Goal: Task Accomplishment & Management: Manage account settings

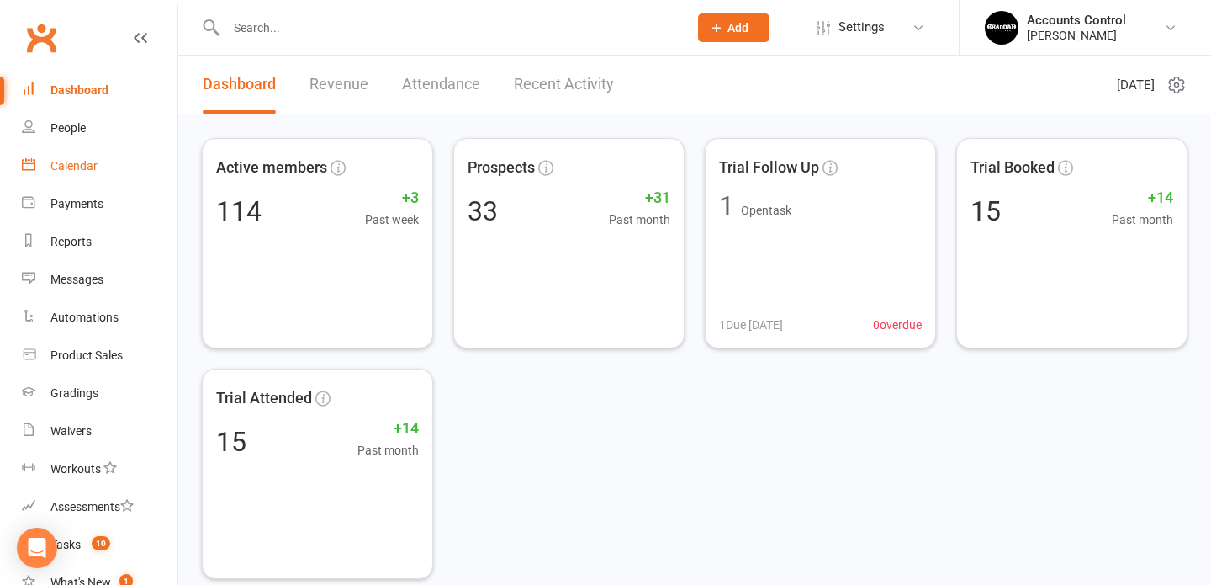
click at [81, 165] on div "Calendar" at bounding box center [73, 165] width 47 height 13
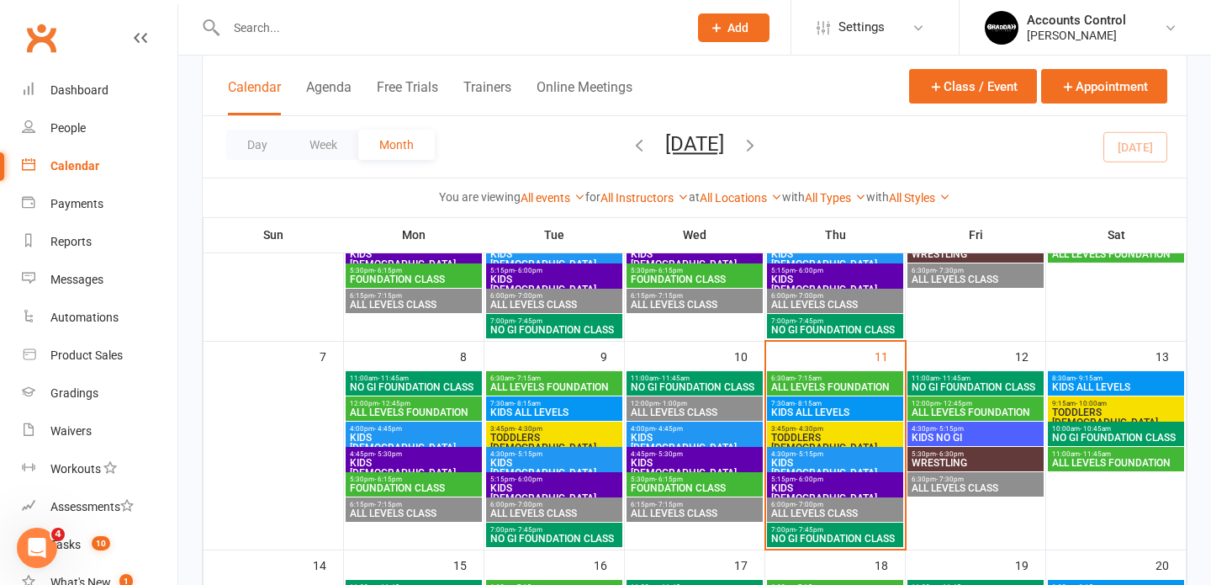
scroll to position [235, 0]
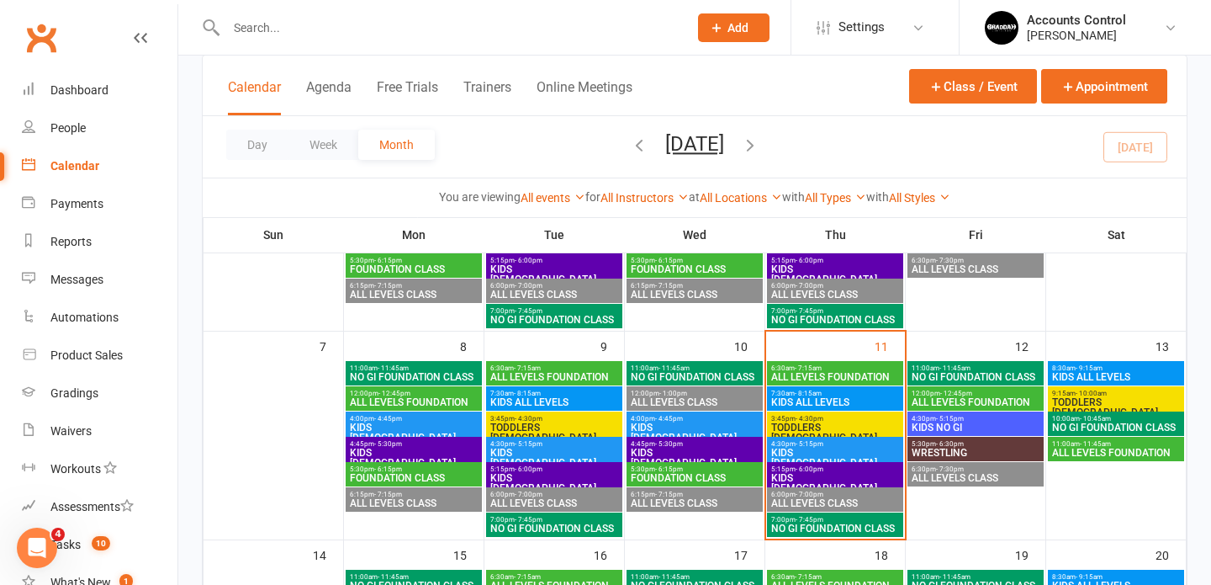
click at [774, 423] on span "TODDLERS [DEMOGRAPHIC_DATA]" at bounding box center [836, 432] width 130 height 20
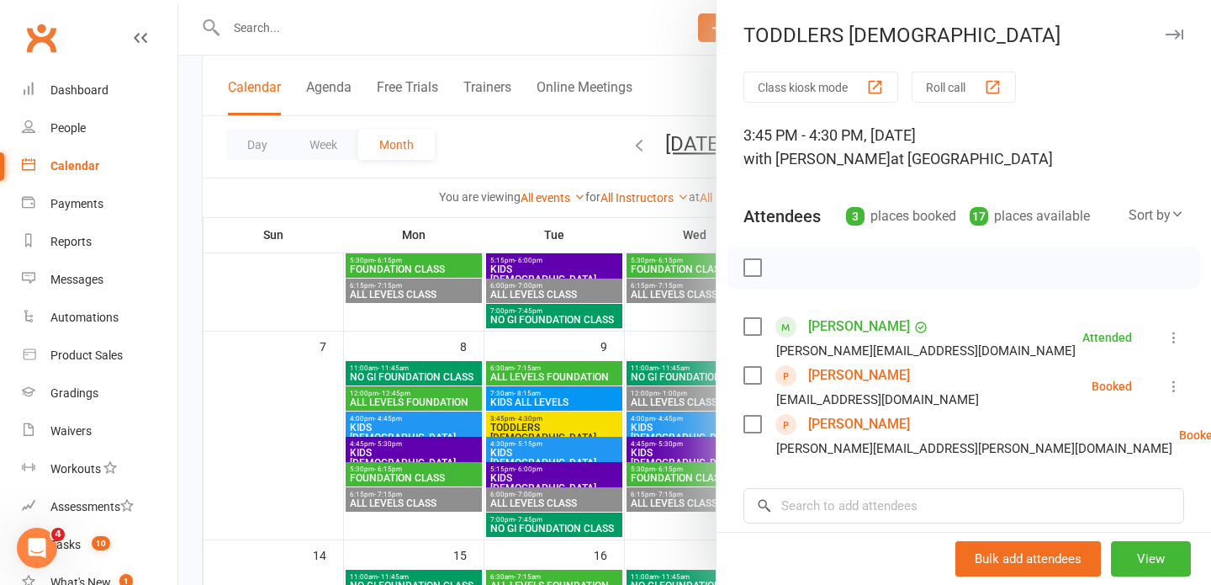
click at [842, 377] on link "Angela Madden" at bounding box center [859, 375] width 102 height 27
click at [843, 421] on link "Stella Volpe" at bounding box center [859, 424] width 102 height 27
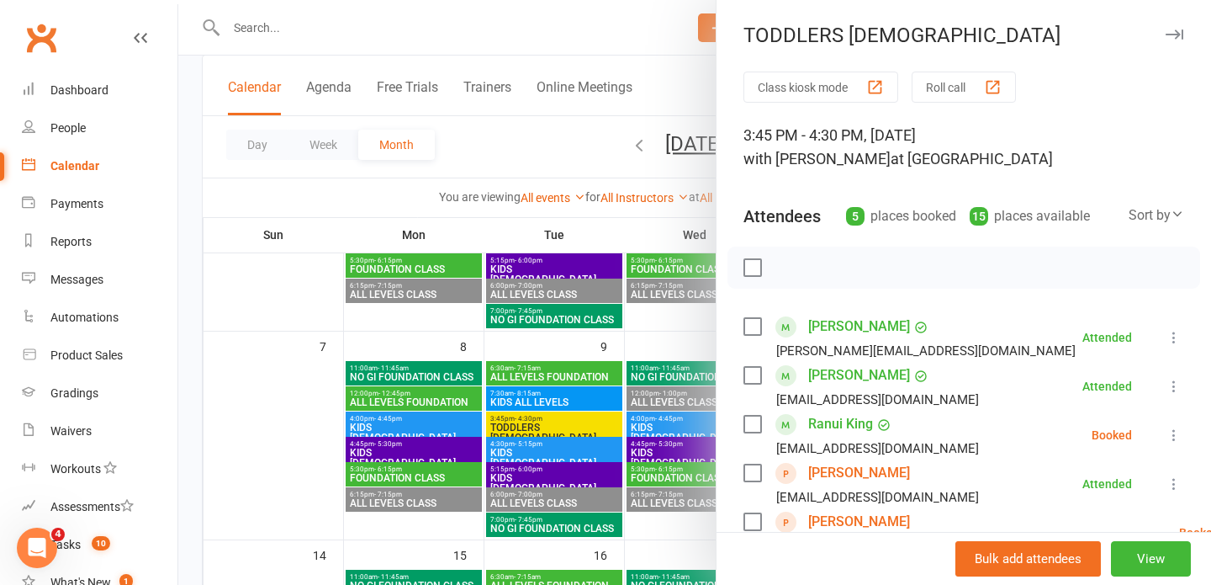
click at [540, 39] on div at bounding box center [694, 292] width 1033 height 585
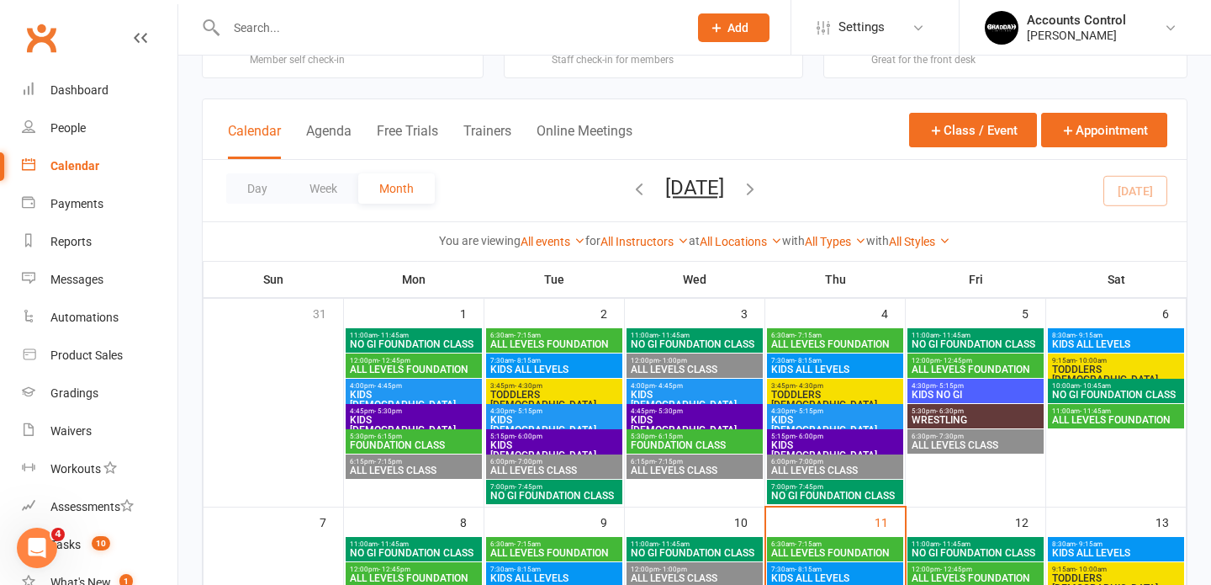
scroll to position [0, 0]
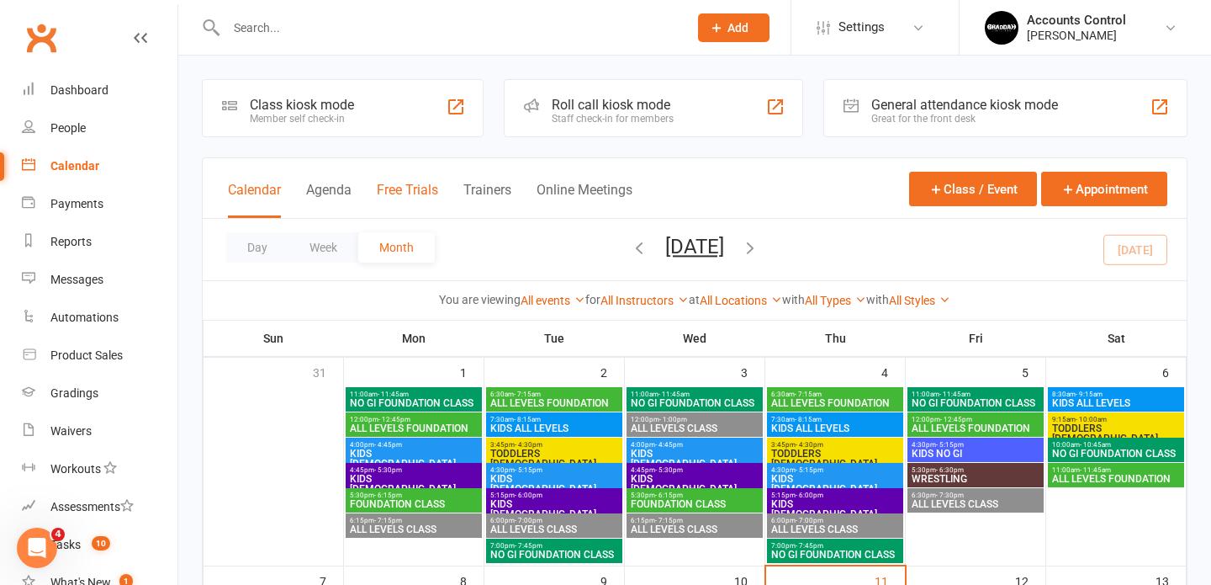
click at [393, 190] on button "Free Trials" at bounding box center [407, 200] width 61 height 36
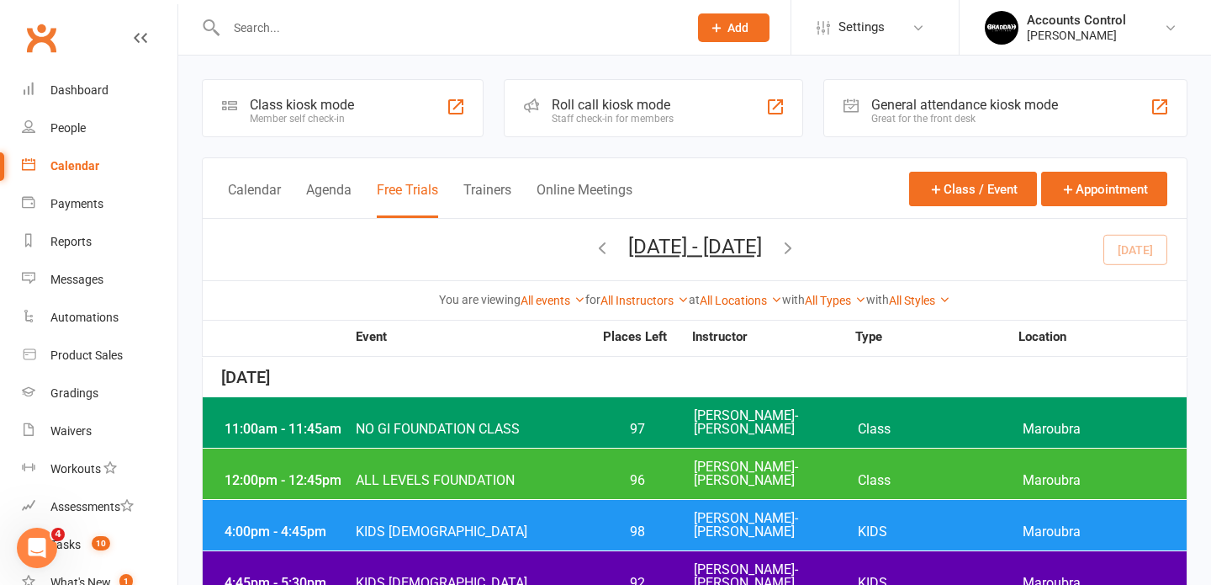
click at [742, 174] on div "Calendar Agenda Free Trials Trainers Online Meetings Class / Event Appointment" at bounding box center [695, 188] width 984 height 61
click at [245, 189] on button "Calendar" at bounding box center [254, 200] width 53 height 36
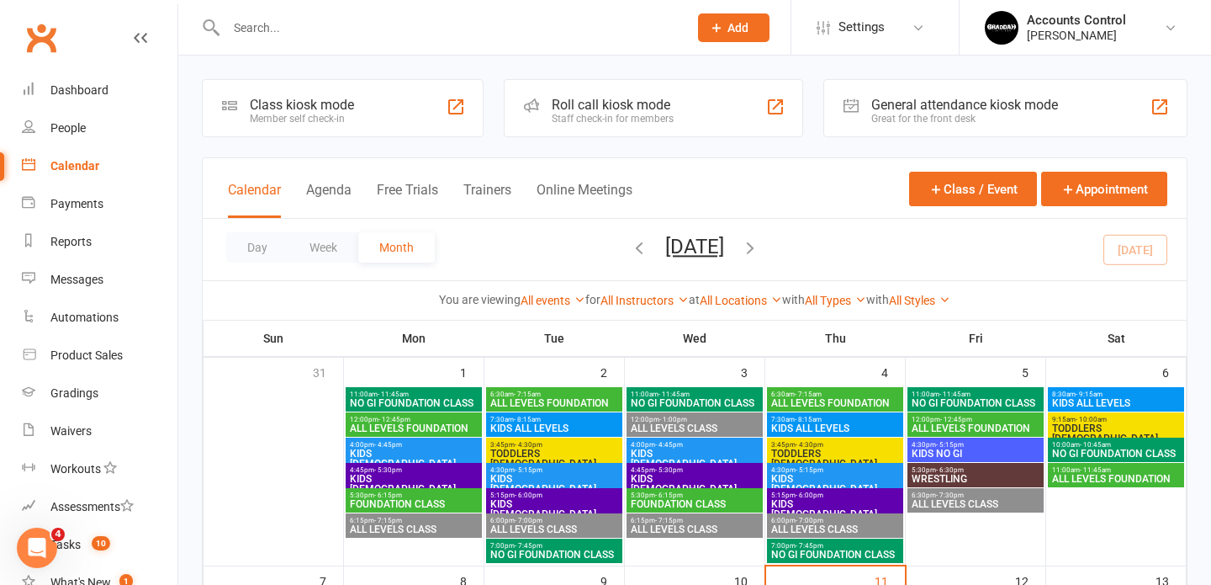
click at [279, 186] on button "Calendar" at bounding box center [254, 200] width 53 height 36
click at [77, 128] on div "People" at bounding box center [67, 127] width 35 height 13
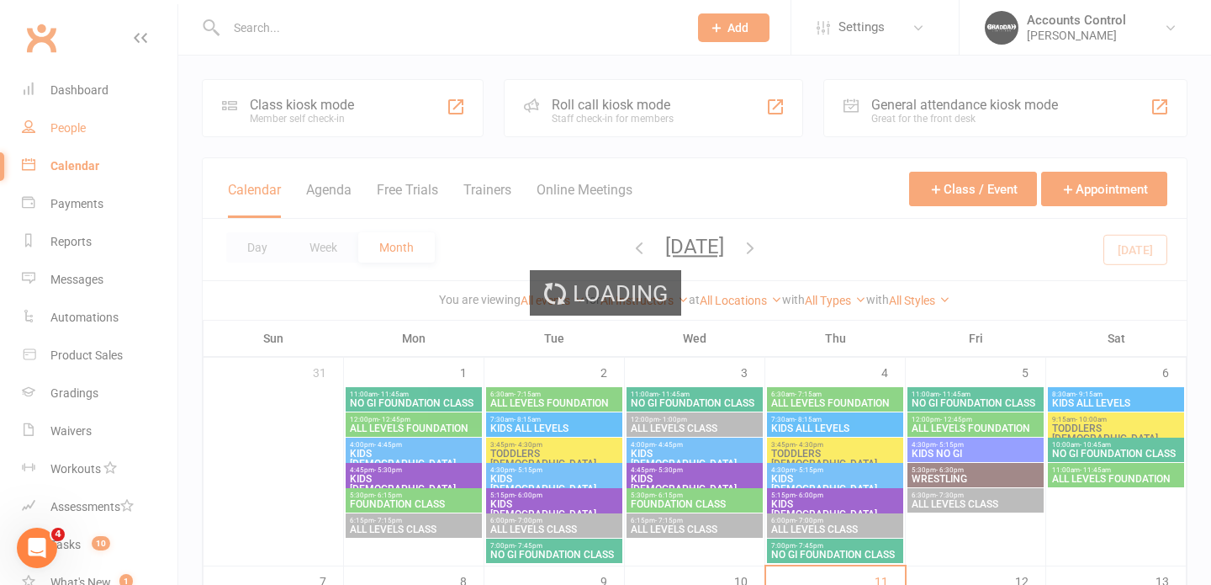
select select "100"
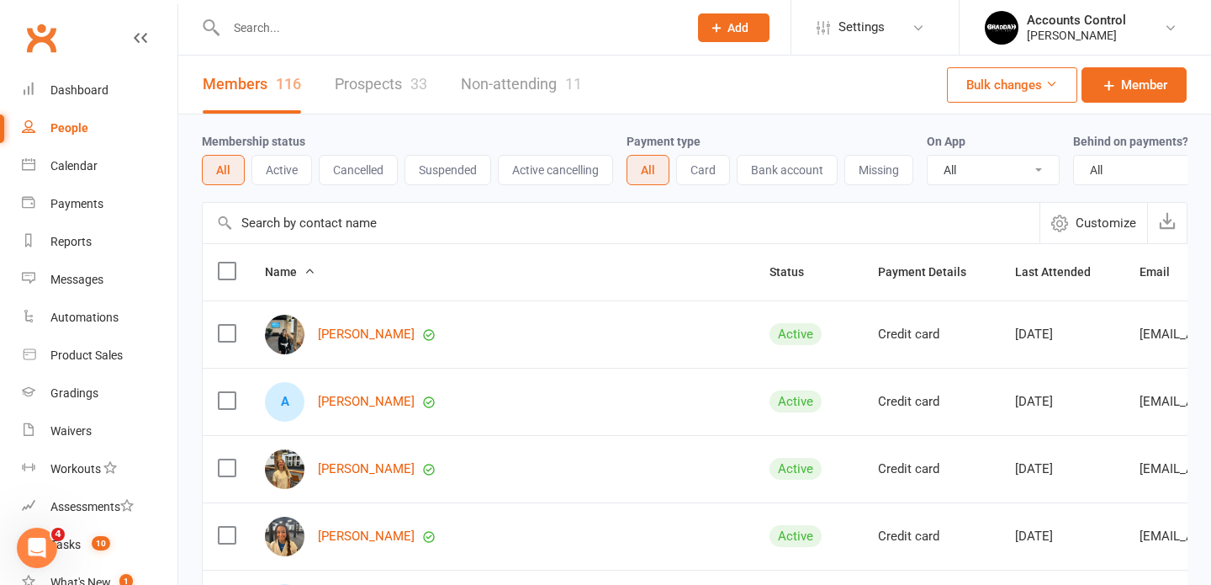
click at [201, 97] on div "Members 116 Prospects 33 Non-attending 11" at bounding box center [392, 85] width 428 height 58
click at [391, 83] on link "Prospects 33" at bounding box center [381, 85] width 93 height 58
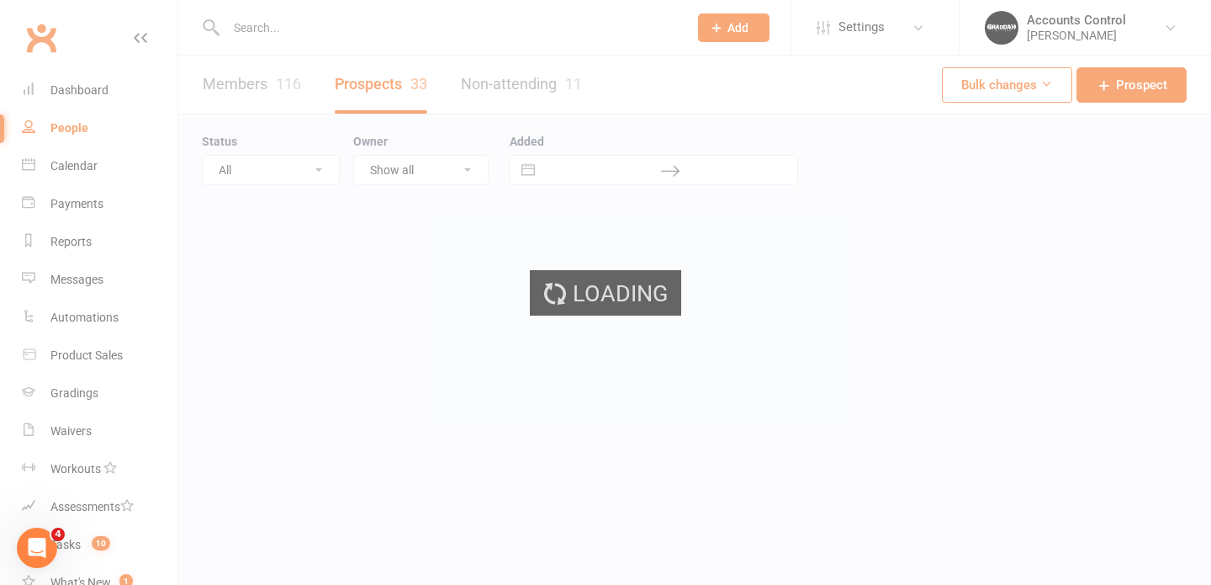
select select "100"
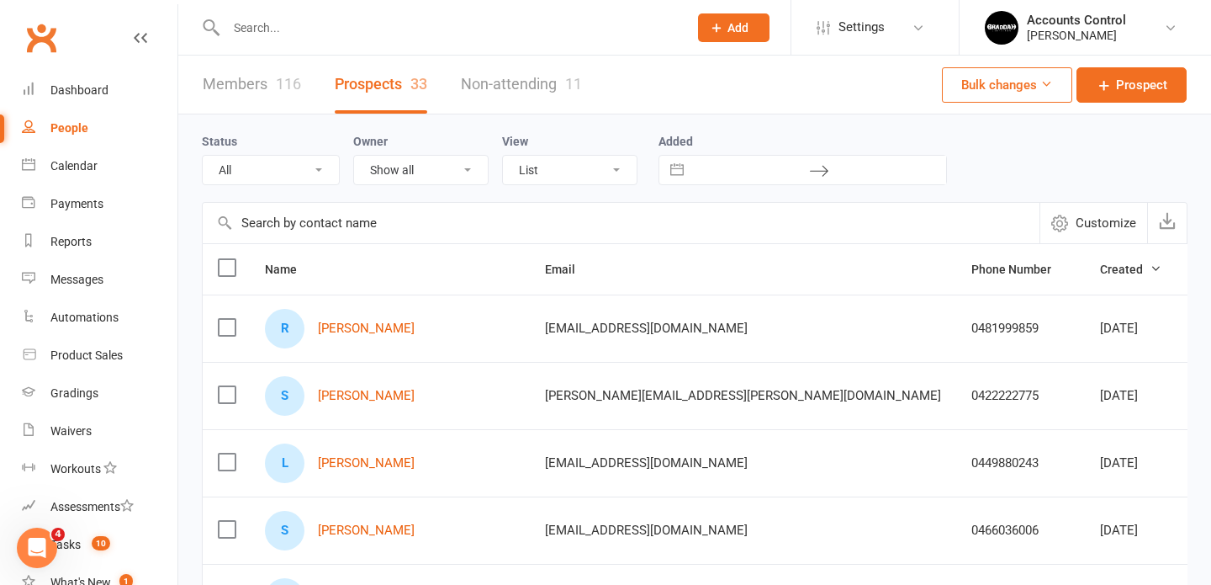
click at [415, 31] on input "text" at bounding box center [448, 28] width 455 height 24
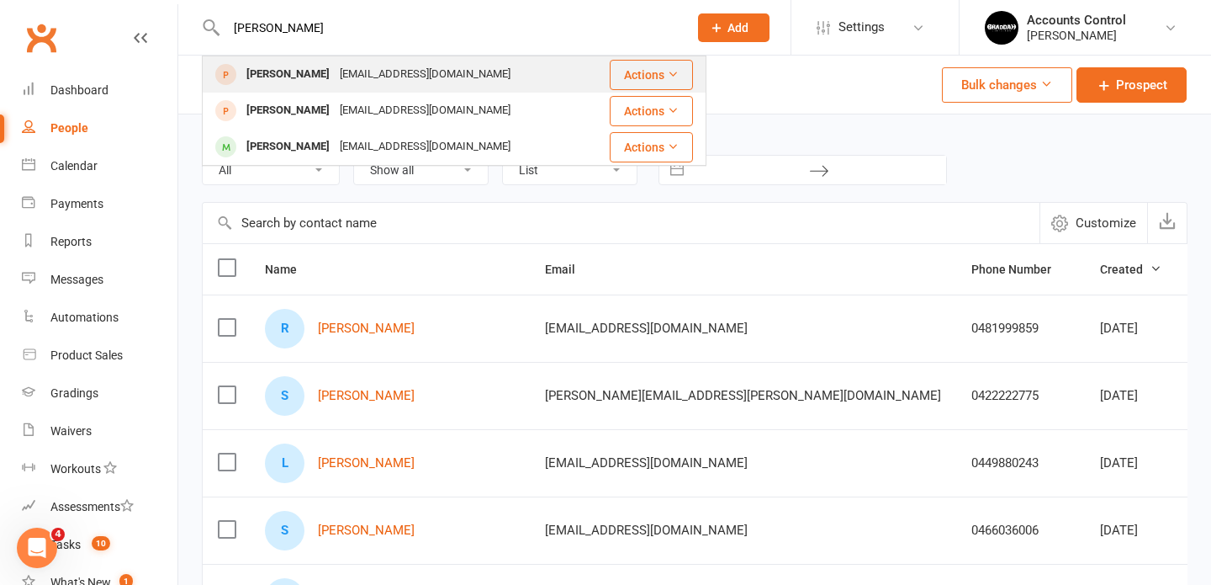
type input "angela"
click at [290, 76] on div "Angela Madden" at bounding box center [287, 74] width 93 height 24
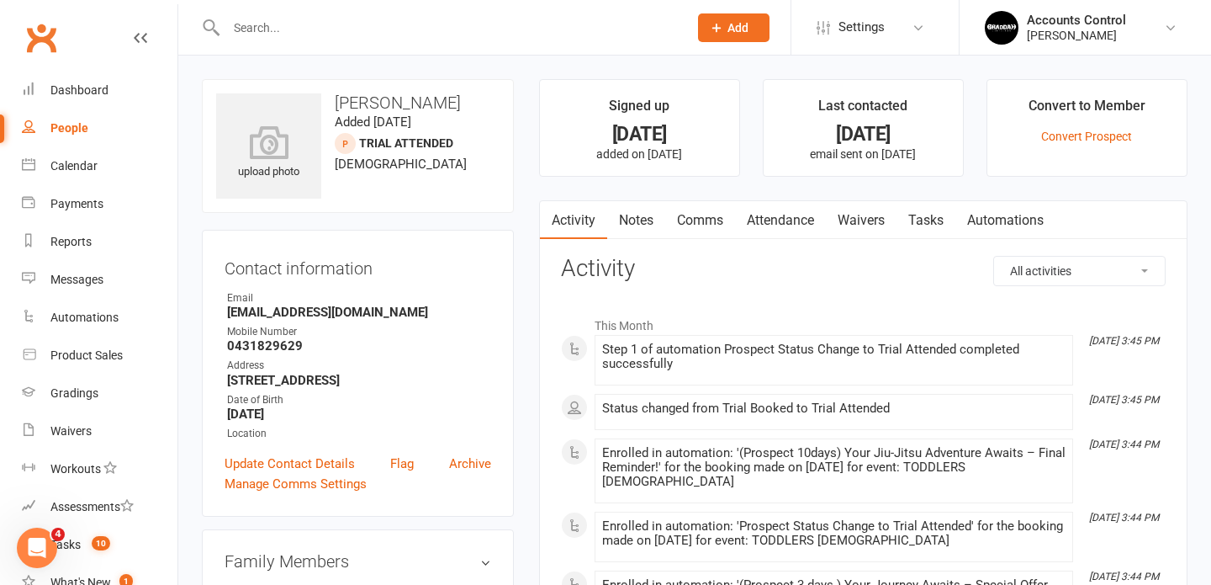
click at [511, 82] on div "upload photo Angela Madden Added 20 August, 2025 Trial Attended prospect 37 yea…" at bounding box center [358, 146] width 312 height 134
click at [865, 220] on link "Waivers" at bounding box center [861, 220] width 71 height 39
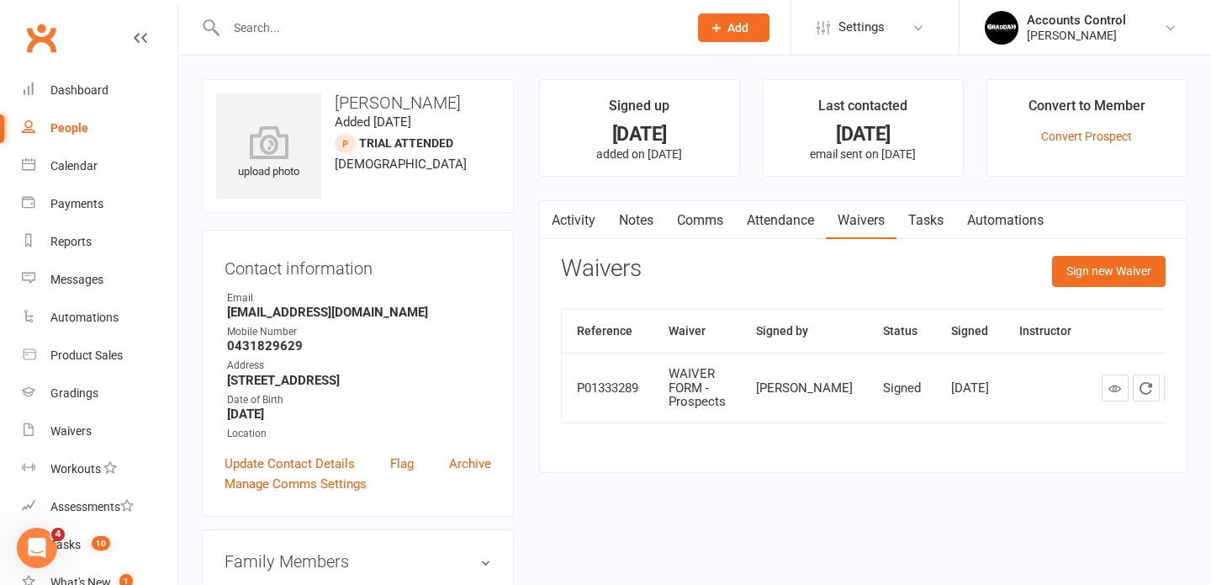
click at [996, 303] on div "Waivers Sign new Waiver Reference Waiver Signed by Status Signed Instructor P01…" at bounding box center [863, 351] width 605 height 191
click at [1113, 272] on button "Sign new Waiver" at bounding box center [1109, 271] width 114 height 30
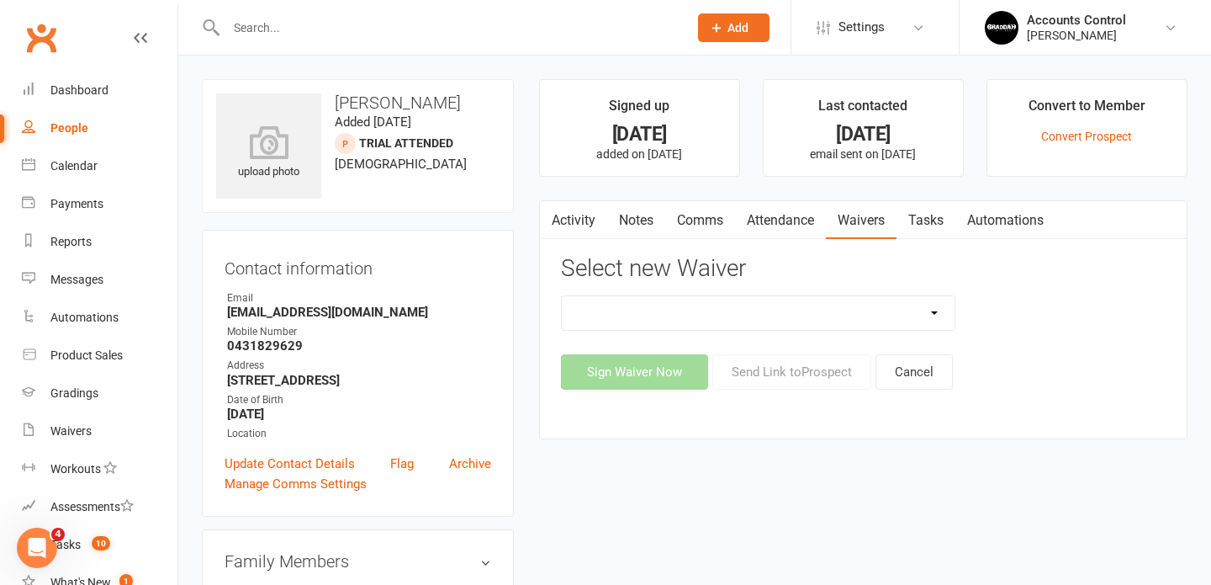
click at [680, 193] on main "Signed up 22 days ago added on 20 Aug 2025 Last contacted 22 days ago email sen…" at bounding box center [864, 267] width 674 height 377
click at [940, 315] on select "EXCLUSIVE MEMBER OFFER FOUNDATION MEMBER PROMO Injury Reporting and Management …" at bounding box center [759, 313] width 394 height 34
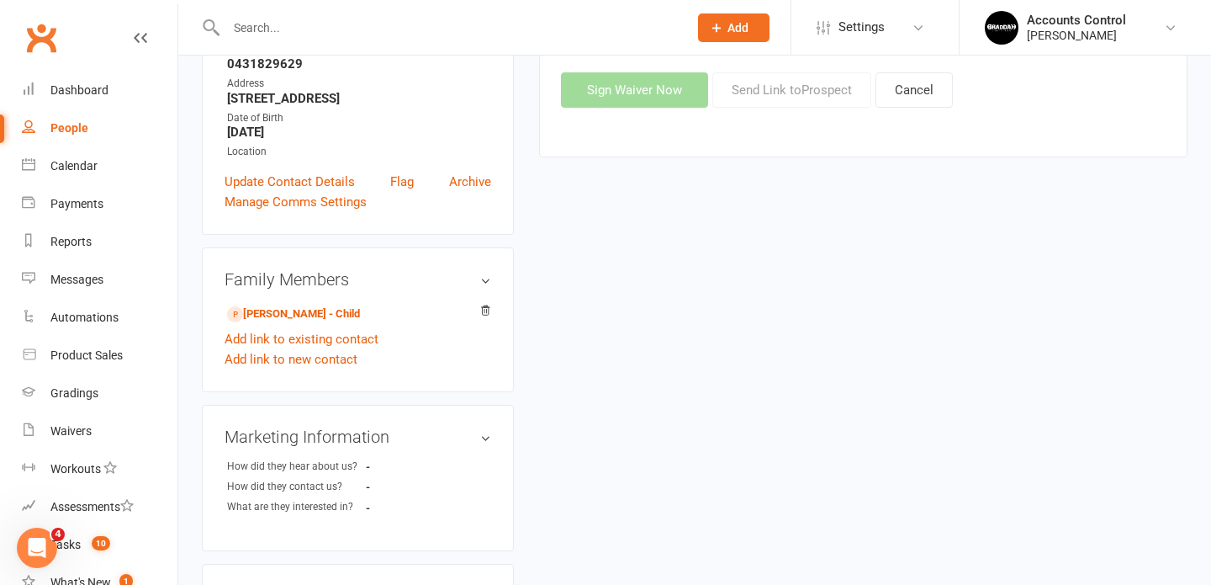
scroll to position [280, 0]
click at [284, 315] on link "Len Lontis - Child" at bounding box center [293, 316] width 133 height 18
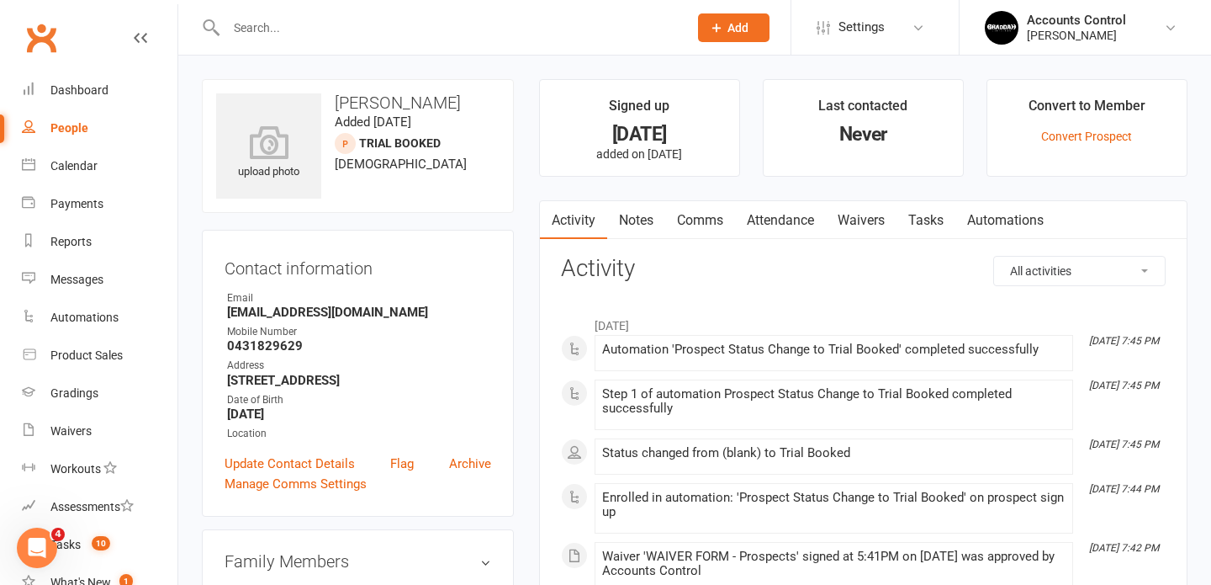
click at [764, 310] on li "August 2025" at bounding box center [863, 321] width 605 height 27
click at [862, 218] on link "Waivers" at bounding box center [861, 220] width 71 height 39
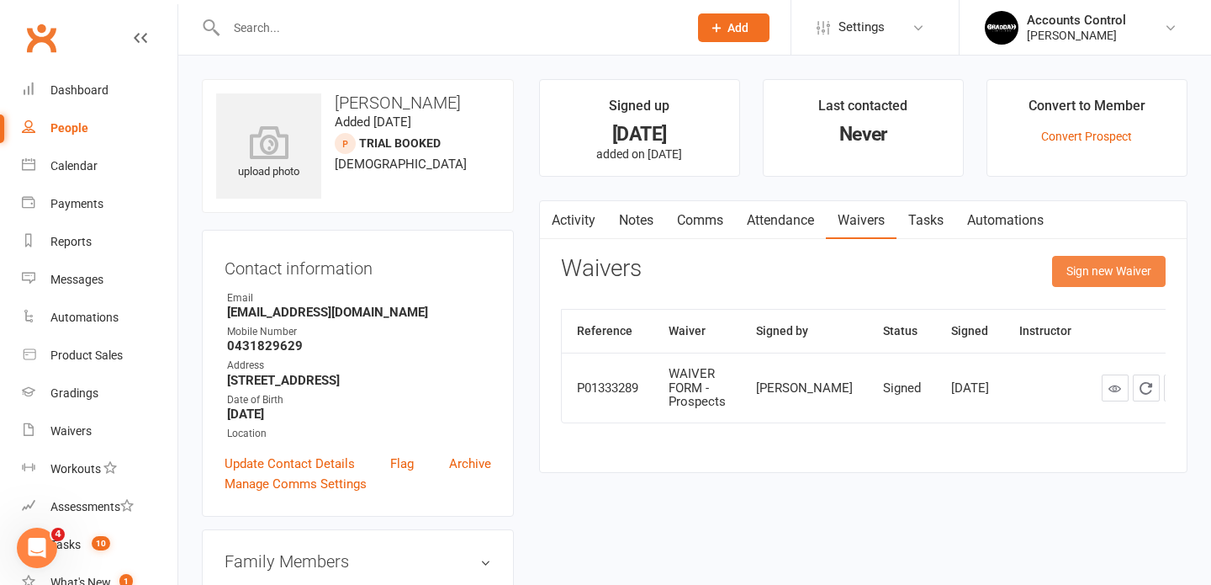
click at [1130, 271] on button "Sign new Waiver" at bounding box center [1109, 271] width 114 height 30
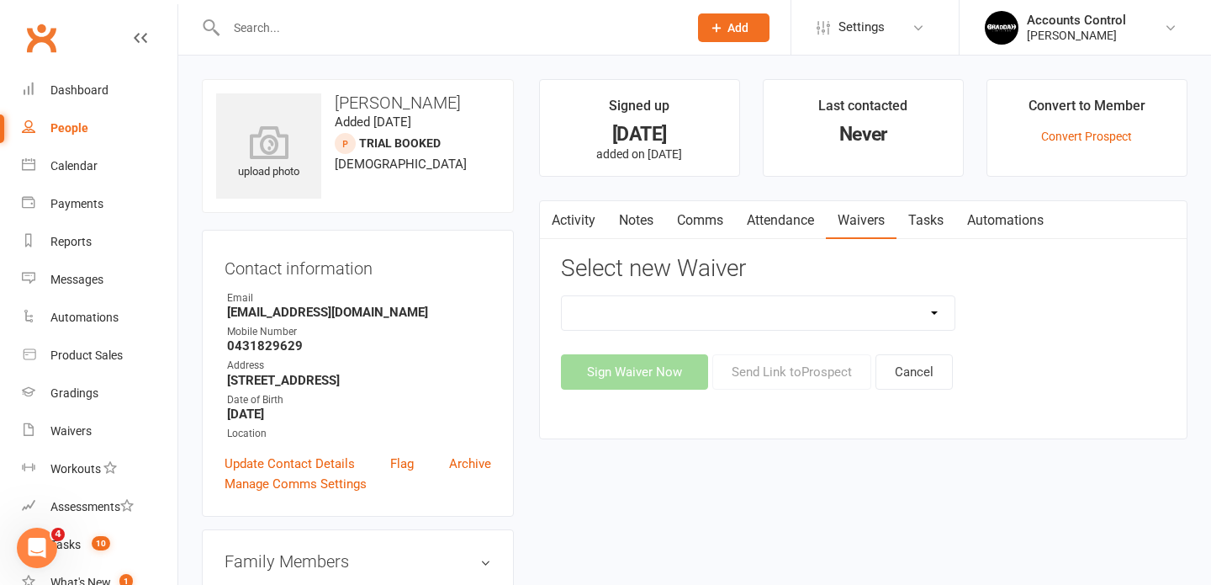
click at [1136, 352] on div "EXCLUSIVE MEMBER OFFER FOUNDATION MEMBER PROMO Injury Reporting and Management …" at bounding box center [863, 342] width 605 height 94
click at [933, 314] on select "EXCLUSIVE MEMBER OFFER FOUNDATION MEMBER PROMO Injury Reporting and Management …" at bounding box center [759, 313] width 394 height 34
select select "14662"
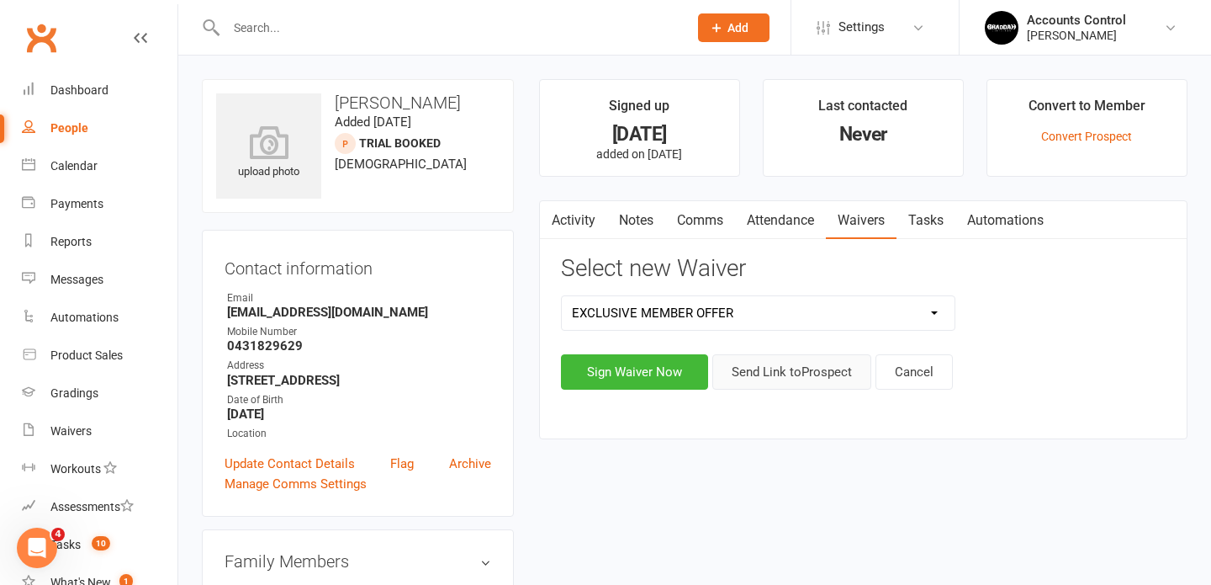
click at [769, 371] on button "Send Link to Prospect" at bounding box center [791, 371] width 159 height 35
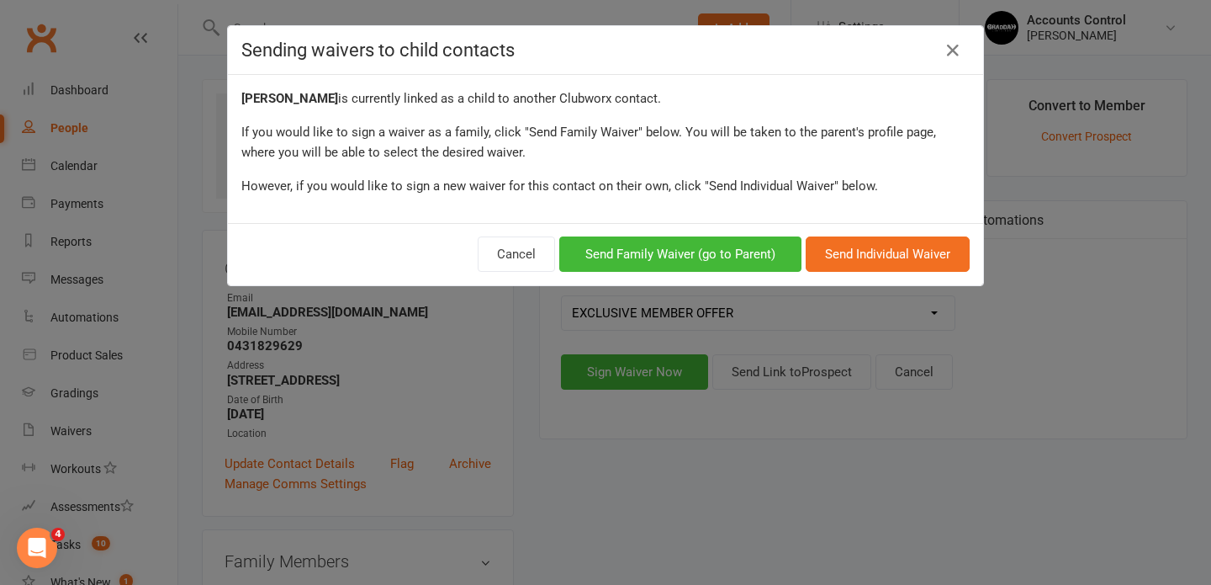
click at [813, 420] on div "Sending waivers to child contacts Len Lontis is currently linked as a child to …" at bounding box center [605, 292] width 1211 height 585
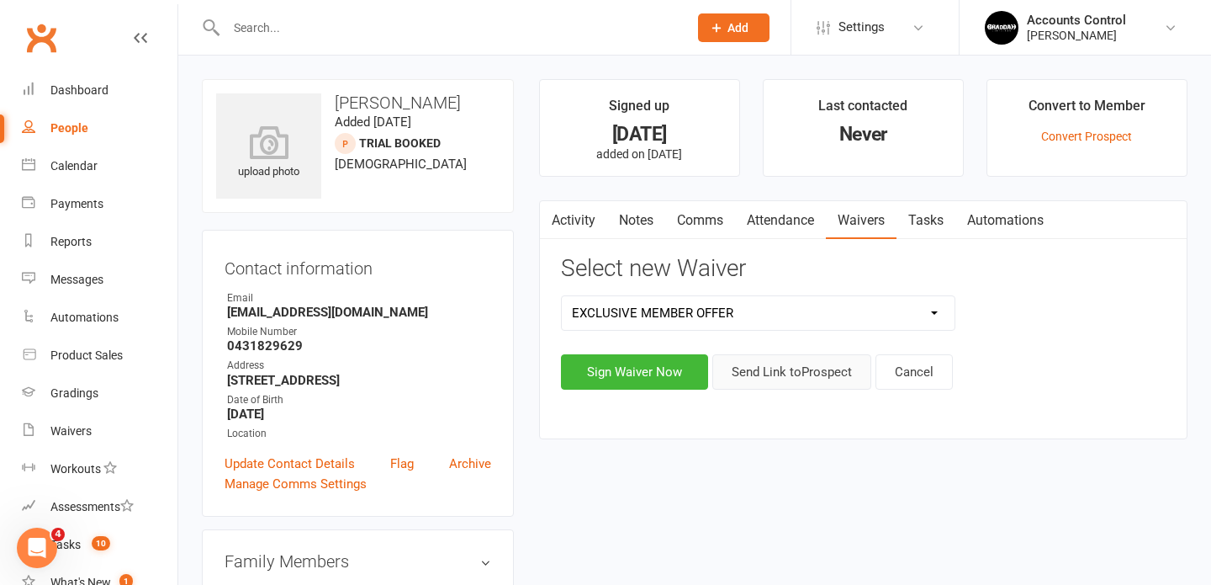
click at [775, 368] on button "Send Link to Prospect" at bounding box center [791, 371] width 159 height 35
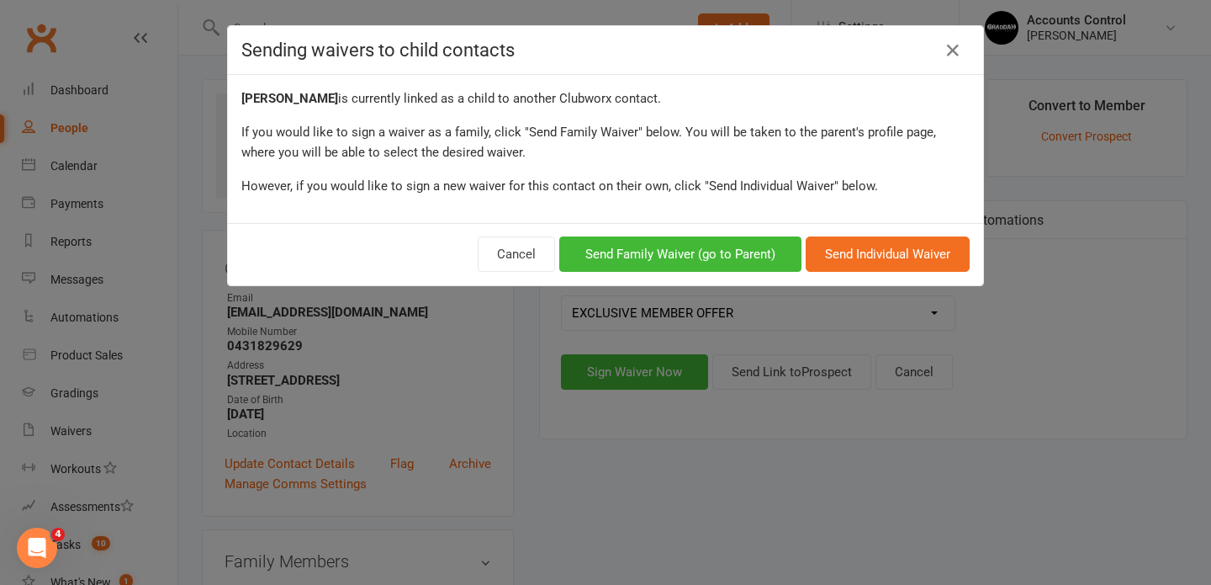
click at [777, 425] on div "Sending waivers to child contacts Len Lontis is currently linked as a child to …" at bounding box center [605, 292] width 1211 height 585
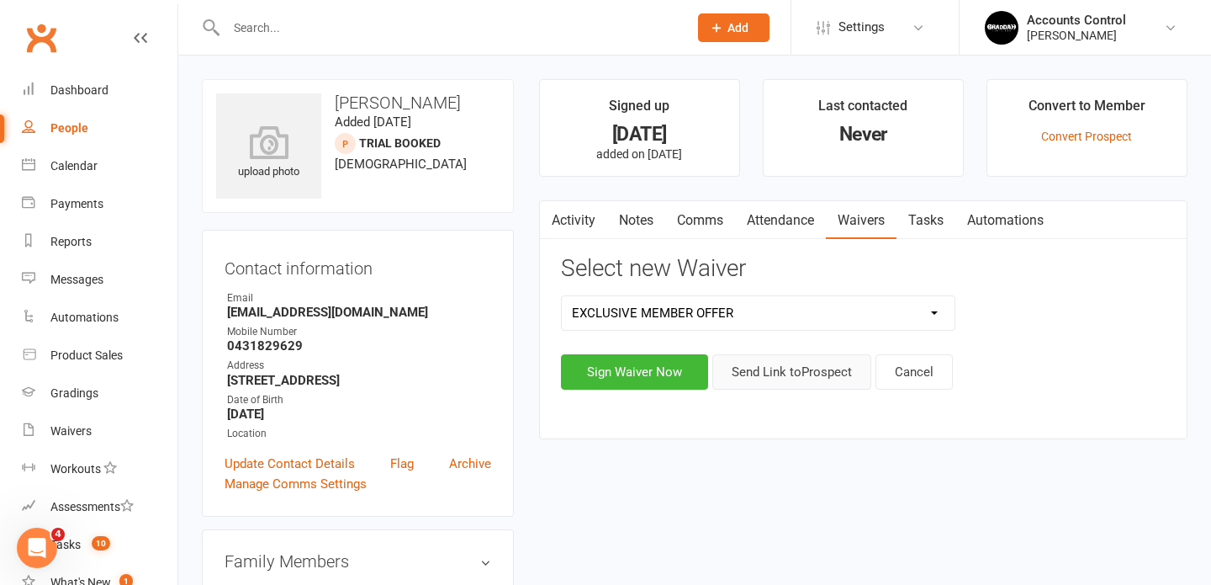
click at [772, 368] on button "Send Link to Prospect" at bounding box center [791, 371] width 159 height 35
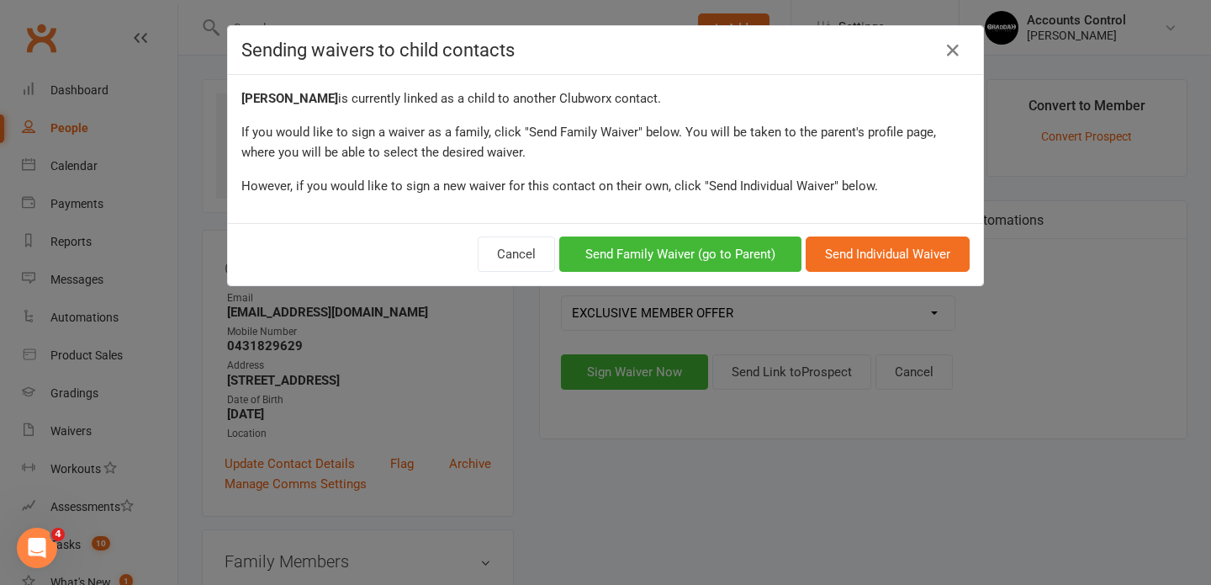
click at [458, 130] on div "If you would like to sign a waiver as a family, click "Send Family Waiver" belo…" at bounding box center [605, 142] width 728 height 40
click at [527, 108] on div "Len Lontis is currently linked as a child to another Clubworx contact." at bounding box center [605, 98] width 728 height 20
click at [873, 256] on button "Send Individual Waiver" at bounding box center [888, 253] width 164 height 35
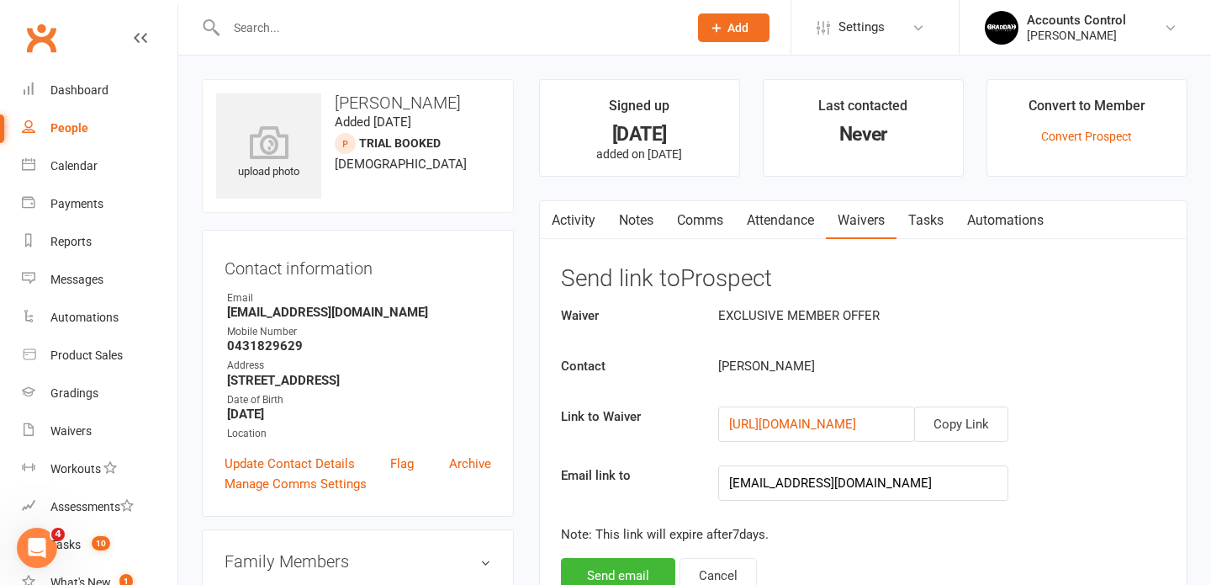
click at [997, 288] on h3 "Send link to Prospect" at bounding box center [863, 279] width 605 height 26
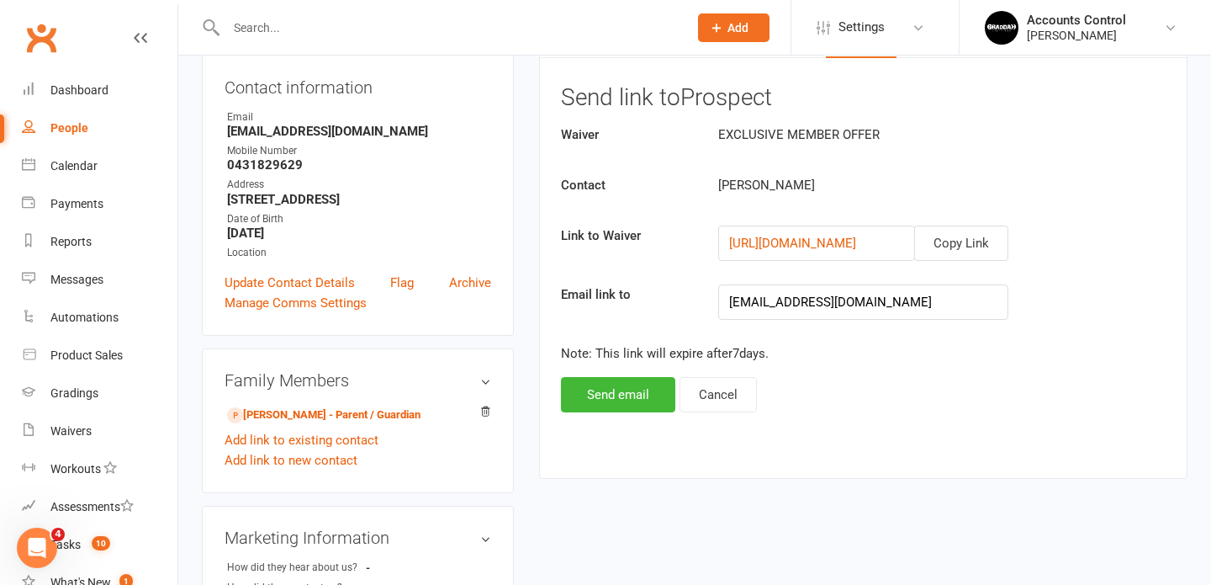
scroll to position [183, 0]
click at [619, 400] on button "Send email" at bounding box center [618, 392] width 114 height 35
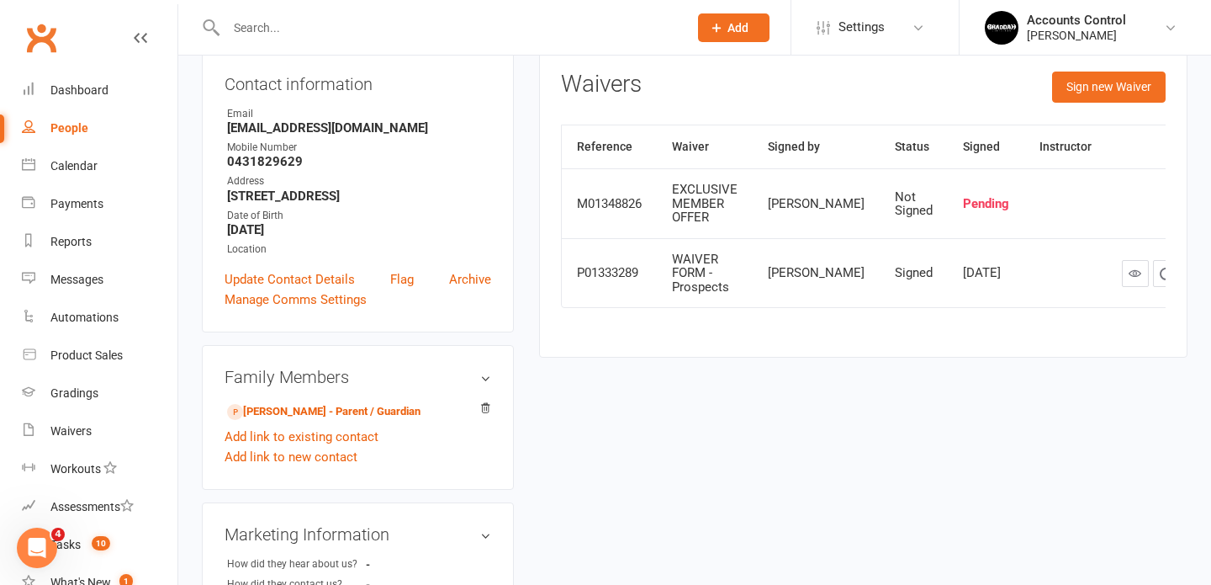
scroll to position [180, 0]
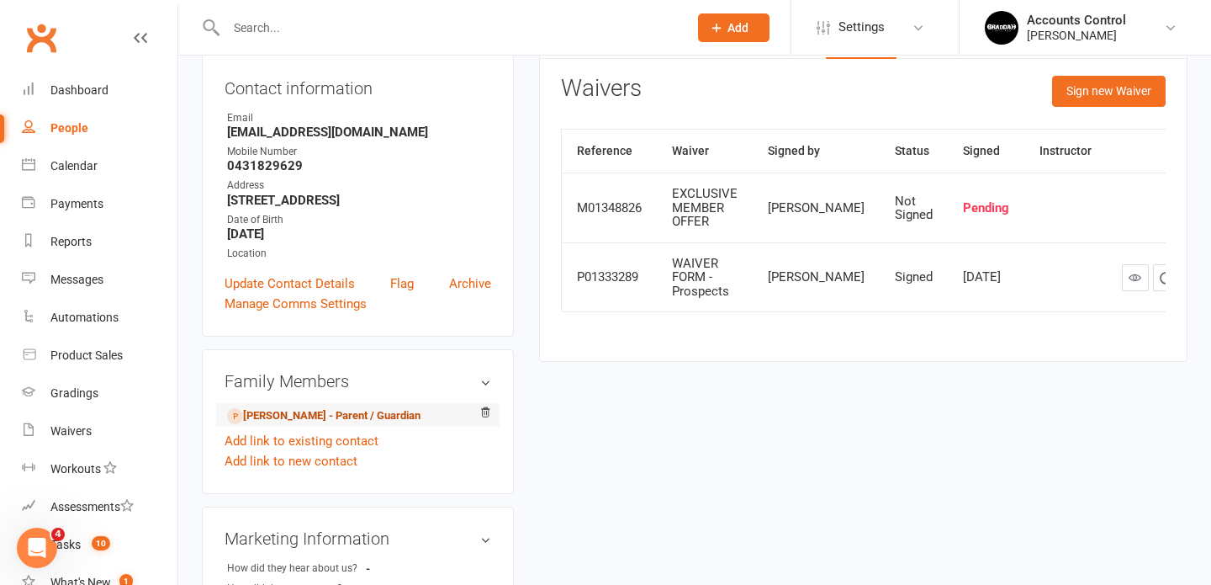
click at [329, 416] on link "Angela Madden - Parent / Guardian" at bounding box center [323, 416] width 193 height 18
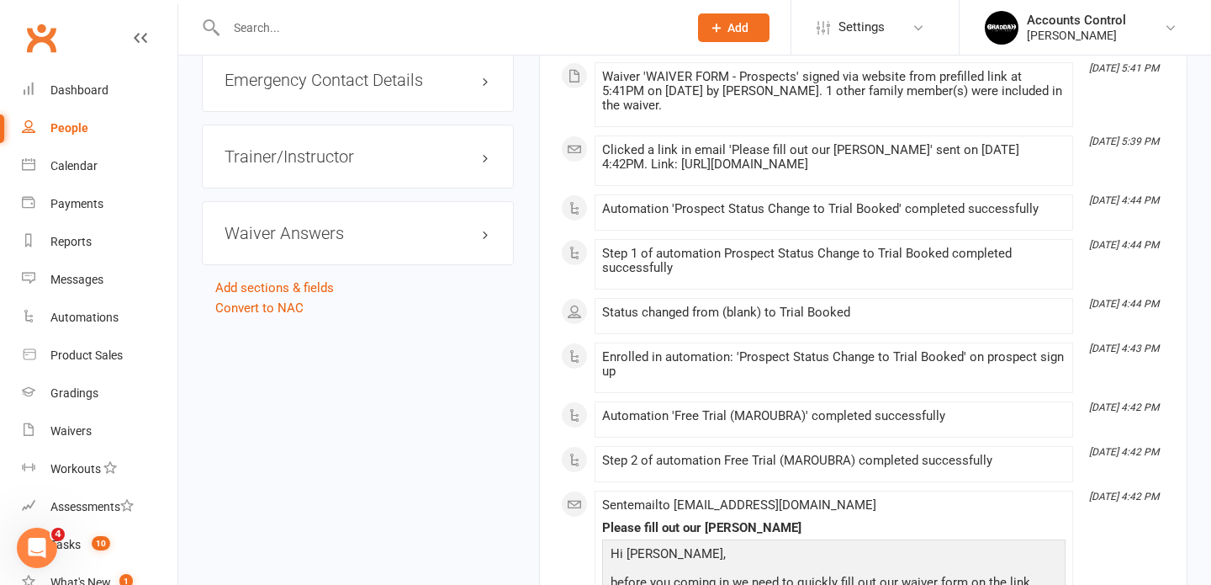
scroll to position [1323, 0]
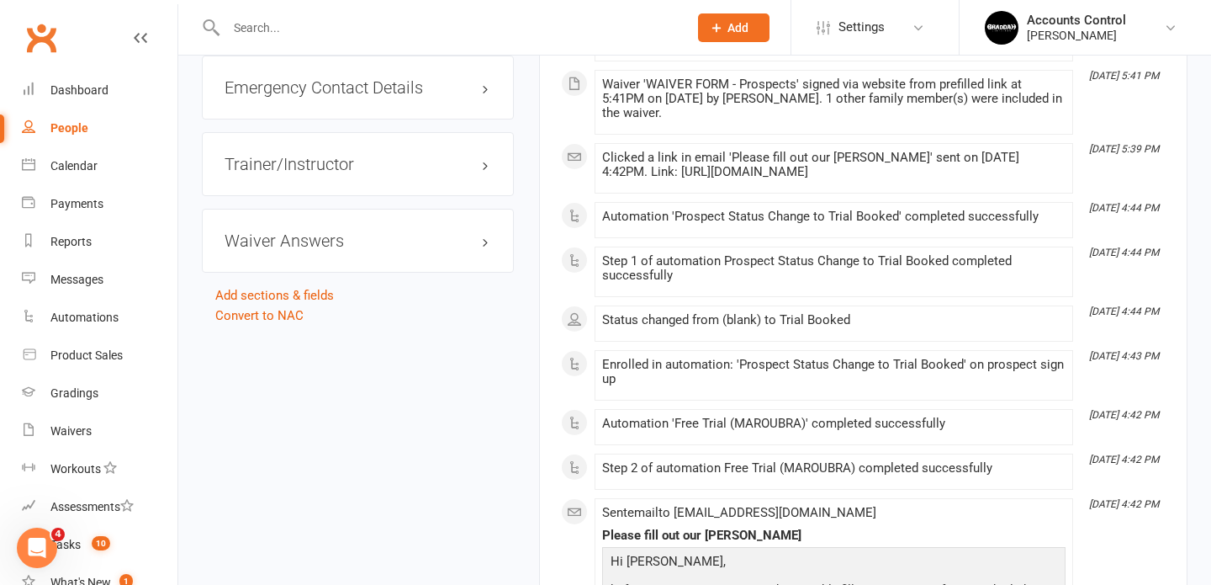
click at [273, 313] on link "Convert to NAC" at bounding box center [259, 315] width 88 height 15
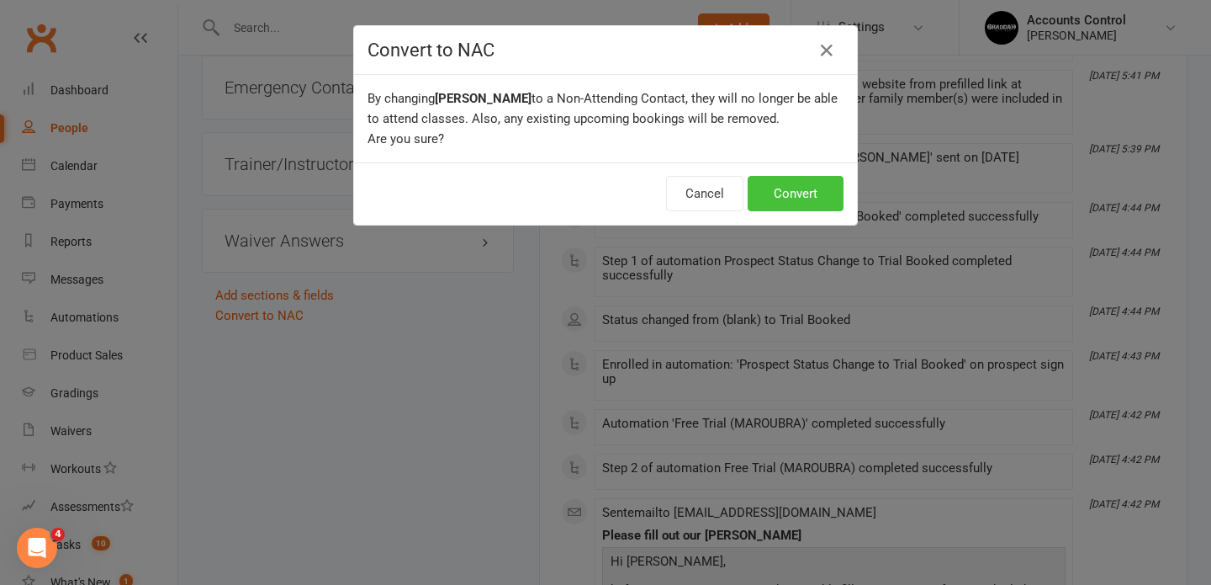
click at [764, 205] on button "Convert" at bounding box center [796, 193] width 96 height 35
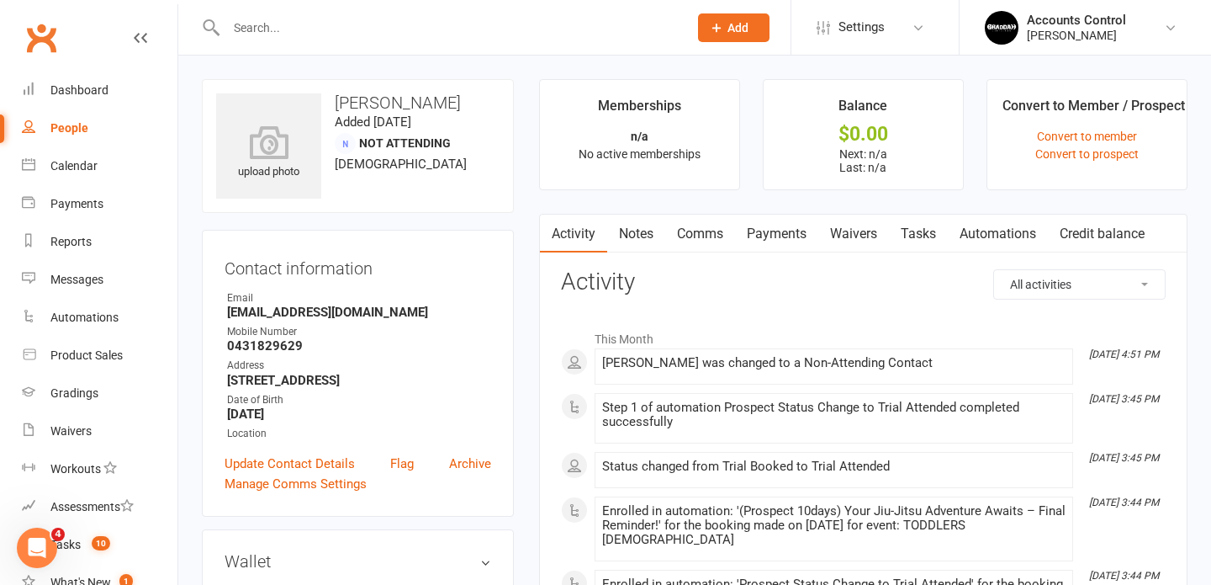
click at [872, 224] on link "Waivers" at bounding box center [853, 234] width 71 height 39
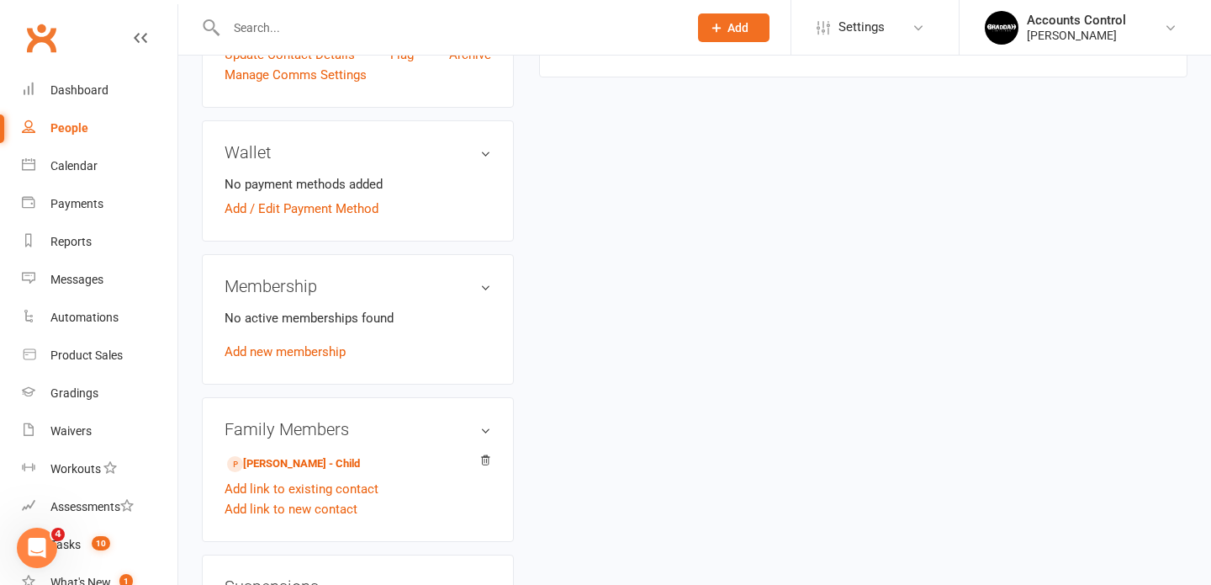
scroll to position [410, 0]
click at [321, 458] on link "Len Lontis - Child" at bounding box center [293, 463] width 133 height 18
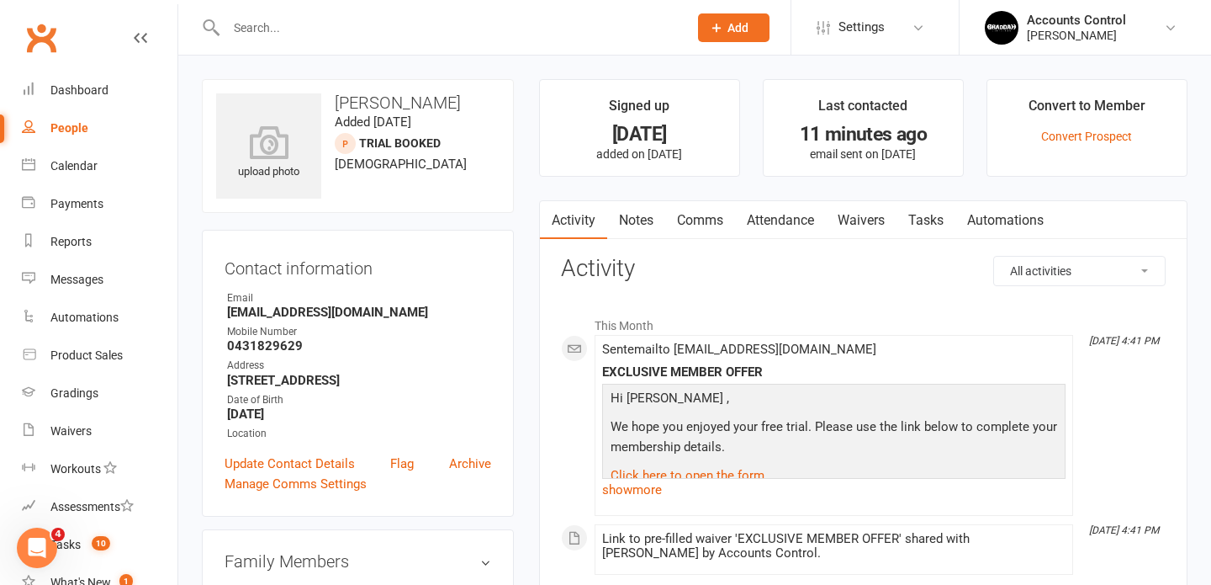
click at [864, 223] on link "Waivers" at bounding box center [861, 220] width 71 height 39
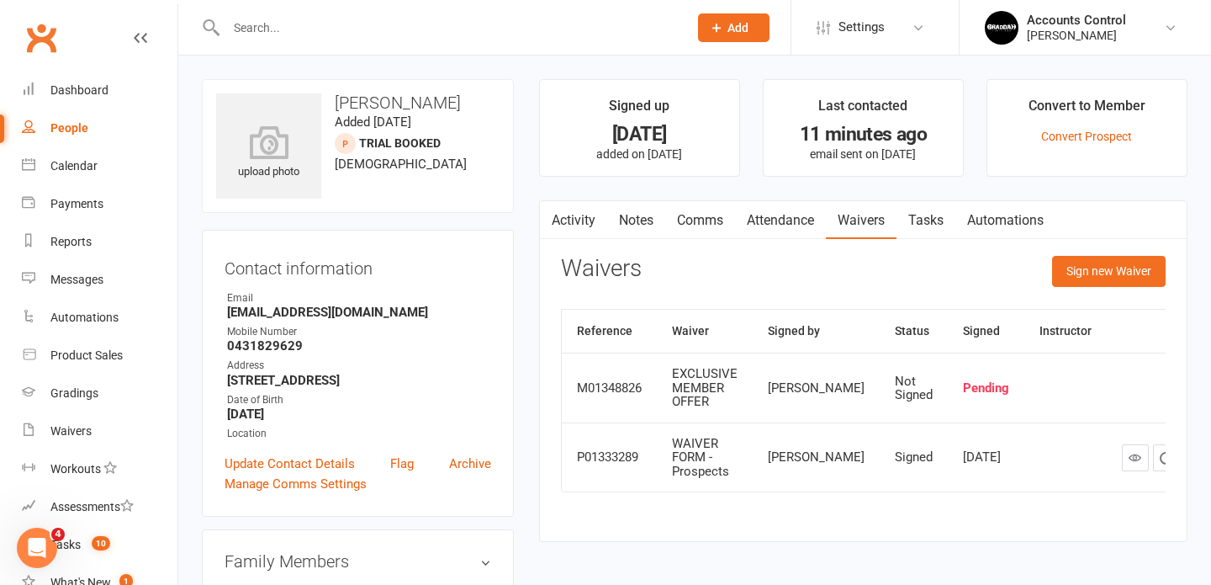
click at [1025, 347] on th "Instructor" at bounding box center [1066, 331] width 82 height 43
click at [586, 222] on link "Activity" at bounding box center [573, 220] width 67 height 39
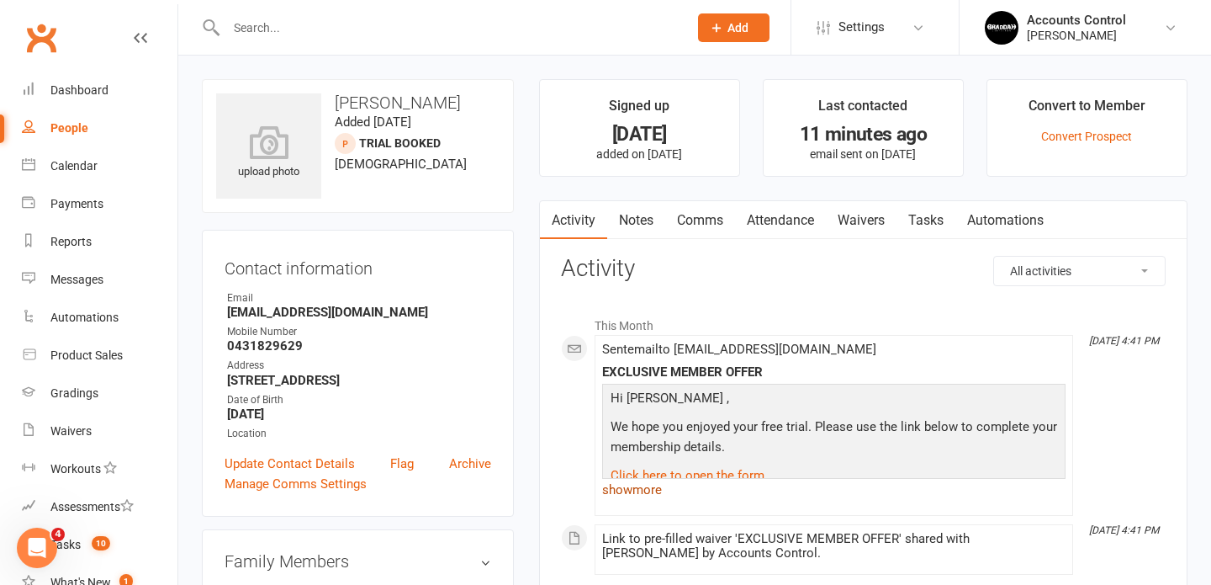
click at [633, 493] on link "show more" at bounding box center [834, 490] width 464 height 24
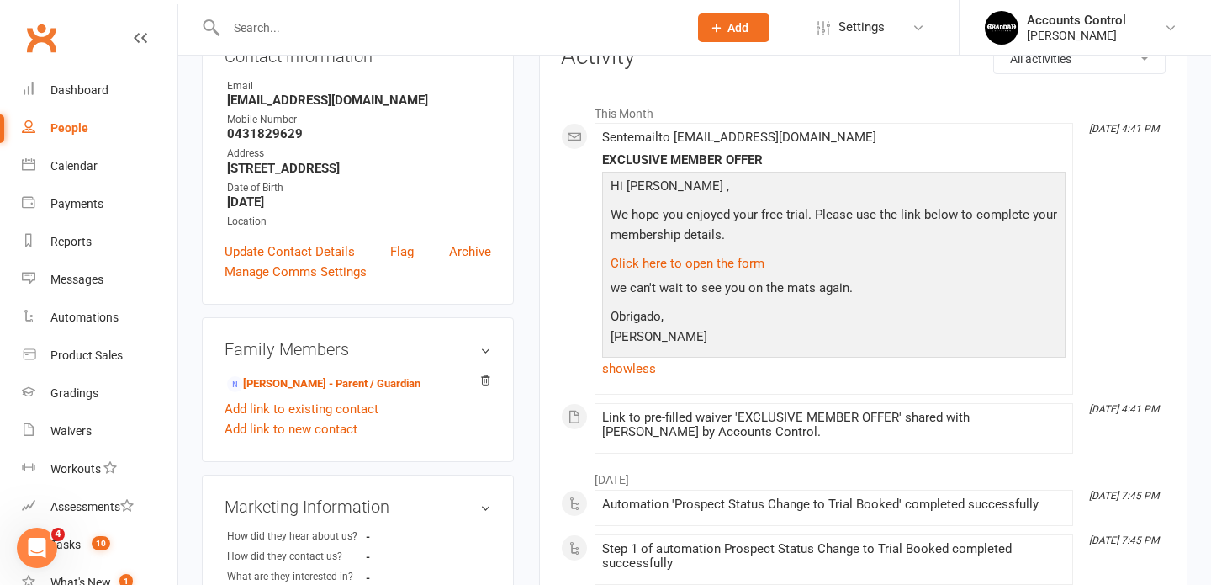
scroll to position [225, 0]
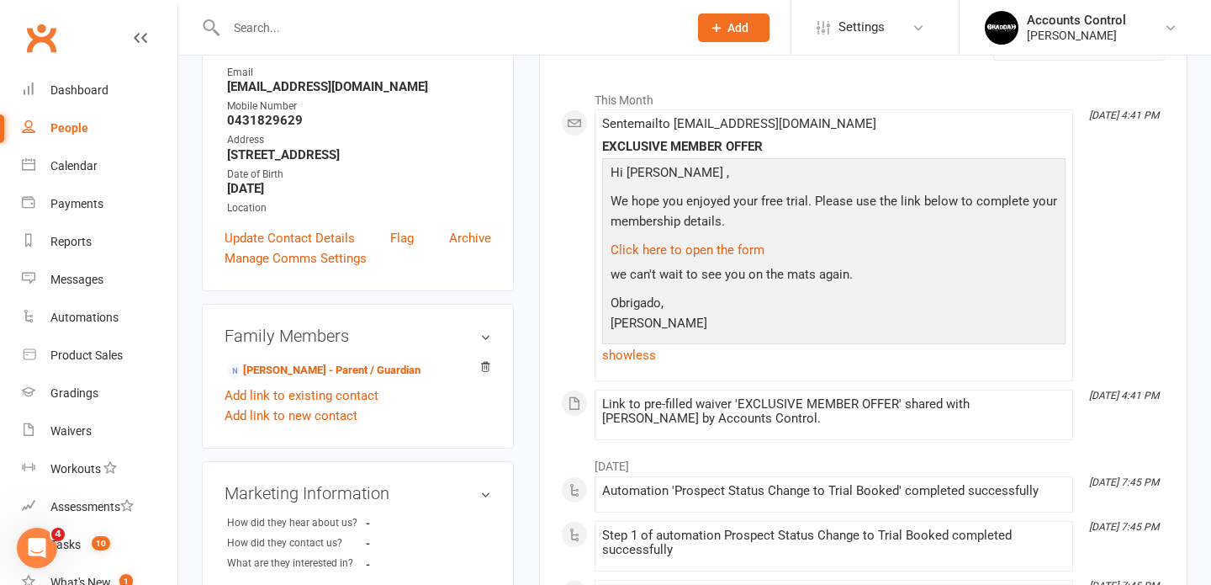
click at [273, 27] on input "text" at bounding box center [448, 28] width 455 height 24
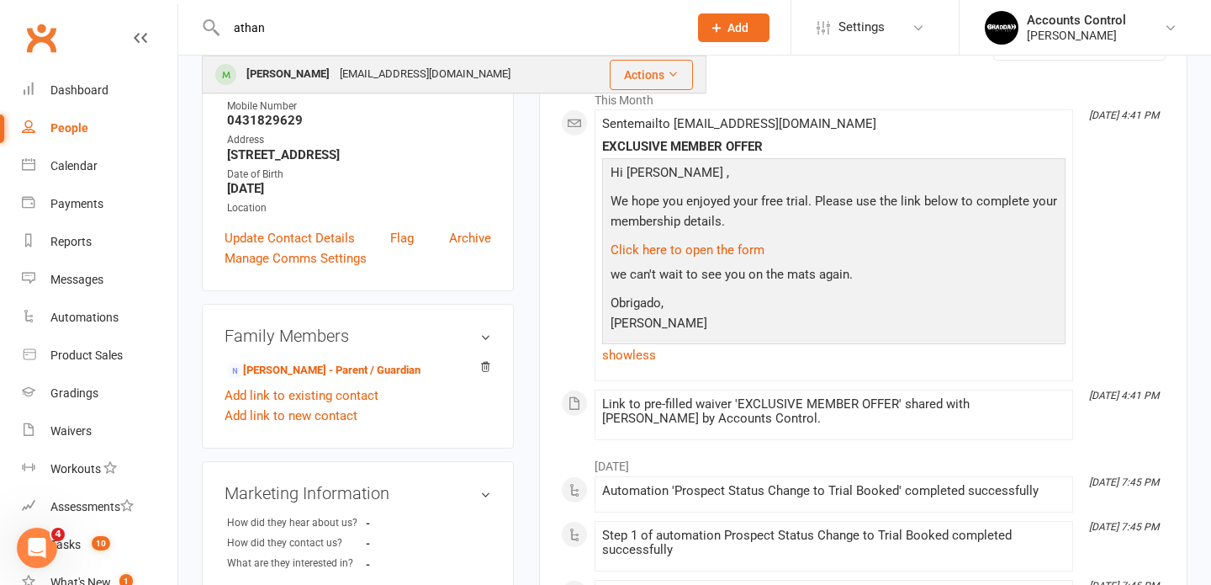
type input "athan"
click at [284, 77] on div "Athan Starr" at bounding box center [287, 74] width 93 height 24
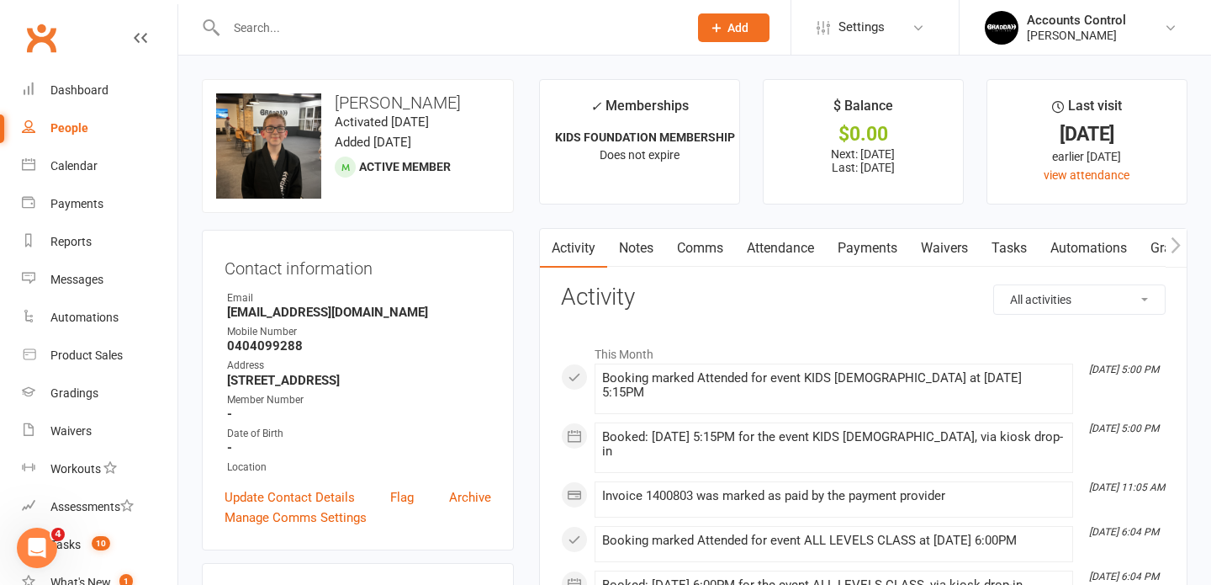
click at [251, 40] on div at bounding box center [439, 27] width 474 height 55
click at [67, 130] on div "People" at bounding box center [69, 127] width 38 height 13
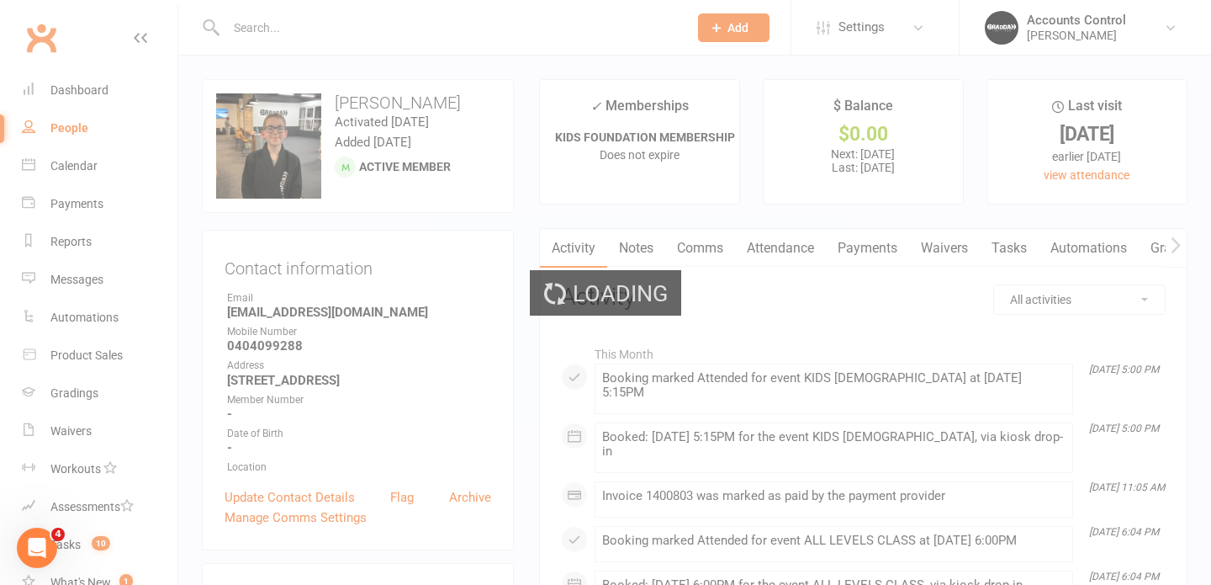
select select "100"
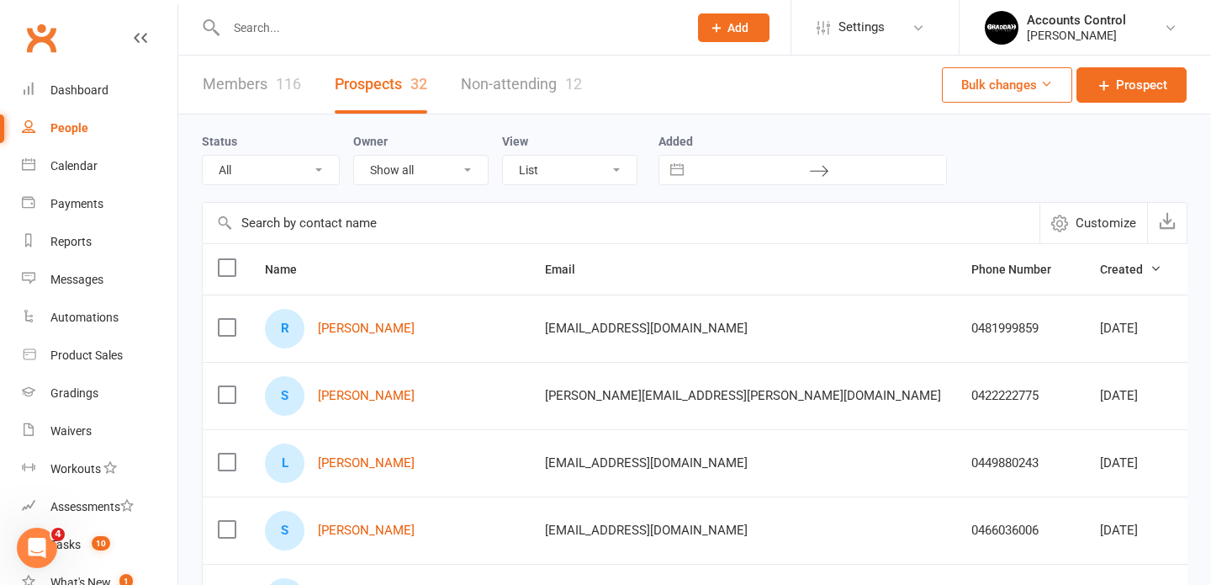
click at [337, 29] on input "text" at bounding box center [448, 28] width 455 height 24
click at [81, 123] on div "People" at bounding box center [69, 127] width 38 height 13
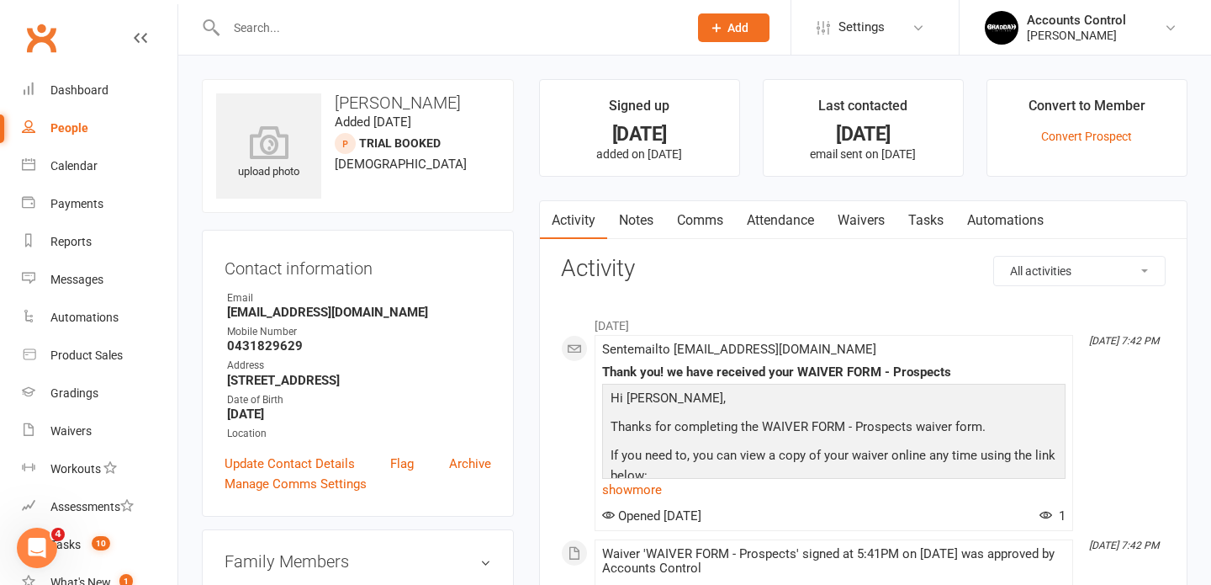
click at [878, 220] on link "Waivers" at bounding box center [861, 220] width 71 height 39
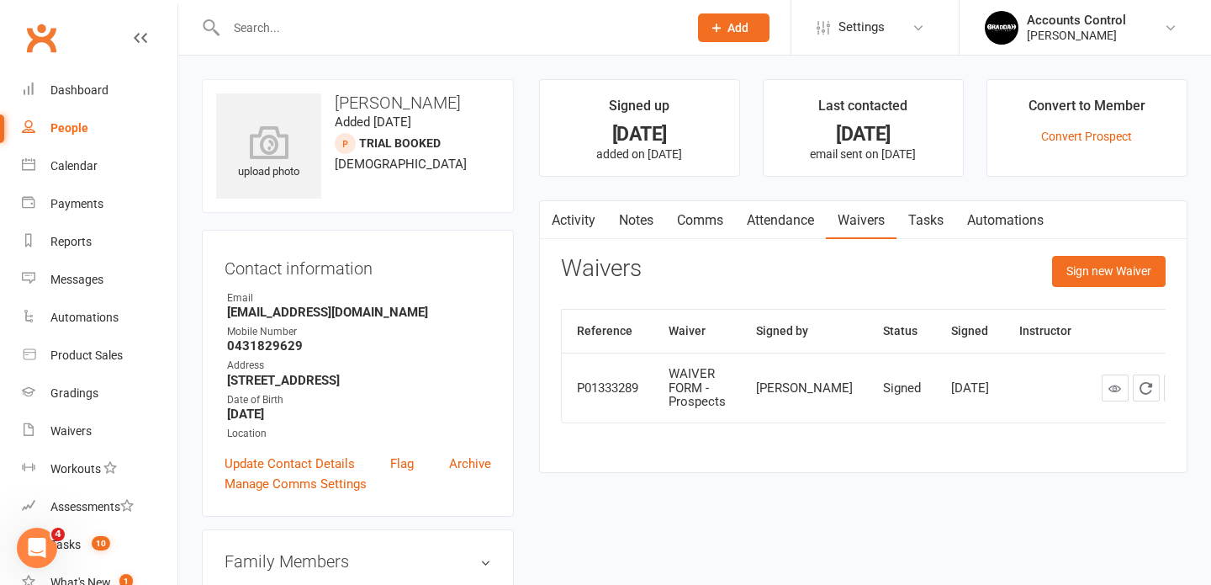
click at [1010, 278] on div "Waivers Sign new Waiver" at bounding box center [863, 276] width 605 height 40
click at [860, 224] on link "Waivers" at bounding box center [861, 220] width 71 height 39
click at [561, 268] on h3 "Waivers" at bounding box center [601, 269] width 81 height 26
click at [352, 31] on input "text" at bounding box center [448, 28] width 455 height 24
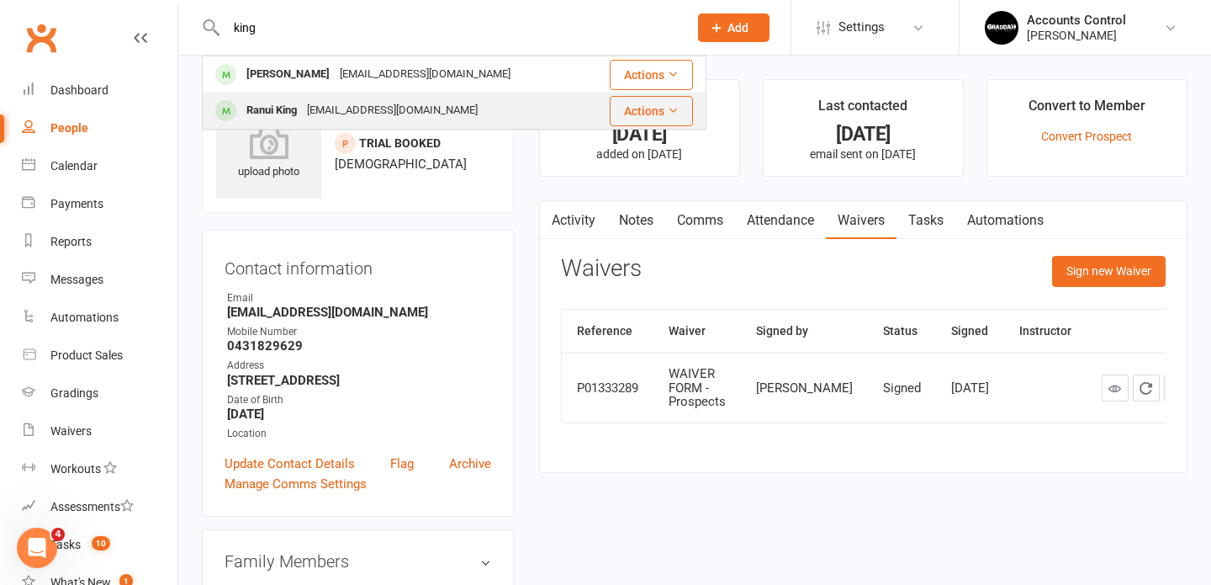
type input "king"
click at [258, 109] on div "Ranui King" at bounding box center [271, 110] width 61 height 24
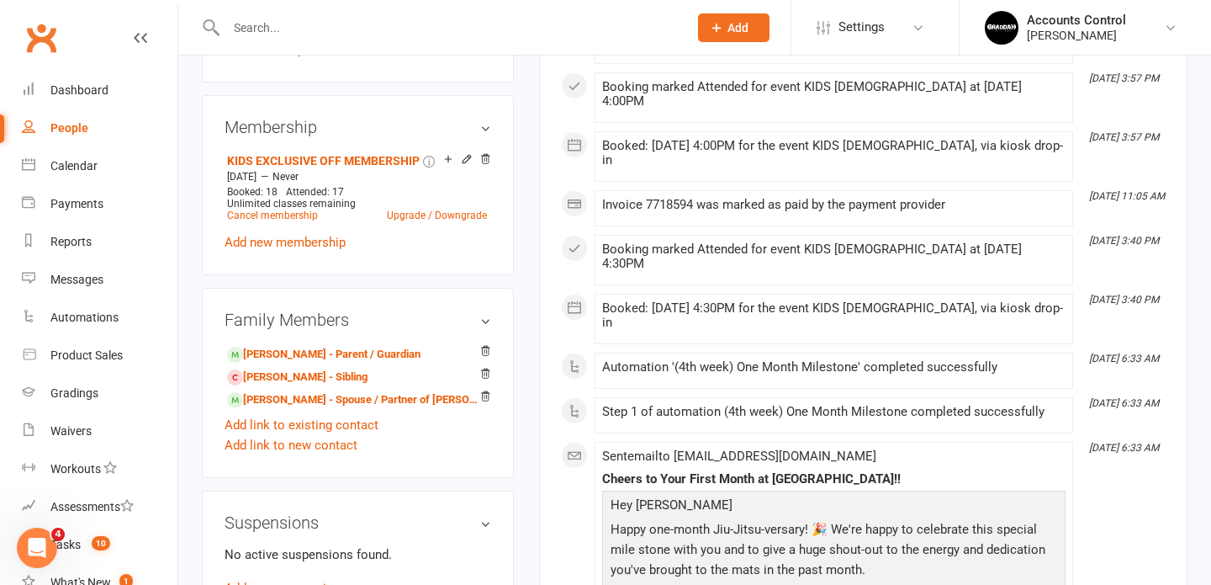
scroll to position [657, 0]
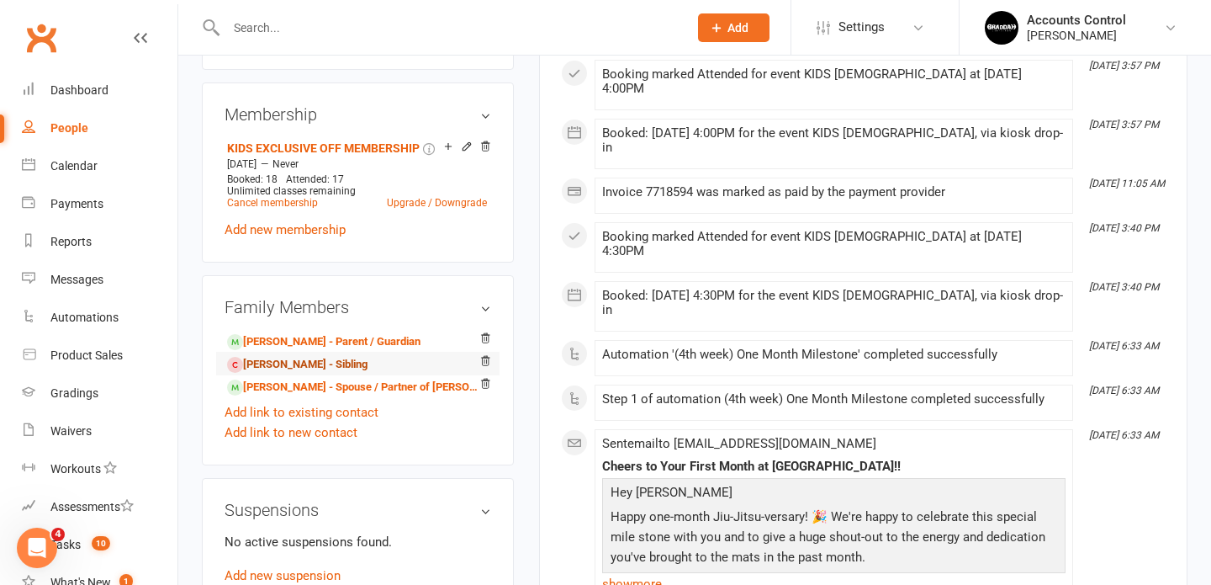
click at [281, 363] on link "Ngaire Davyskib - Sibling" at bounding box center [297, 365] width 140 height 18
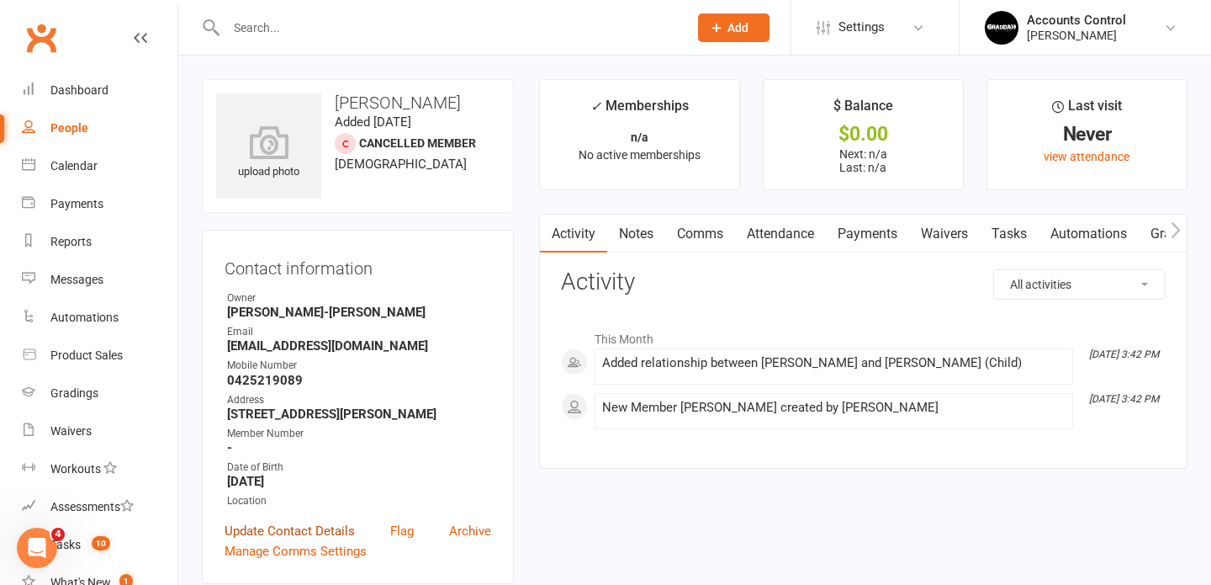
click at [281, 528] on link "Update Contact Details" at bounding box center [290, 531] width 130 height 20
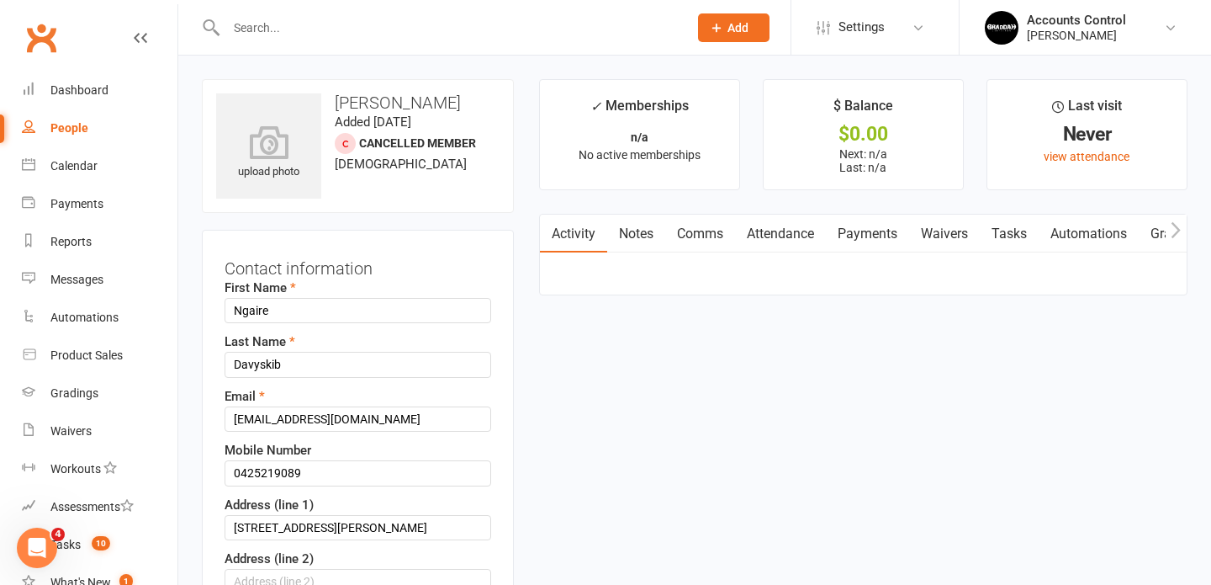
scroll to position [79, 0]
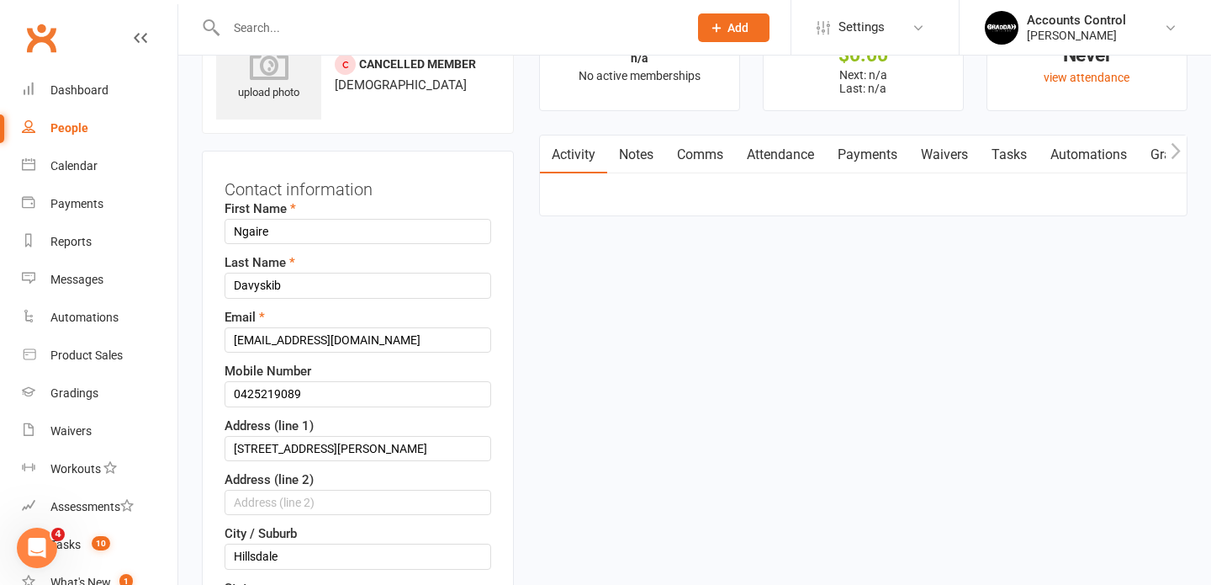
click at [335, 304] on div "First Name Ngaire Last Name Davyskib Email Annadavyskib@gmail.com Mobile Number…" at bounding box center [358, 543] width 267 height 688
click at [336, 289] on input "Davyskib" at bounding box center [358, 285] width 267 height 25
type input "D"
type input "k"
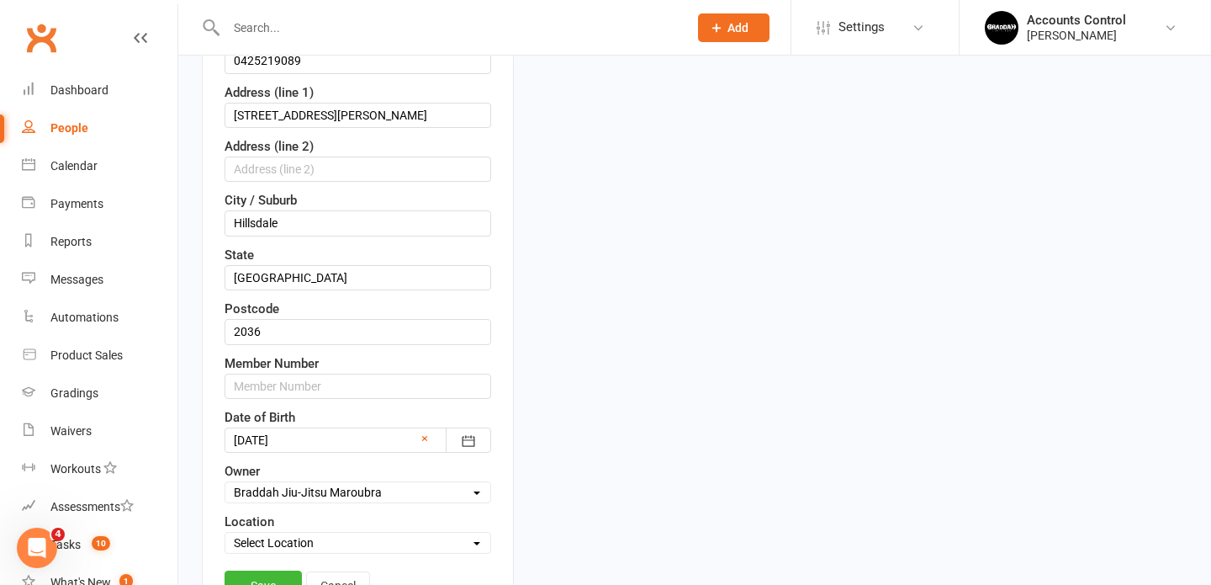
scroll to position [754, 0]
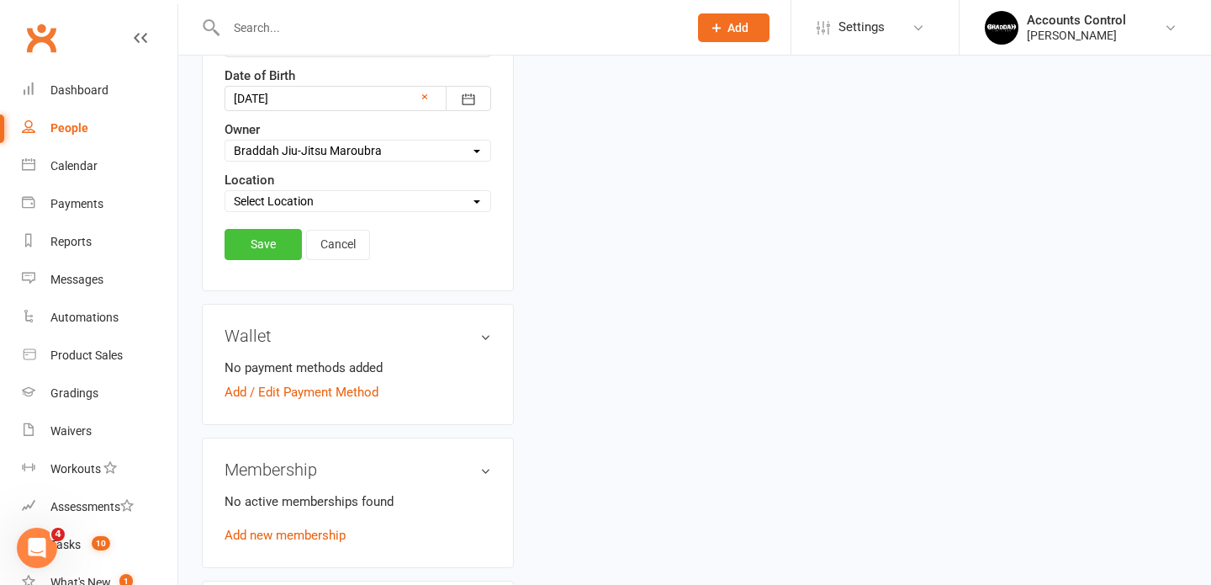
type input "King"
click at [257, 241] on link "Save" at bounding box center [263, 244] width 77 height 30
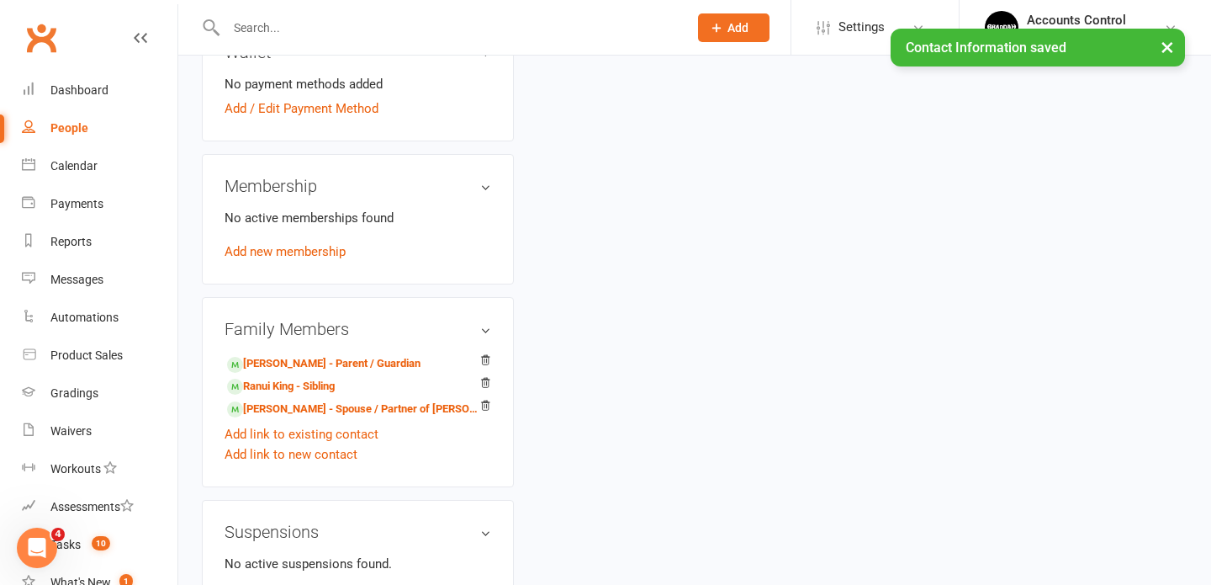
scroll to position [582, 0]
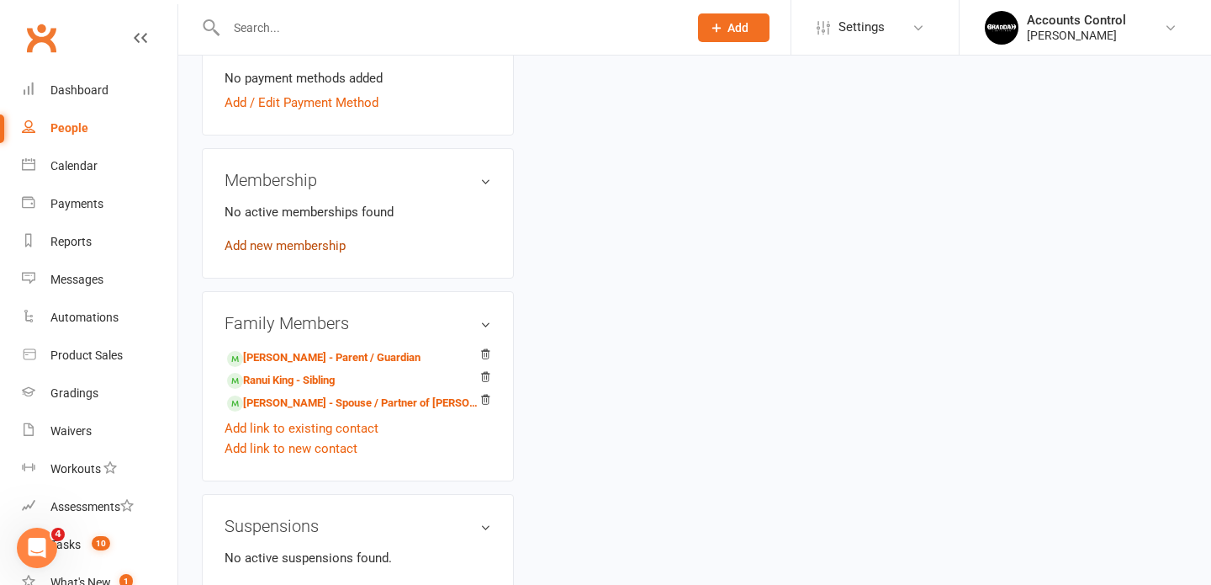
click at [262, 249] on link "Add new membership" at bounding box center [285, 245] width 121 height 15
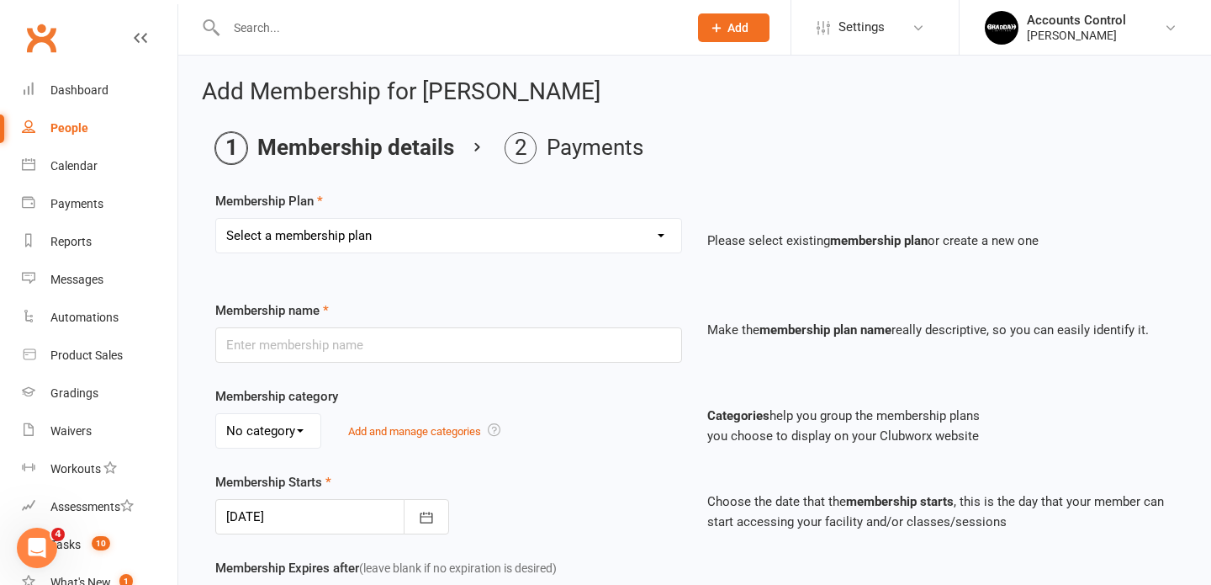
click at [464, 231] on select "Select a membership plan Create new Membership Plan ADULTS 1x A WEEK ADULTS 2x …" at bounding box center [448, 236] width 465 height 34
select select "14"
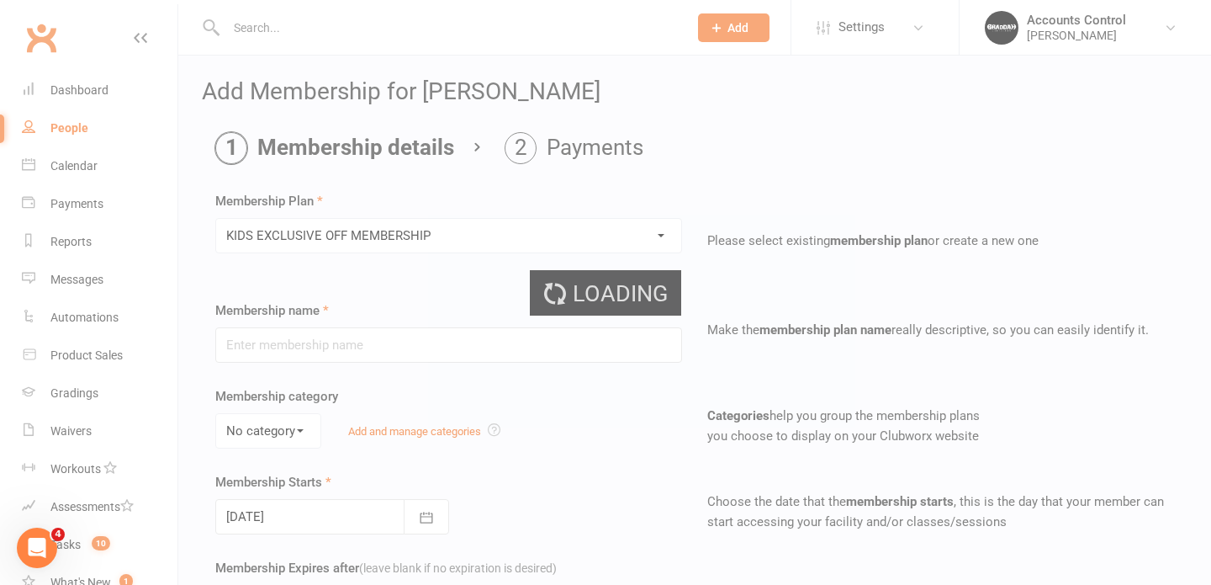
type input "KIDS EXCLUSIVE OFF MEMBERSHIP"
select select "0"
type input "0"
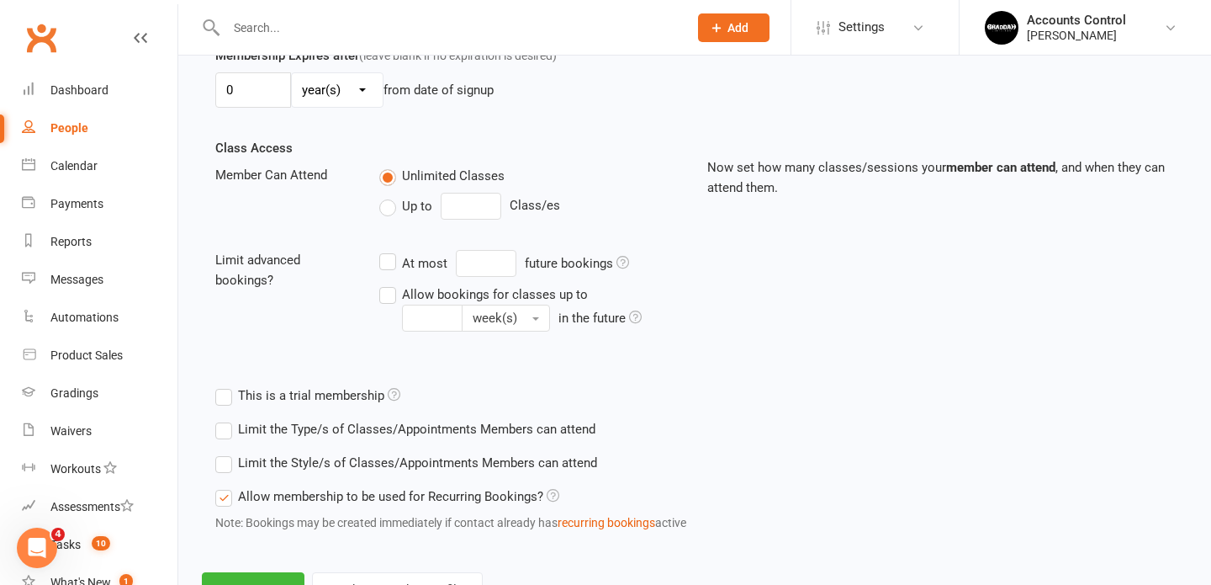
scroll to position [583, 0]
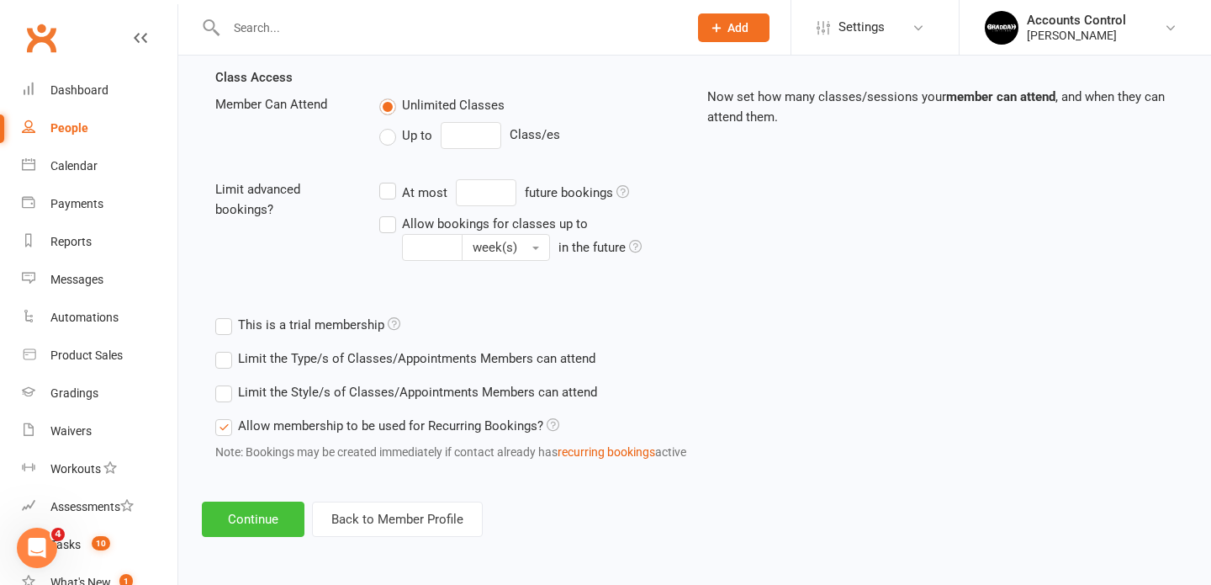
click at [274, 513] on button "Continue" at bounding box center [253, 518] width 103 height 35
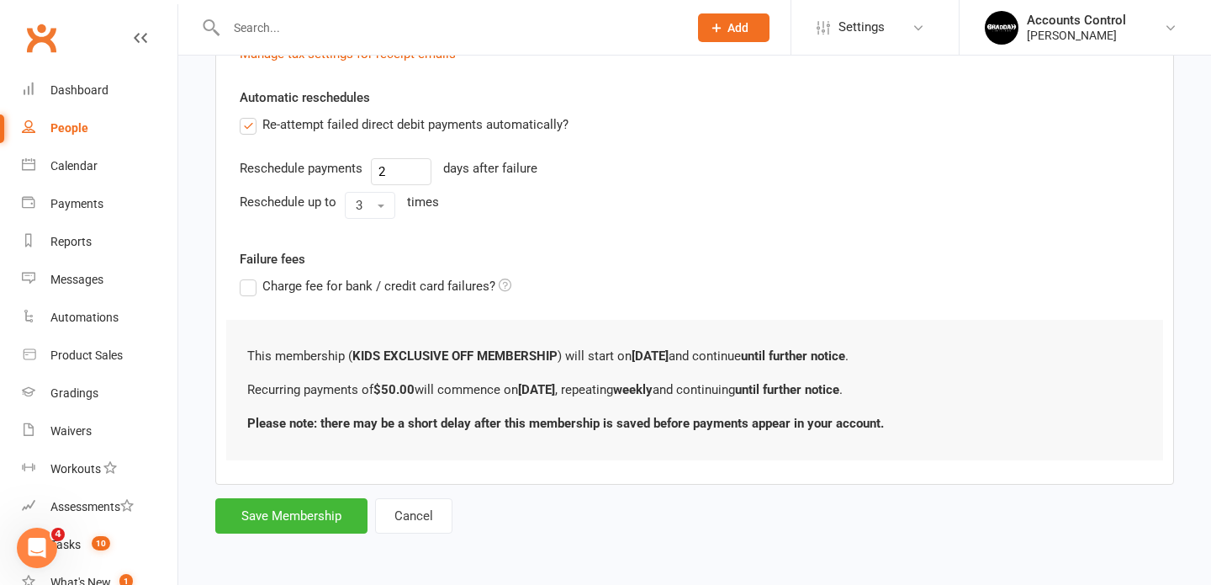
scroll to position [0, 0]
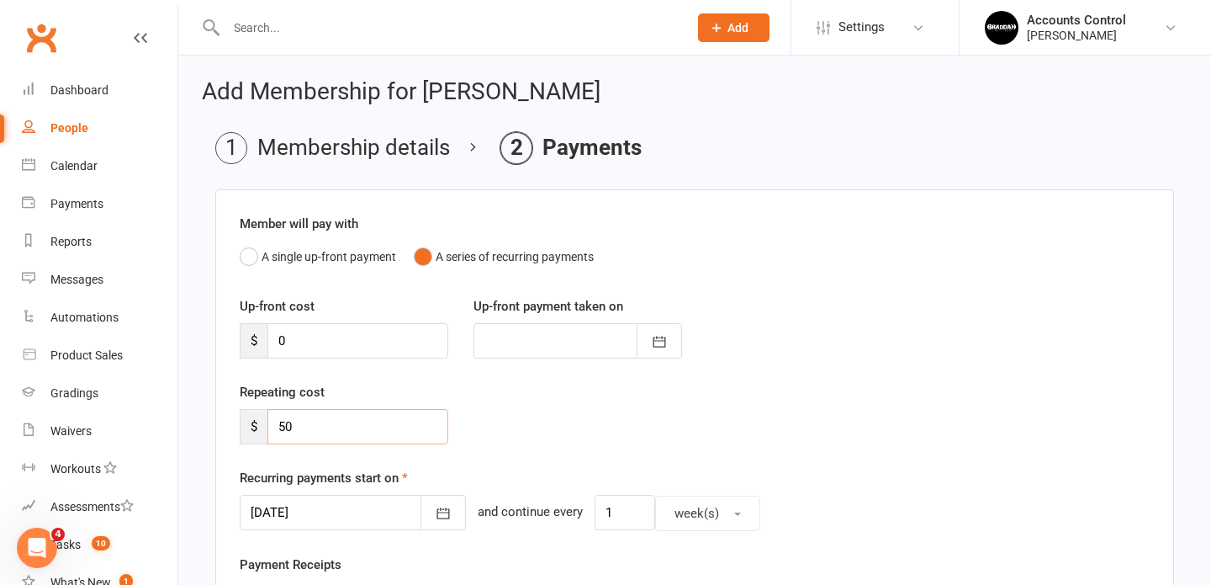
click at [334, 423] on input "50" at bounding box center [358, 426] width 181 height 35
type input "5"
type input "30"
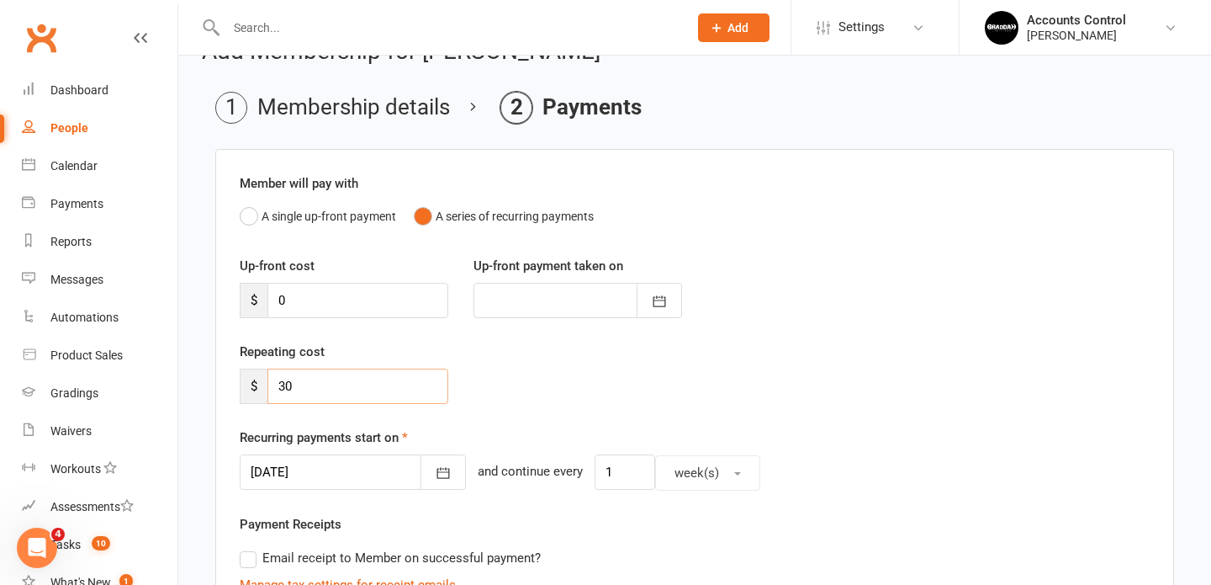
scroll to position [45, 0]
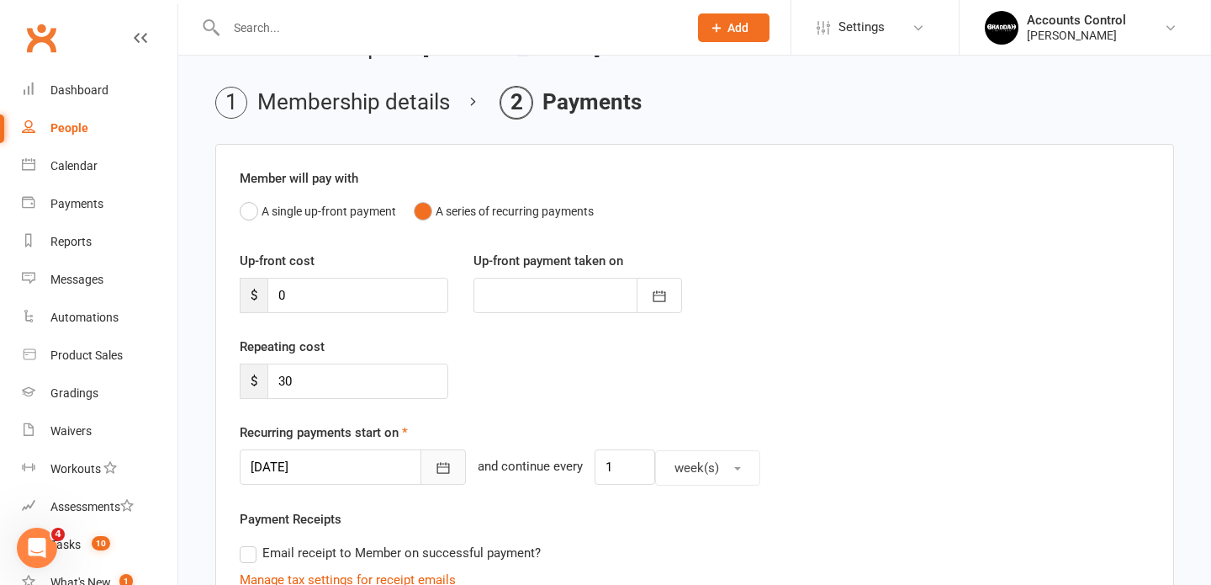
click at [421, 456] on button "button" at bounding box center [443, 466] width 45 height 35
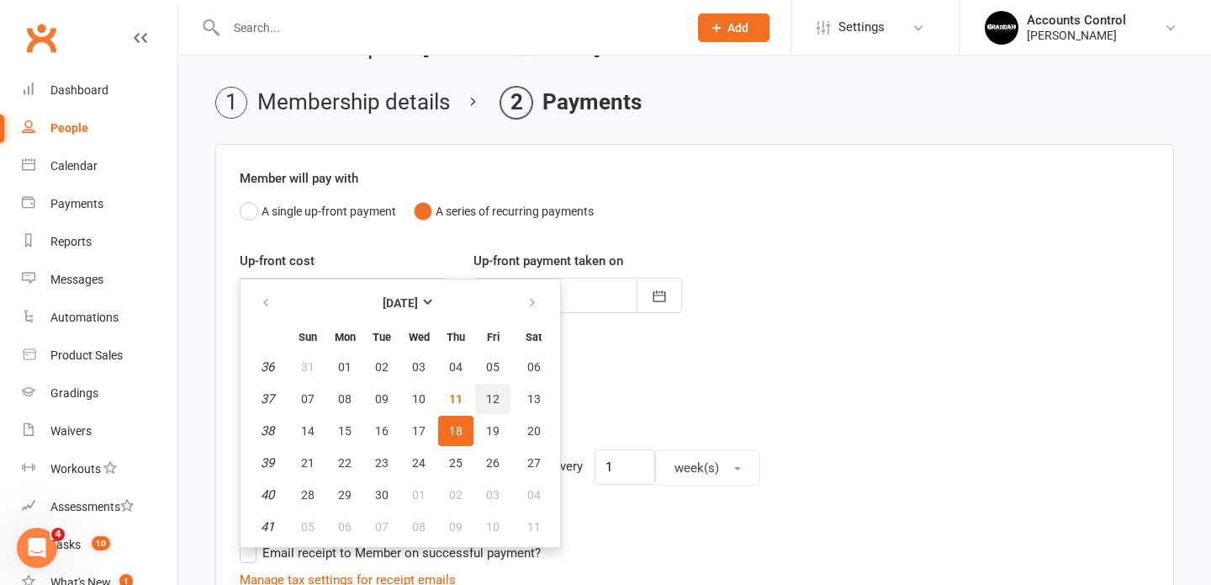
click at [489, 395] on span "12" at bounding box center [492, 398] width 13 height 13
type input "12 Sep 2025"
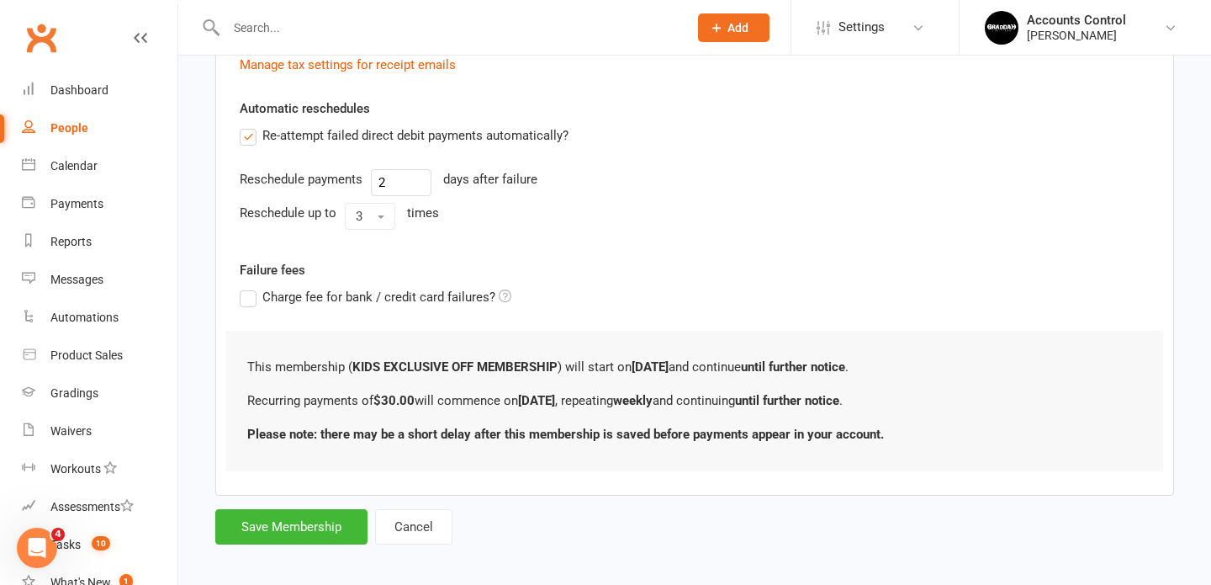
scroll to position [571, 0]
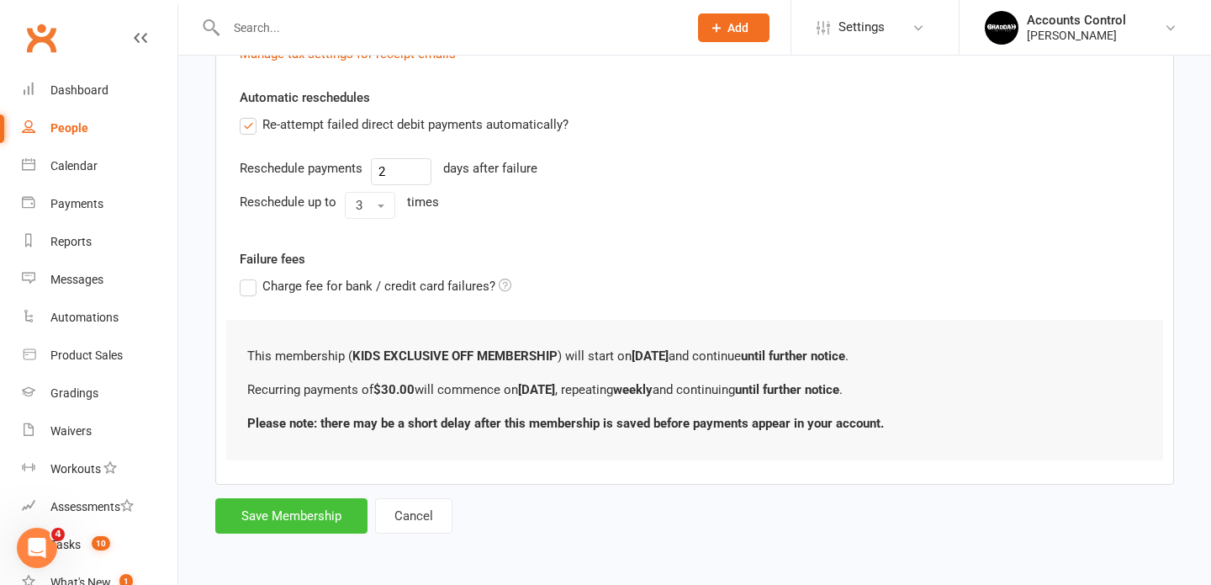
click at [326, 515] on button "Save Membership" at bounding box center [291, 515] width 152 height 35
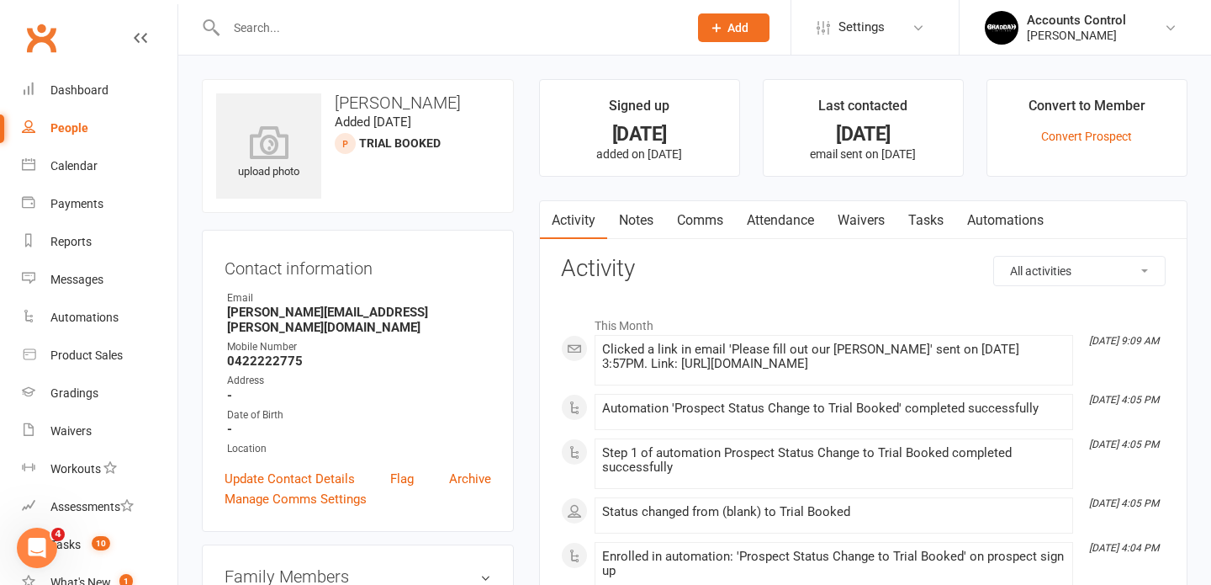
click at [856, 218] on link "Waivers" at bounding box center [861, 220] width 71 height 39
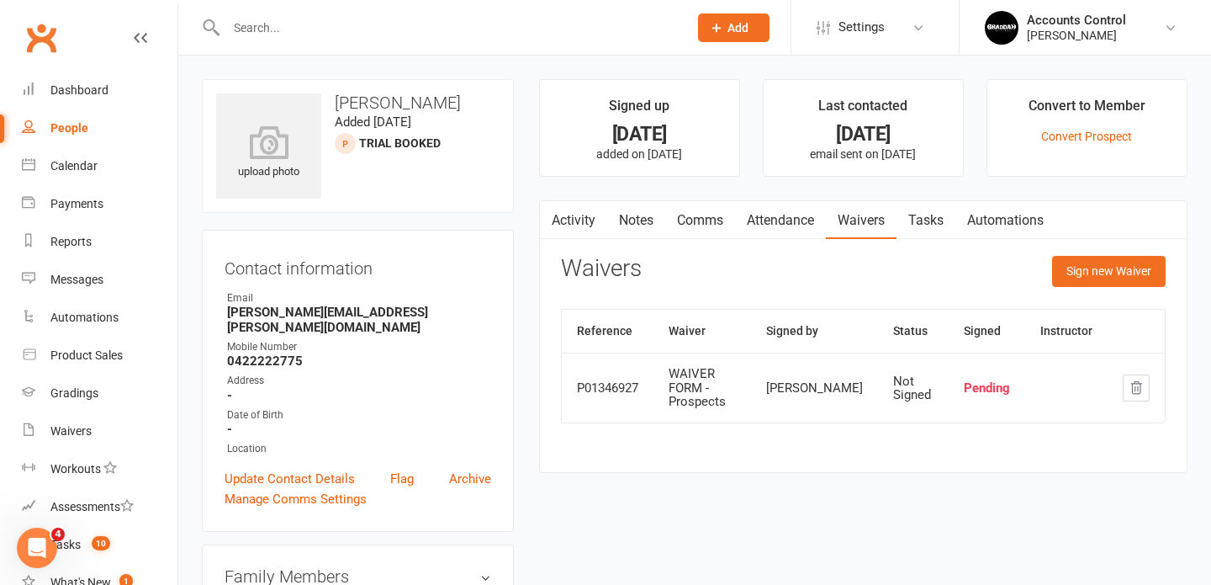
click at [592, 52] on div at bounding box center [439, 27] width 474 height 55
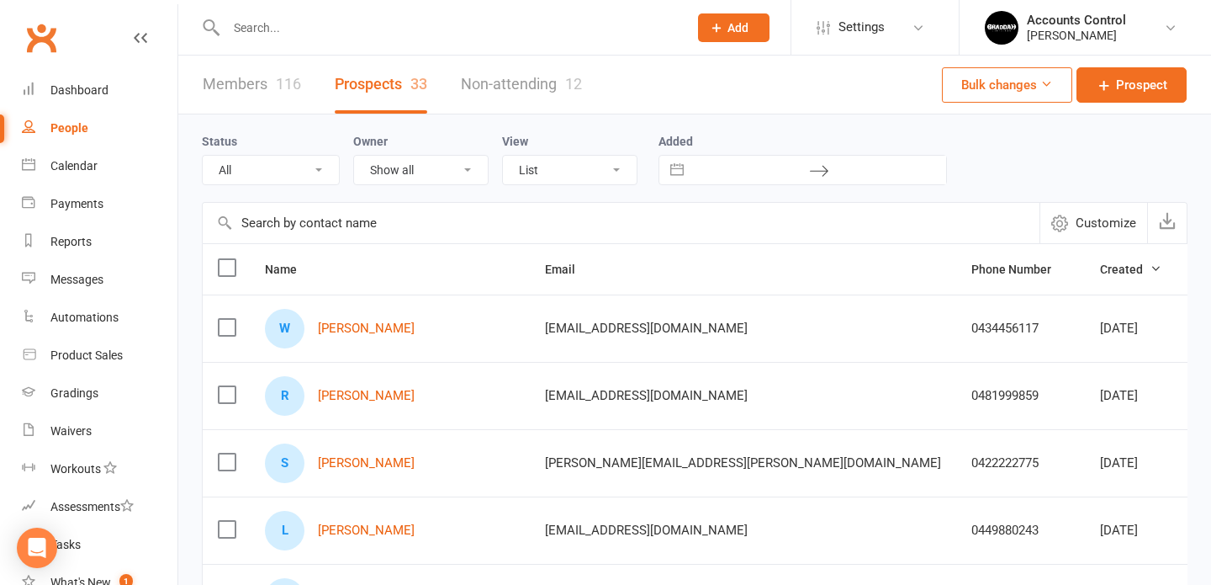
select select "100"
click at [362, 327] on link "William Burdett" at bounding box center [366, 328] width 97 height 14
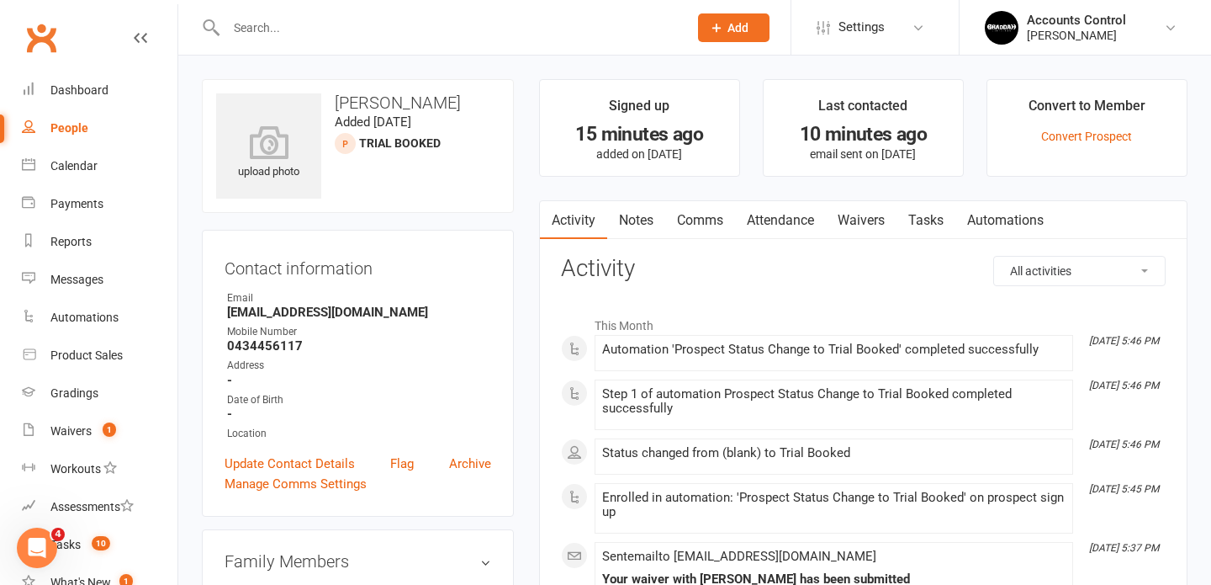
click at [852, 215] on link "Waivers" at bounding box center [861, 220] width 71 height 39
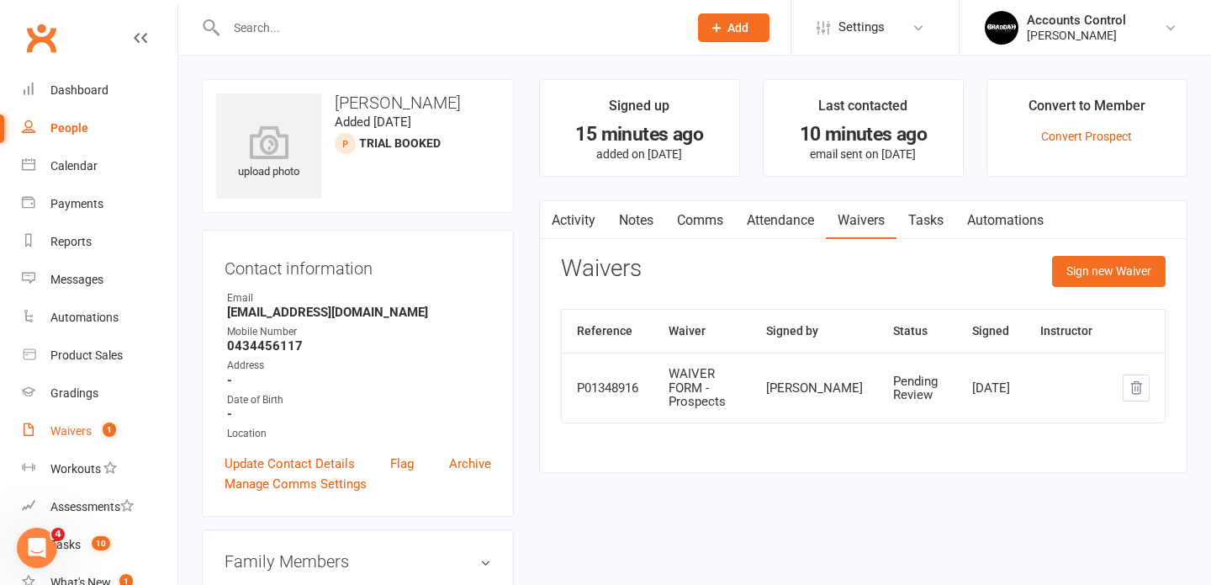
click at [73, 437] on div "Waivers" at bounding box center [70, 430] width 41 height 13
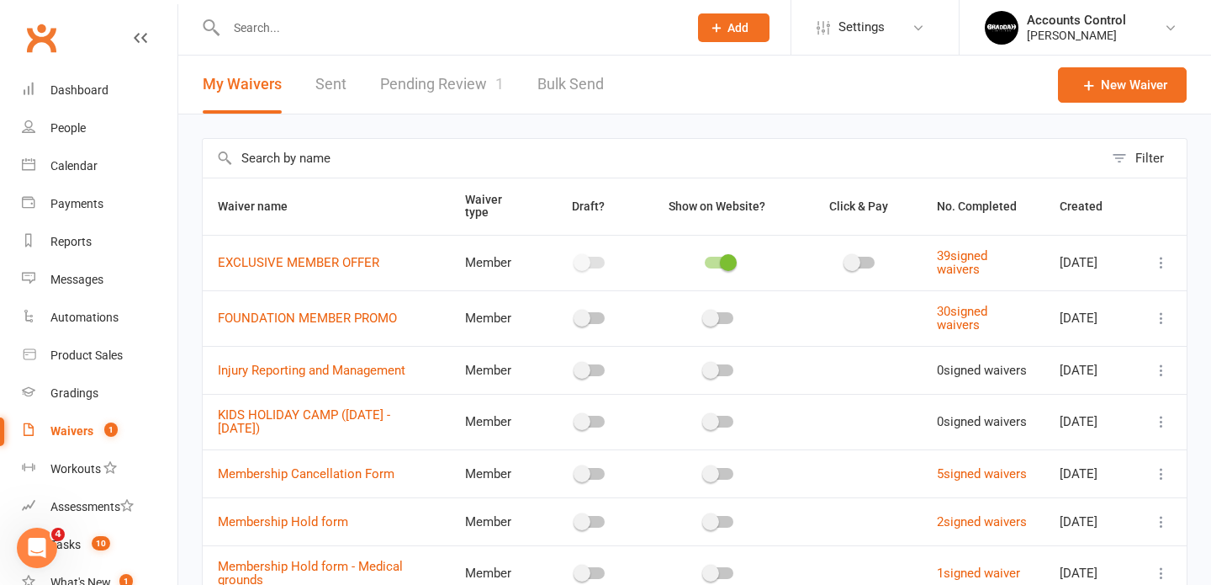
click at [299, 433] on html "Prospect Member Non-attending contact Class / event Appointment Grading event T…" at bounding box center [605, 441] width 1211 height 882
click at [423, 81] on link "Pending Review 1" at bounding box center [442, 85] width 124 height 58
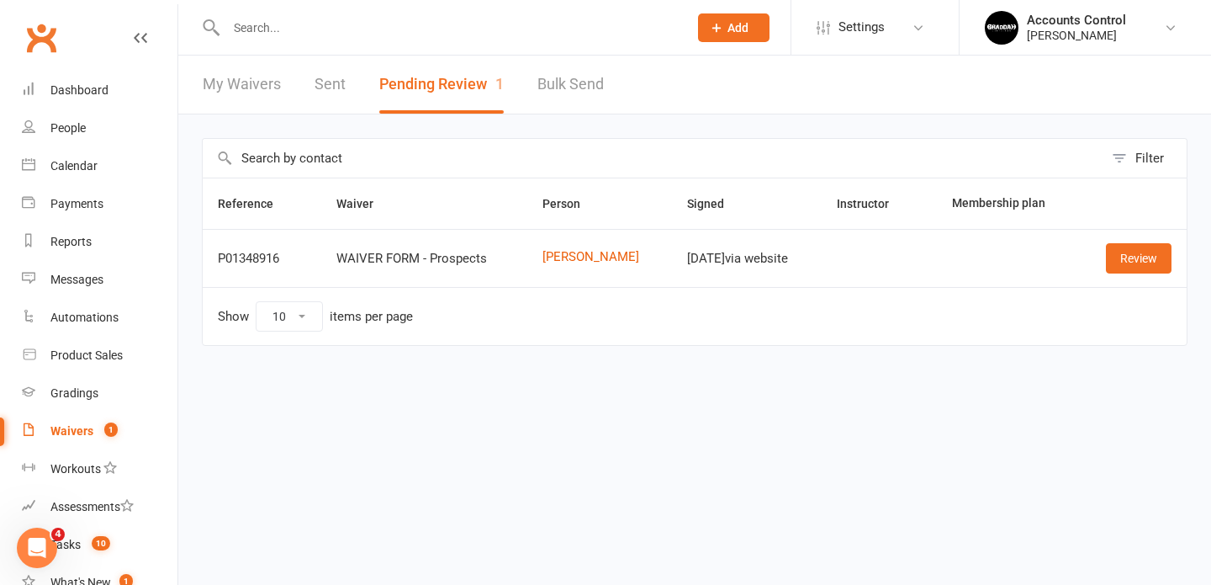
click at [693, 157] on input "text" at bounding box center [653, 158] width 901 height 39
click at [1153, 257] on link "Review" at bounding box center [1139, 258] width 66 height 30
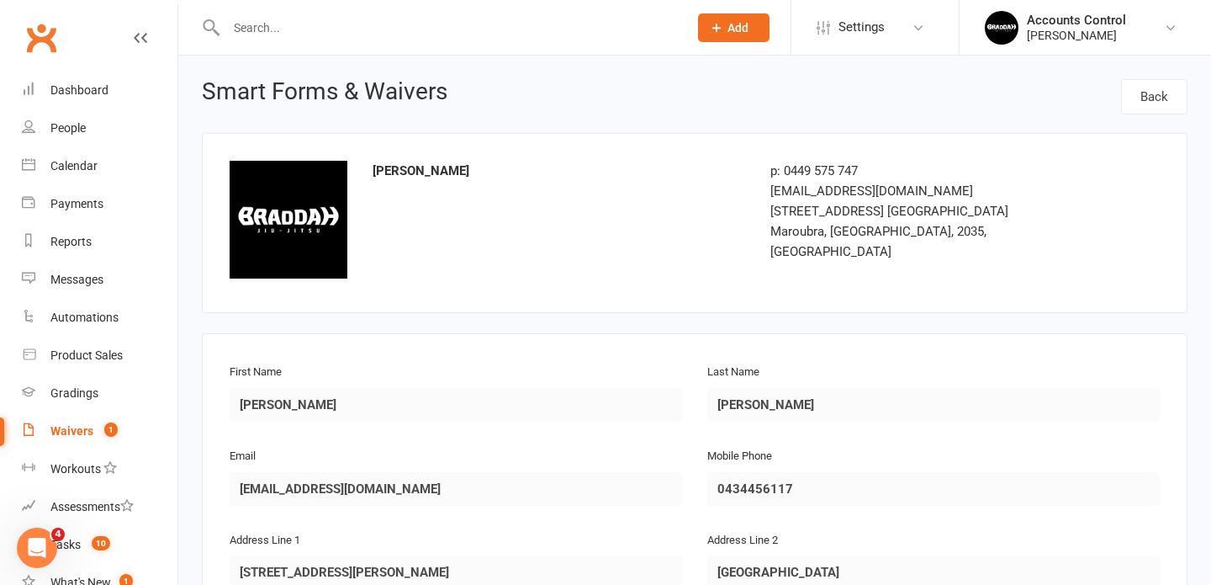
click at [637, 289] on div "Braddah Jiu Jitsu Maroubra p: 0449 575 747 info@braddahjiujitsu.com.au 193 Maro…" at bounding box center [695, 223] width 986 height 180
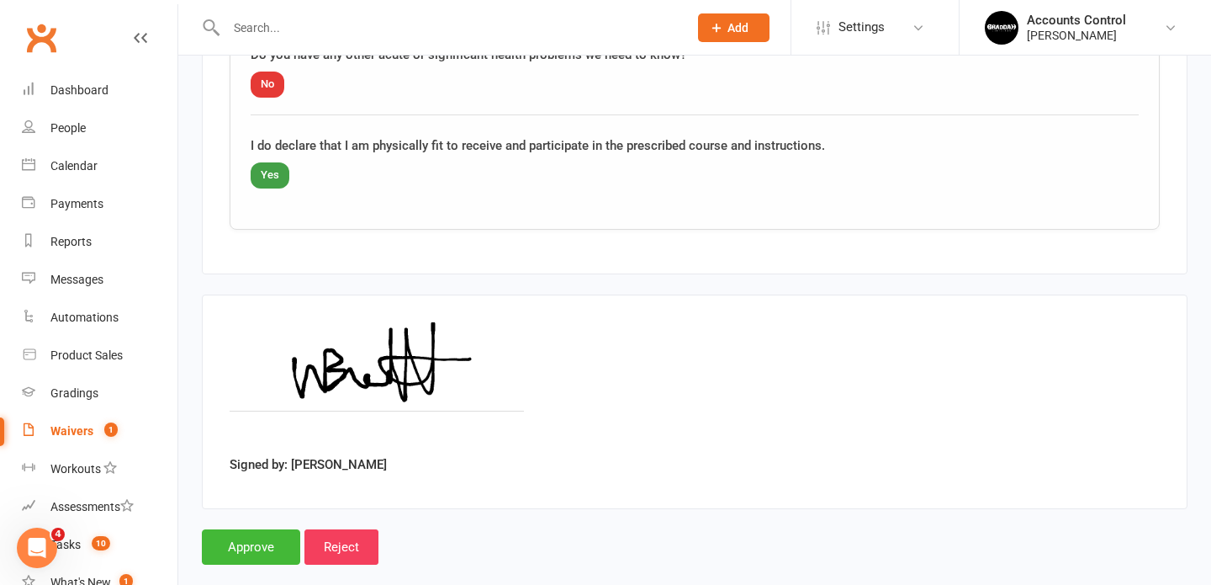
scroll to position [2001, 0]
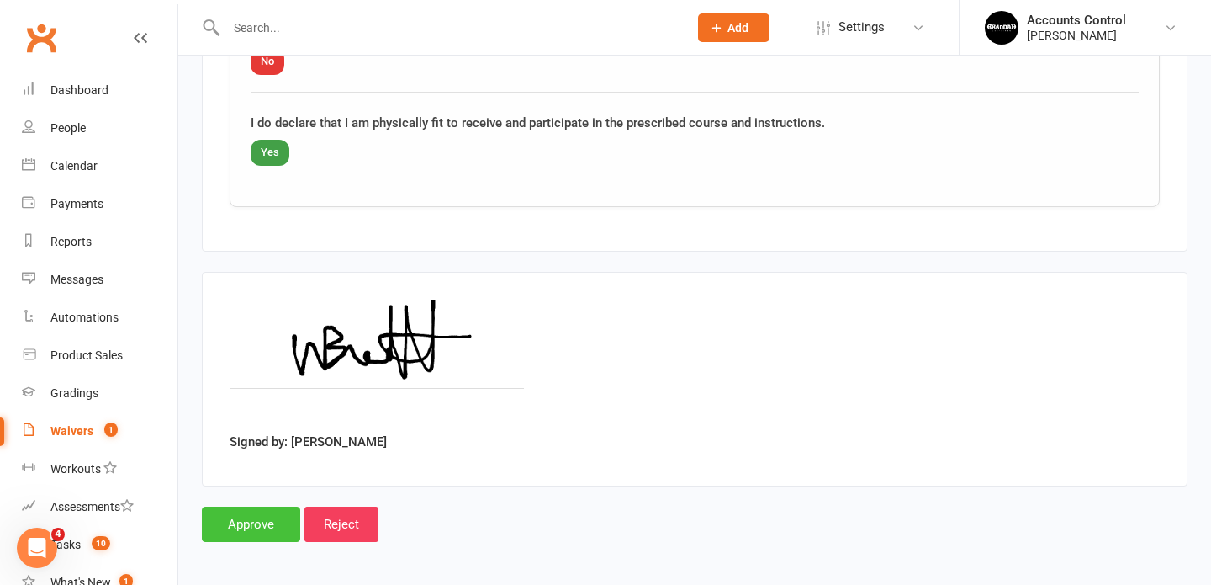
click at [264, 519] on input "Approve" at bounding box center [251, 523] width 98 height 35
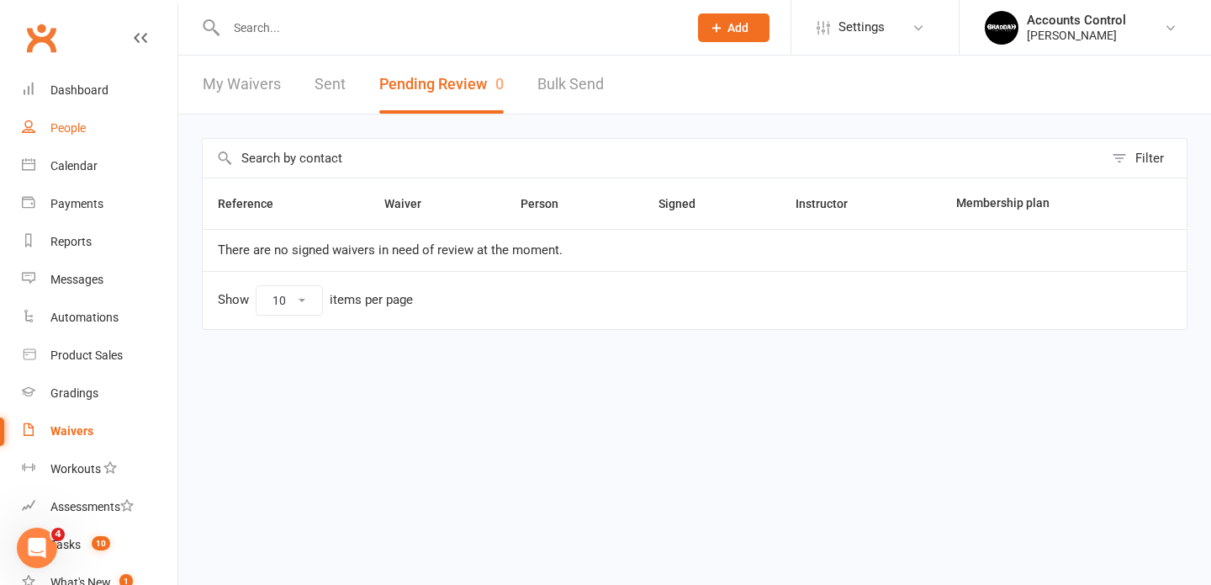
click at [71, 126] on div "People" at bounding box center [67, 127] width 35 height 13
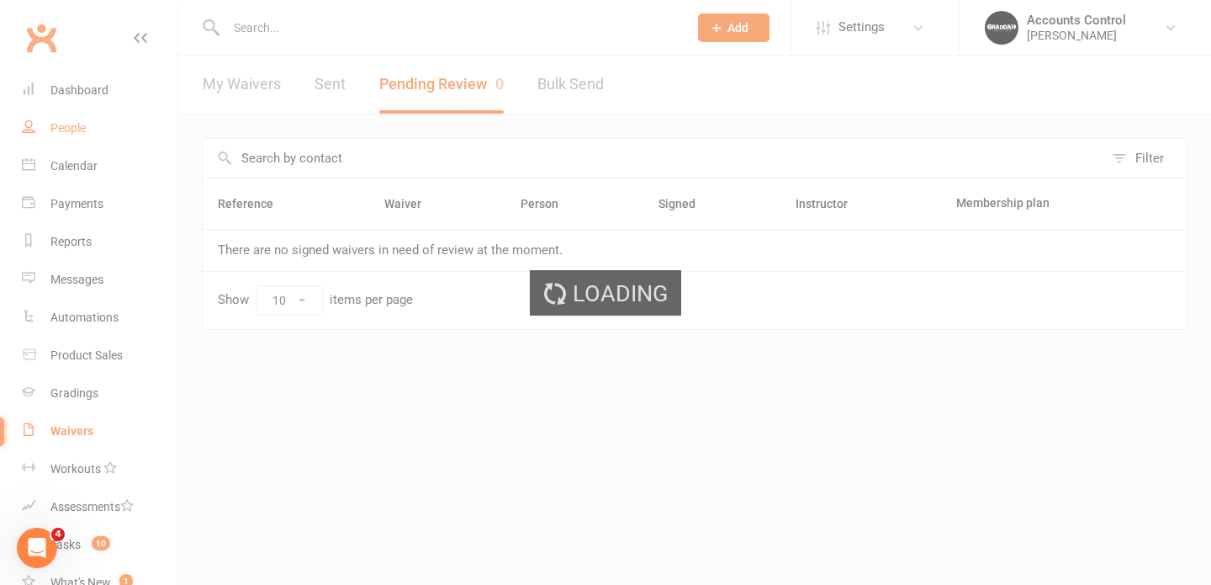
select select "100"
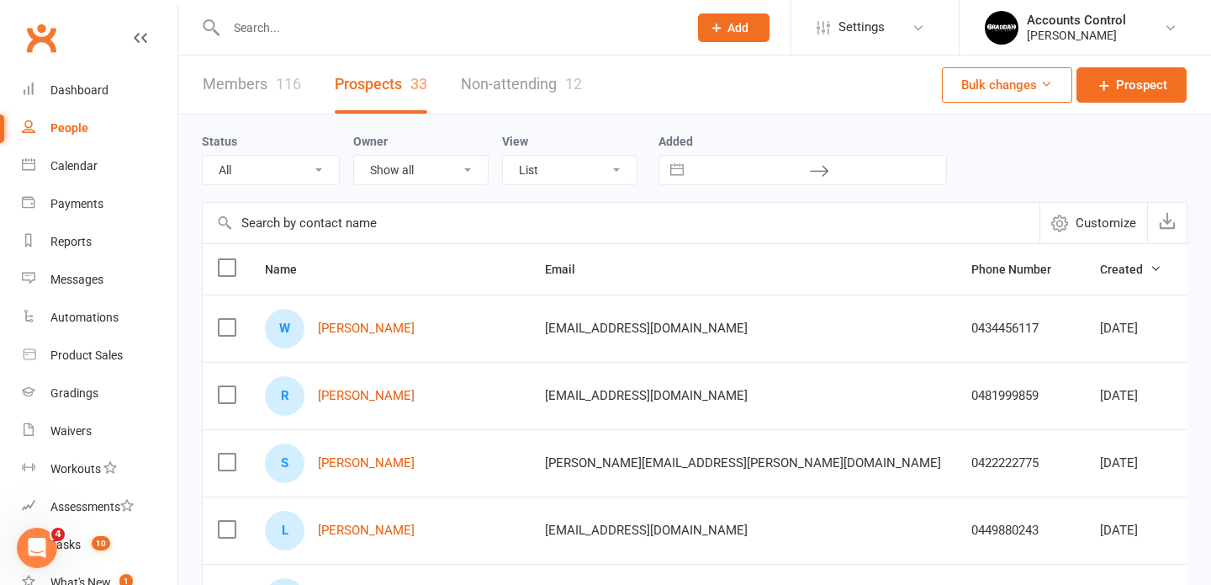
click at [296, 27] on input "text" at bounding box center [448, 28] width 455 height 24
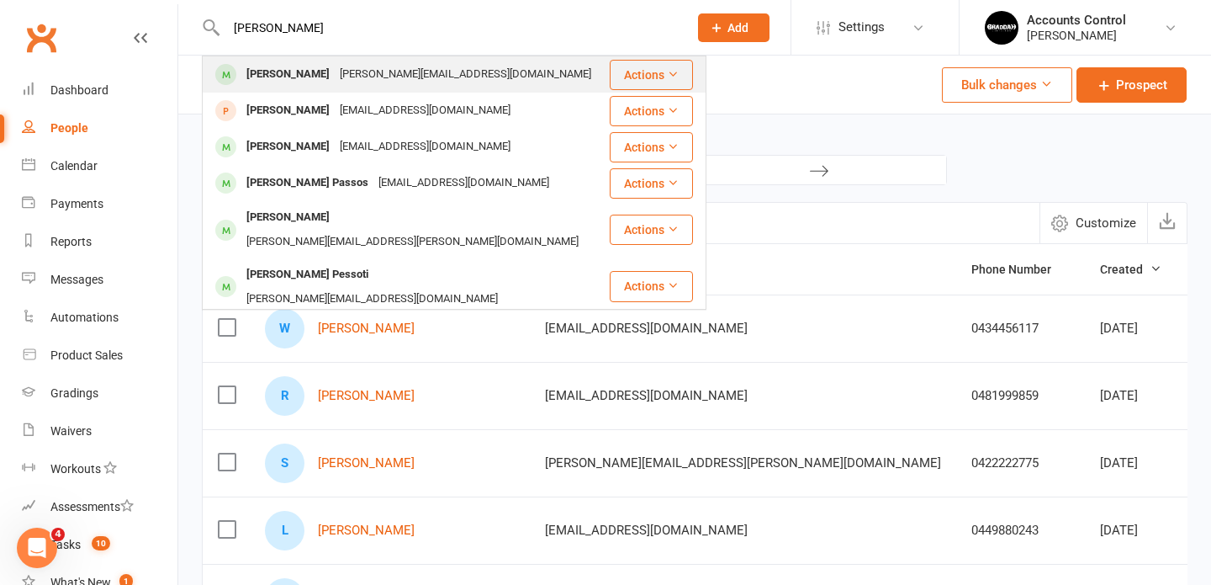
type input "pedro can"
click at [286, 78] on div "[PERSON_NAME]" at bounding box center [287, 74] width 93 height 24
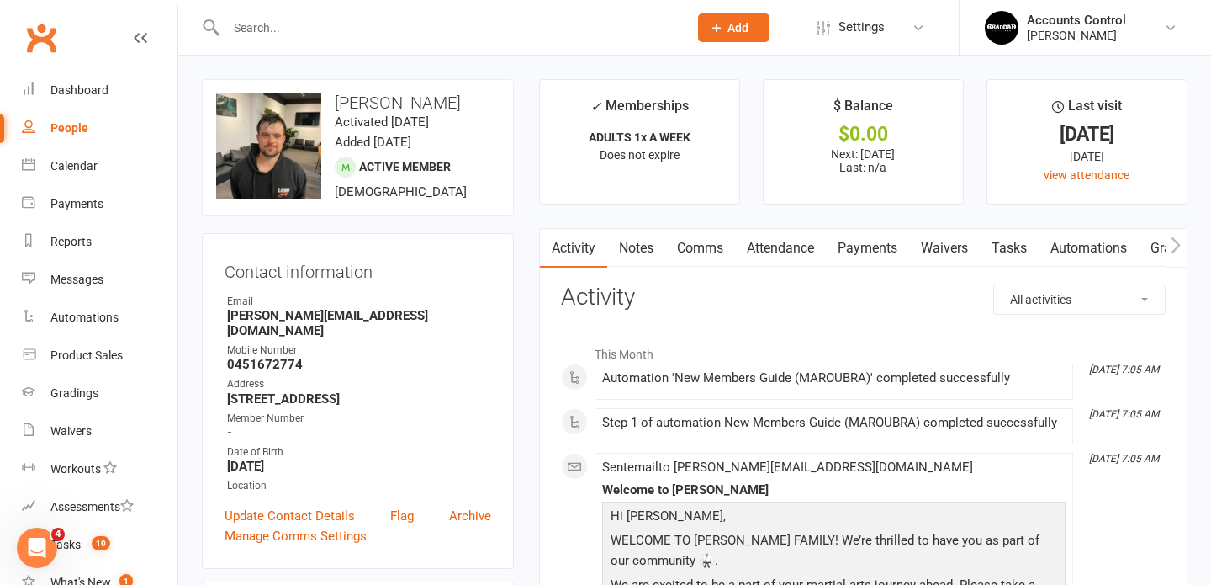
click at [956, 247] on link "Waivers" at bounding box center [944, 248] width 71 height 39
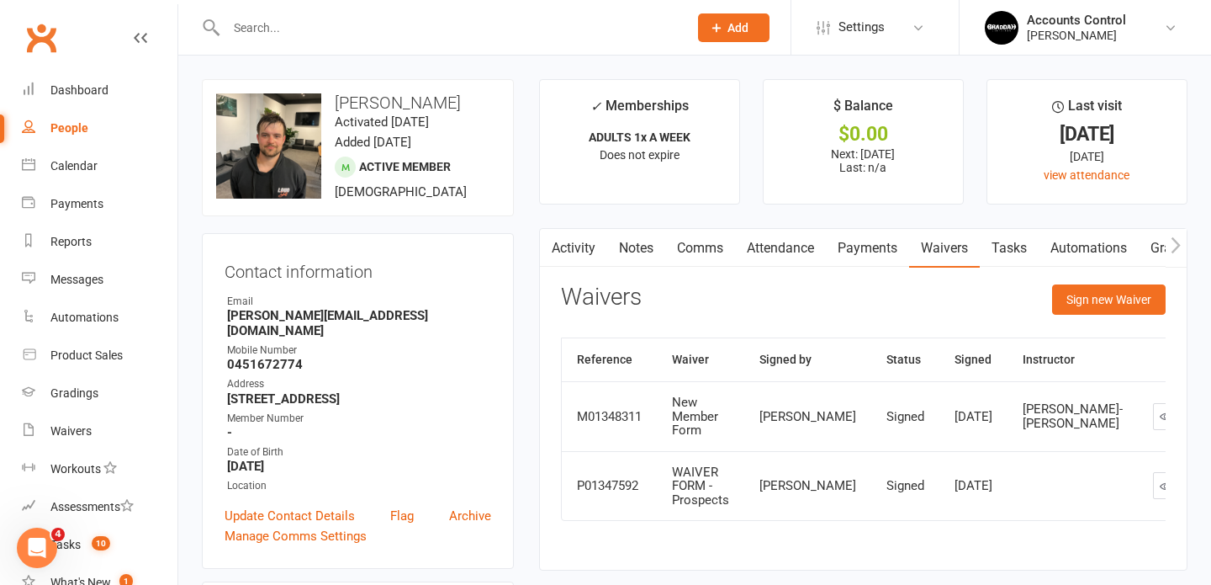
click at [540, 31] on input "text" at bounding box center [448, 28] width 455 height 24
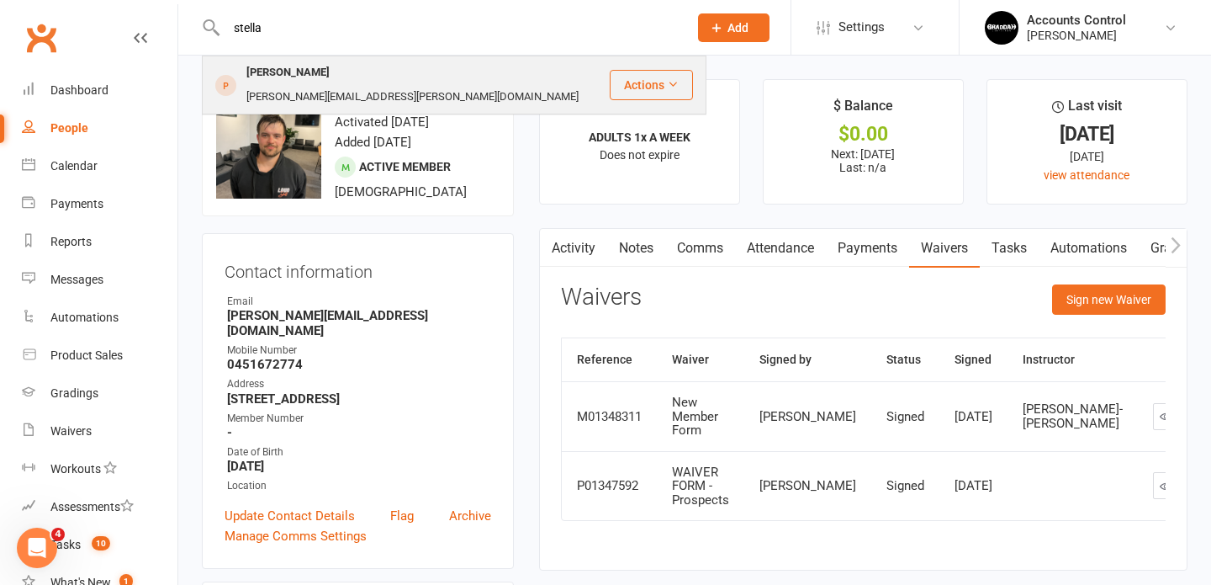
type input "stella"
click at [371, 85] on div "Lana@volpe.com.au" at bounding box center [412, 97] width 342 height 24
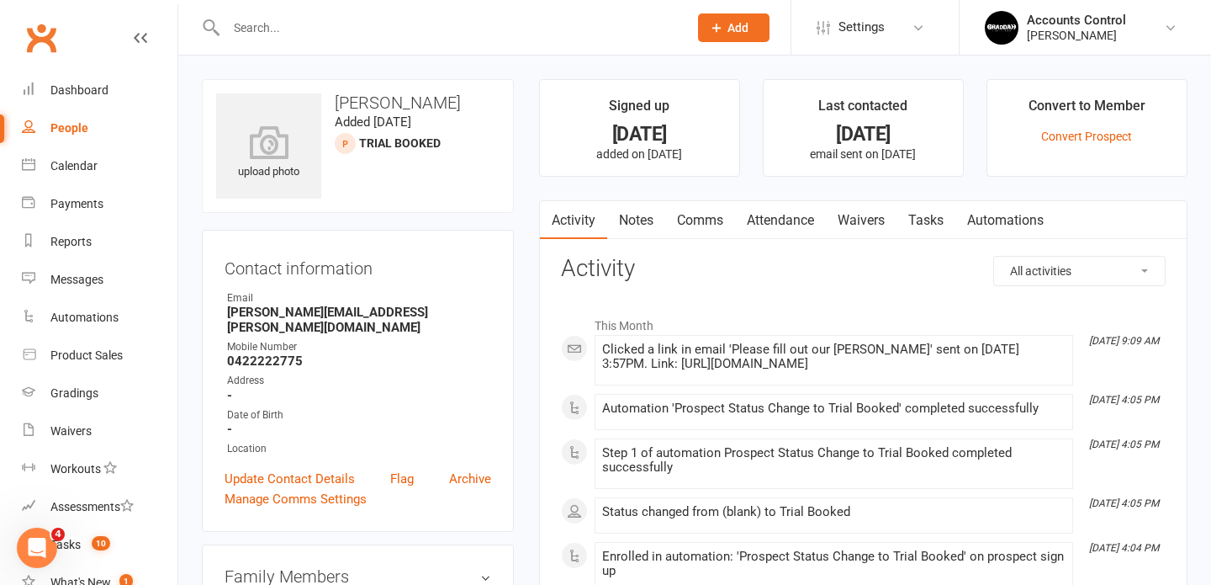
click at [349, 29] on input "text" at bounding box center [448, 28] width 455 height 24
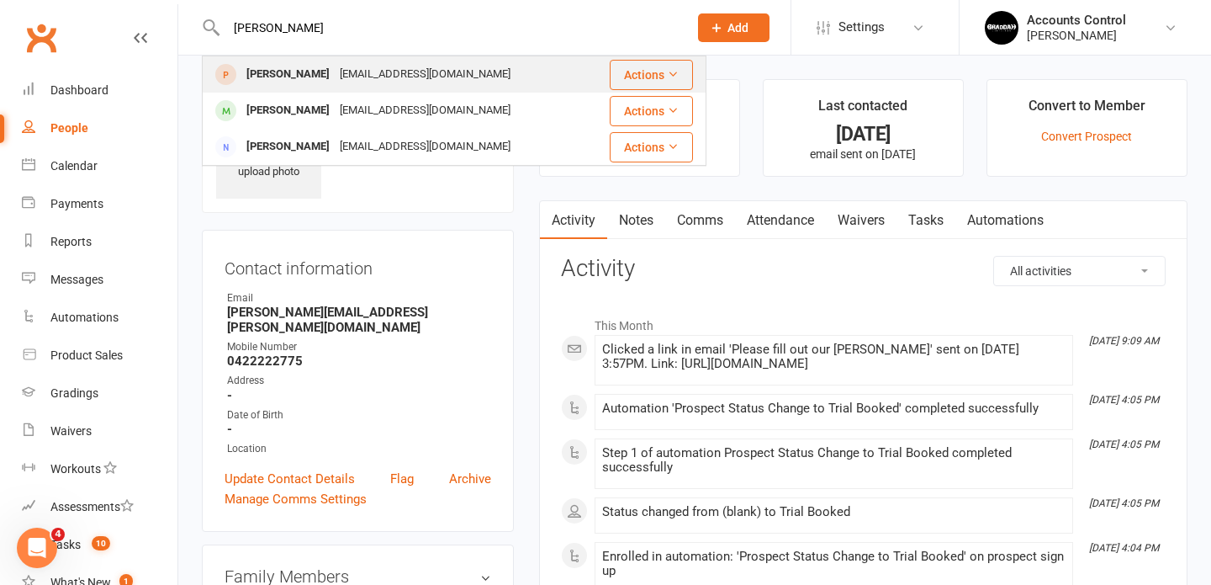
type input "ruben"
click at [355, 76] on div "rubz390@gmail.com" at bounding box center [425, 74] width 181 height 24
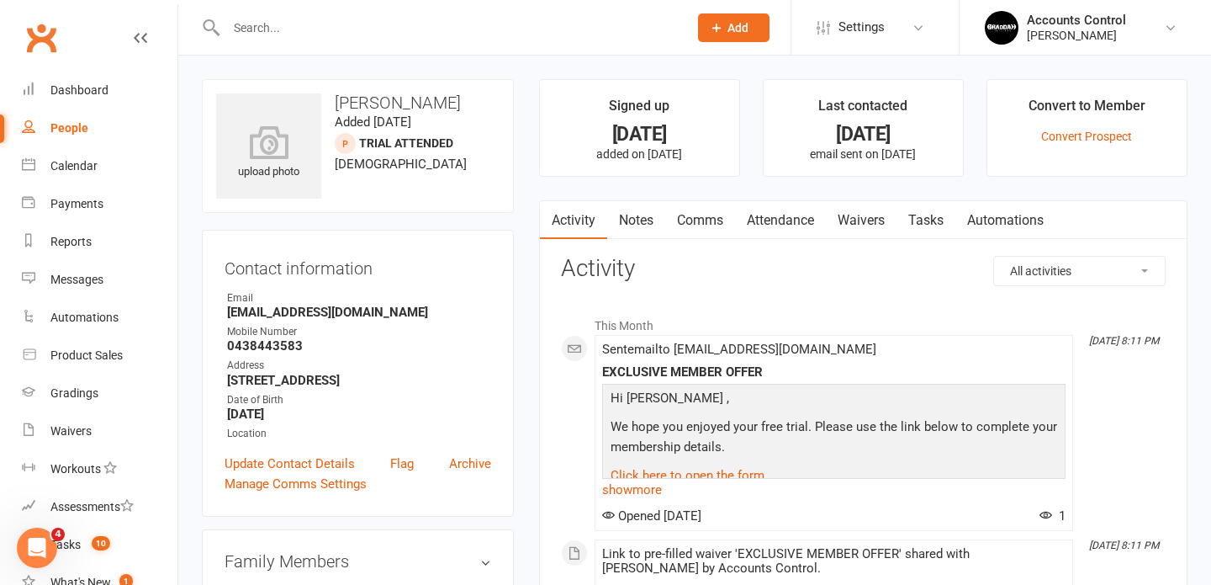
click at [872, 214] on link "Waivers" at bounding box center [861, 220] width 71 height 39
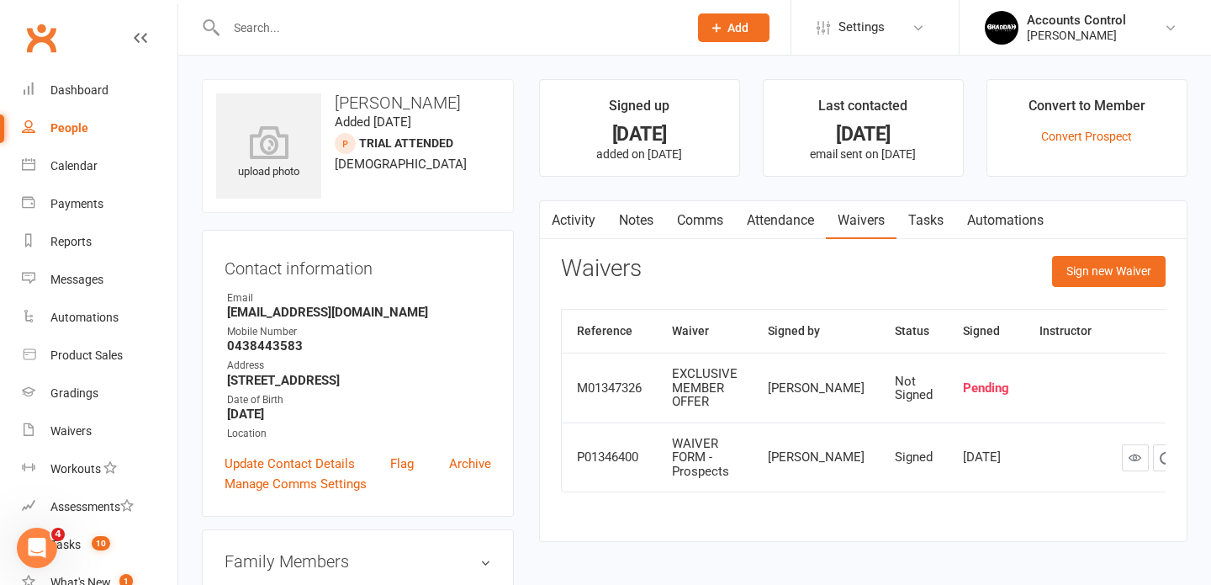
click at [564, 221] on link "Activity" at bounding box center [573, 220] width 67 height 39
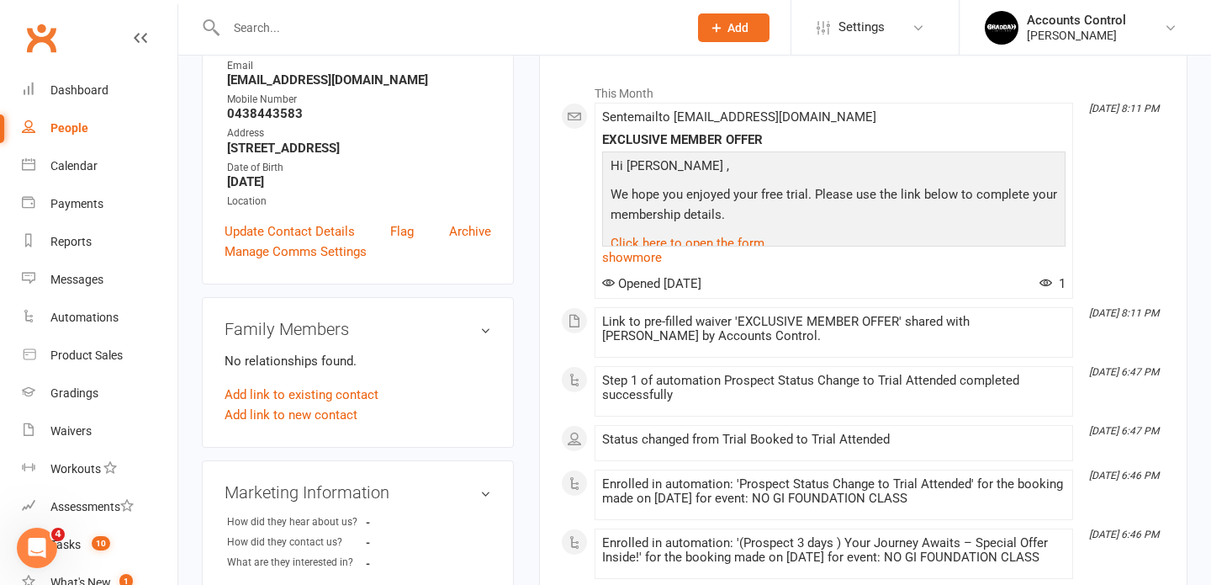
scroll to position [190, 0]
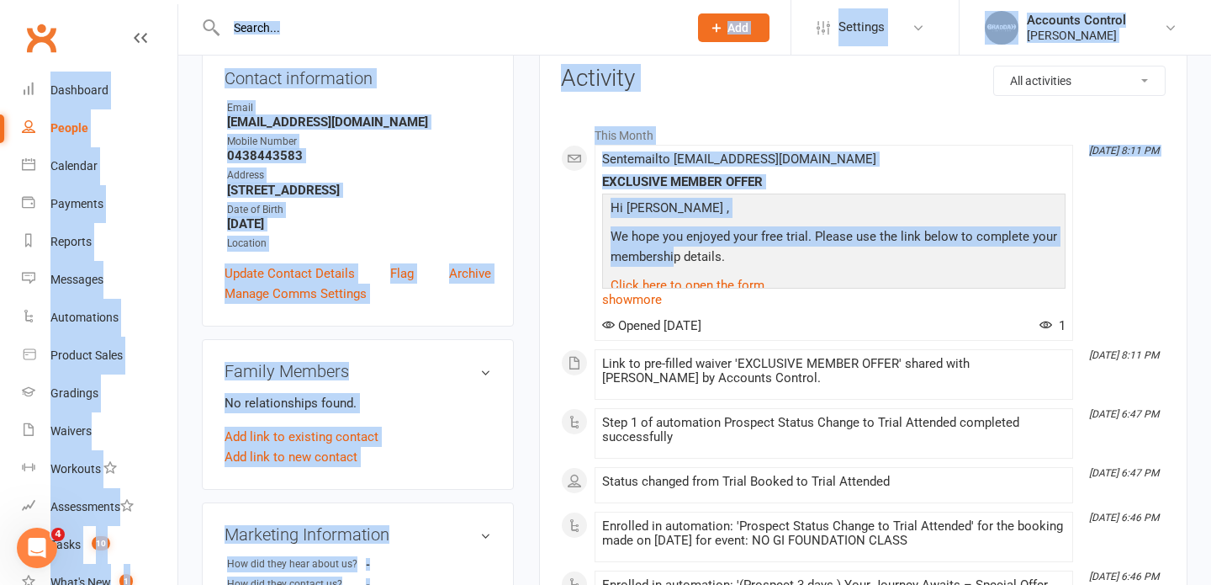
drag, startPoint x: 675, startPoint y: 254, endPoint x: 489, endPoint y: 36, distance: 287.0
click at [489, 36] on input "text" at bounding box center [448, 28] width 455 height 24
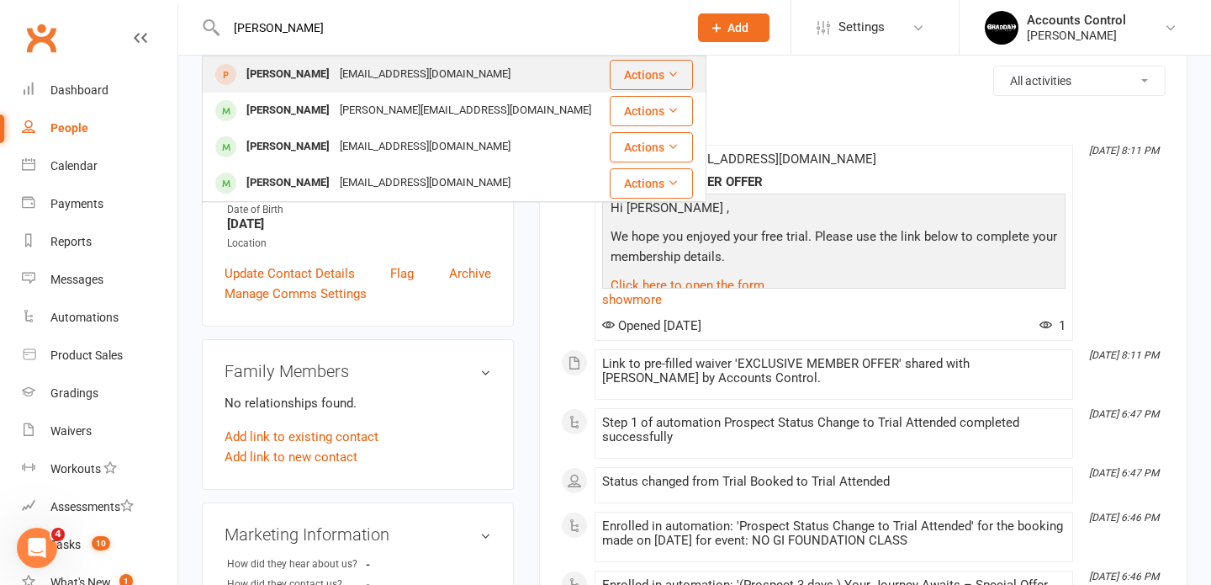
type input "james kent"
click at [306, 75] on div "James Kent" at bounding box center [287, 74] width 93 height 24
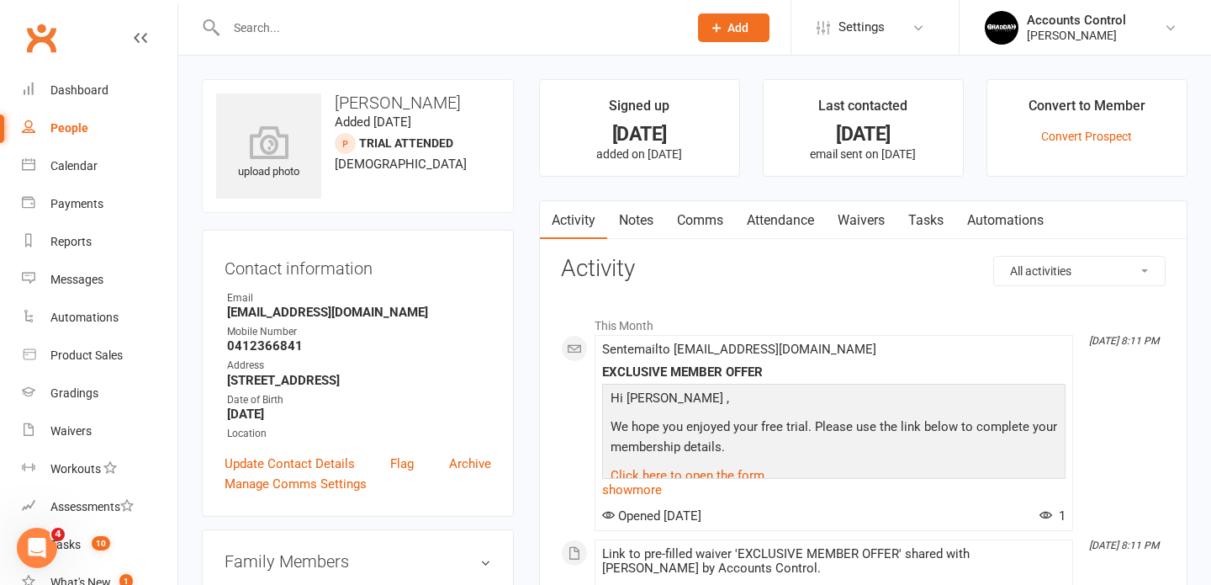
click at [857, 220] on link "Waivers" at bounding box center [861, 220] width 71 height 39
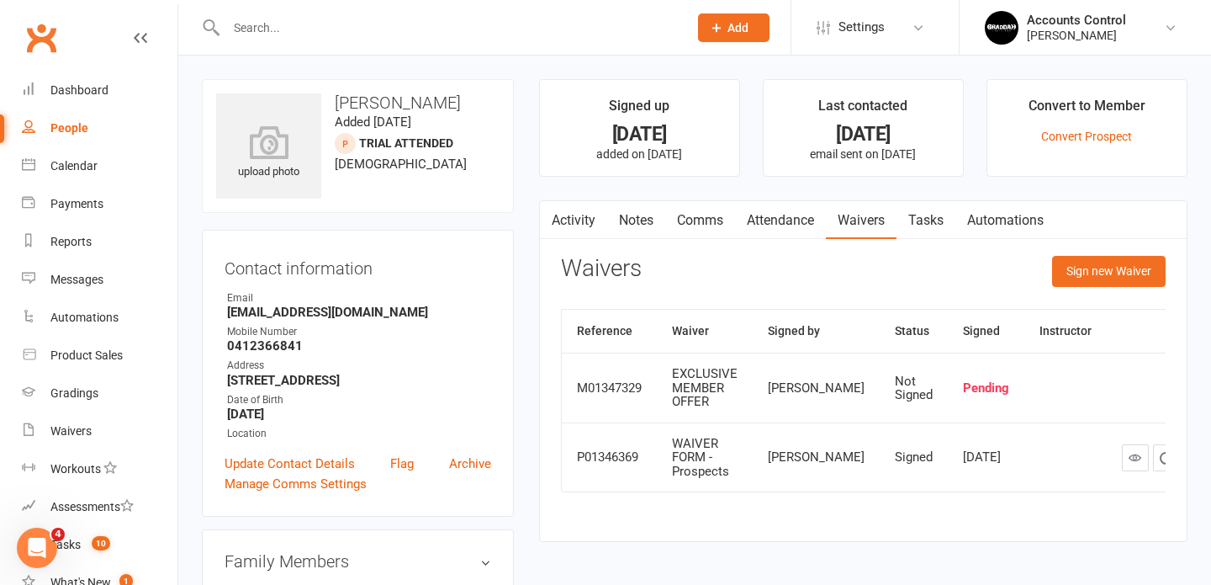
click at [575, 220] on link "Activity" at bounding box center [573, 220] width 67 height 39
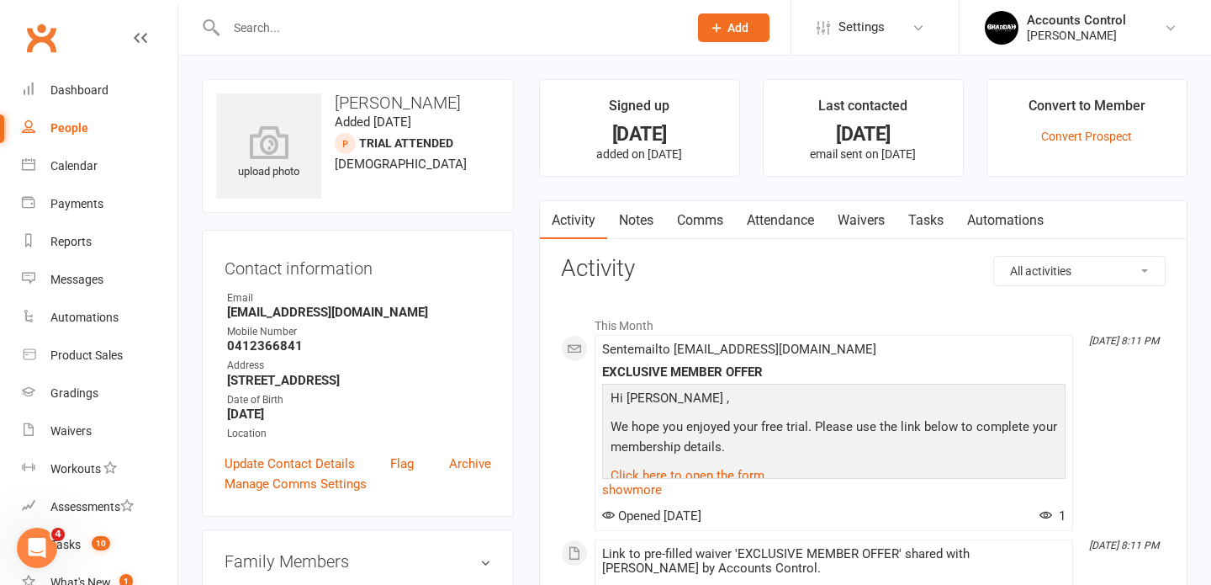
click at [331, 25] on input "text" at bounding box center [448, 28] width 455 height 24
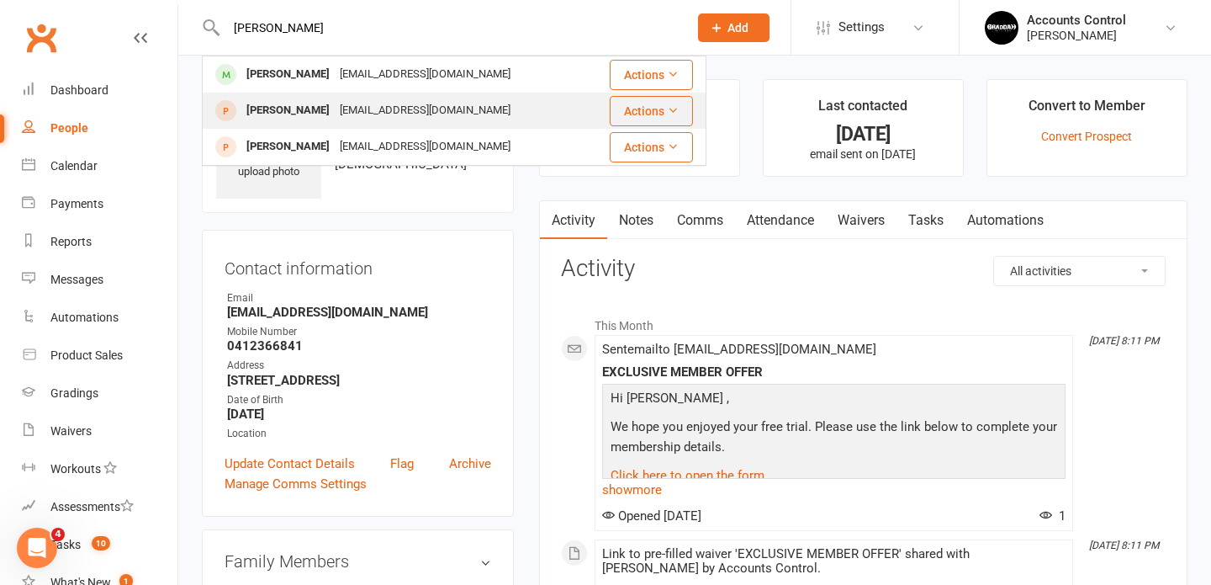
type input "natalia"
click at [310, 112] on div "Natalija Maksimovic" at bounding box center [287, 110] width 93 height 24
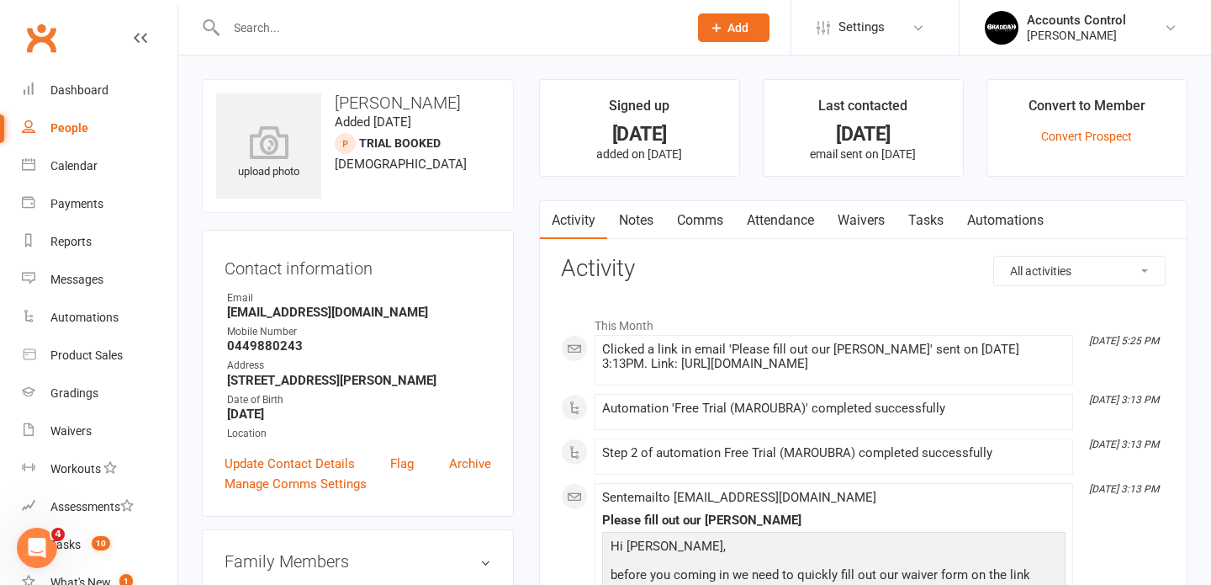
click at [856, 220] on link "Waivers" at bounding box center [861, 220] width 71 height 39
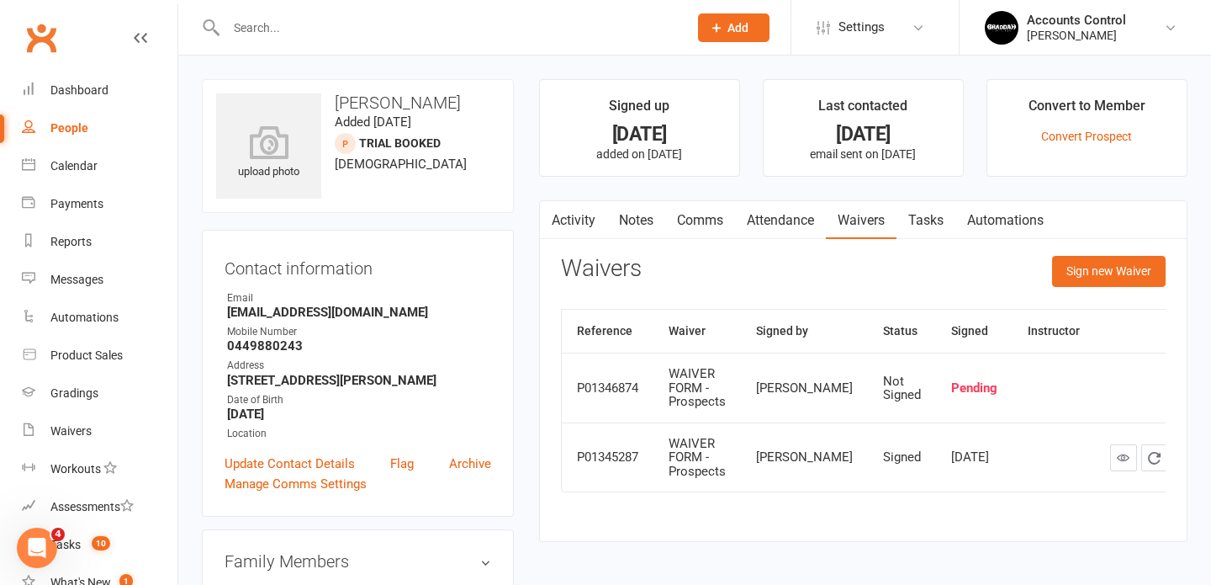
click at [649, 220] on link "Notes" at bounding box center [636, 220] width 58 height 39
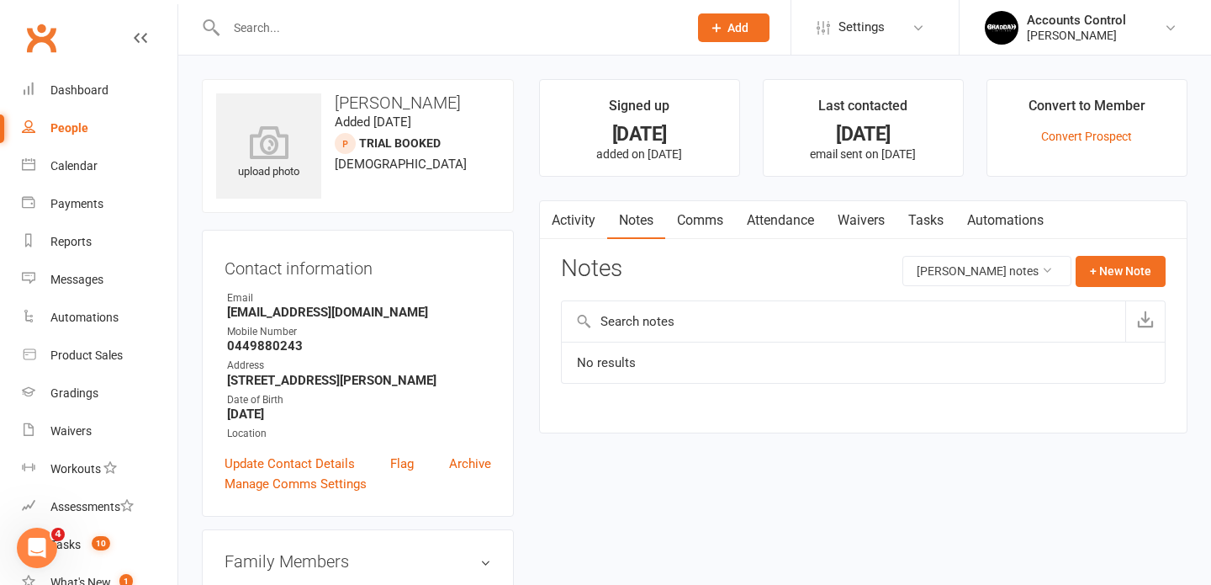
click at [588, 220] on link "Activity" at bounding box center [573, 220] width 67 height 39
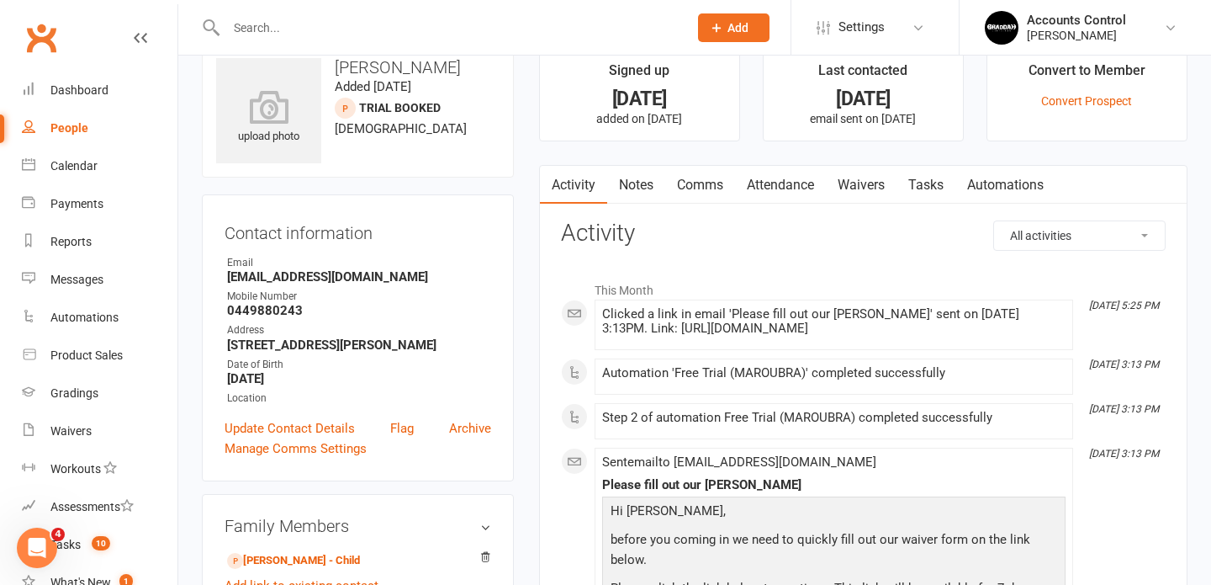
scroll to position [17, 0]
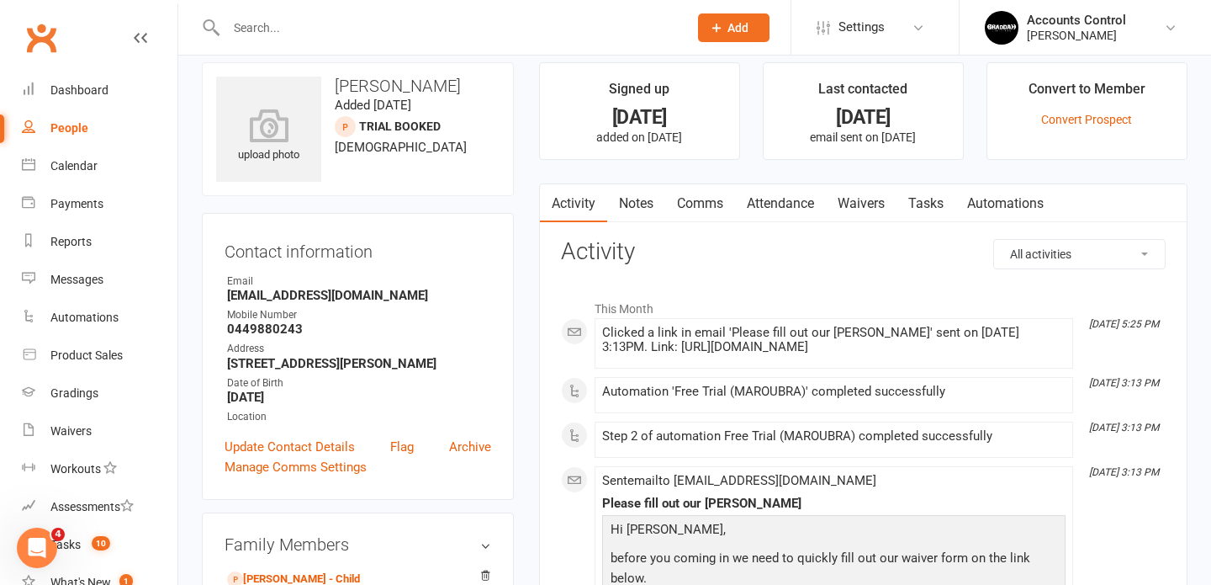
click at [787, 205] on link "Attendance" at bounding box center [780, 203] width 91 height 39
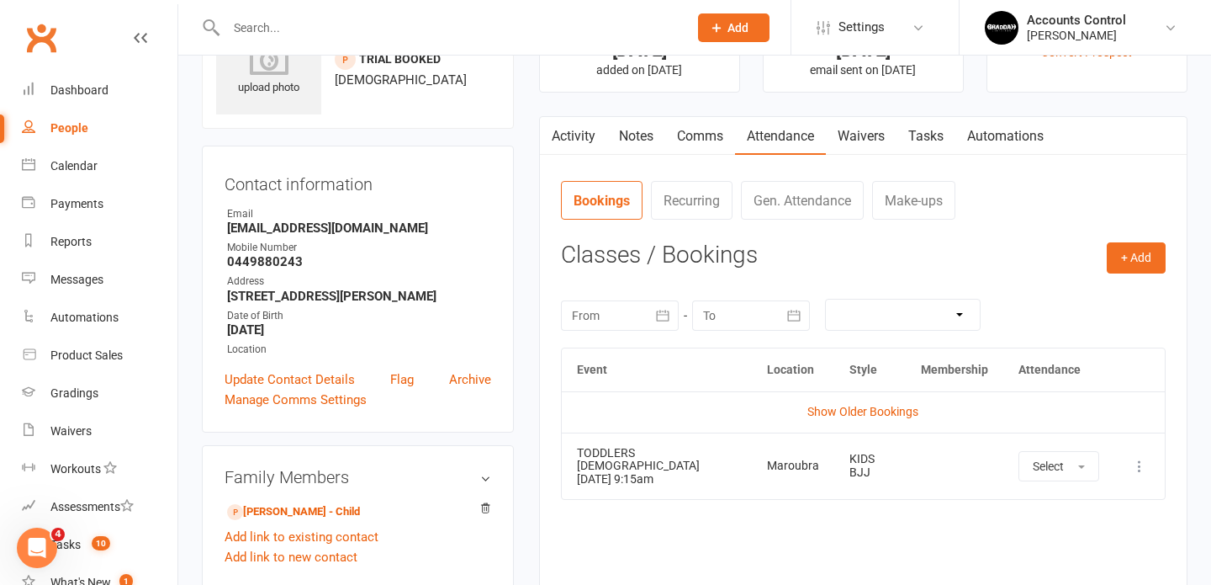
scroll to position [87, 0]
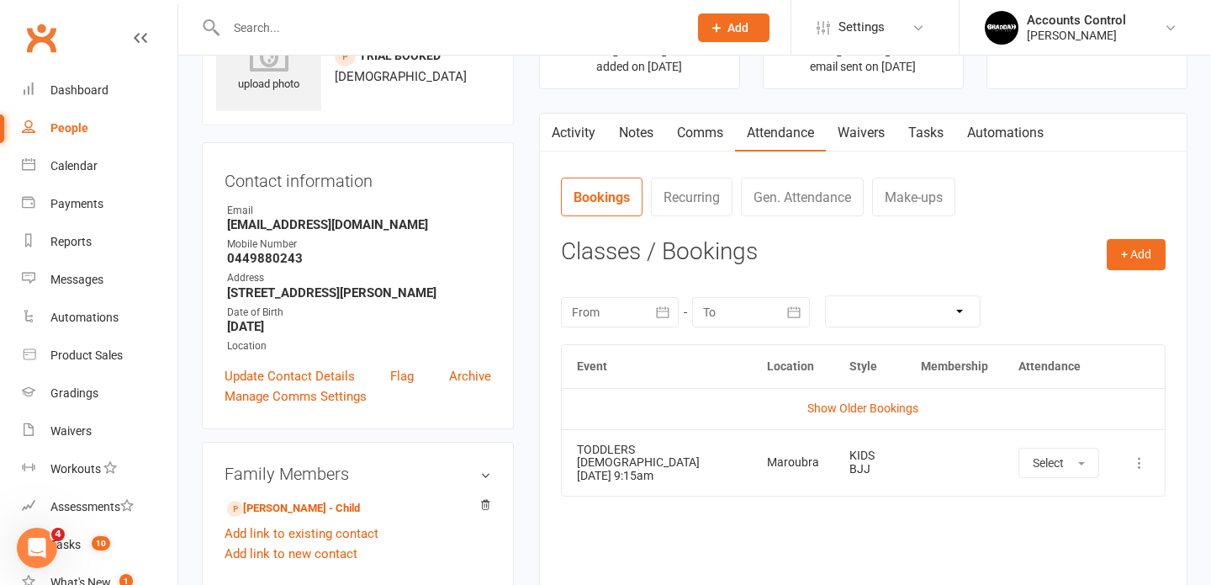
click at [781, 199] on link "Gen. Attendance" at bounding box center [802, 196] width 123 height 39
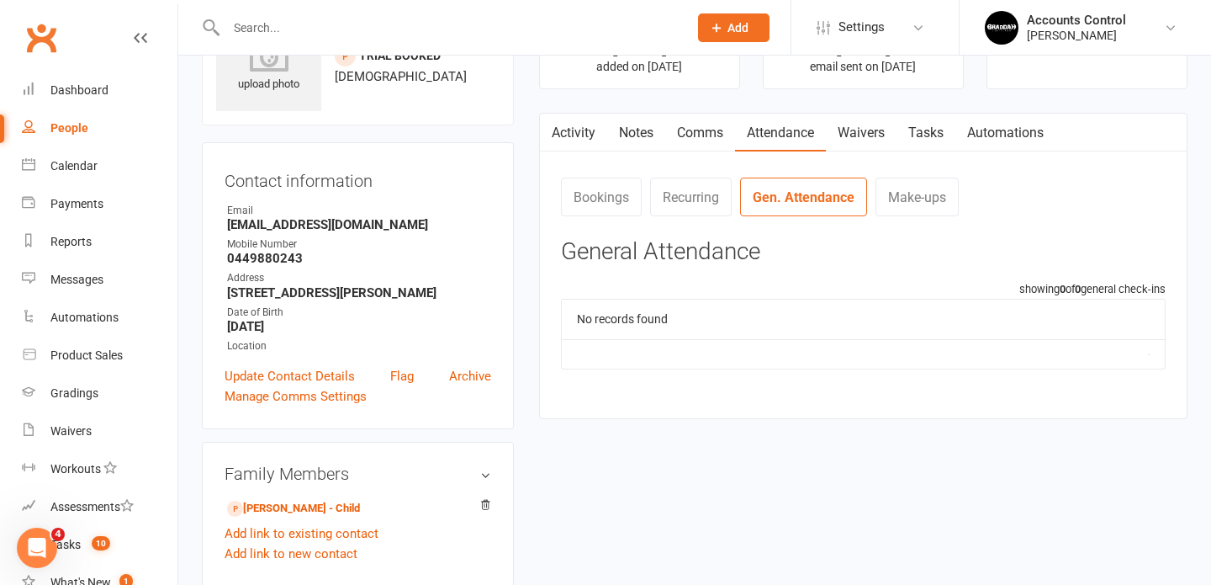
click at [612, 193] on link "Bookings" at bounding box center [601, 196] width 81 height 39
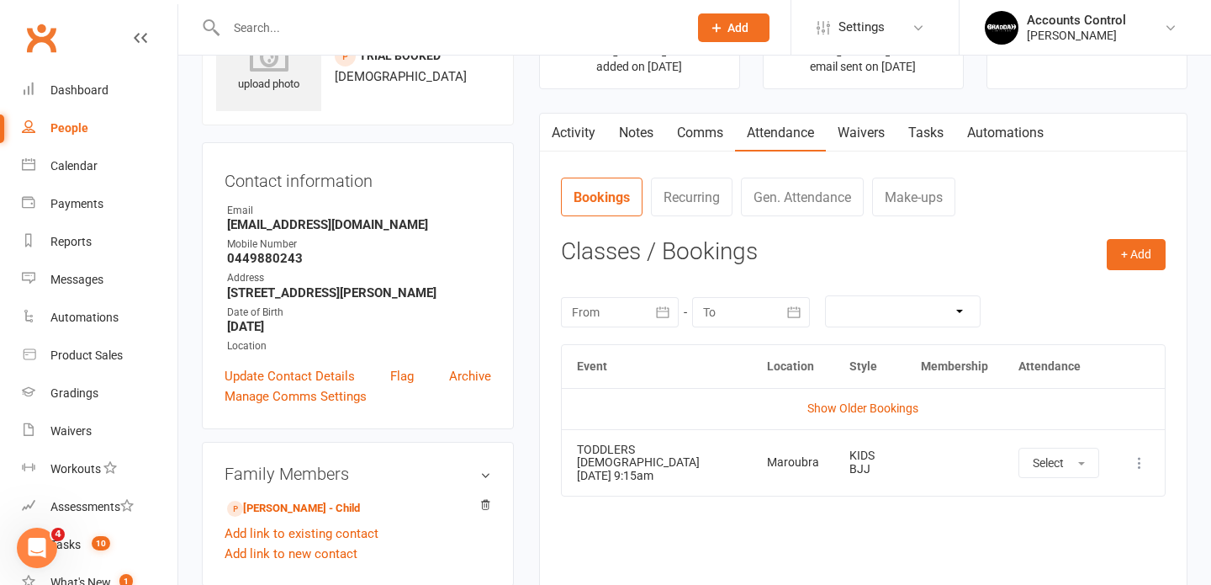
click at [792, 238] on contact-attendance "Attendance Number of visits past 12 months Jan Month Oct Sep 0 Export CSV Total…" at bounding box center [863, 390] width 605 height 427
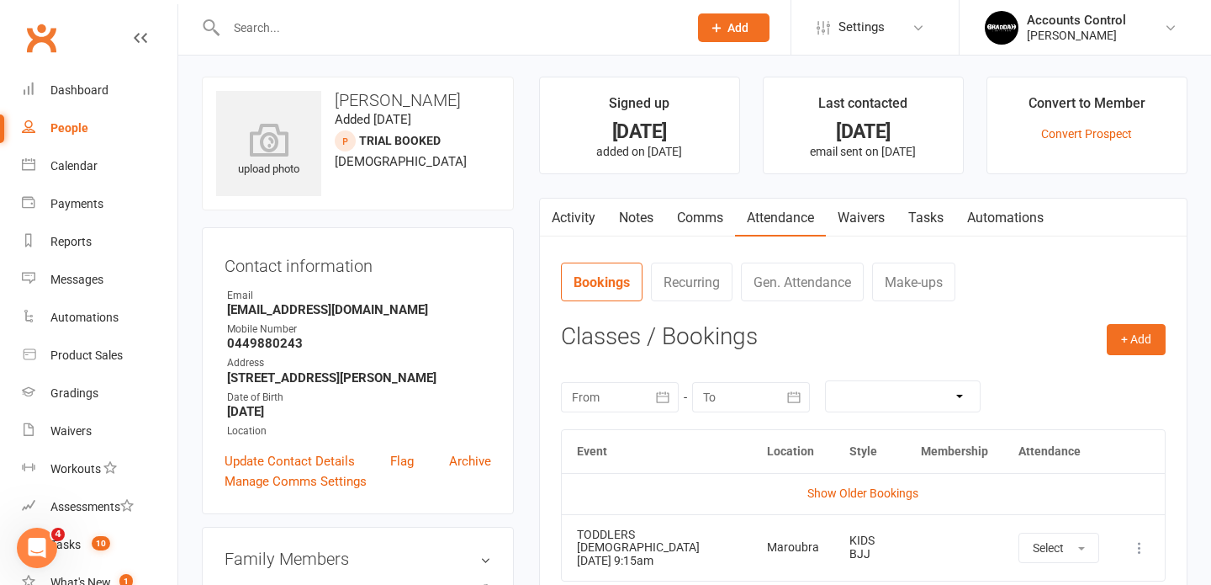
scroll to position [0, 0]
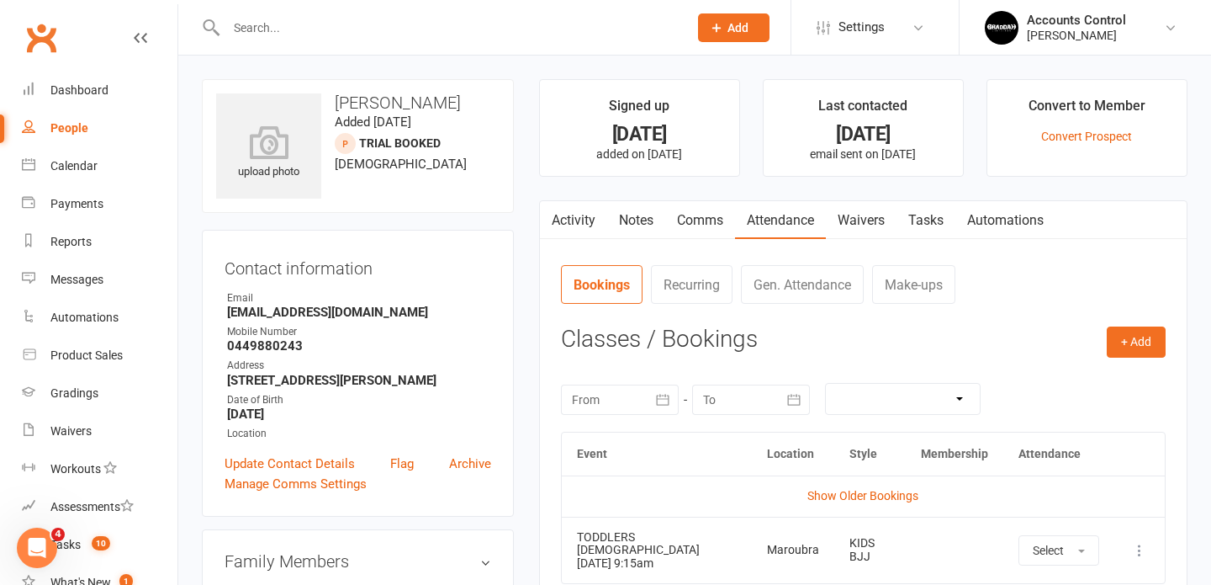
click at [334, 33] on input "text" at bounding box center [448, 28] width 455 height 24
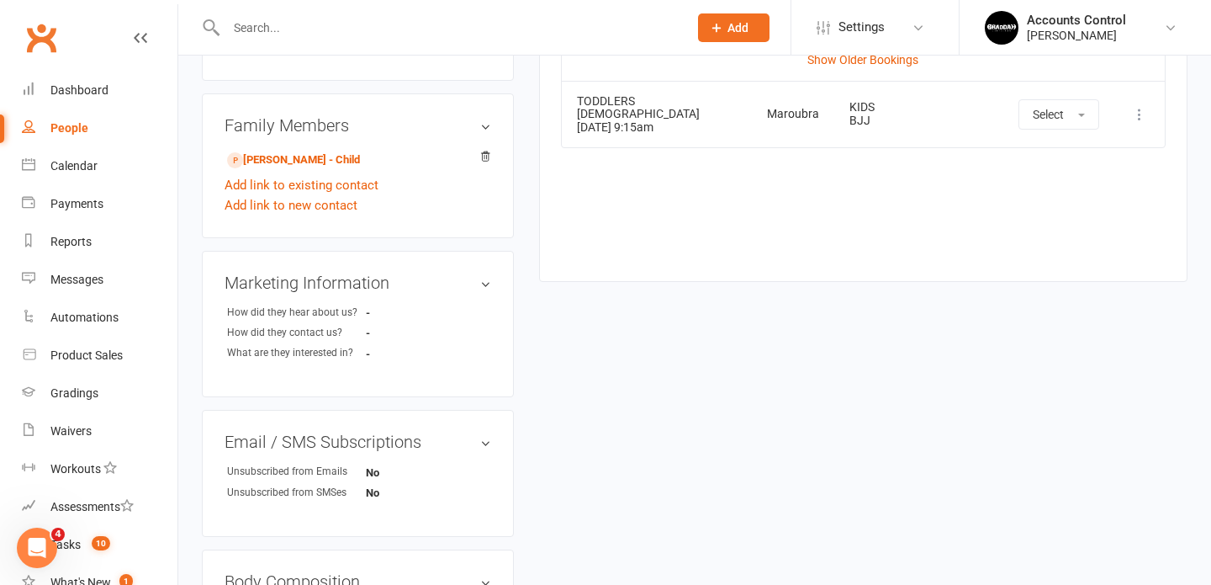
scroll to position [438, 0]
click at [341, 156] on link "Luka Maksimovic - Child" at bounding box center [293, 158] width 133 height 18
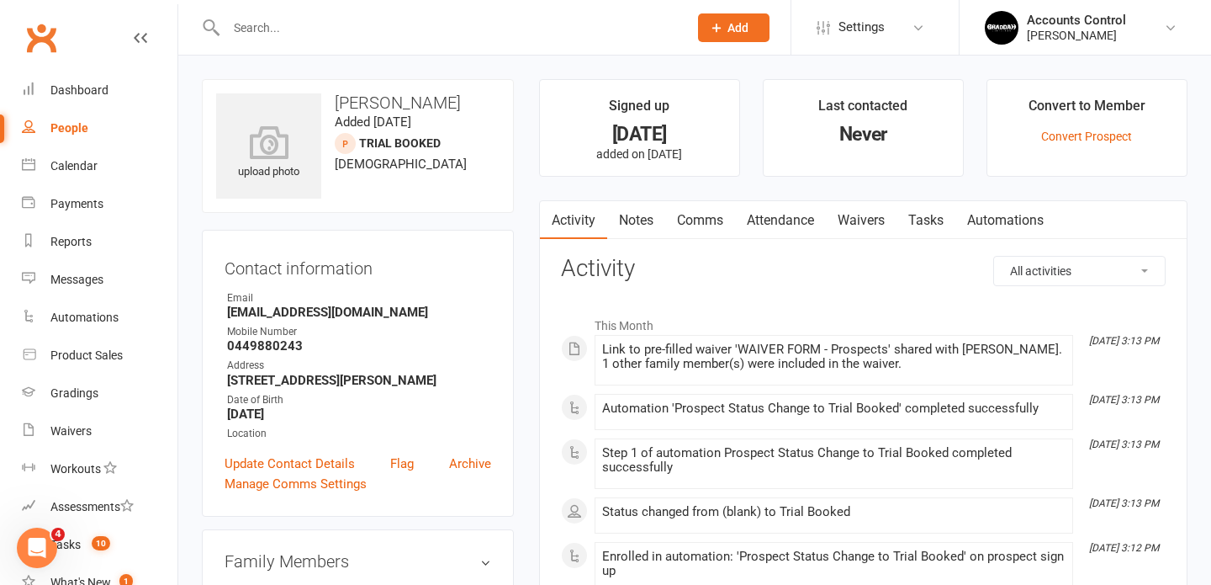
click at [808, 222] on link "Attendance" at bounding box center [780, 220] width 91 height 39
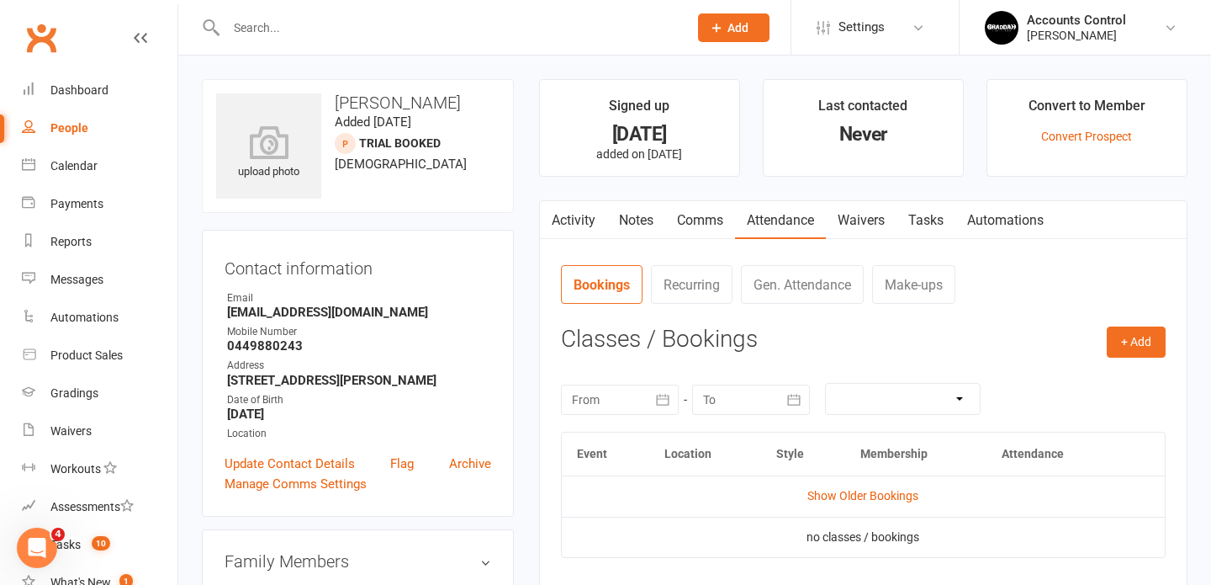
click at [869, 224] on link "Waivers" at bounding box center [861, 220] width 71 height 39
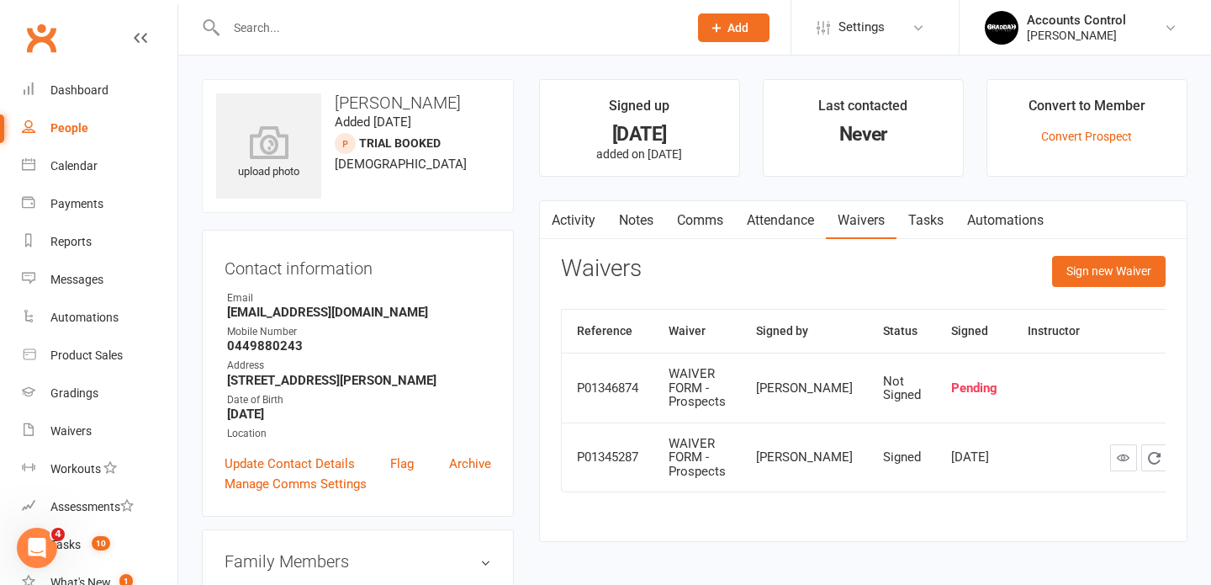
click at [280, 28] on input "text" at bounding box center [448, 28] width 455 height 24
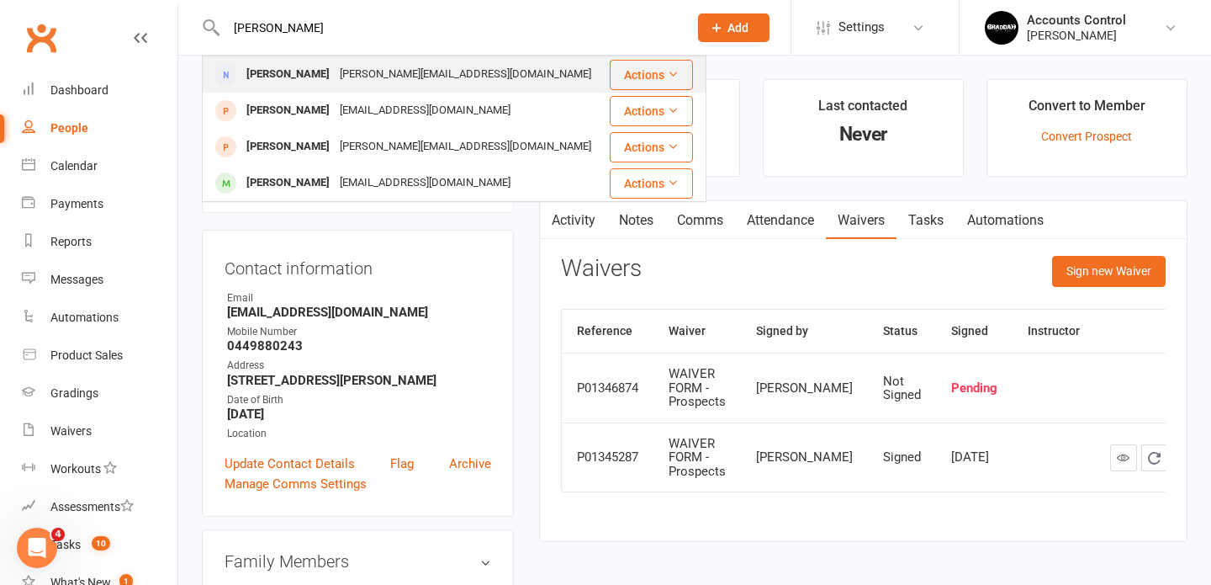
type input "richard"
click at [270, 76] on div "Richard Naa" at bounding box center [287, 74] width 93 height 24
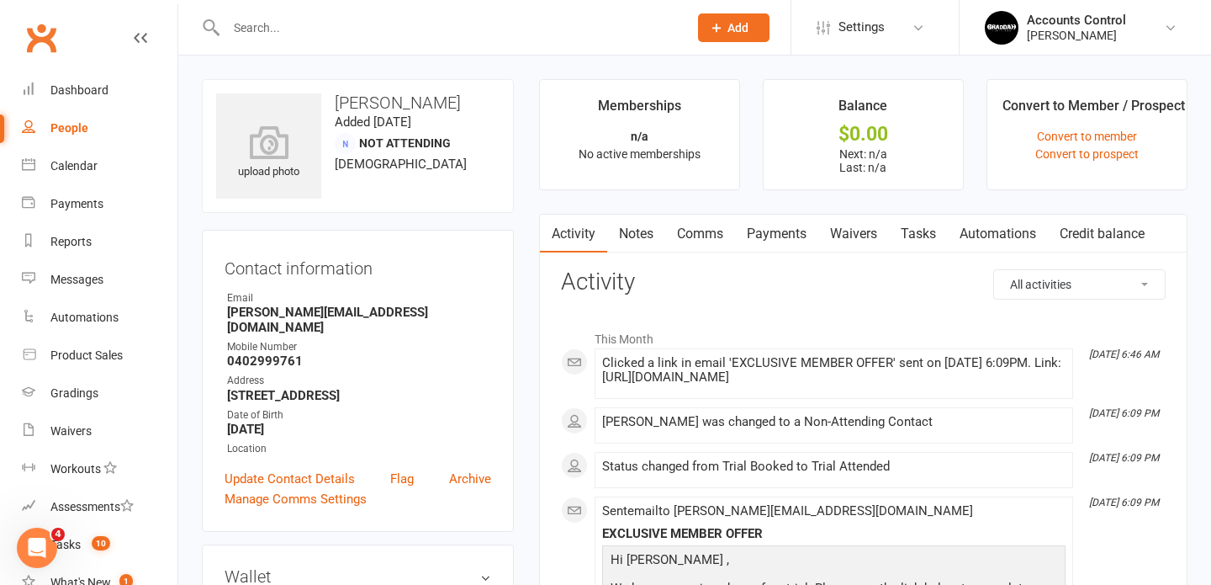
click at [850, 231] on link "Waivers" at bounding box center [853, 234] width 71 height 39
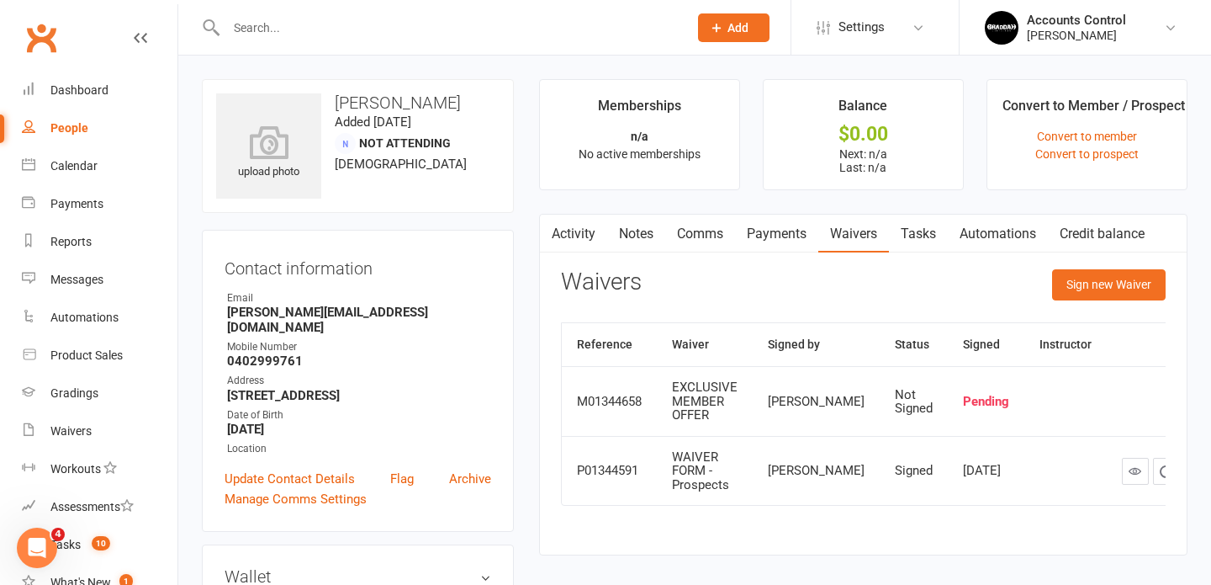
click at [319, 31] on input "text" at bounding box center [448, 28] width 455 height 24
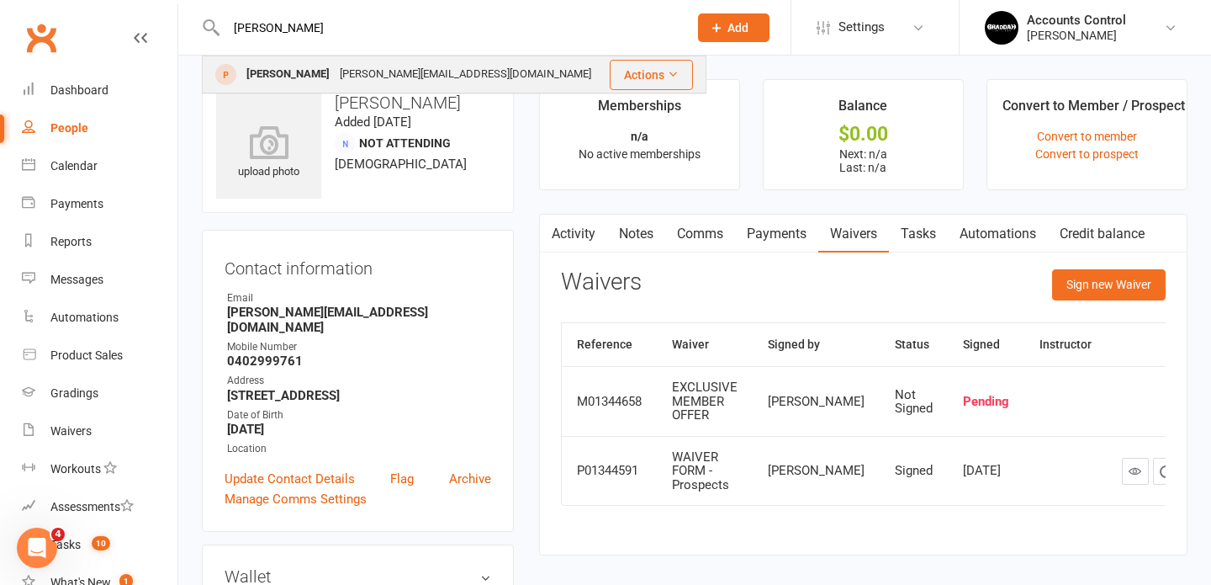
type input "cheri"
click at [299, 77] on div "Cherie Ellis-Timbery" at bounding box center [287, 74] width 93 height 24
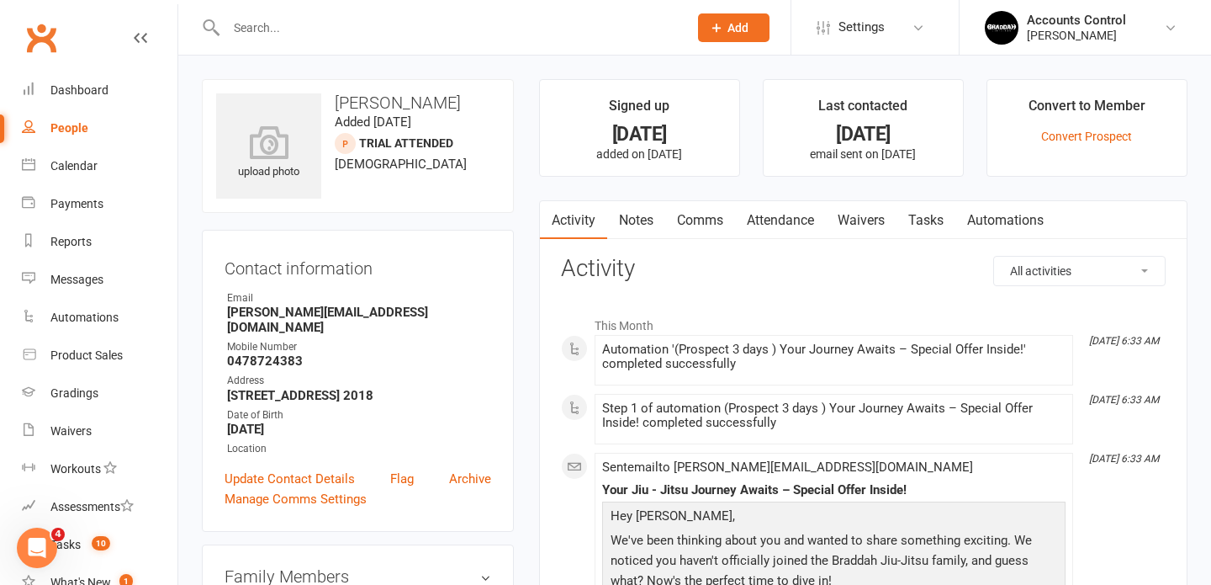
click at [853, 215] on link "Waivers" at bounding box center [861, 220] width 71 height 39
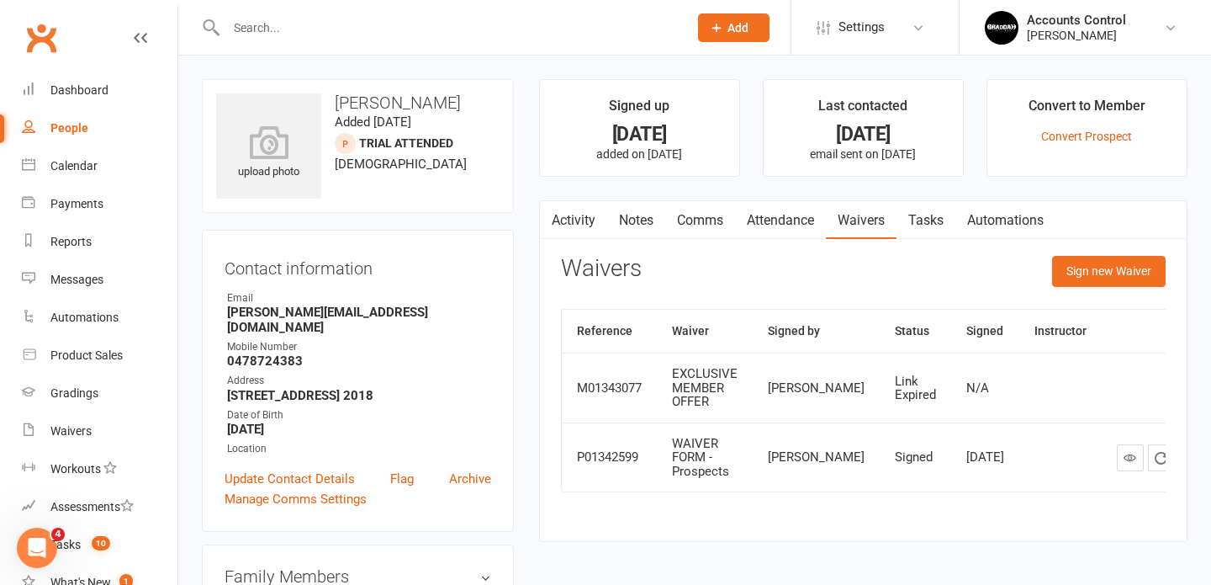
click at [438, 28] on input "text" at bounding box center [448, 28] width 455 height 24
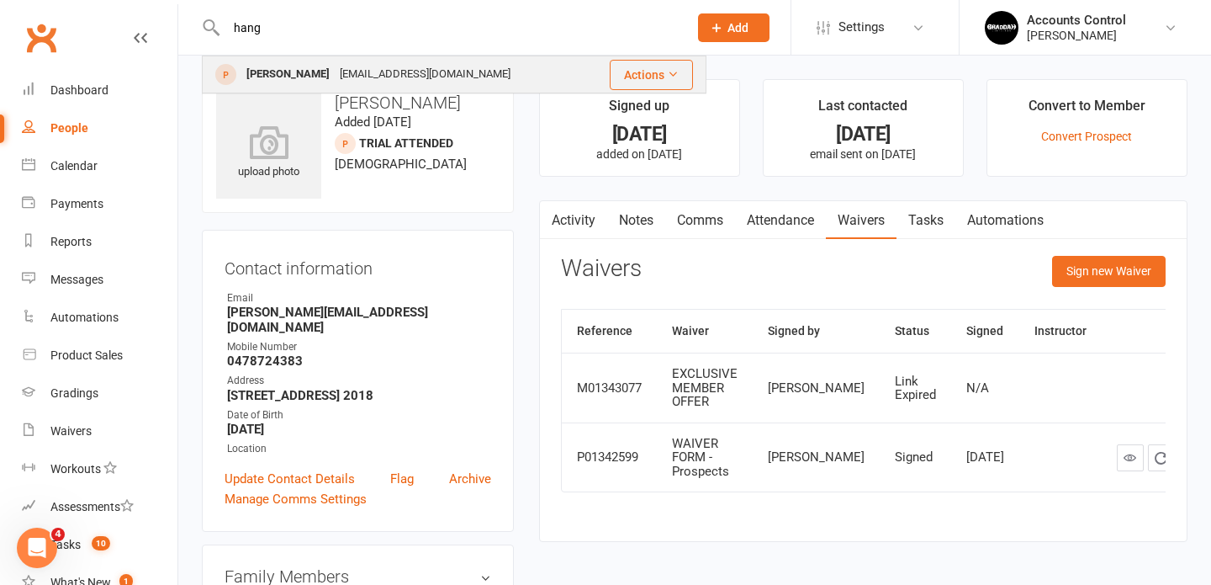
type input "hang"
click at [335, 73] on div "hang83@gmail.com" at bounding box center [425, 74] width 181 height 24
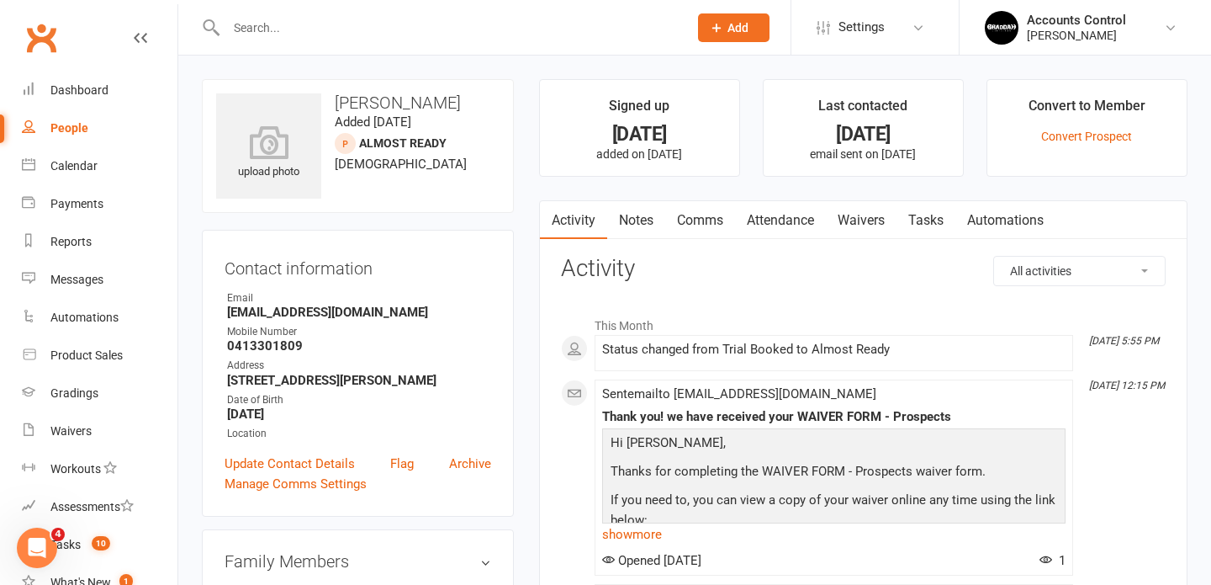
click at [755, 224] on link "Attendance" at bounding box center [780, 220] width 91 height 39
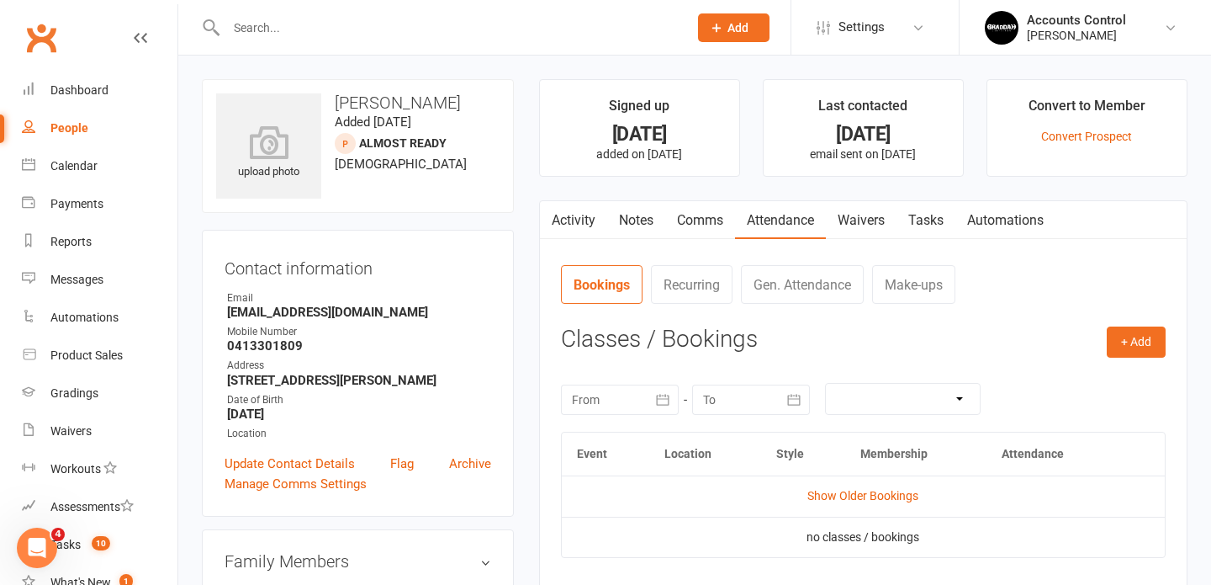
click at [707, 227] on link "Comms" at bounding box center [700, 220] width 70 height 39
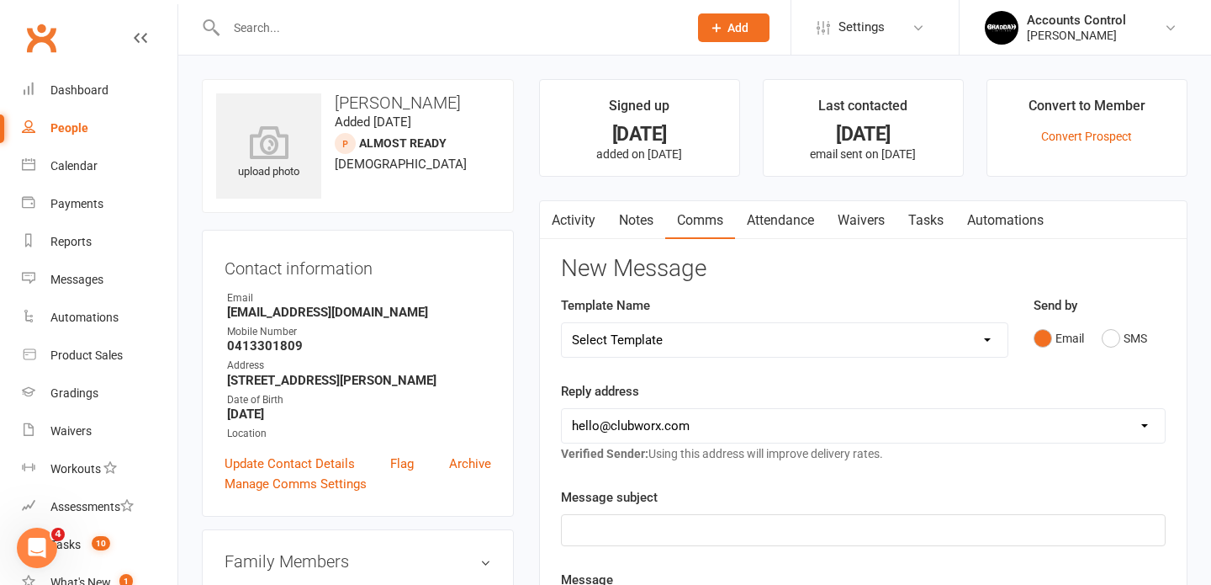
click at [640, 221] on link "Notes" at bounding box center [636, 220] width 58 height 39
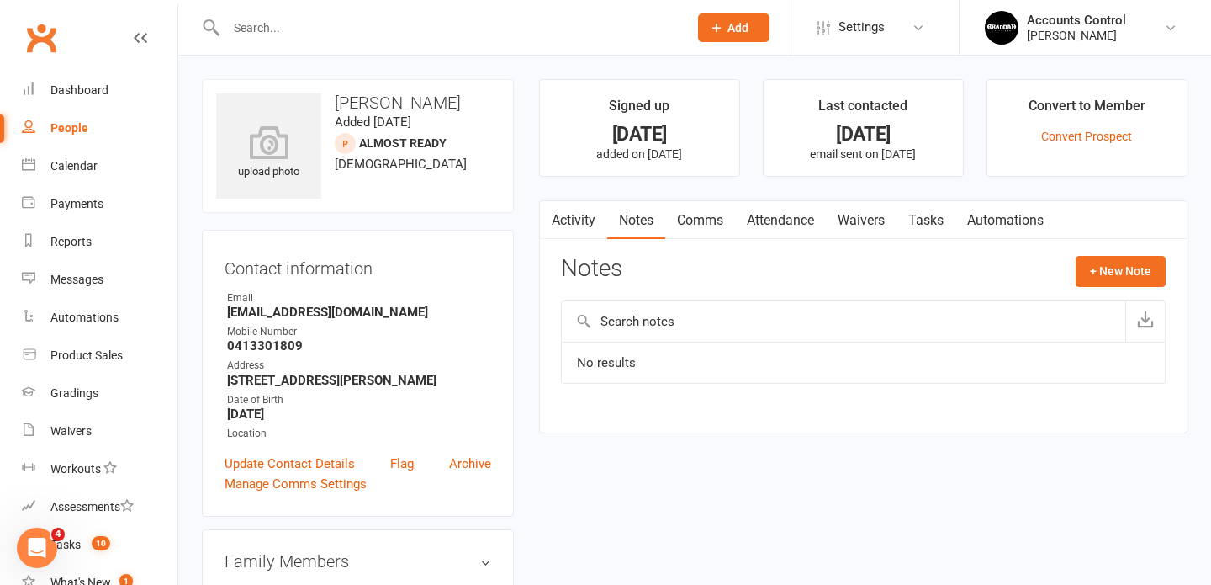
click at [583, 227] on link "Activity" at bounding box center [573, 220] width 67 height 39
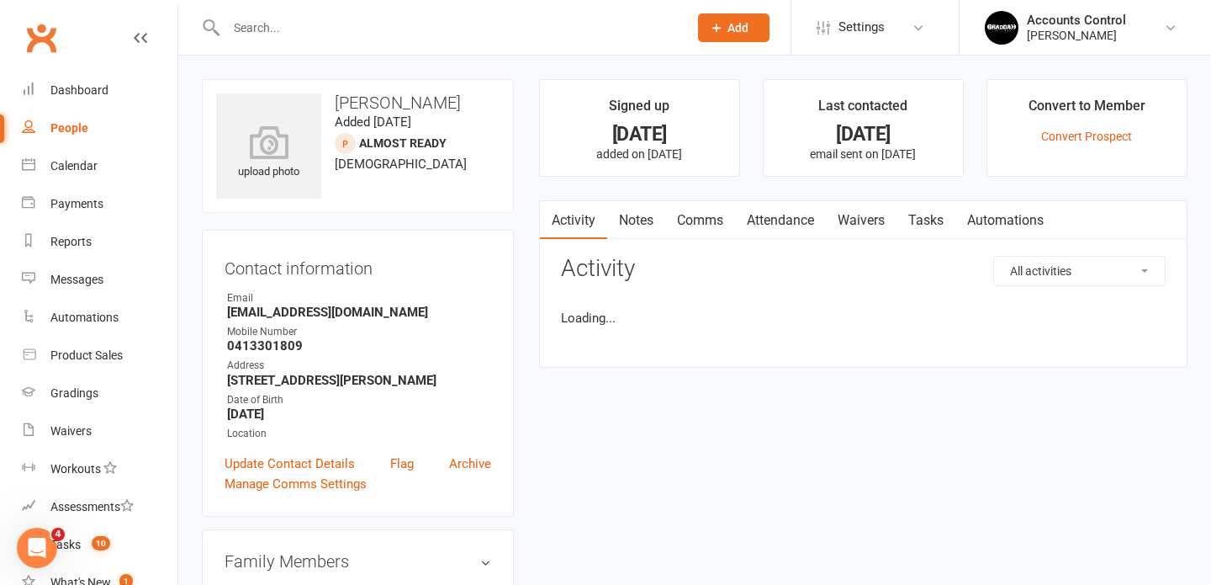
click at [583, 227] on link "Activity" at bounding box center [573, 220] width 67 height 39
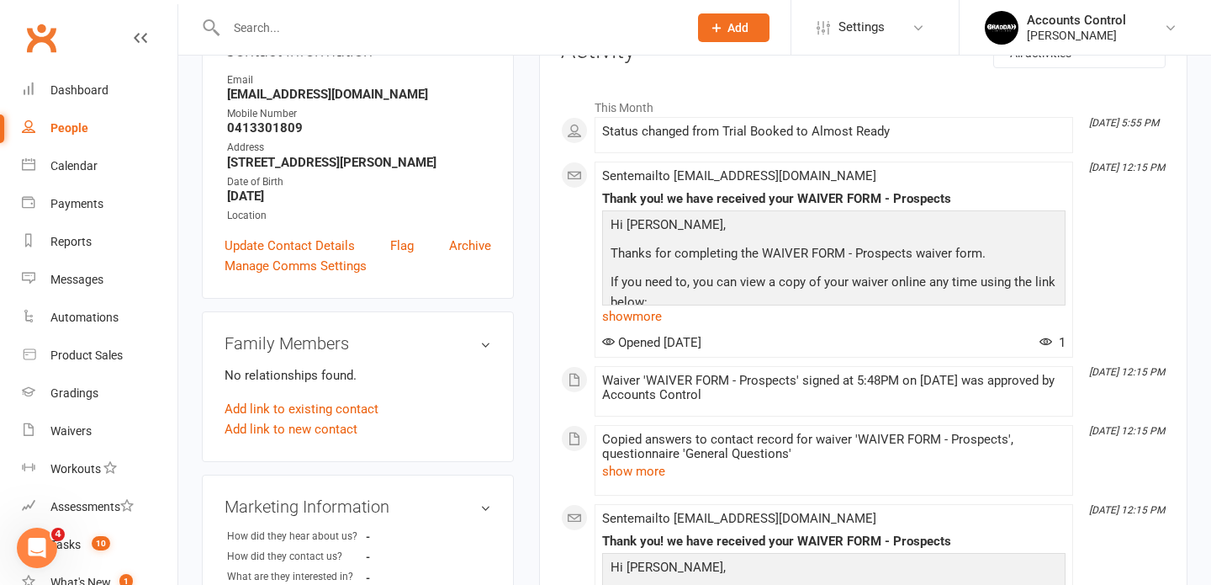
scroll to position [243, 0]
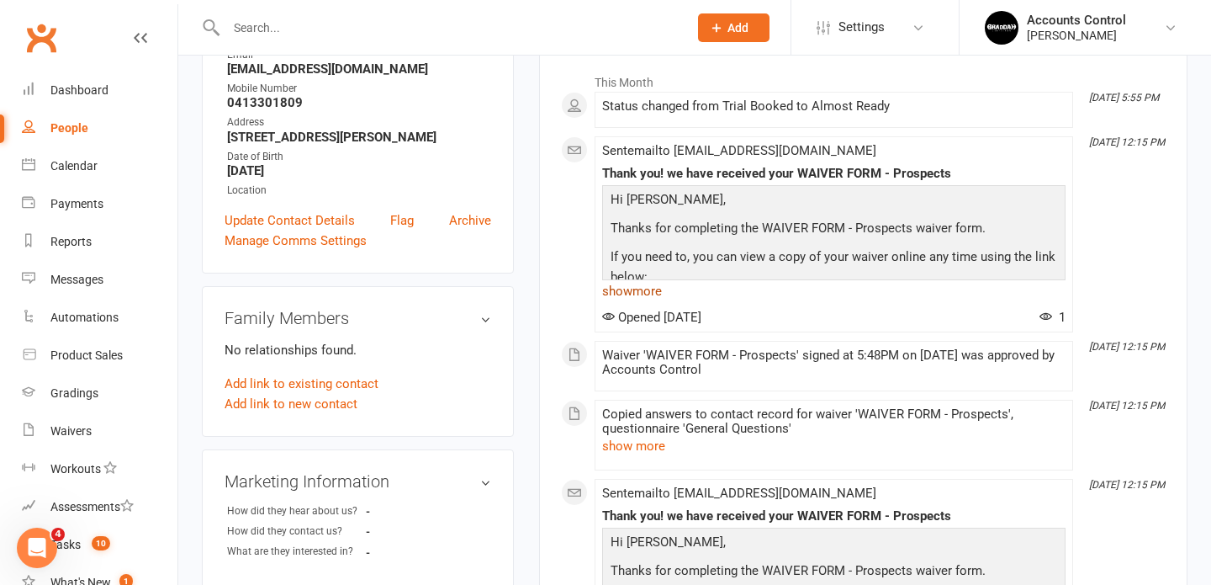
click at [634, 294] on link "show more" at bounding box center [834, 291] width 464 height 24
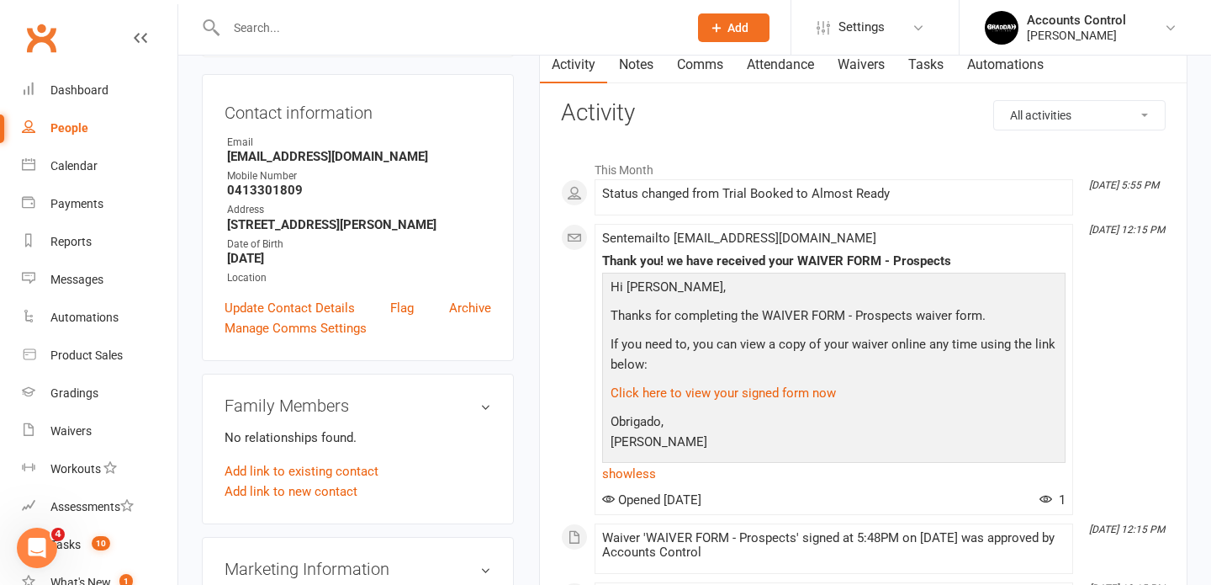
scroll to position [0, 0]
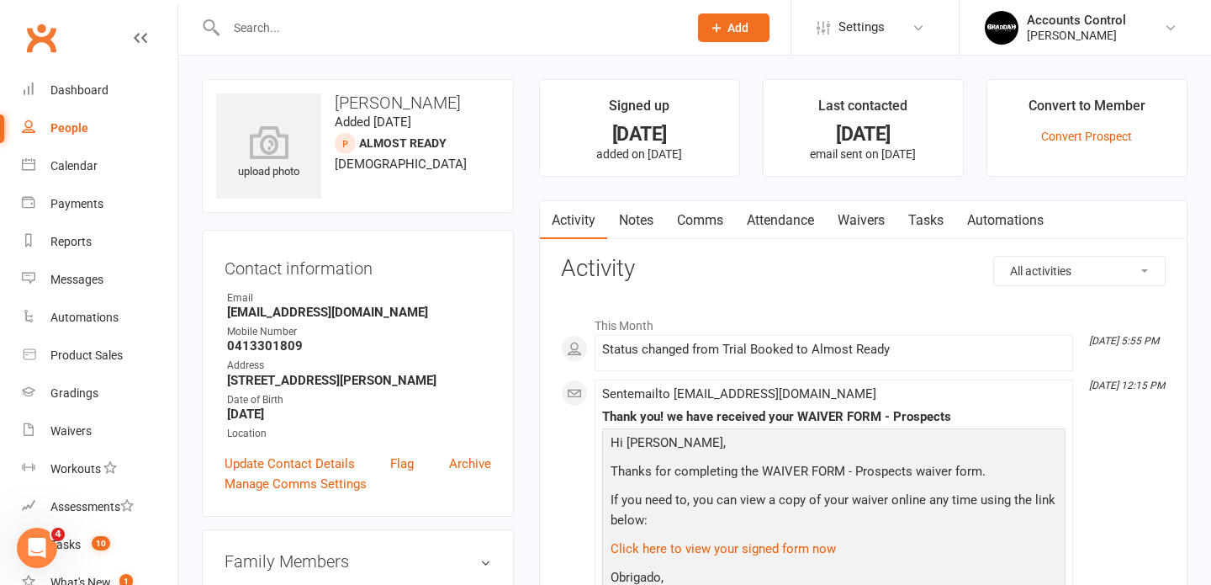
click at [853, 225] on link "Waivers" at bounding box center [861, 220] width 71 height 39
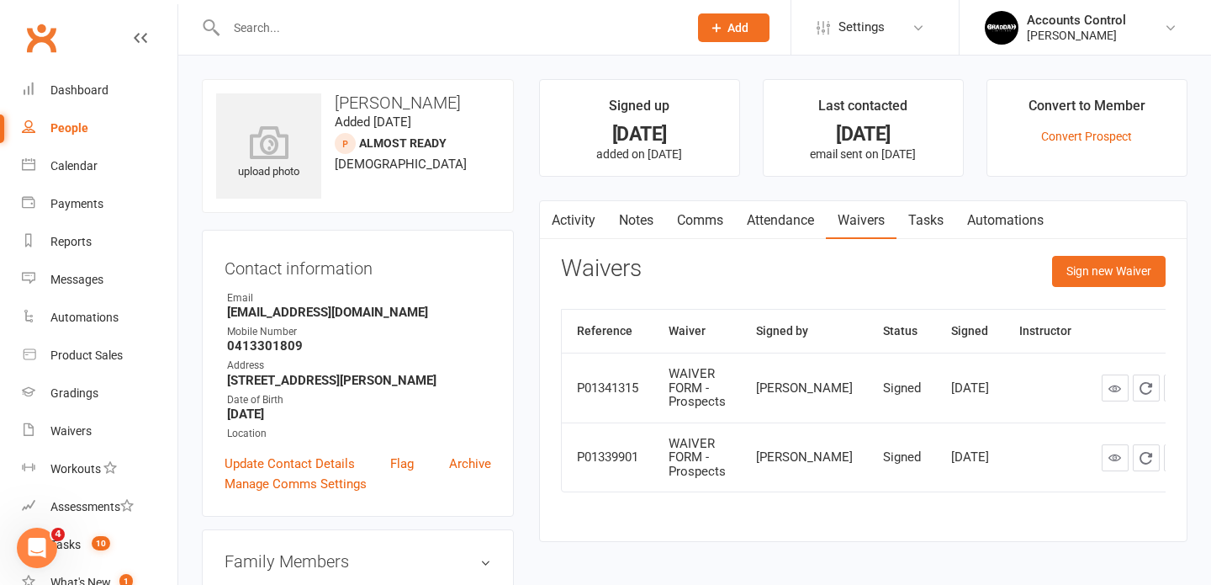
click at [508, 21] on input "text" at bounding box center [448, 28] width 455 height 24
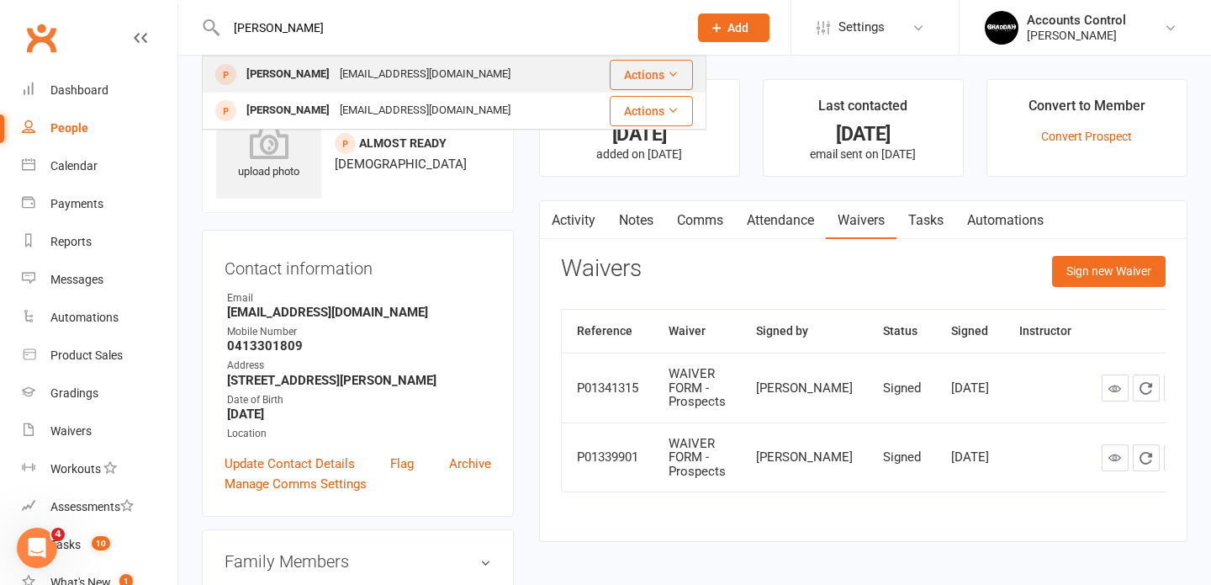
type input "nadia nai"
click at [280, 81] on div "Nadia Galutckaia" at bounding box center [287, 74] width 93 height 24
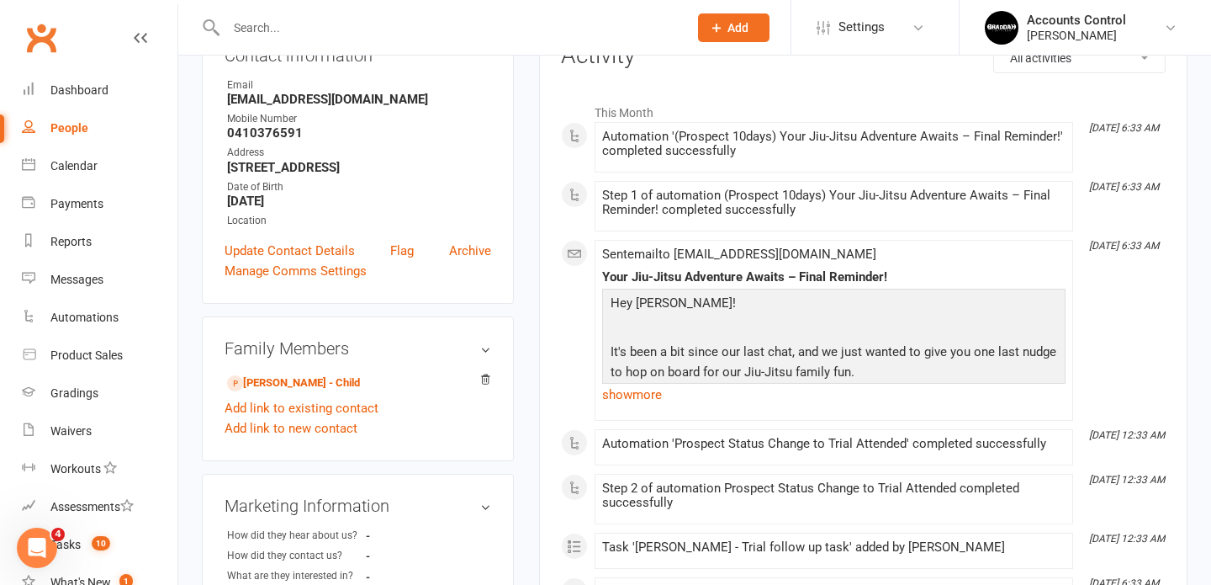
scroll to position [214, 0]
click at [314, 382] on link "Arthur Naim - Child" at bounding box center [293, 382] width 133 height 18
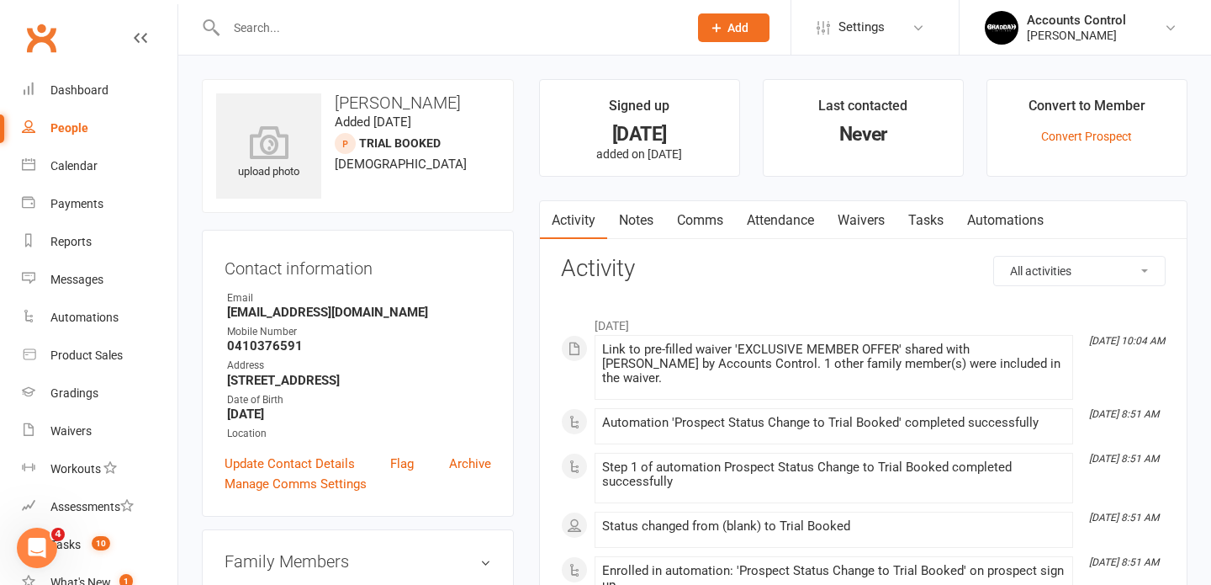
click at [856, 225] on link "Waivers" at bounding box center [861, 220] width 71 height 39
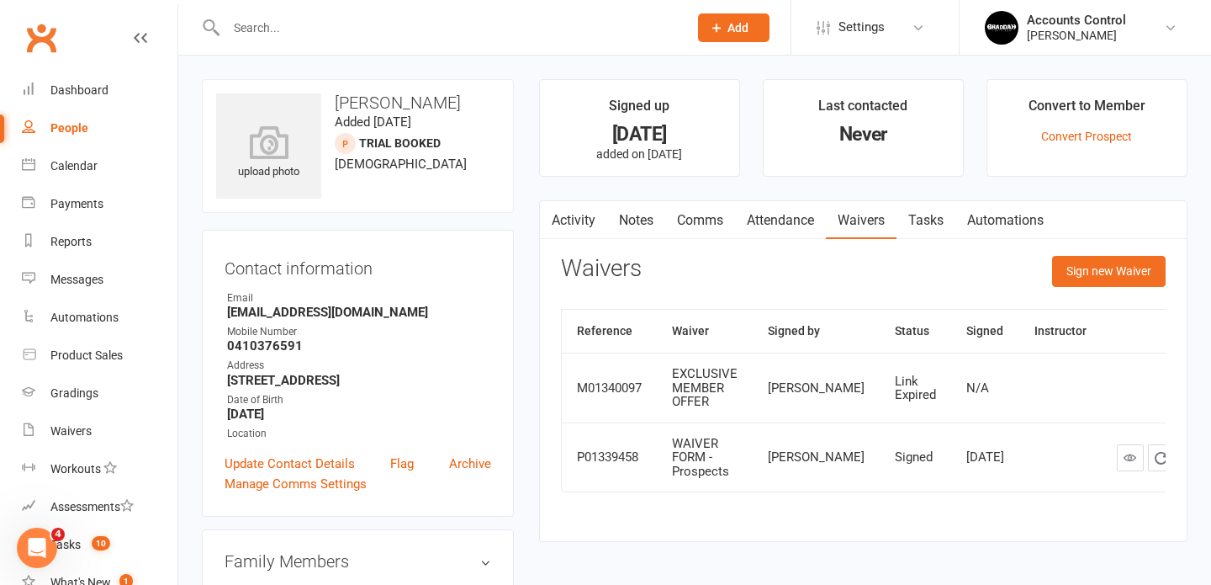
click at [316, 28] on input "text" at bounding box center [448, 28] width 455 height 24
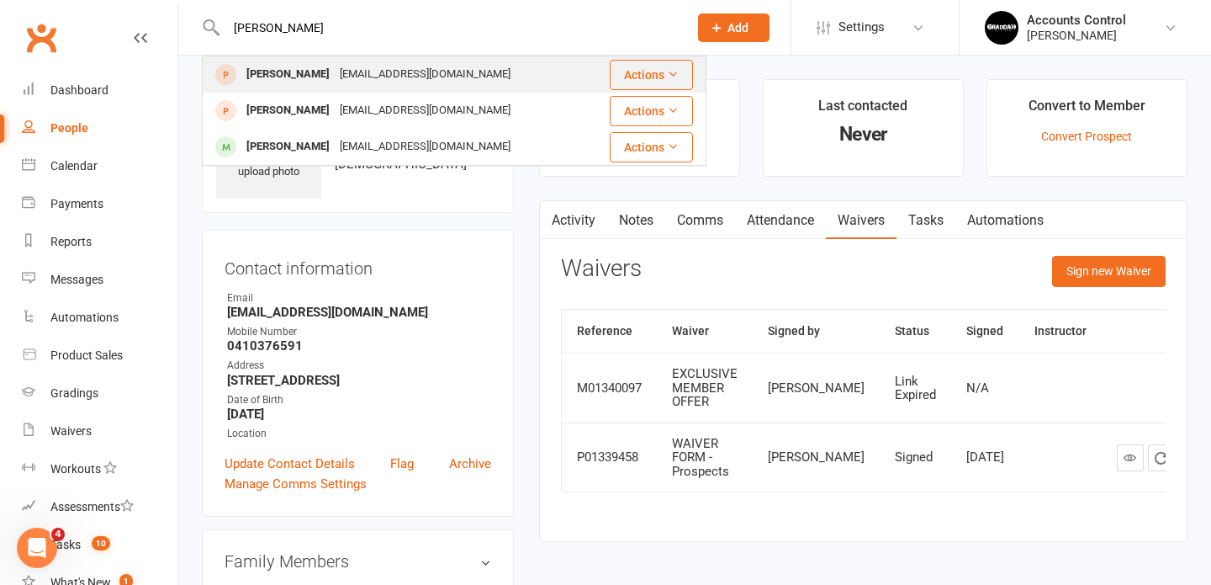
type input "nadia"
click at [282, 72] on div "Nadia Galutckaia" at bounding box center [287, 74] width 93 height 24
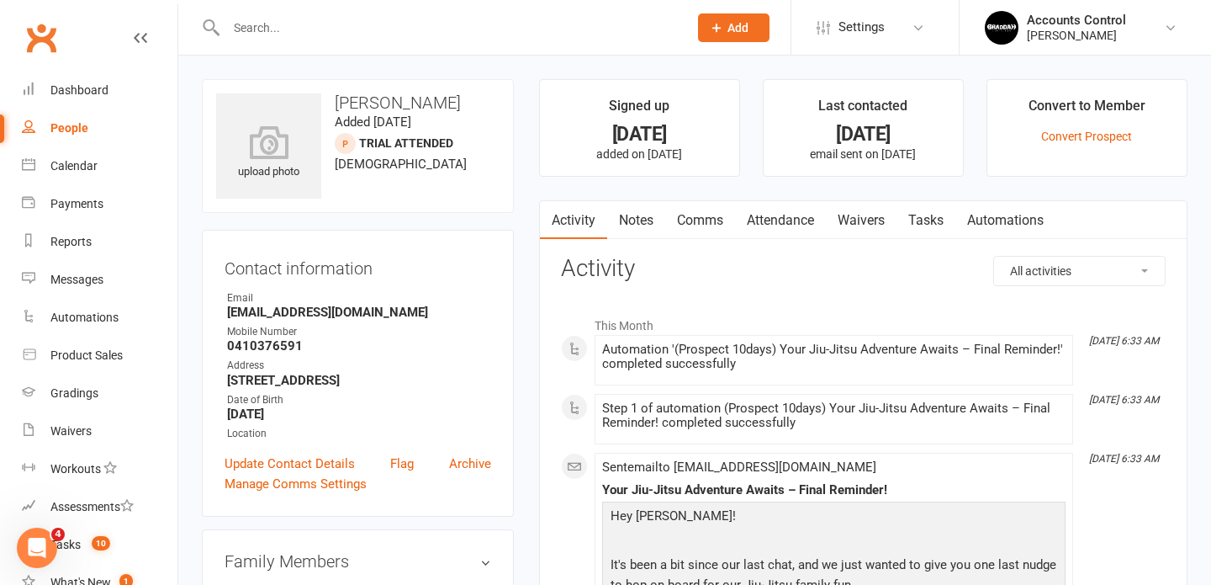
click at [860, 220] on link "Waivers" at bounding box center [861, 220] width 71 height 39
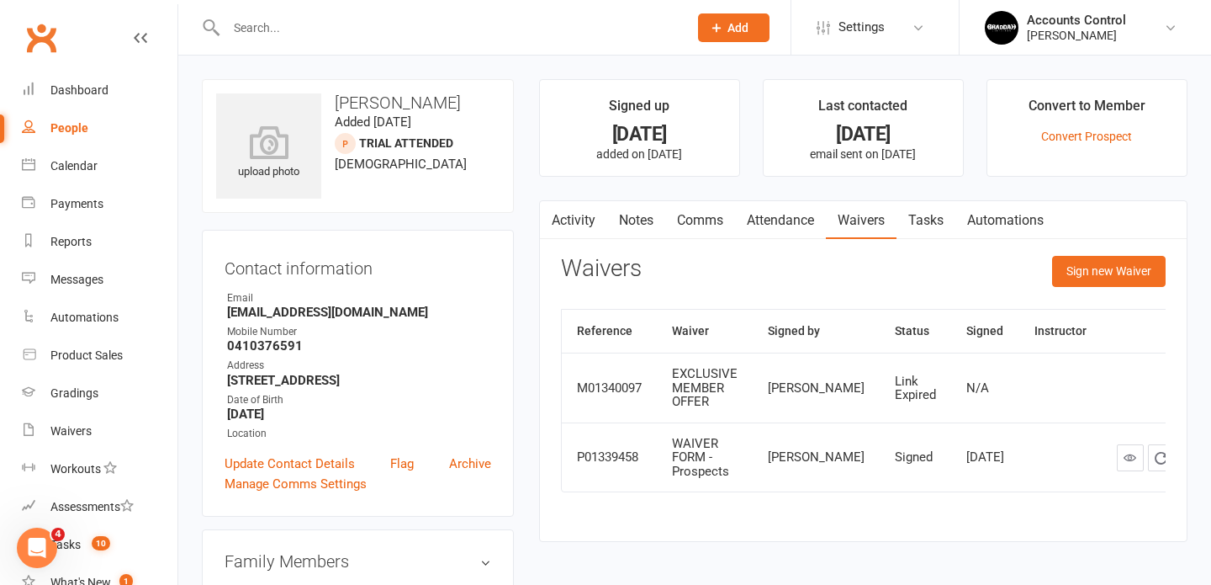
click at [484, 41] on div at bounding box center [439, 27] width 474 height 55
click at [466, 28] on input "text" at bounding box center [448, 28] width 455 height 24
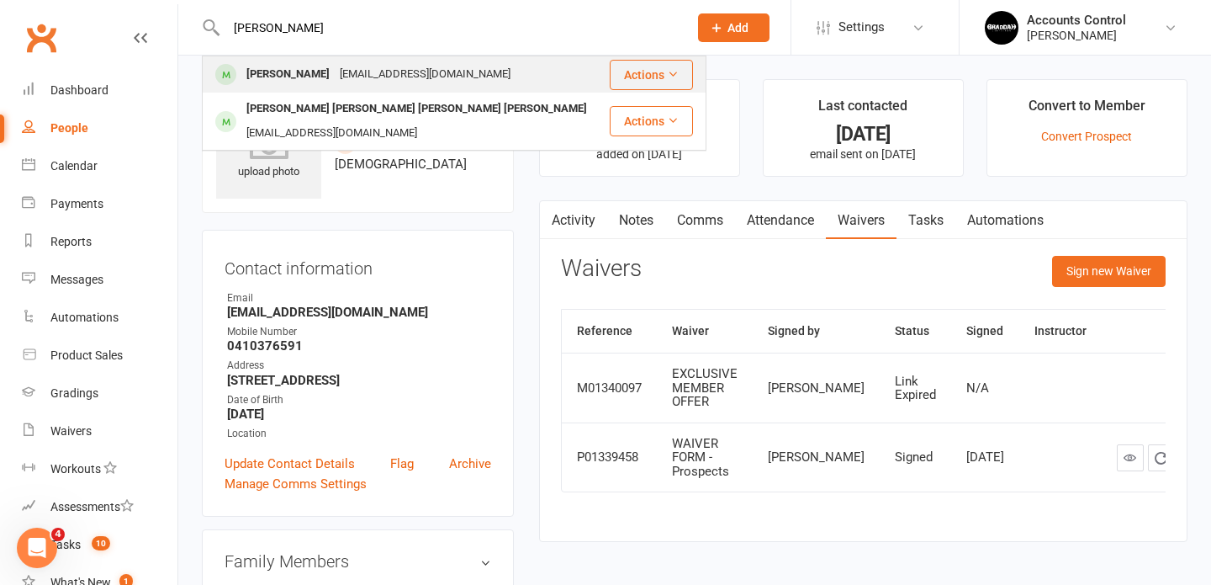
type input "guillermo"
click at [348, 72] on div "guillecafe34@gmail.com" at bounding box center [425, 74] width 181 height 24
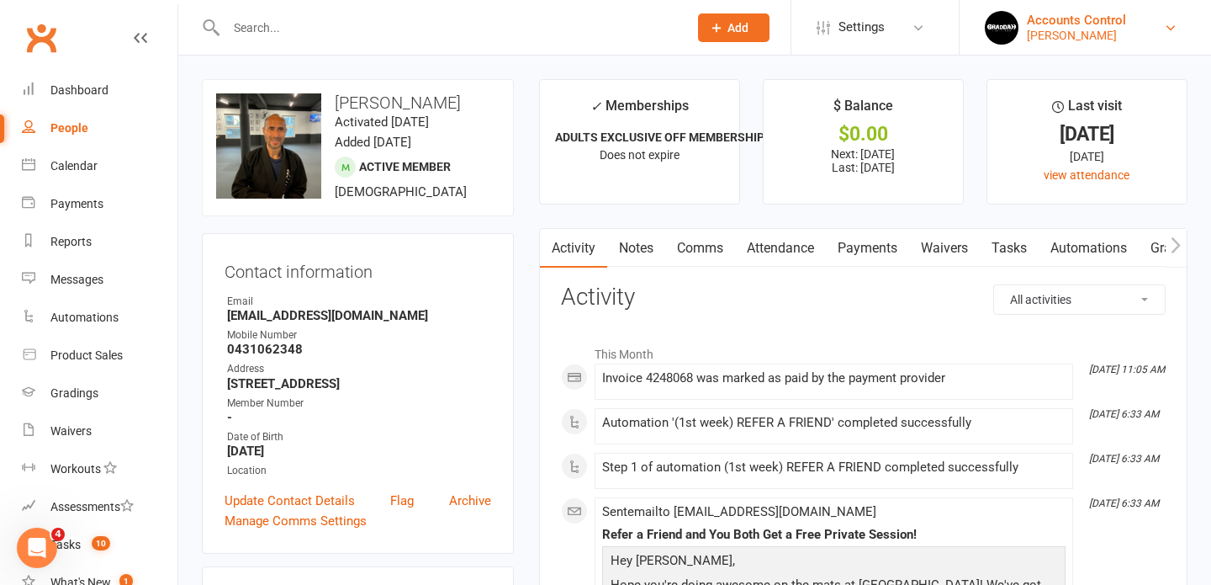
click at [1126, 29] on div "[PERSON_NAME]" at bounding box center [1076, 35] width 99 height 15
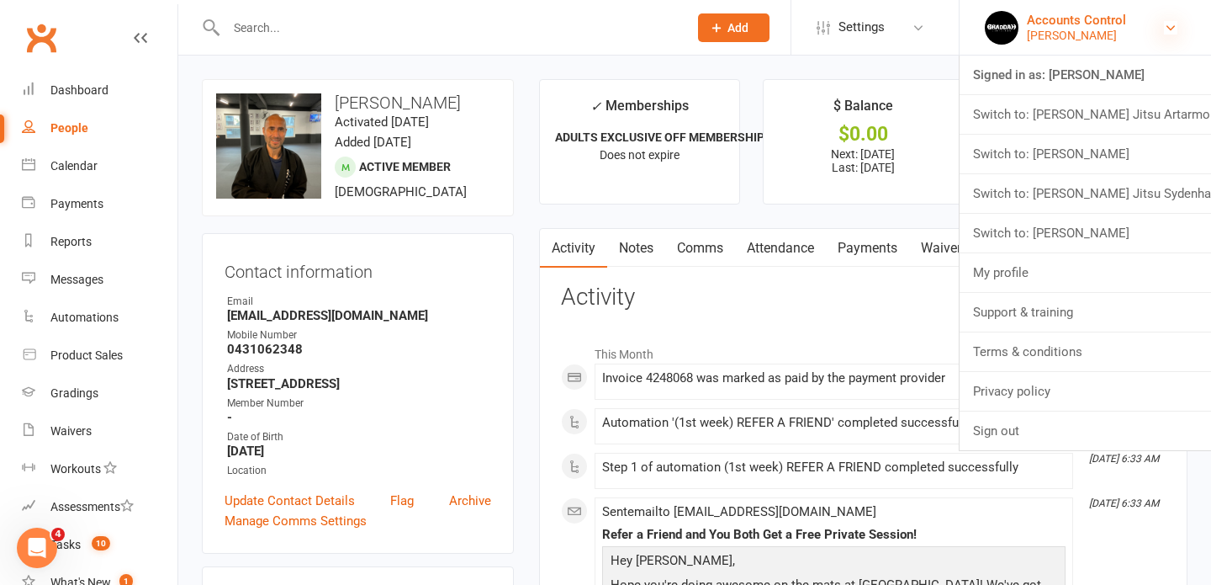
click at [1170, 30] on icon at bounding box center [1170, 27] width 13 height 13
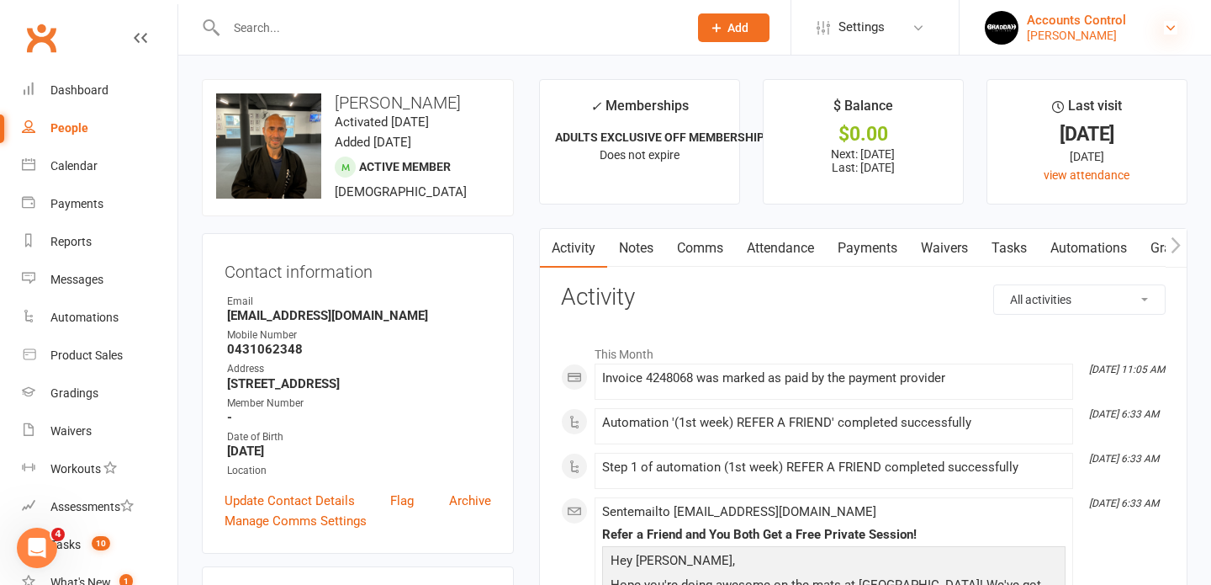
click at [1174, 26] on icon at bounding box center [1170, 27] width 13 height 13
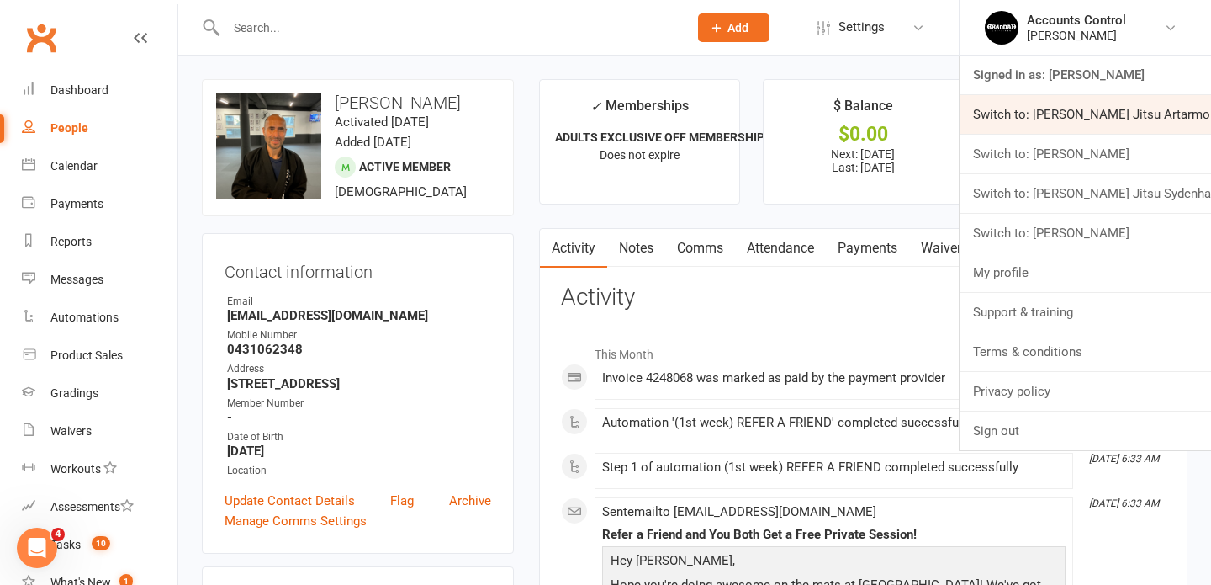
click at [1110, 114] on link "Switch to: [PERSON_NAME] Jitsu Artarmon" at bounding box center [1086, 114] width 252 height 39
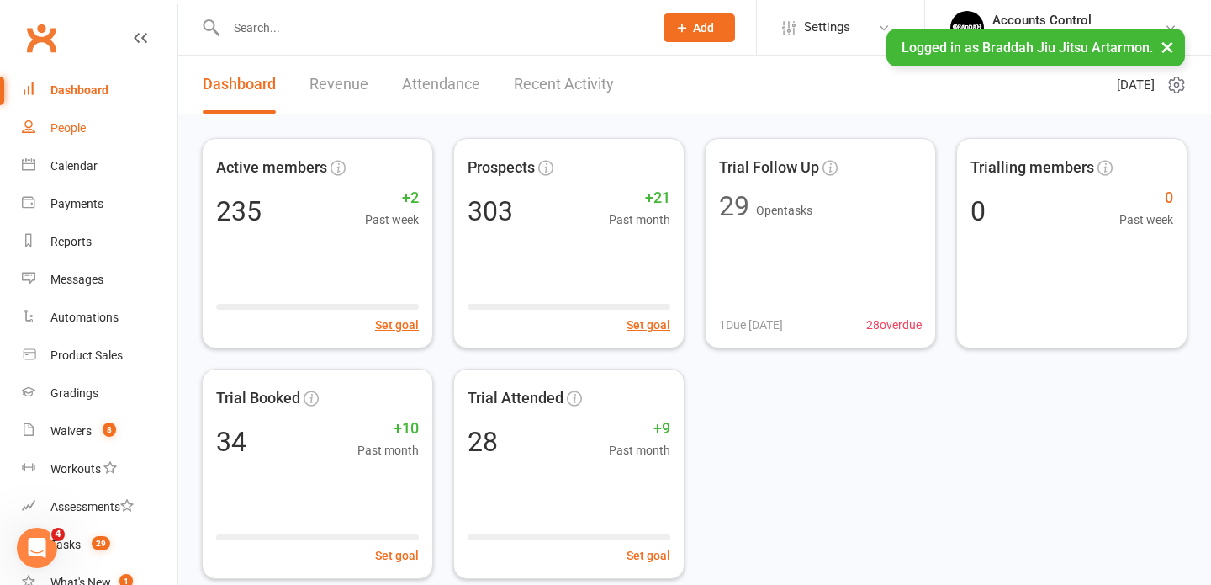
click at [73, 122] on div "People" at bounding box center [67, 127] width 35 height 13
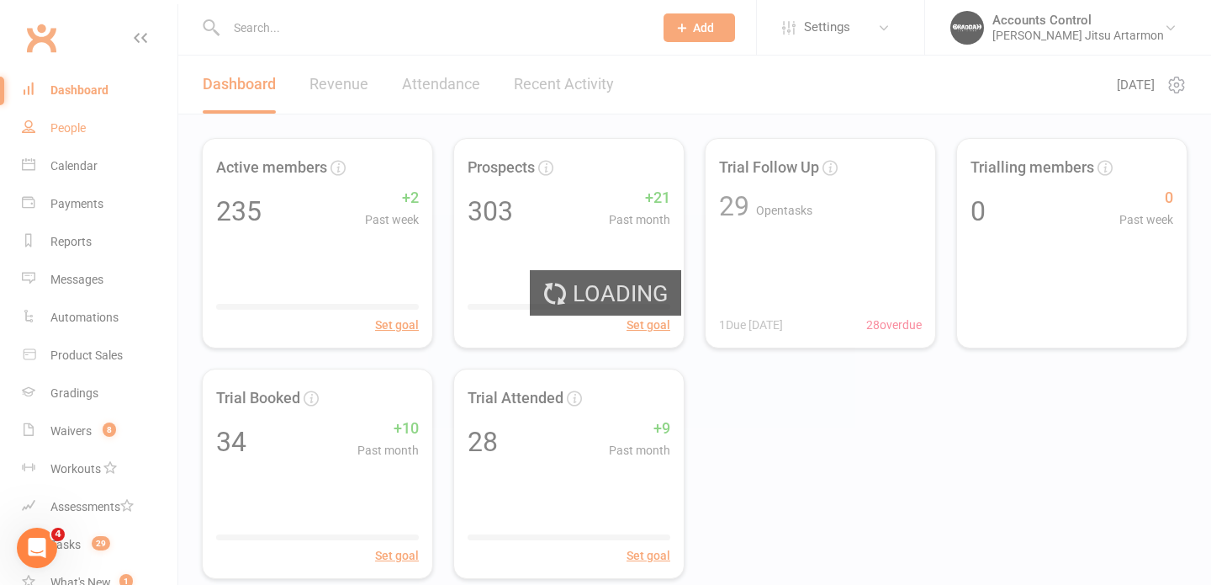
select select "100"
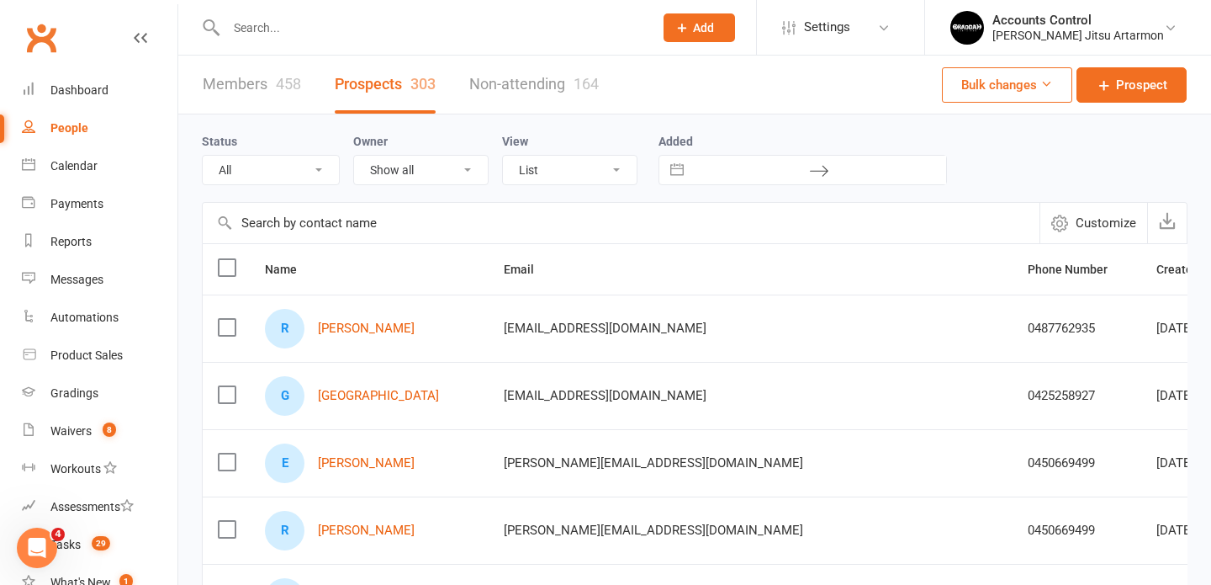
click at [286, 32] on input "text" at bounding box center [431, 28] width 421 height 24
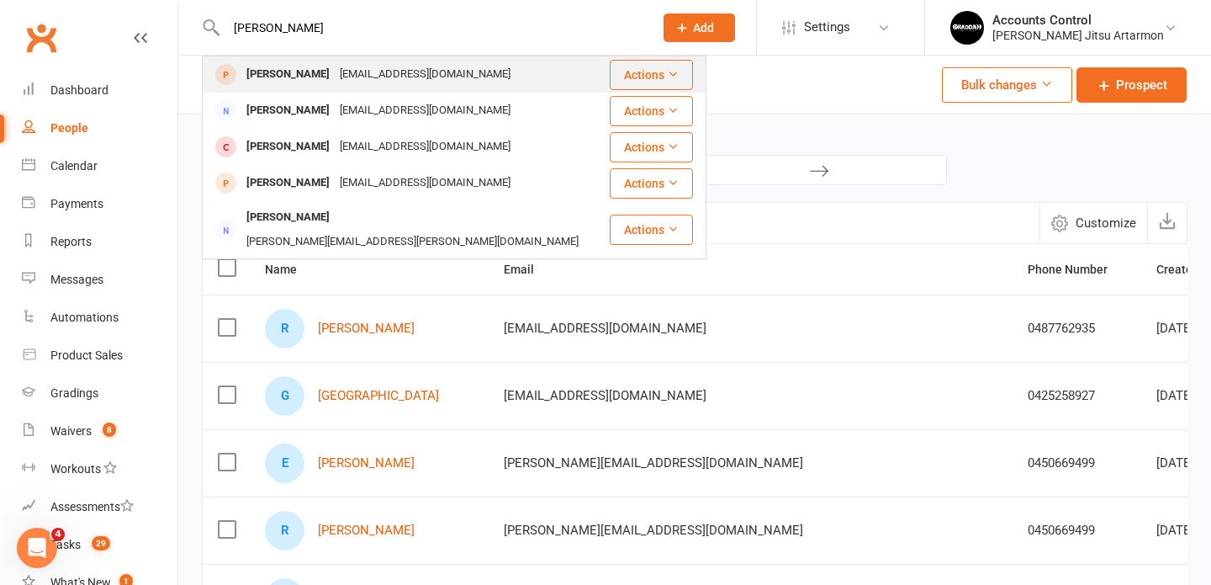
type input "rose ona"
click at [282, 69] on div "Rose Onal" at bounding box center [287, 74] width 93 height 24
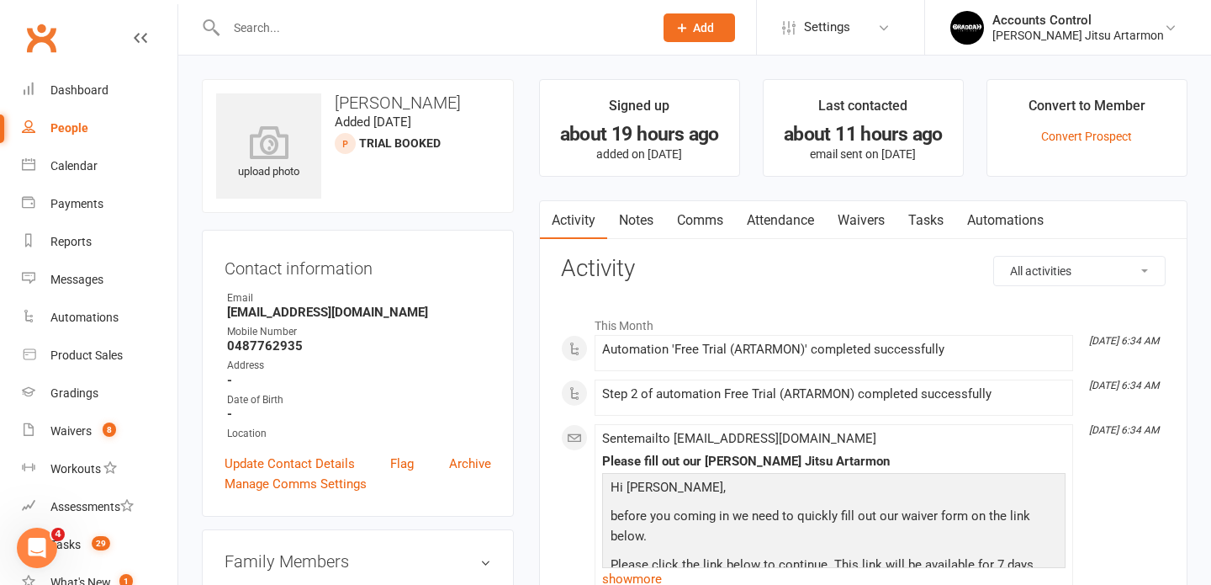
click at [861, 222] on link "Waivers" at bounding box center [861, 220] width 71 height 39
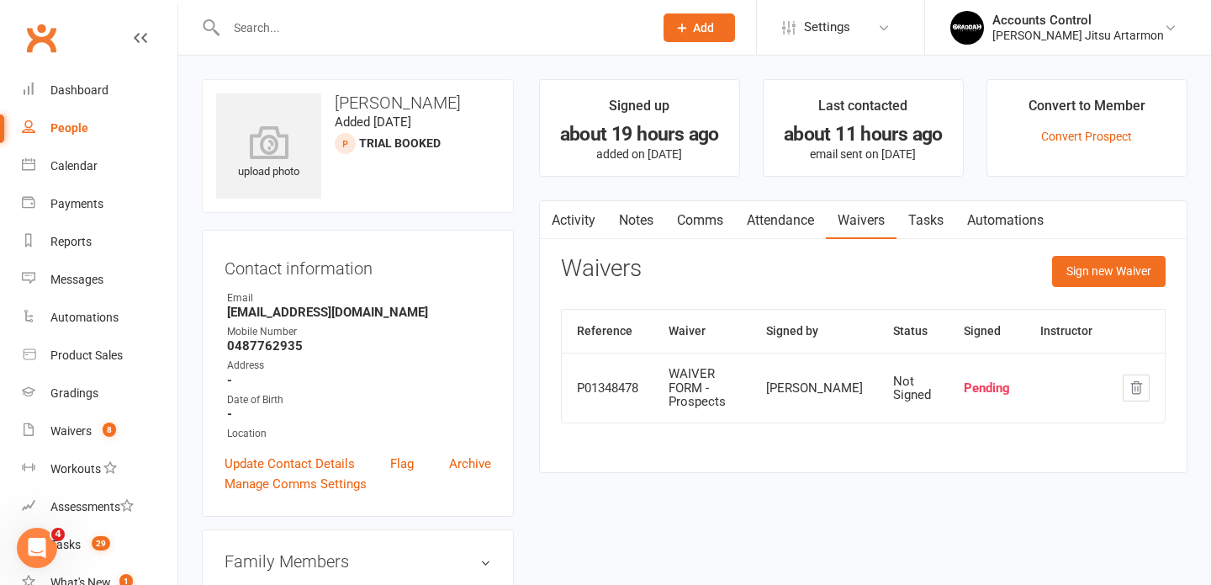
click at [793, 212] on link "Attendance" at bounding box center [780, 220] width 91 height 39
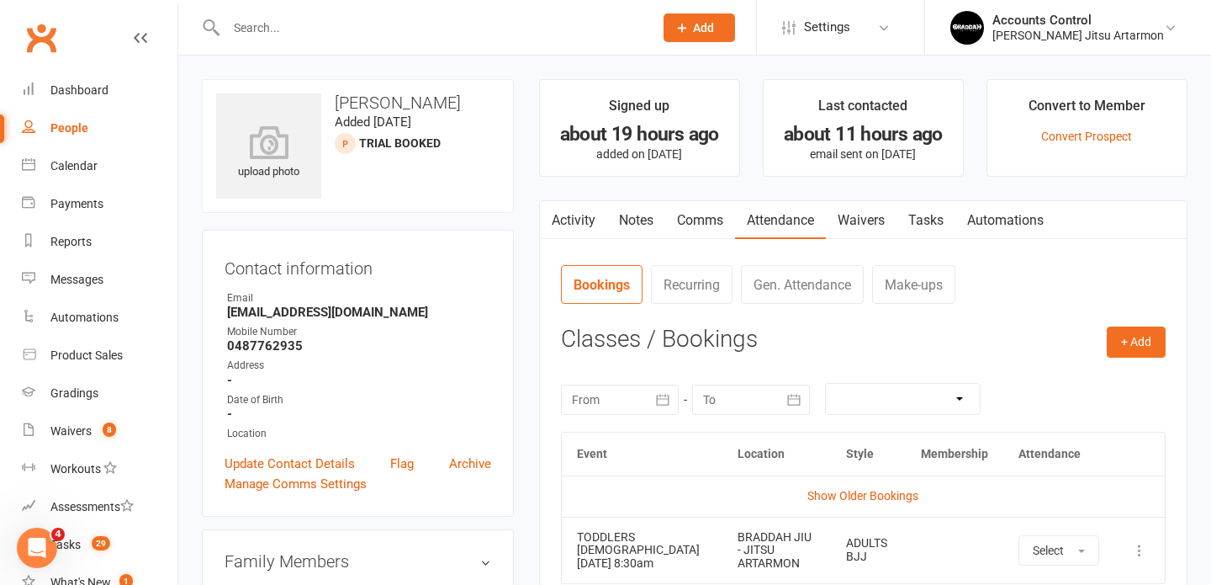
click at [453, 36] on input "text" at bounding box center [431, 28] width 421 height 24
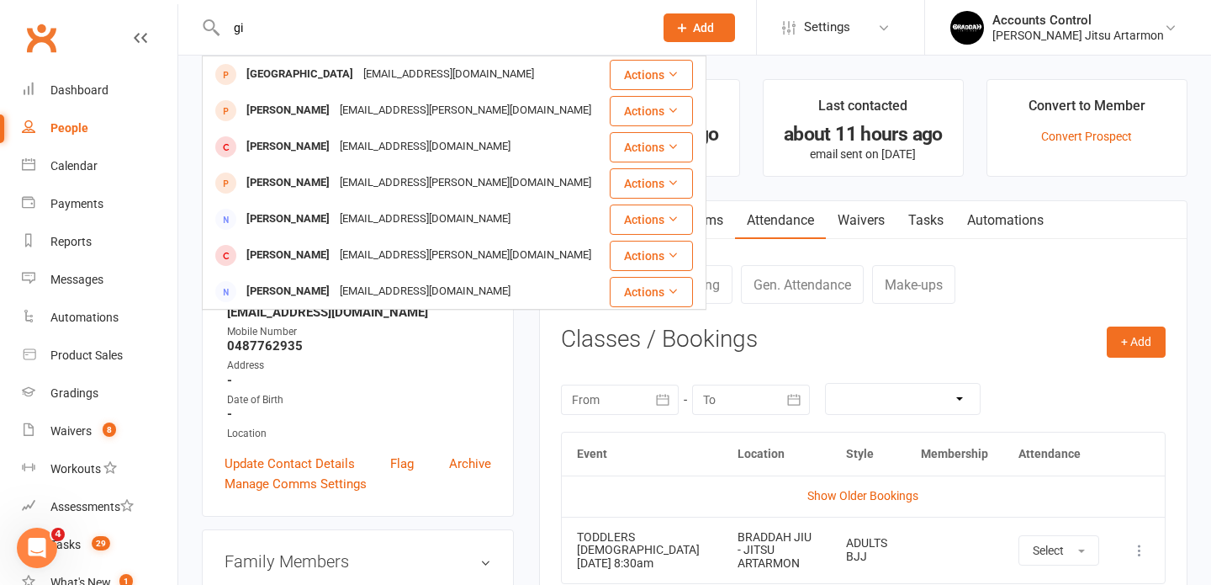
type input "g"
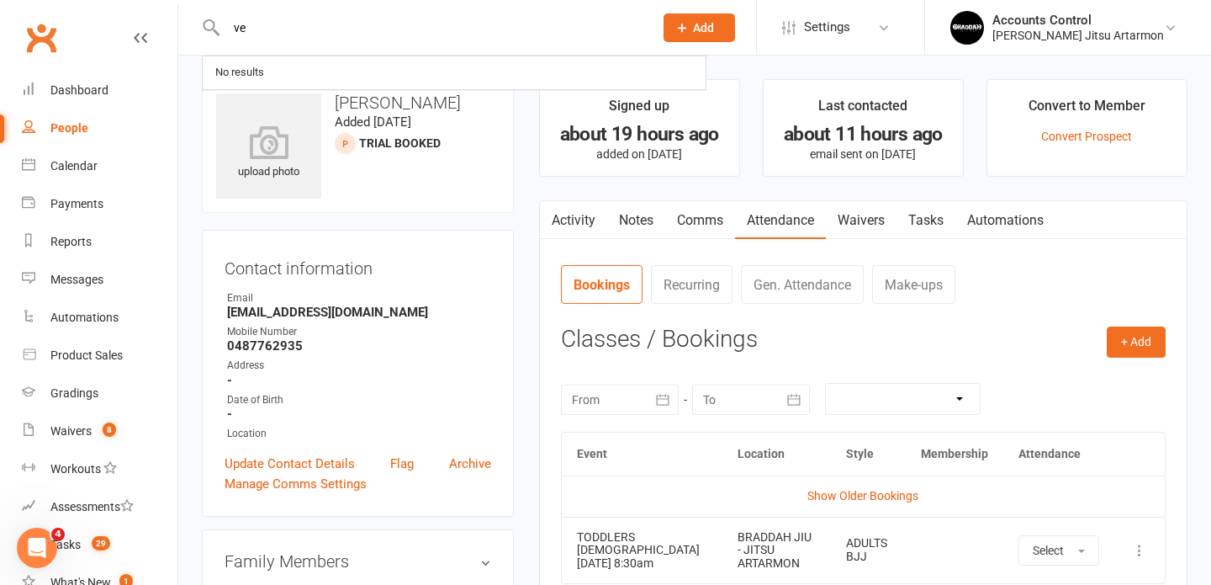
type input "v"
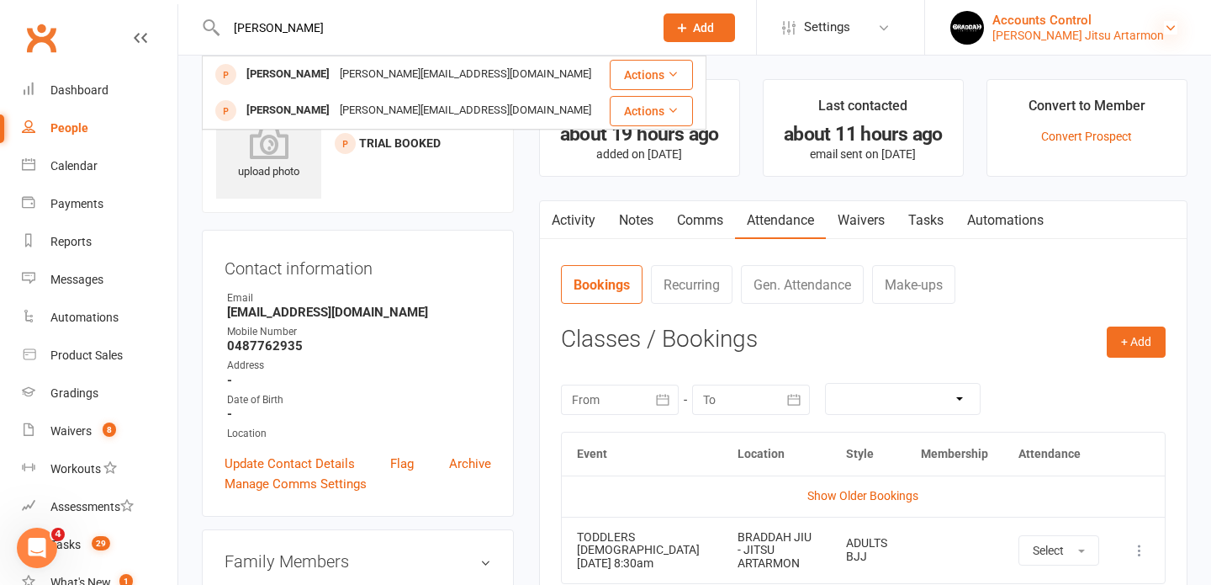
type input "anthony"
click at [1172, 25] on icon at bounding box center [1170, 27] width 13 height 13
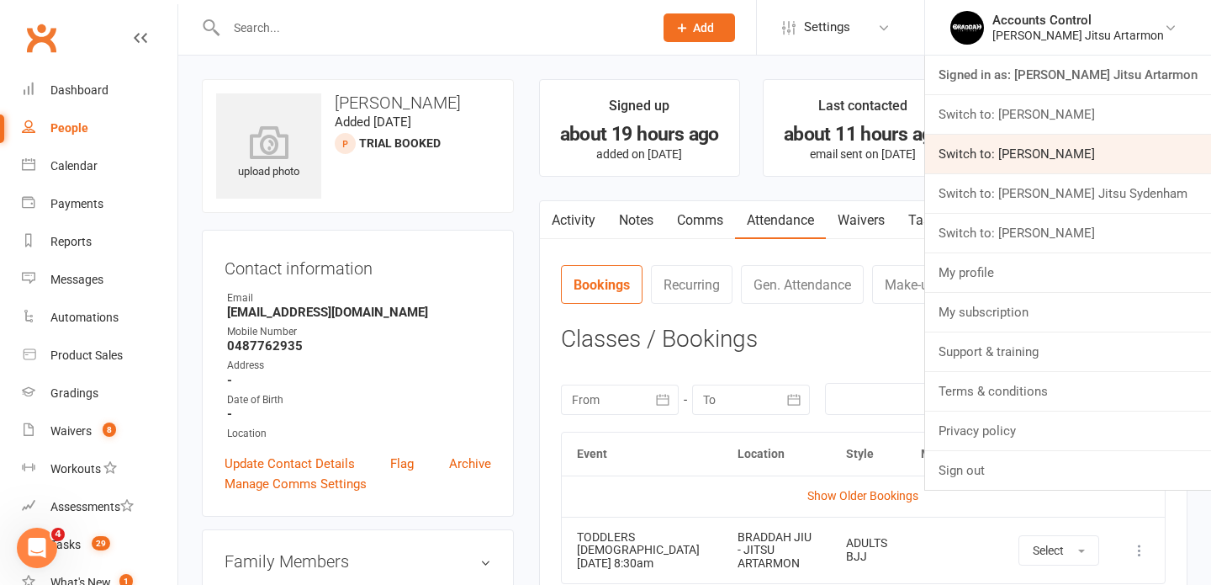
click at [1083, 156] on link "Switch to: [PERSON_NAME]" at bounding box center [1068, 154] width 286 height 39
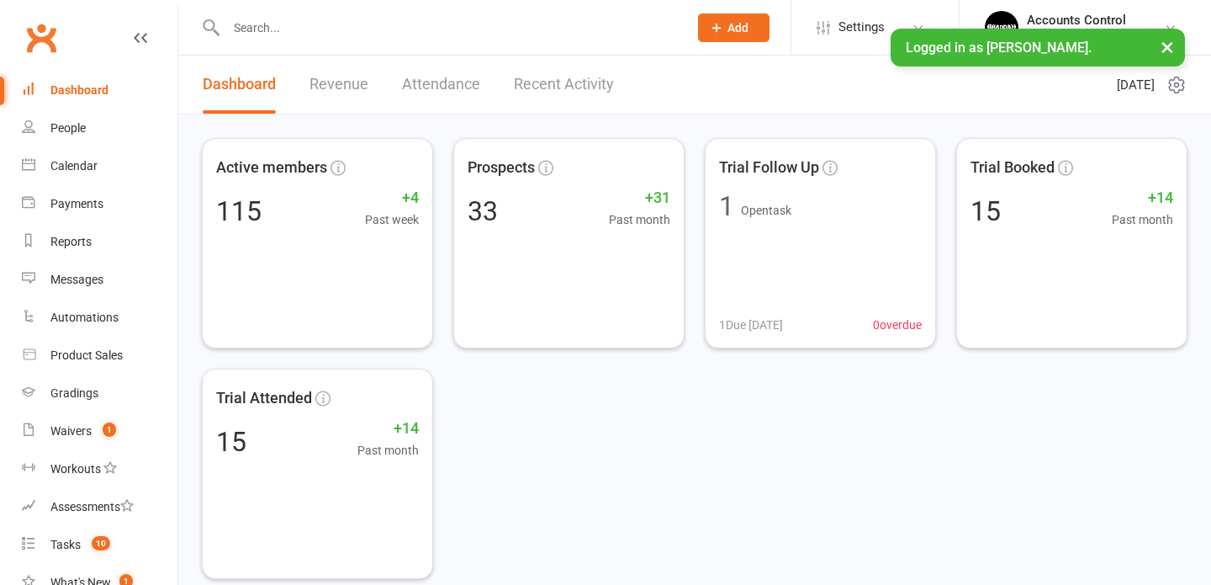
click at [282, 24] on input "text" at bounding box center [448, 28] width 455 height 24
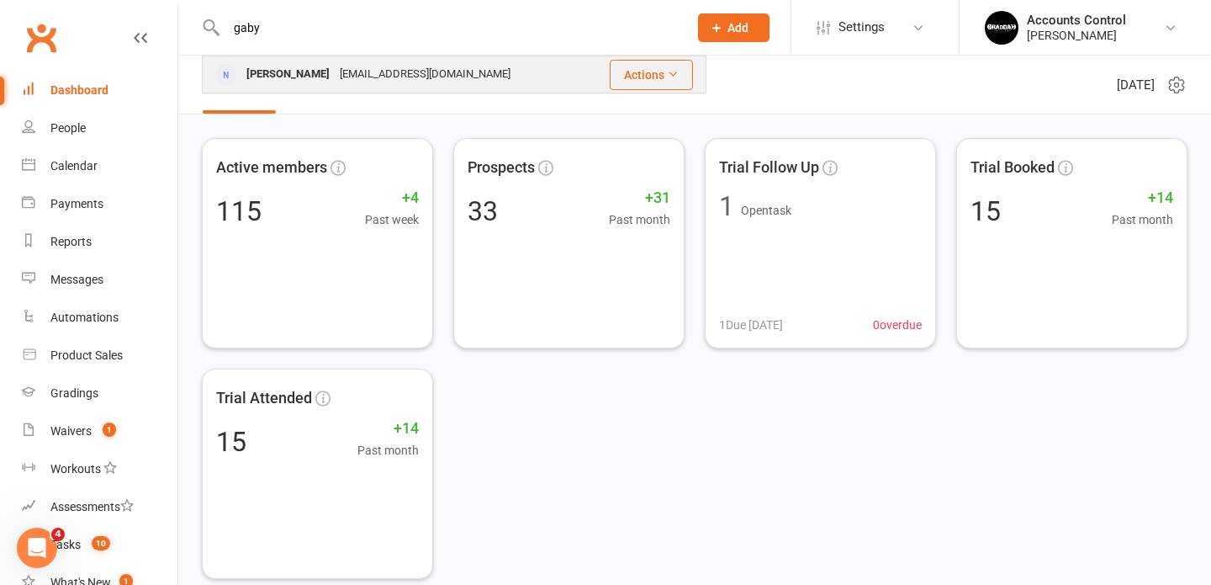
type input "gaby"
click at [273, 76] on div "[PERSON_NAME]" at bounding box center [287, 74] width 93 height 24
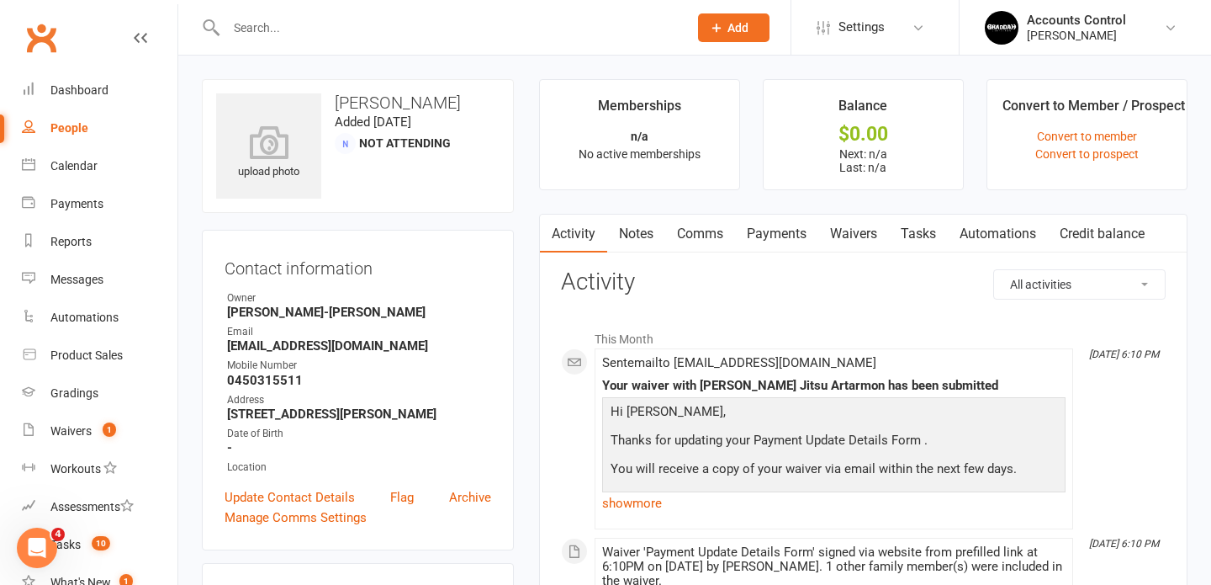
click at [842, 238] on link "Waivers" at bounding box center [853, 234] width 71 height 39
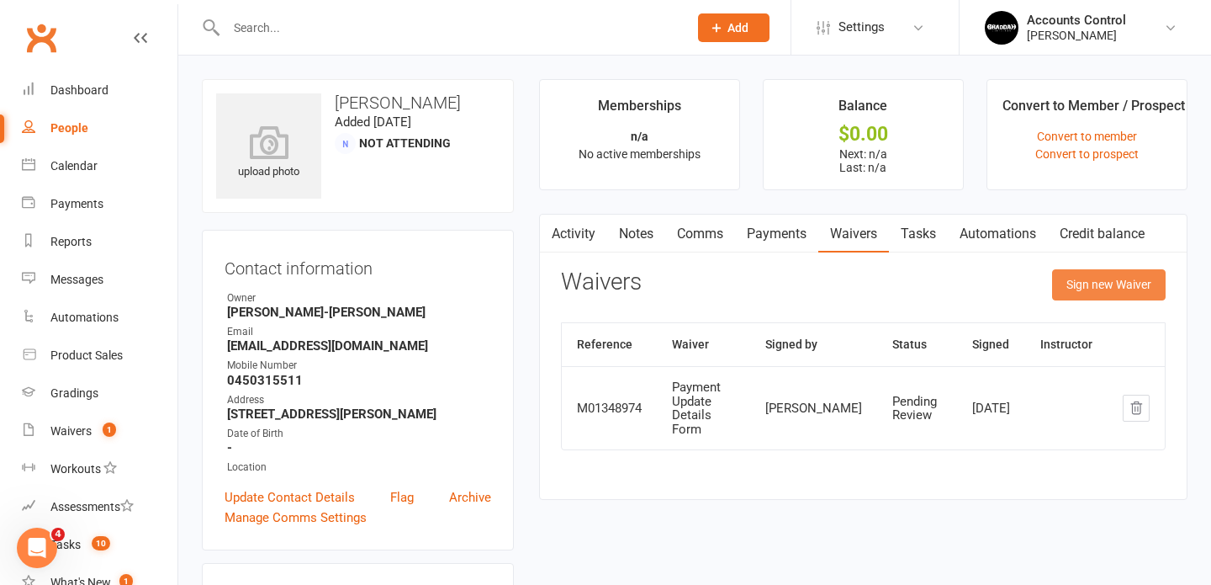
click at [1130, 281] on button "Sign new Waiver" at bounding box center [1109, 284] width 114 height 30
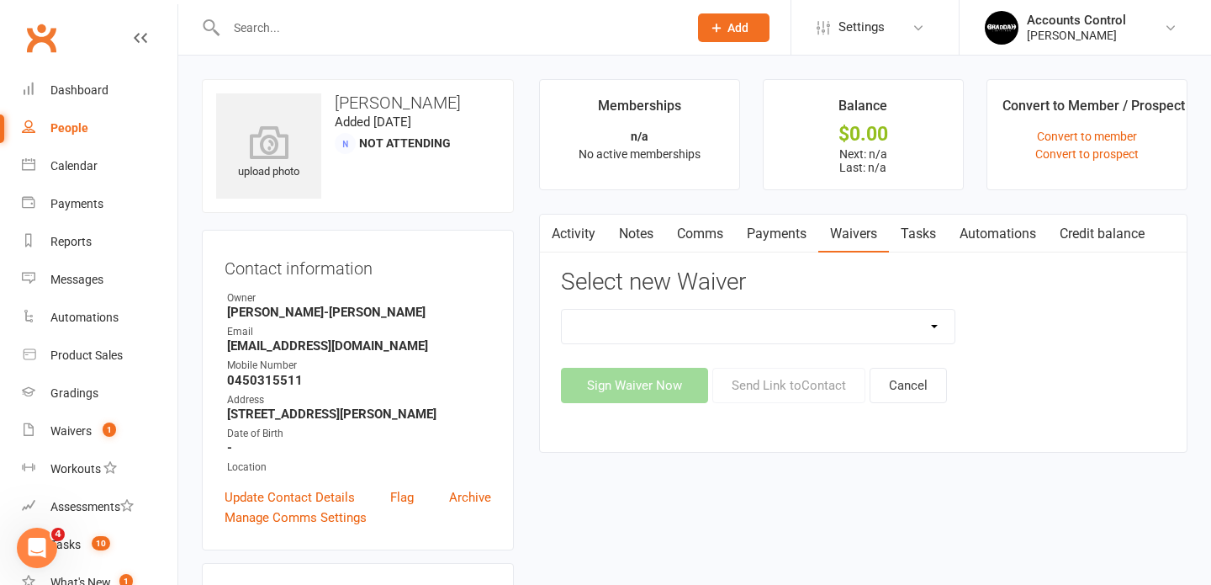
click at [657, 309] on div "EXCLUSIVE MEMBER OFFER FOUNDATION MEMBER PROMO Injury Reporting and Management …" at bounding box center [758, 326] width 395 height 35
click at [906, 326] on select "EXCLUSIVE MEMBER OFFER FOUNDATION MEMBER PROMO Injury Reporting and Management …" at bounding box center [759, 327] width 394 height 34
select select "14309"
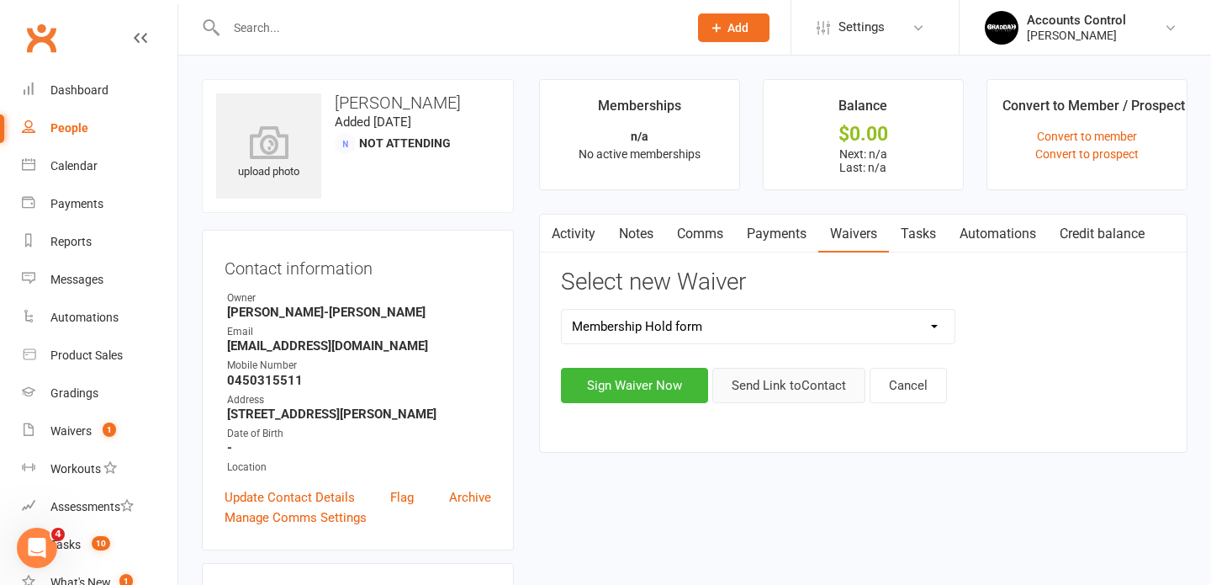
click at [782, 383] on button "Send Link to Contact" at bounding box center [788, 385] width 153 height 35
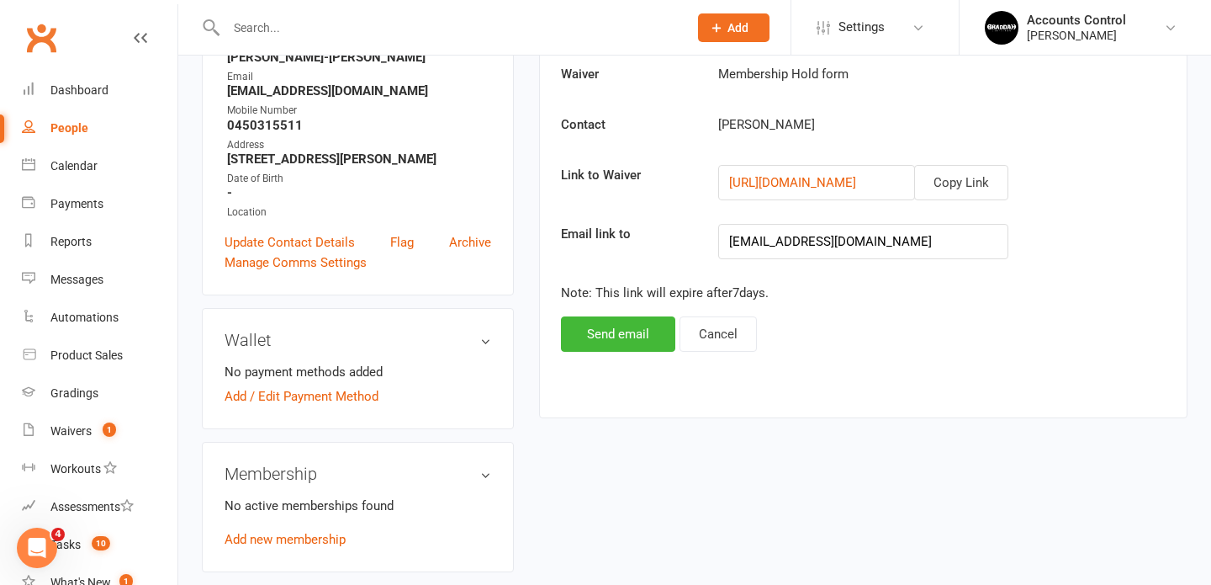
scroll to position [256, 0]
click at [607, 335] on button "Send email" at bounding box center [618, 332] width 114 height 35
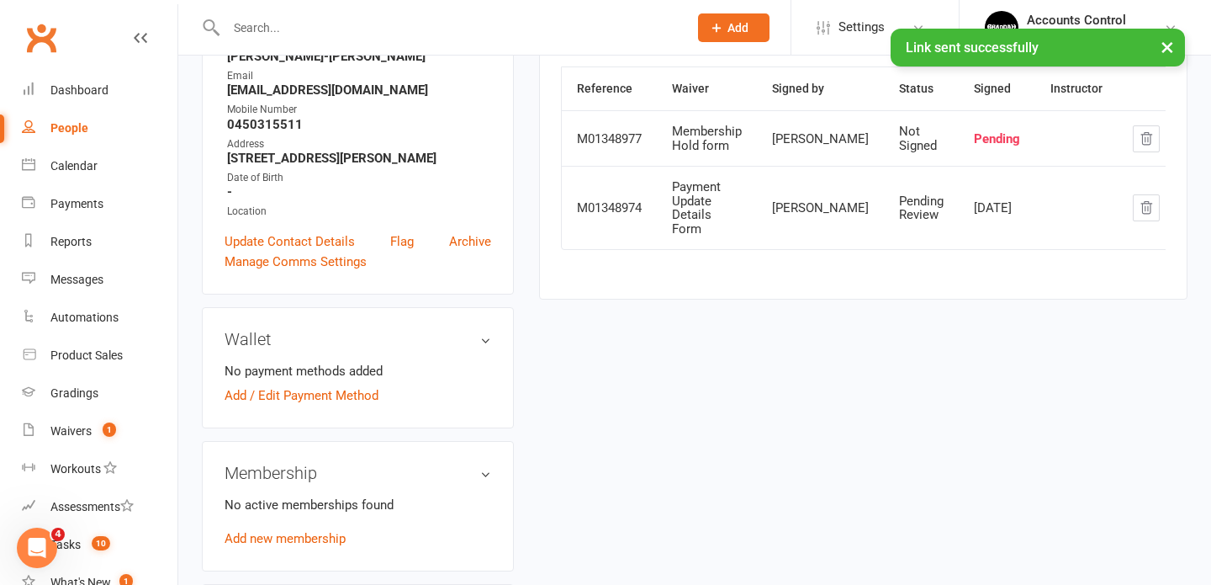
click at [817, 372] on div "upload photo Gaby Ajaka Added 11 September, 2025 Not Attending Contact informat…" at bounding box center [694, 482] width 1011 height 1319
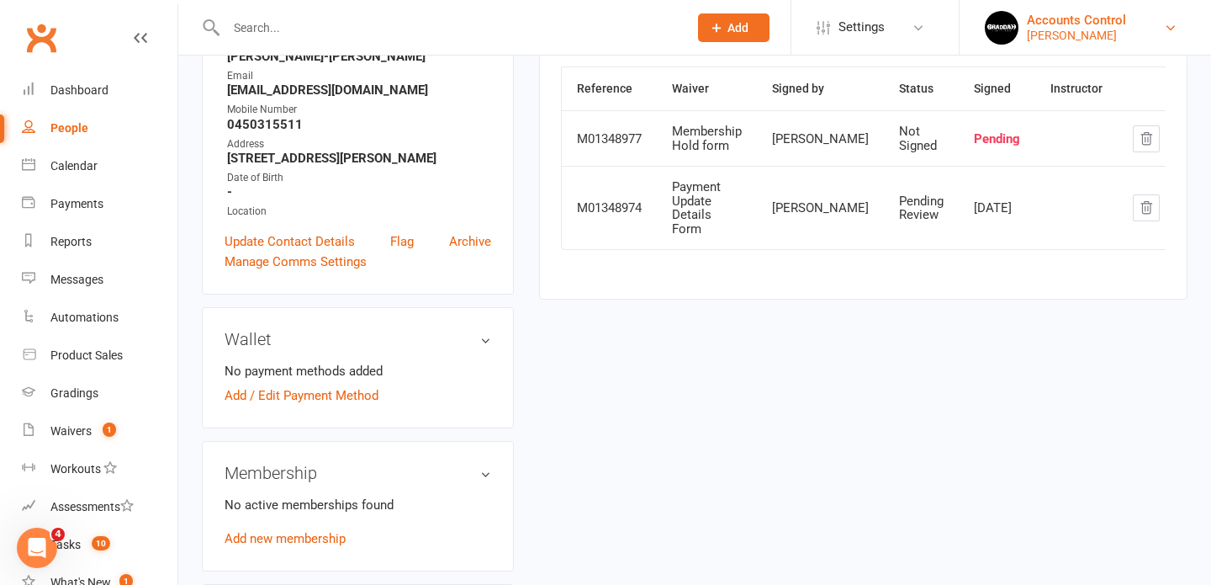
click at [1126, 19] on div "Accounts Control" at bounding box center [1076, 20] width 99 height 15
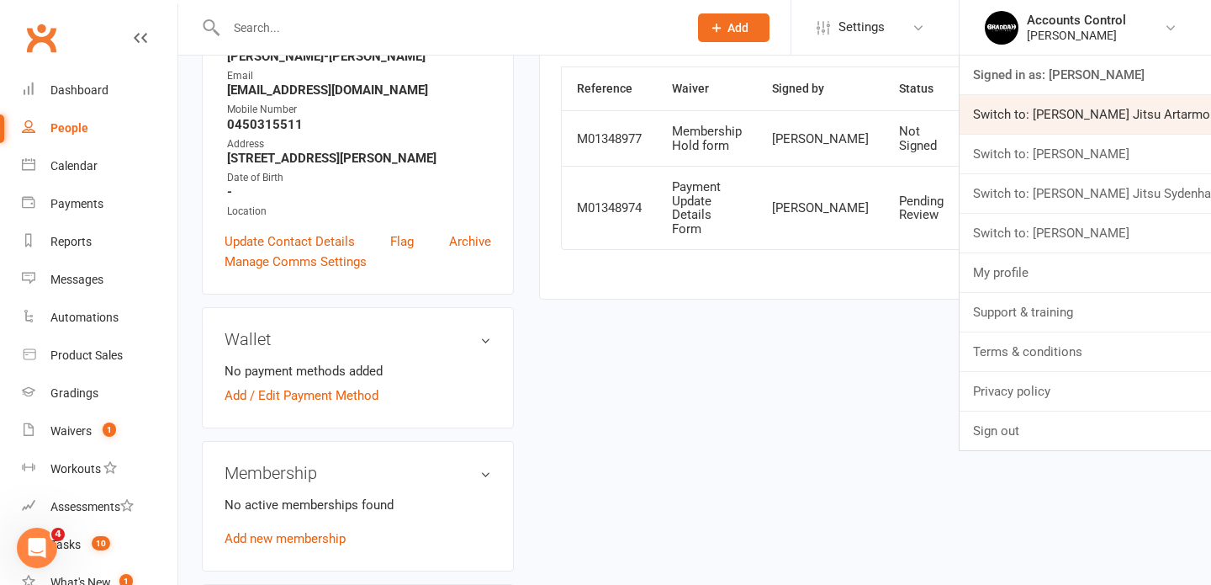
click at [1126, 110] on link "Switch to: Braddah Jiu Jitsu Artarmon" at bounding box center [1086, 114] width 252 height 39
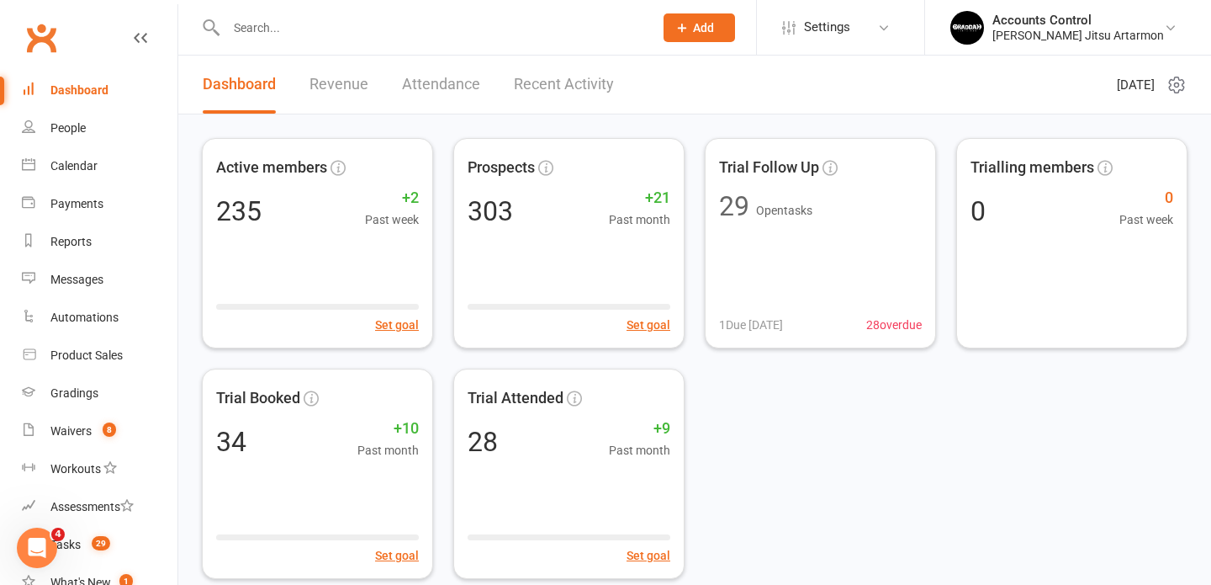
click at [283, 25] on input "text" at bounding box center [431, 28] width 421 height 24
click at [65, 131] on div "People" at bounding box center [67, 127] width 35 height 13
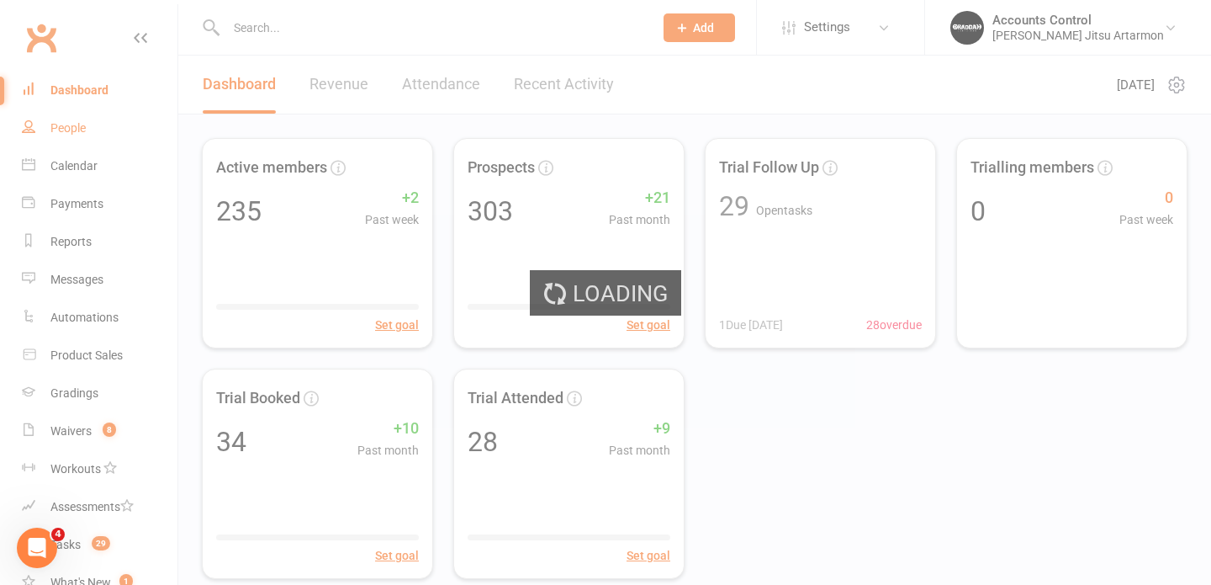
select select "100"
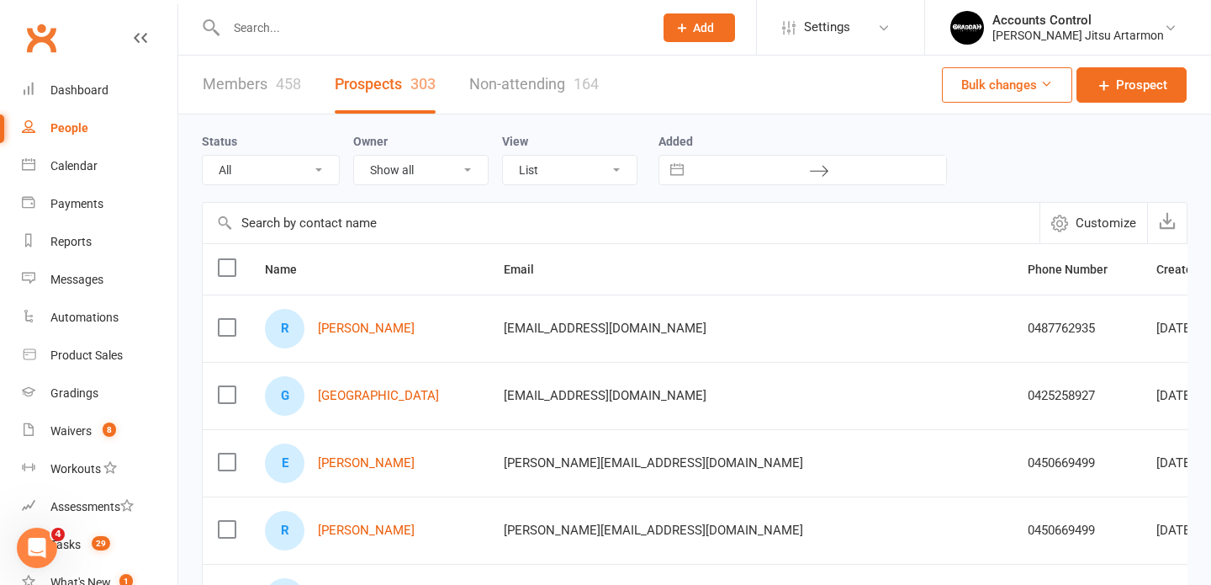
click at [268, 24] on input "text" at bounding box center [431, 28] width 421 height 24
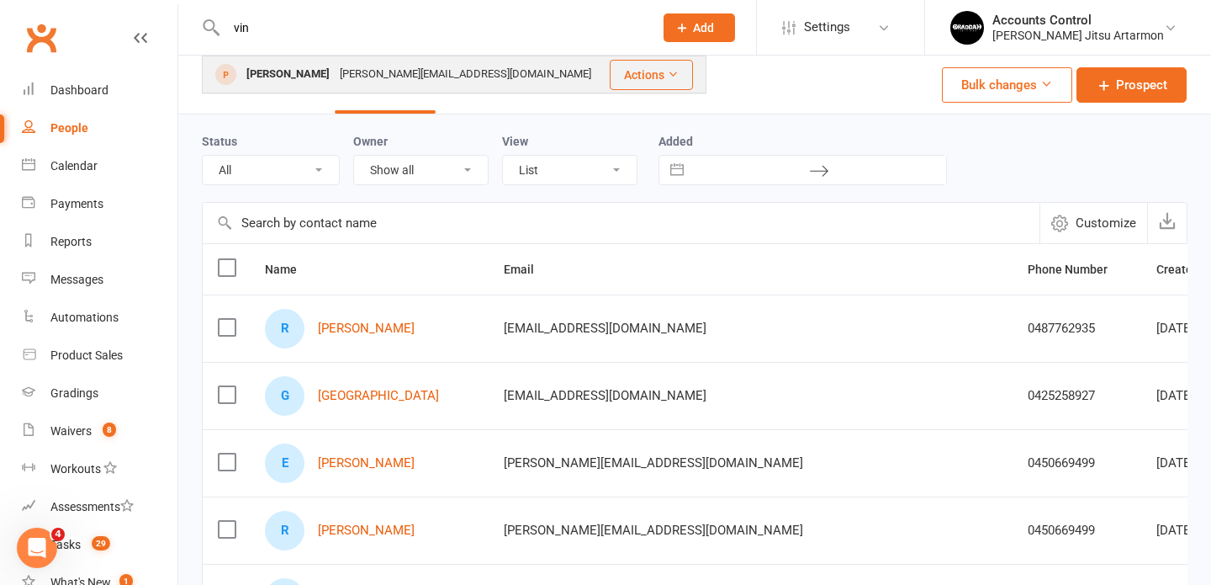
type input "vin"
click at [281, 73] on div "Vinh Lam" at bounding box center [287, 74] width 93 height 24
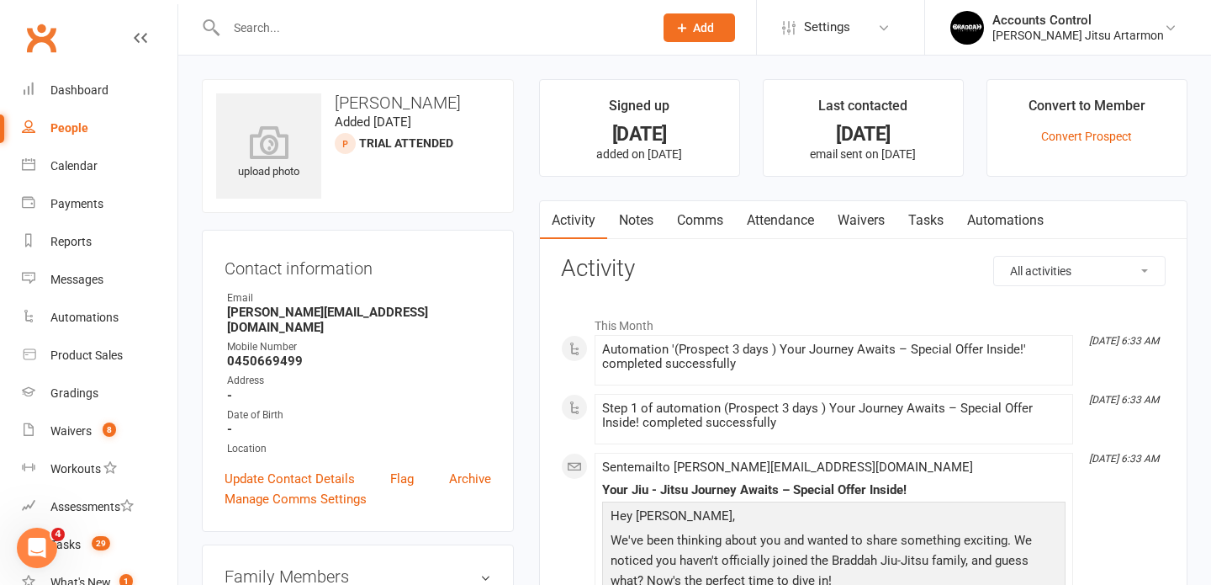
click at [877, 217] on link "Waivers" at bounding box center [861, 220] width 71 height 39
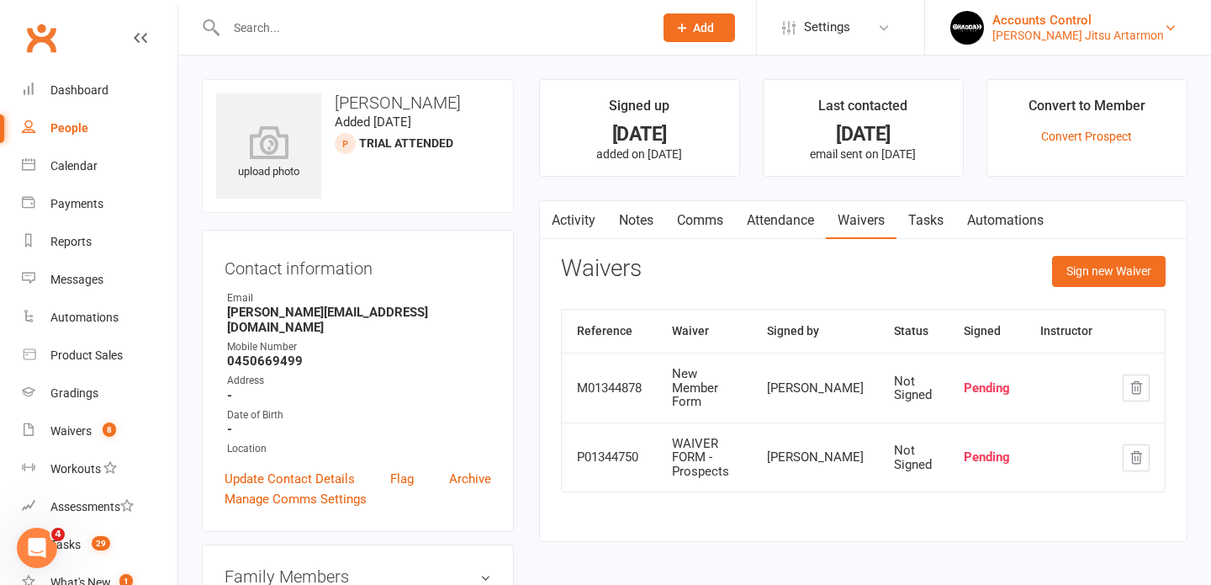
click at [1154, 26] on div "Accounts Control" at bounding box center [1079, 20] width 172 height 15
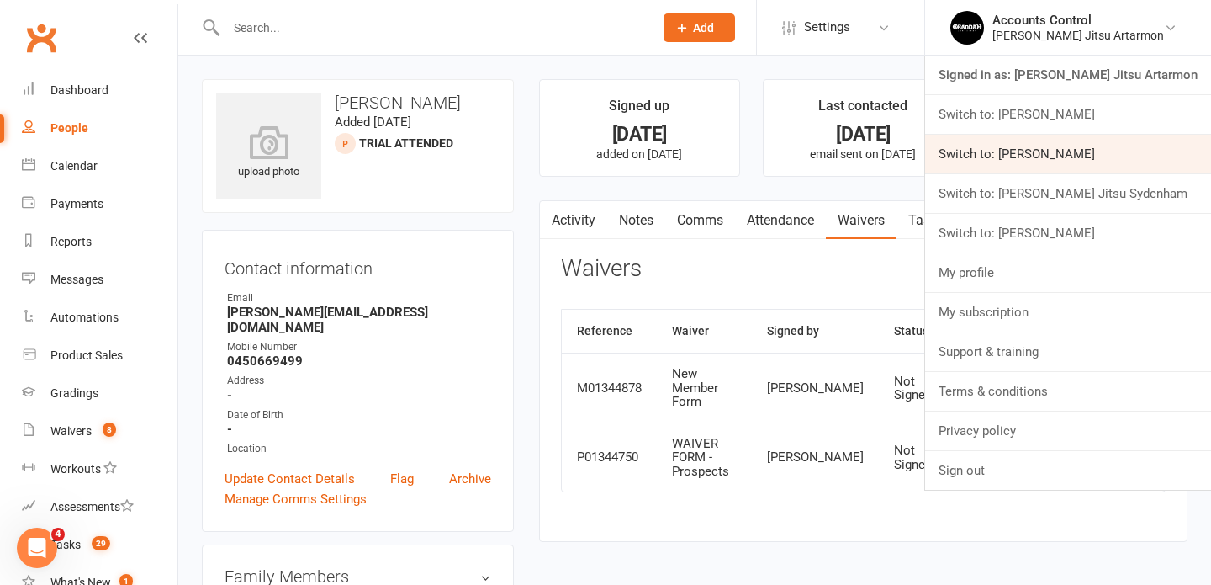
click at [1101, 157] on link "Switch to: [PERSON_NAME]" at bounding box center [1068, 154] width 286 height 39
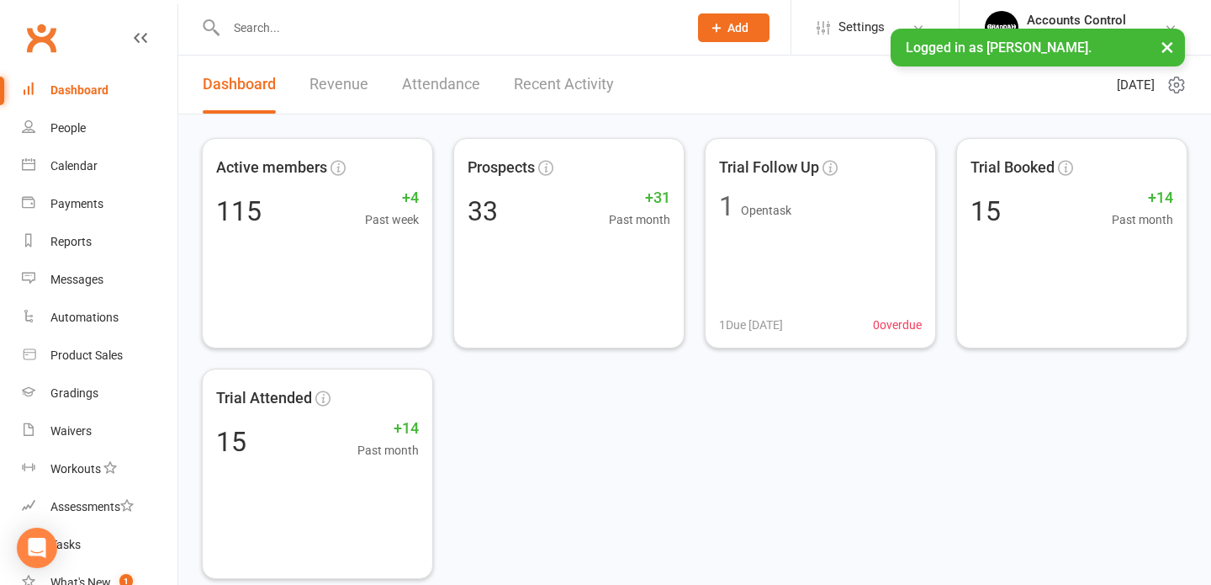
click at [342, 30] on input "text" at bounding box center [448, 28] width 455 height 24
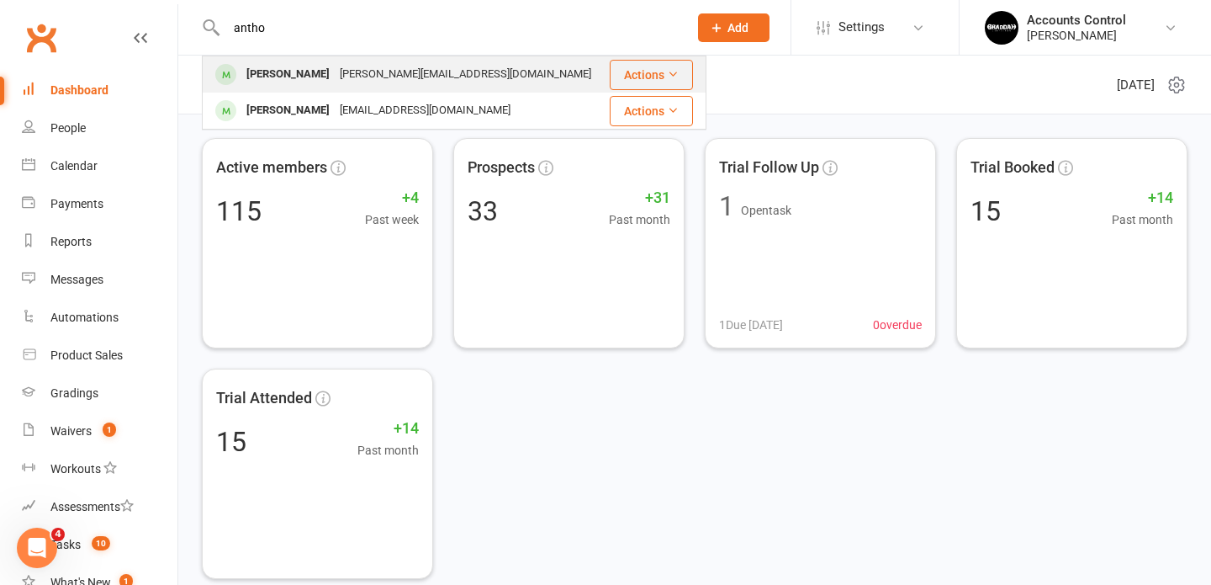
type input "antho"
click at [302, 82] on div "[PERSON_NAME]" at bounding box center [287, 74] width 93 height 24
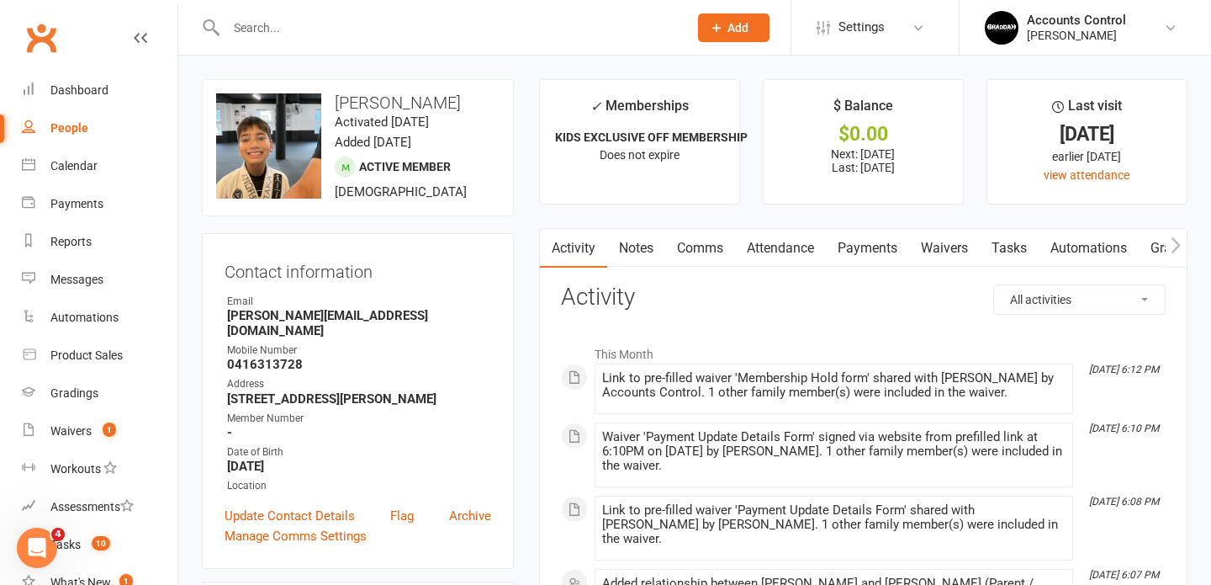
click at [861, 247] on link "Payments" at bounding box center [867, 248] width 83 height 39
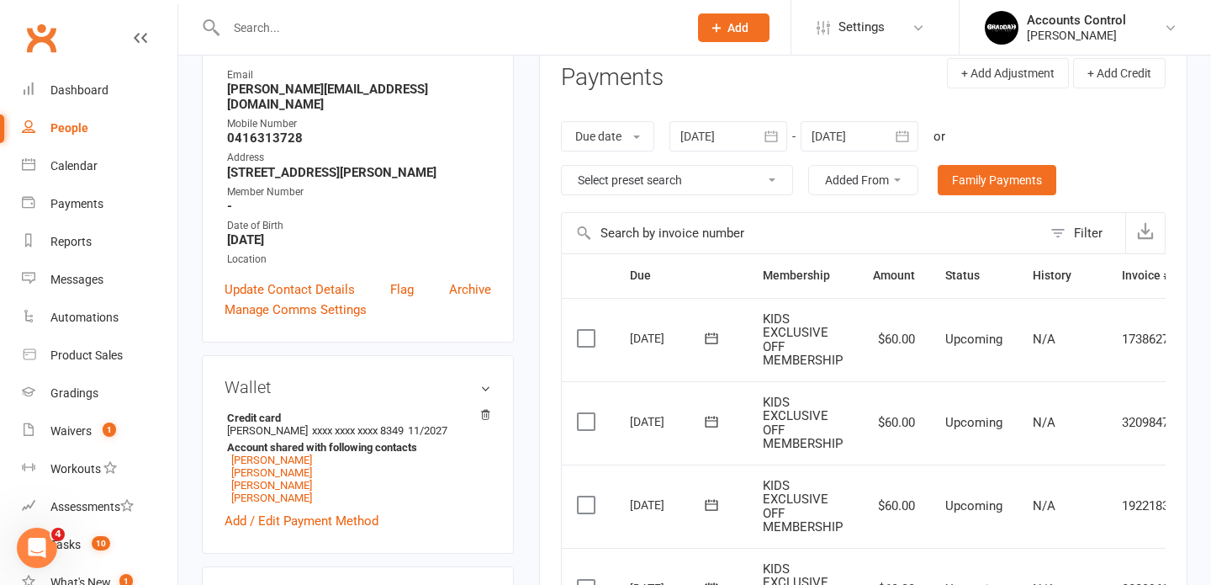
scroll to position [225, 0]
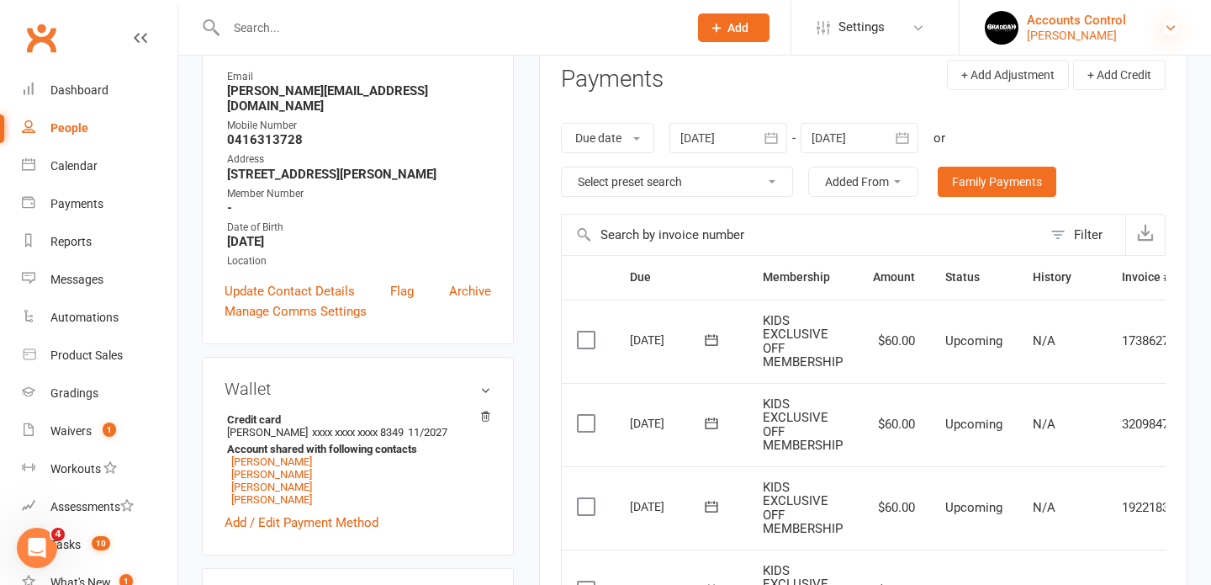
click at [1164, 24] on icon at bounding box center [1170, 27] width 13 height 13
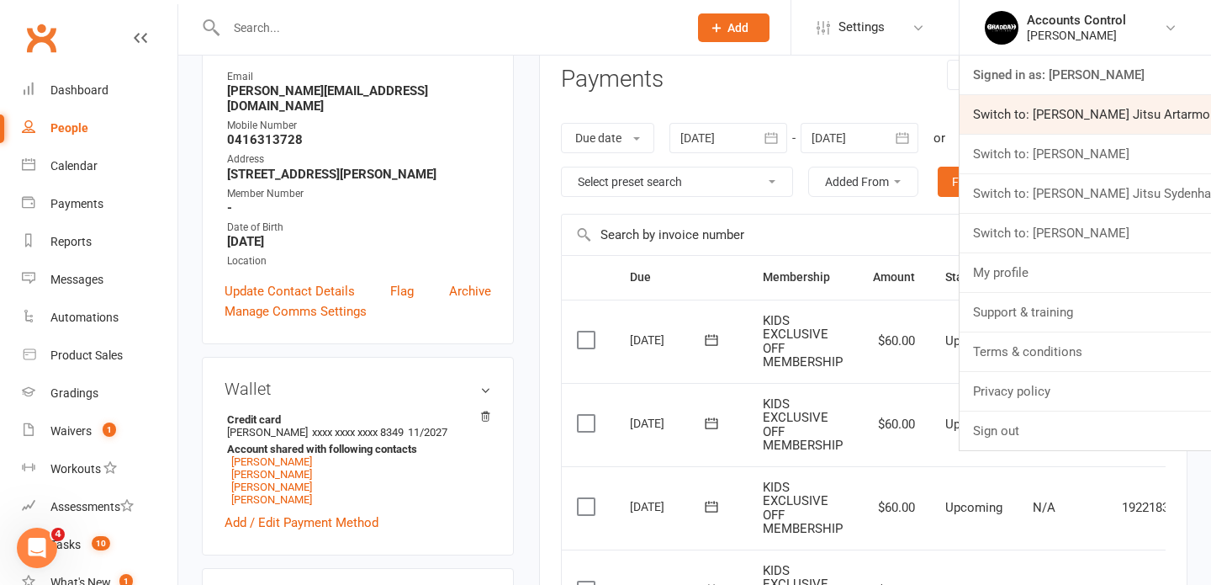
click at [1126, 112] on link "Switch to: [PERSON_NAME] Jitsu Artarmon" at bounding box center [1086, 114] width 252 height 39
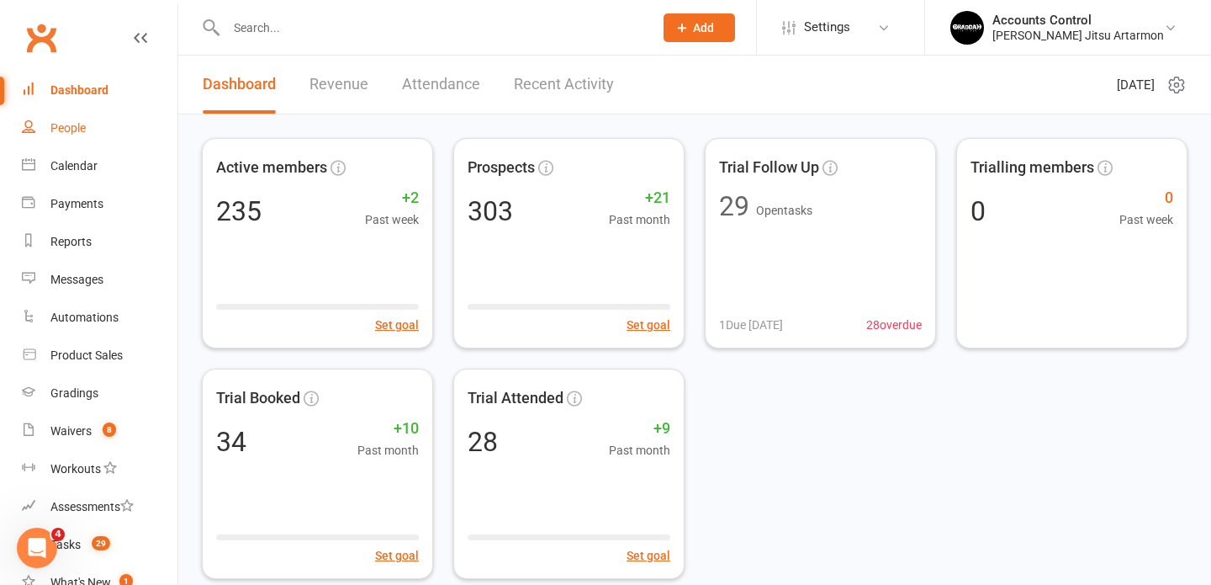
click at [74, 131] on div "People" at bounding box center [67, 127] width 35 height 13
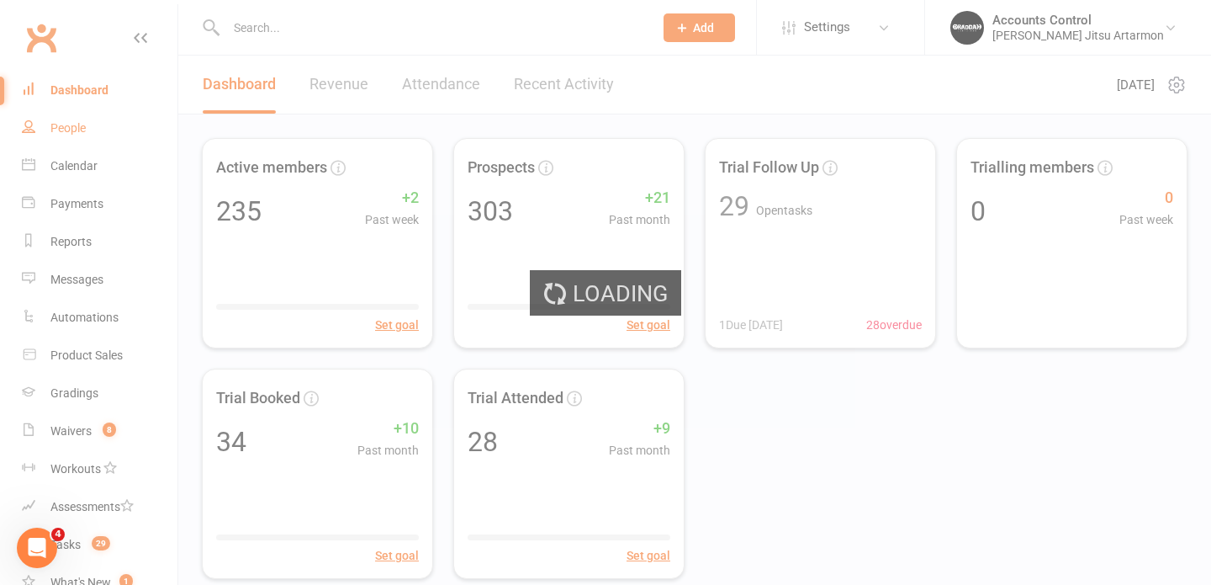
select select "100"
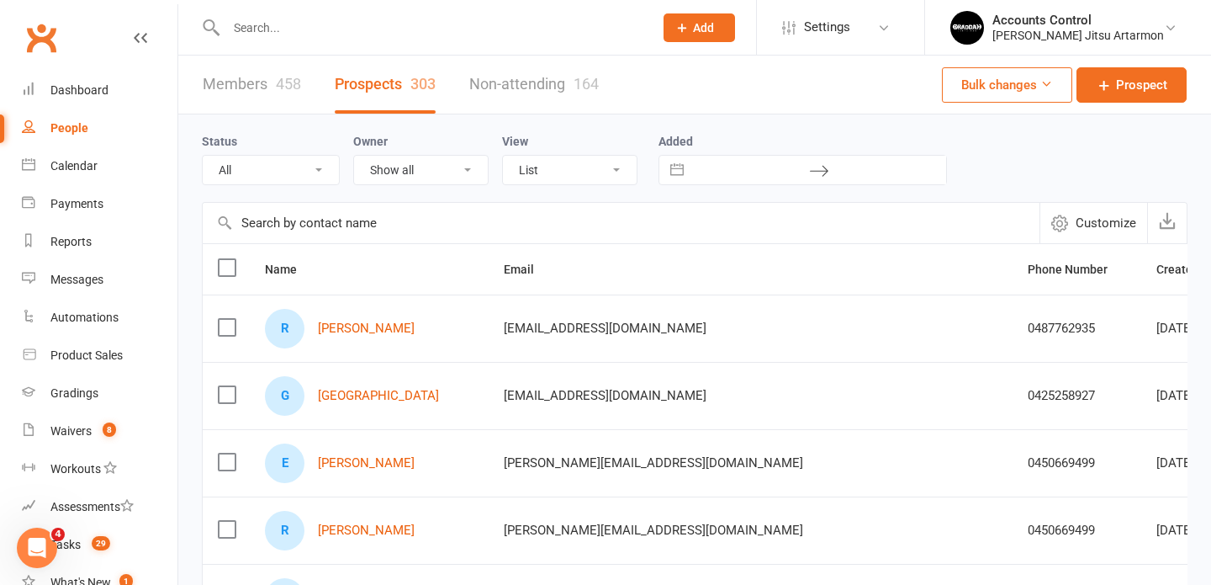
click at [425, 35] on input "text" at bounding box center [431, 28] width 421 height 24
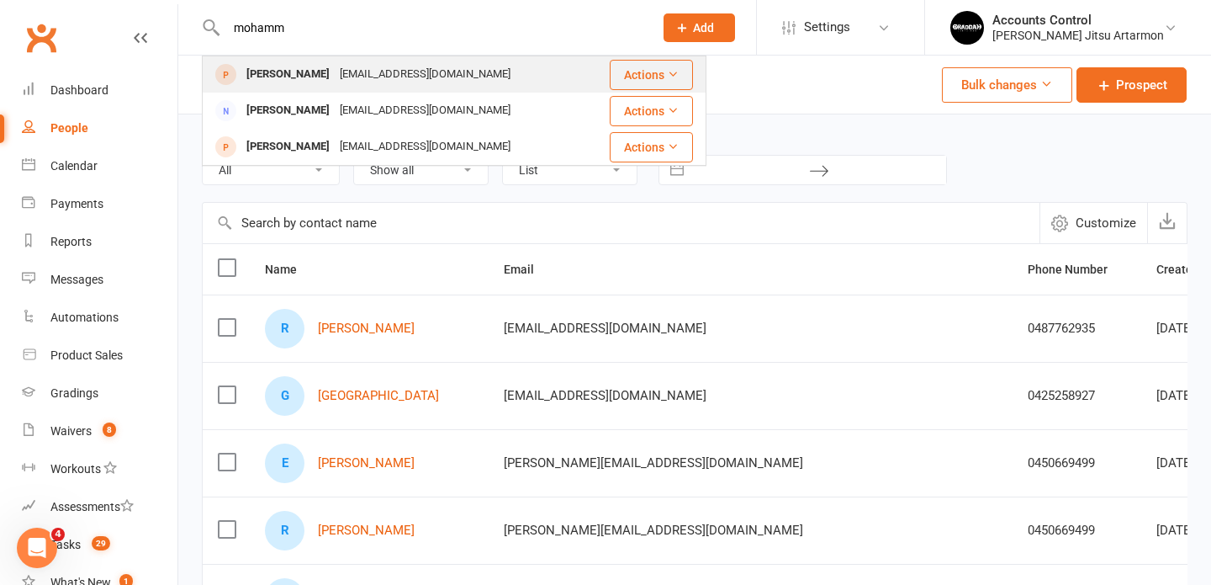
type input "mohamm"
click at [334, 69] on div "Mohammad Jarour" at bounding box center [287, 74] width 93 height 24
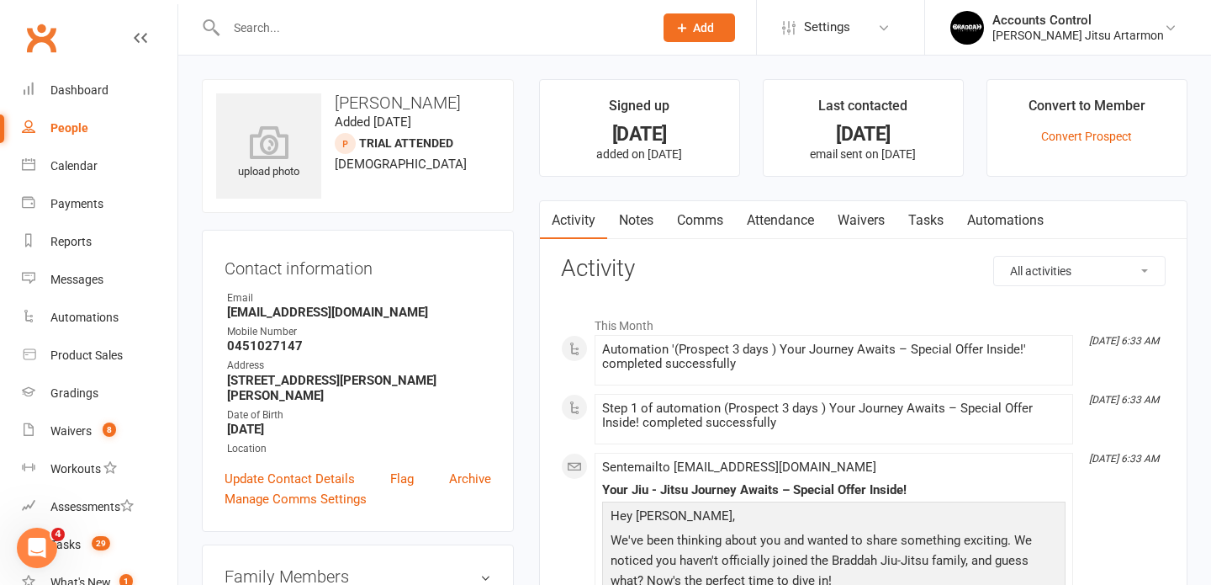
click at [870, 219] on link "Waivers" at bounding box center [861, 220] width 71 height 39
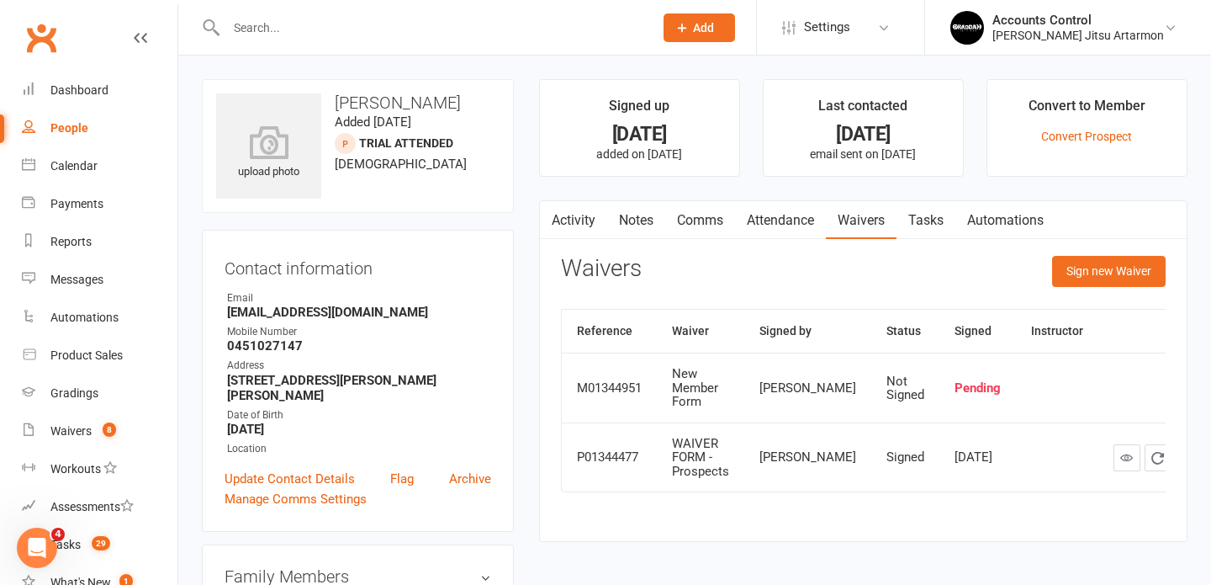
click at [549, 20] on input "text" at bounding box center [431, 28] width 421 height 24
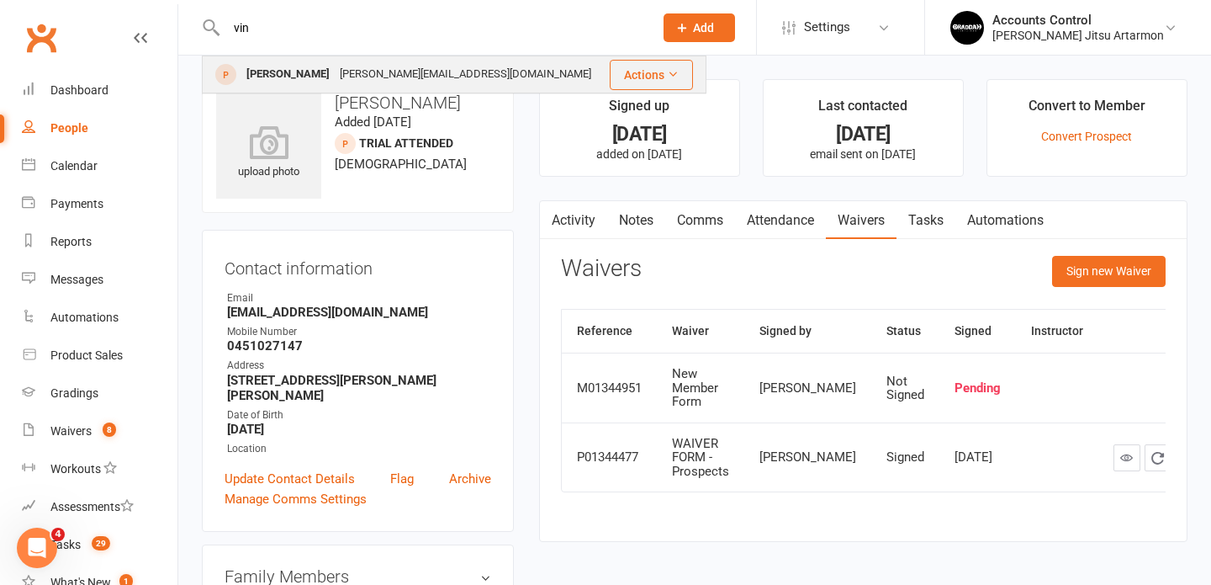
type input "vin"
click at [335, 73] on div "jennifer.rusli@hotmail.com" at bounding box center [466, 74] width 262 height 24
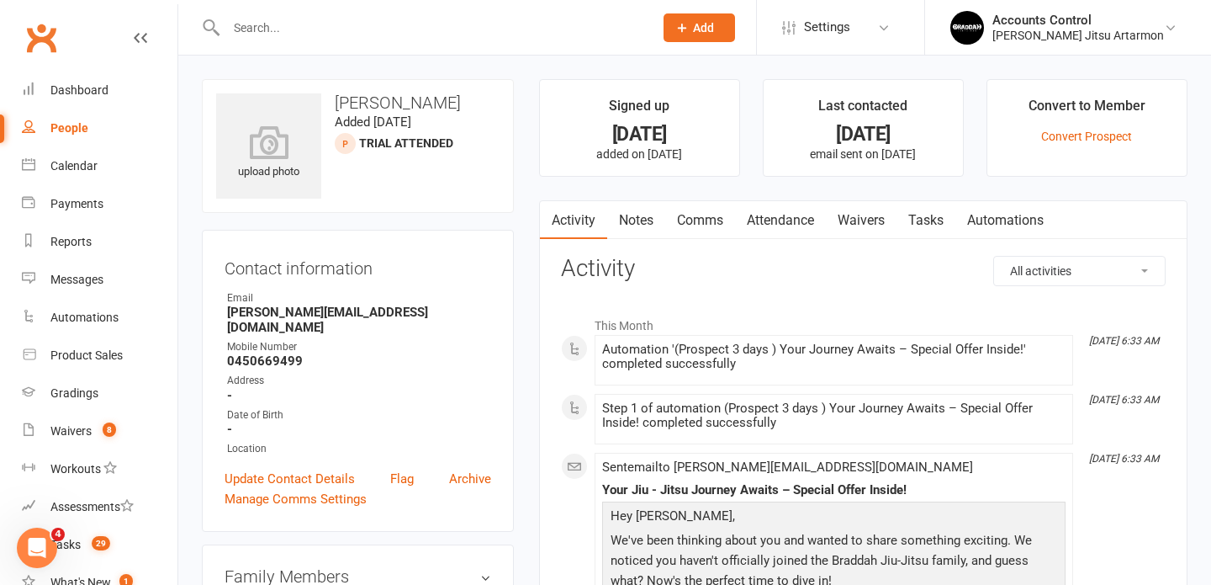
click at [866, 220] on link "Waivers" at bounding box center [861, 220] width 71 height 39
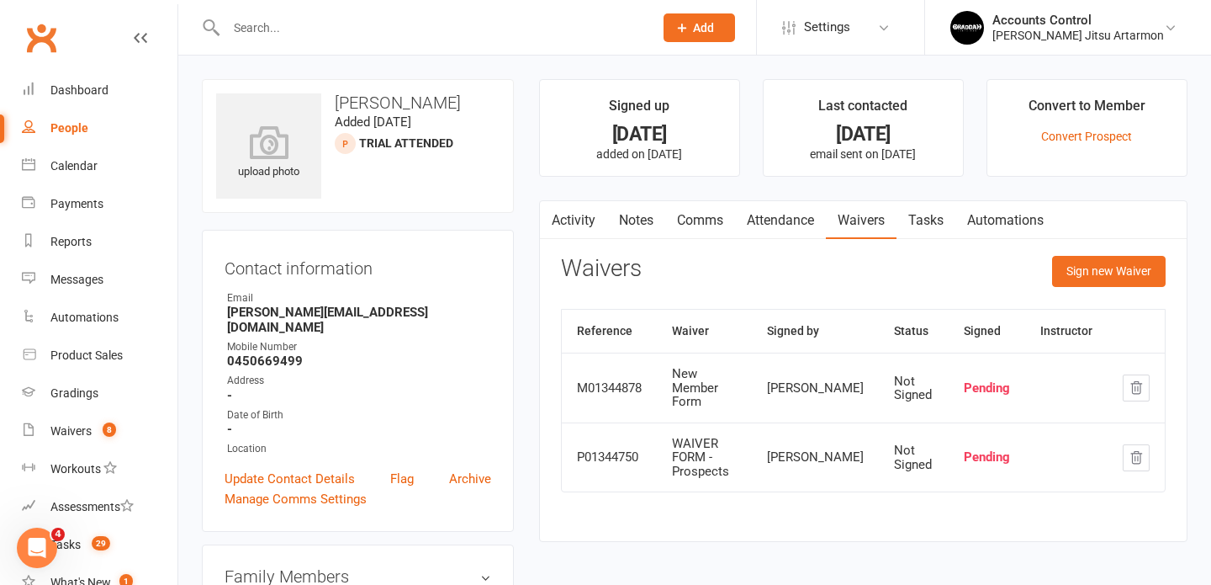
click at [585, 32] on input "text" at bounding box center [431, 28] width 421 height 24
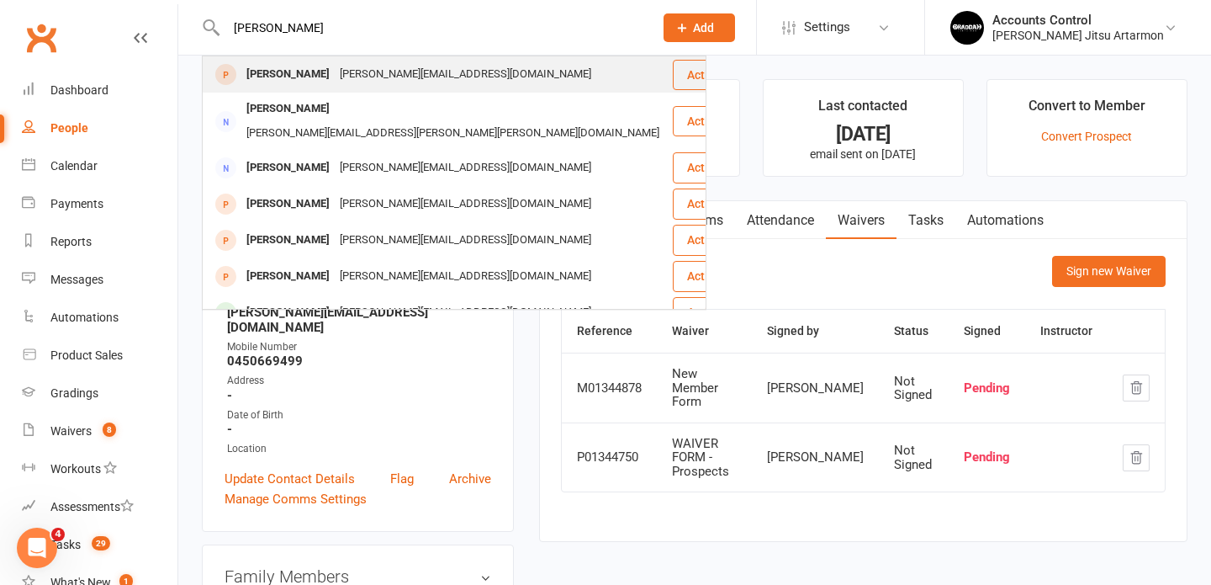
type input "jennifer"
click at [368, 70] on div "jennifer.rusli@hotmail.com" at bounding box center [466, 74] width 262 height 24
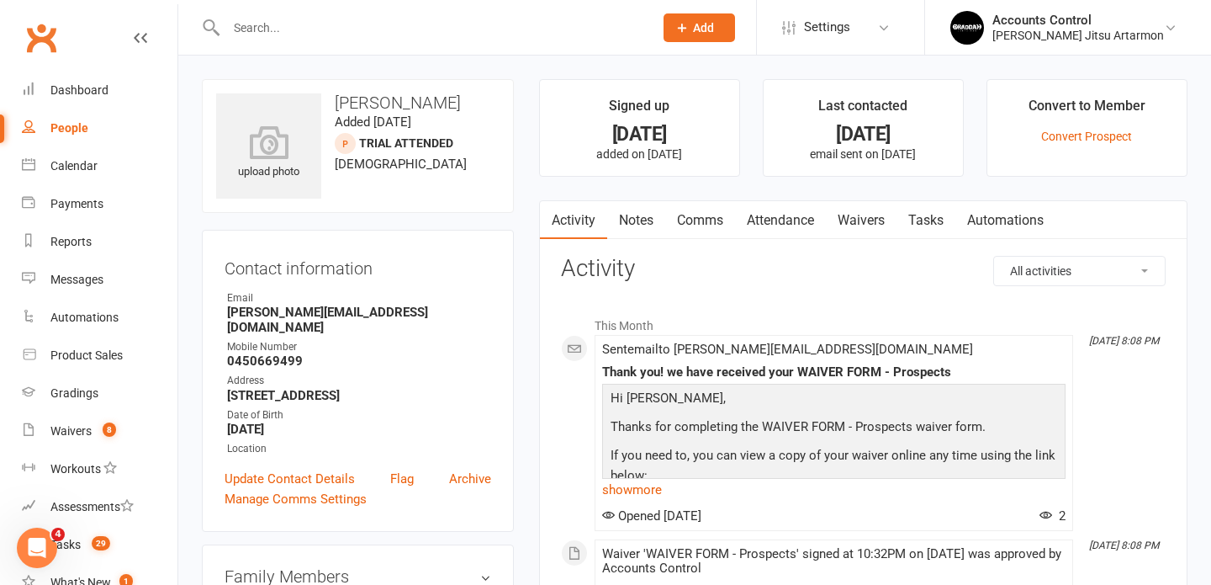
click at [872, 216] on link "Waivers" at bounding box center [861, 220] width 71 height 39
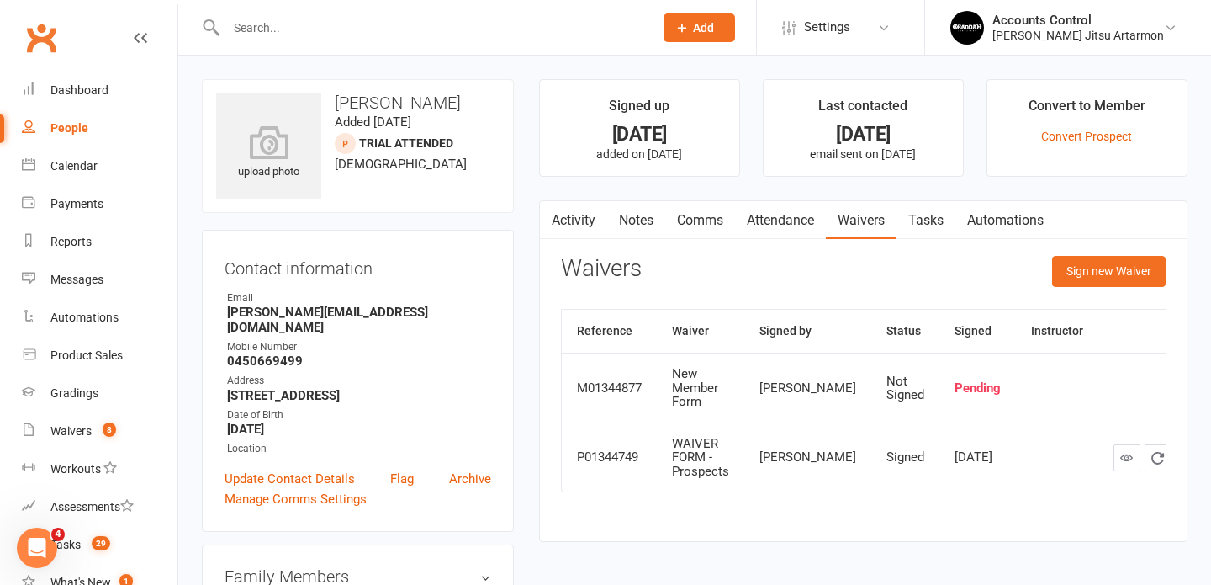
click at [457, 21] on input "text" at bounding box center [431, 28] width 421 height 24
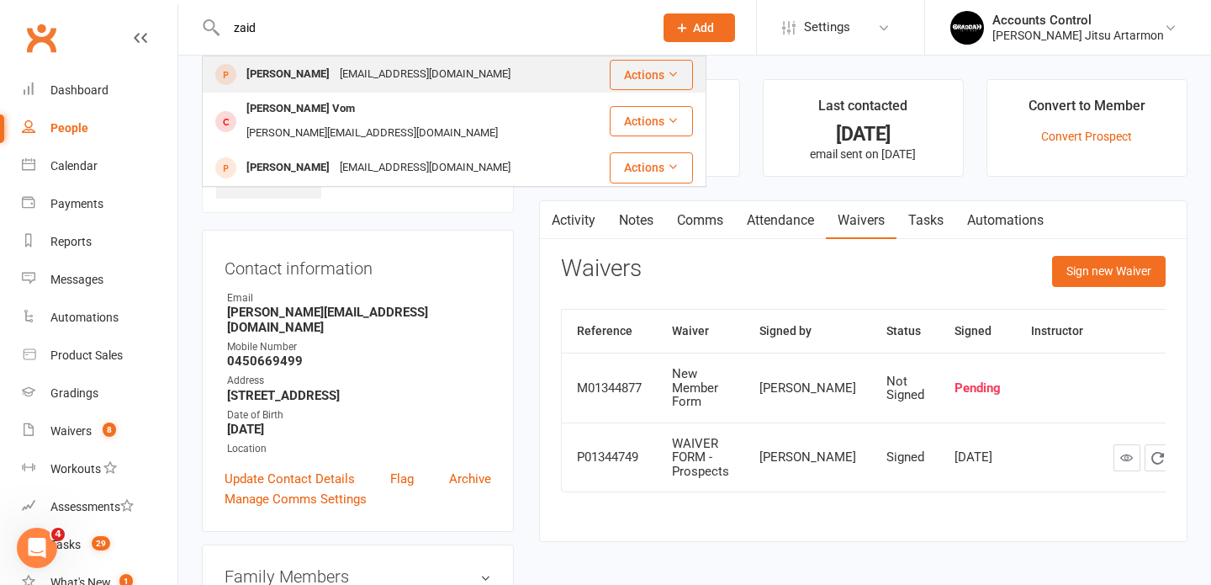
type input "zaid"
click at [283, 80] on div "Zaid Al" at bounding box center [287, 74] width 93 height 24
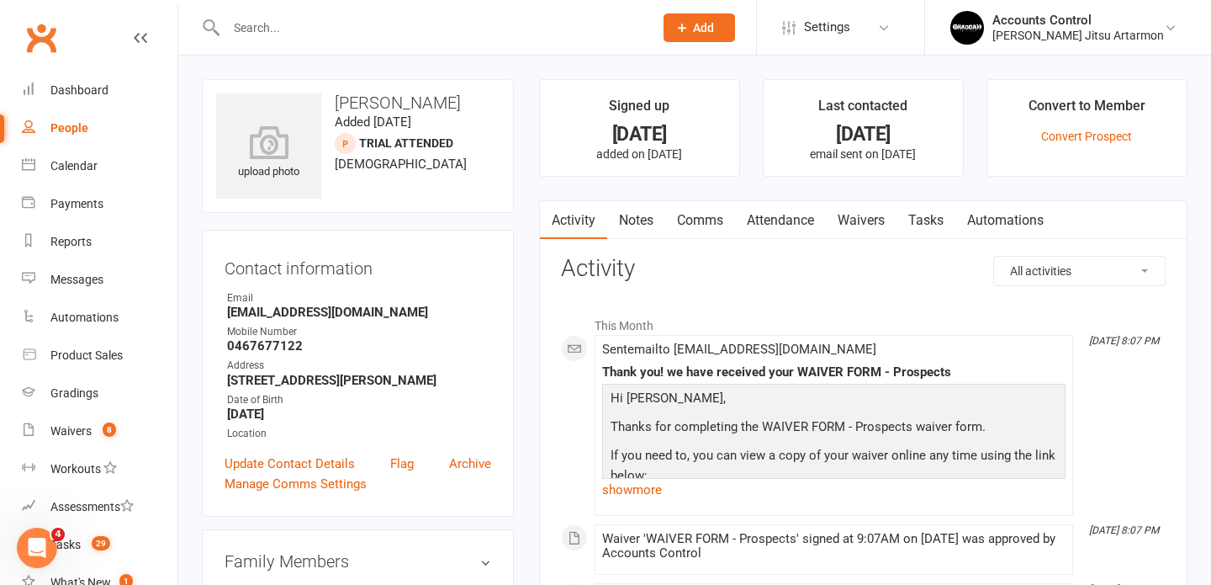
click at [863, 220] on link "Waivers" at bounding box center [861, 220] width 71 height 39
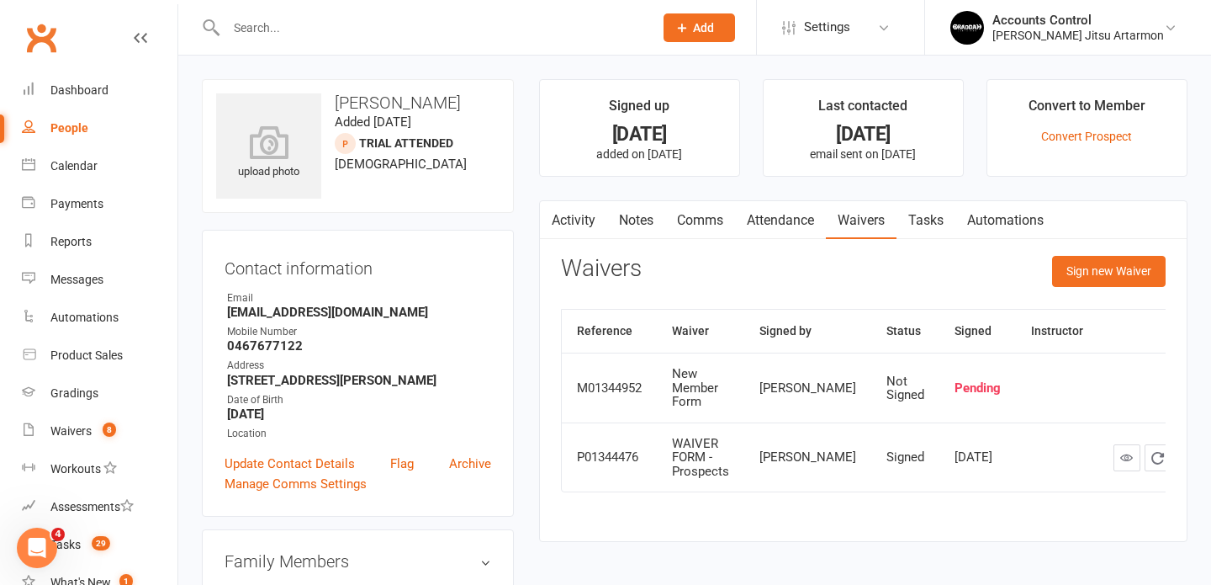
click at [352, 34] on input "text" at bounding box center [431, 28] width 421 height 24
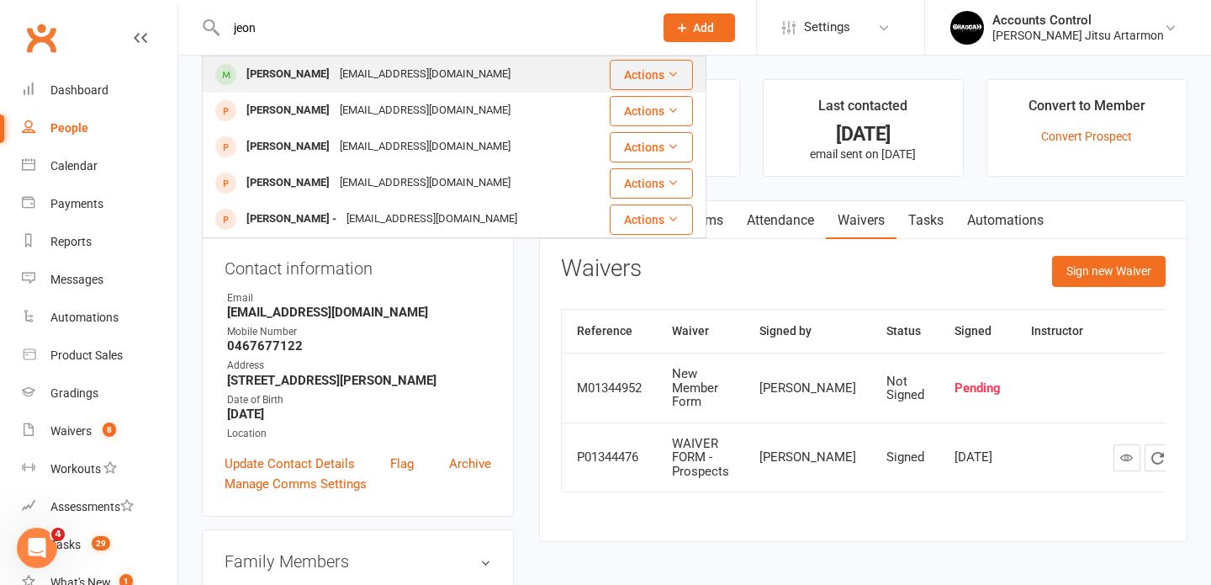
type input "jeon"
click at [335, 77] on div "jjh3029@gmail.com" at bounding box center [425, 74] width 181 height 24
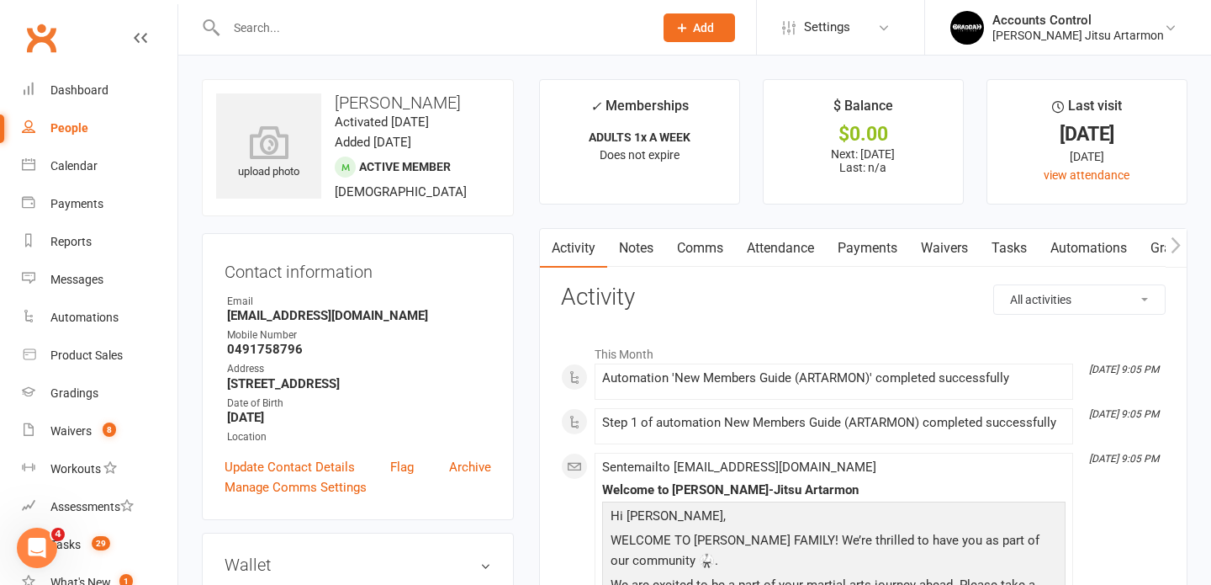
click at [940, 245] on link "Waivers" at bounding box center [944, 248] width 71 height 39
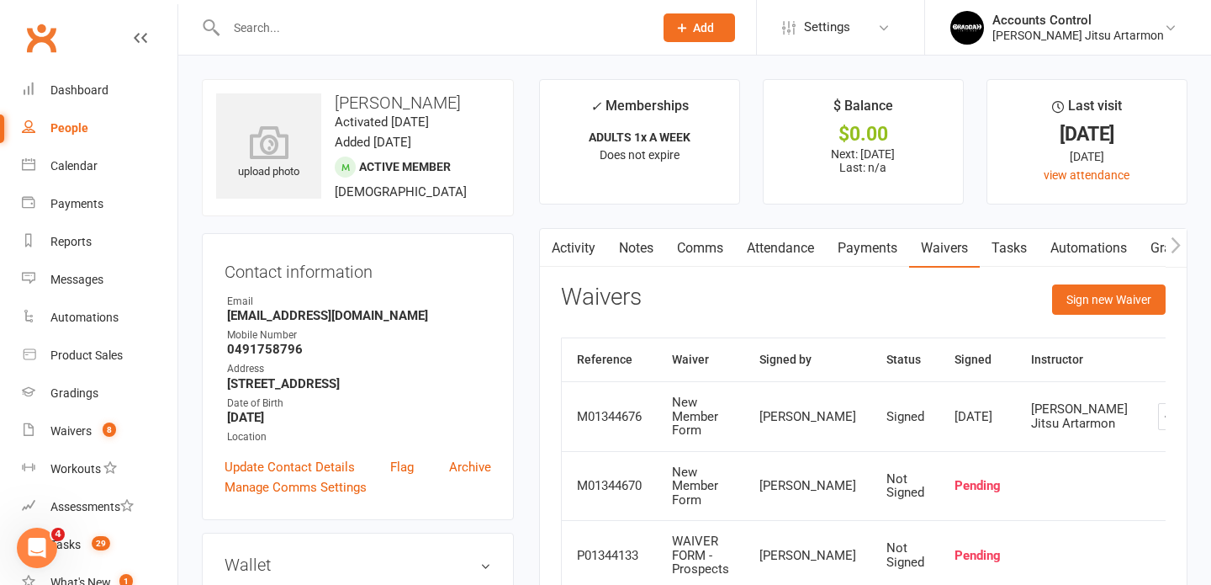
click at [577, 40] on div at bounding box center [422, 27] width 440 height 55
click at [559, 33] on input "text" at bounding box center [431, 28] width 421 height 24
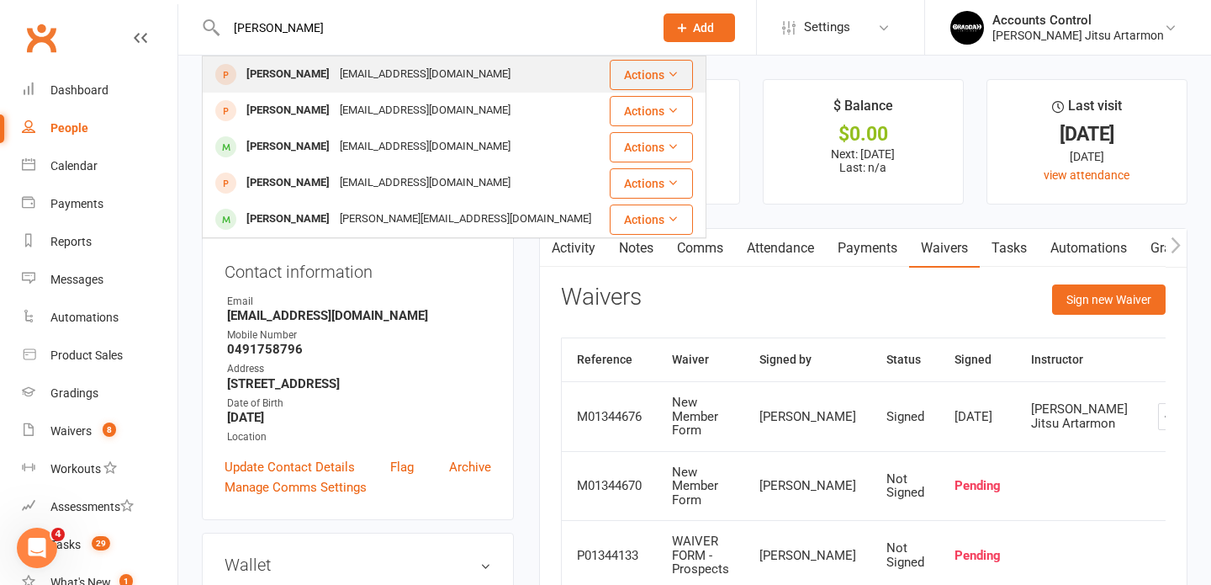
type input "erin"
click at [415, 77] on div "erin_zammit@me.com" at bounding box center [425, 74] width 181 height 24
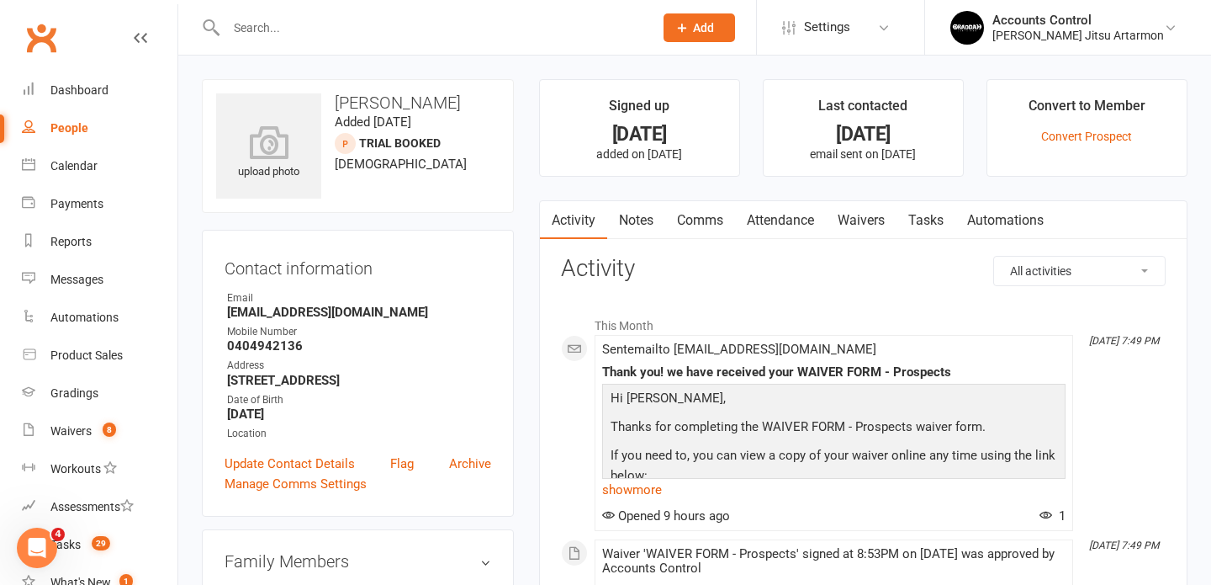
click at [850, 223] on link "Waivers" at bounding box center [861, 220] width 71 height 39
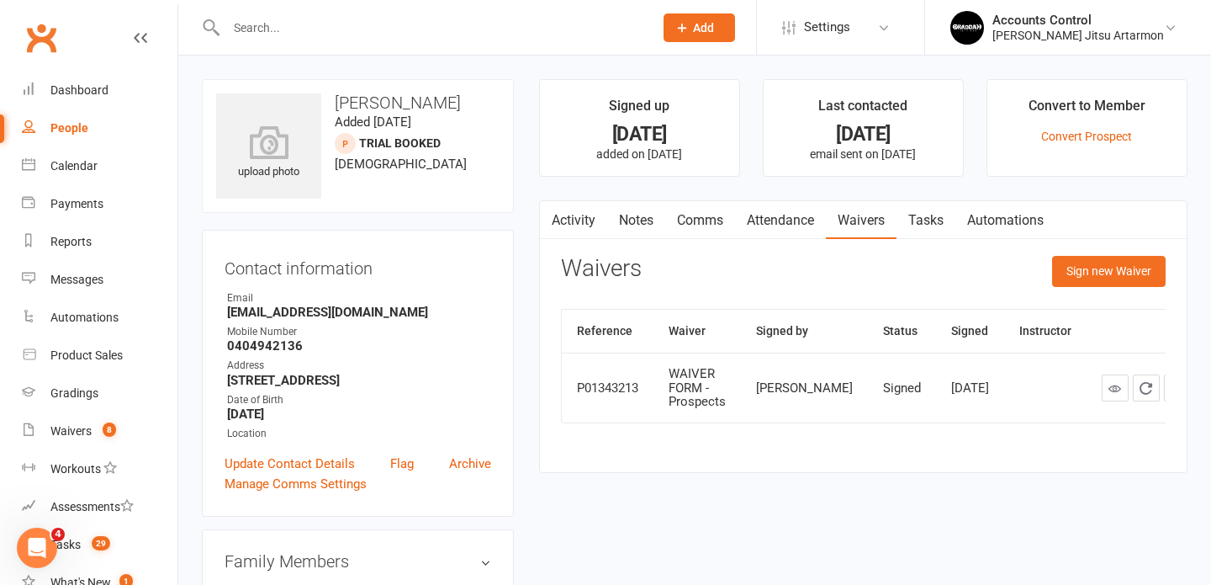
click at [762, 220] on link "Attendance" at bounding box center [780, 220] width 91 height 39
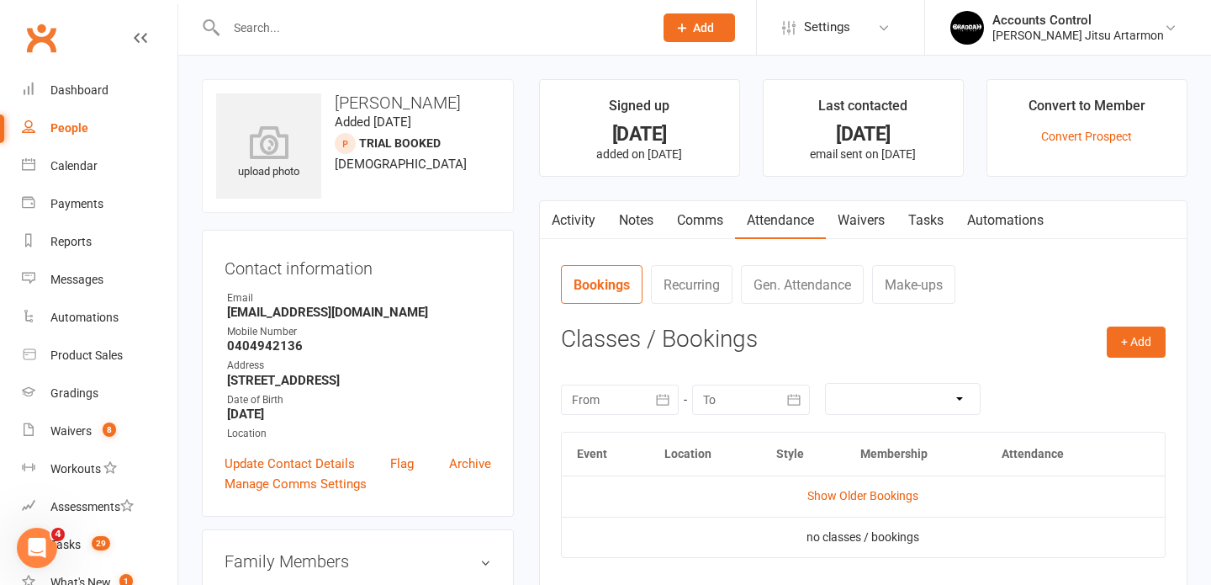
click at [613, 288] on link "Bookings" at bounding box center [602, 284] width 82 height 39
click at [693, 217] on link "Comms" at bounding box center [700, 220] width 70 height 39
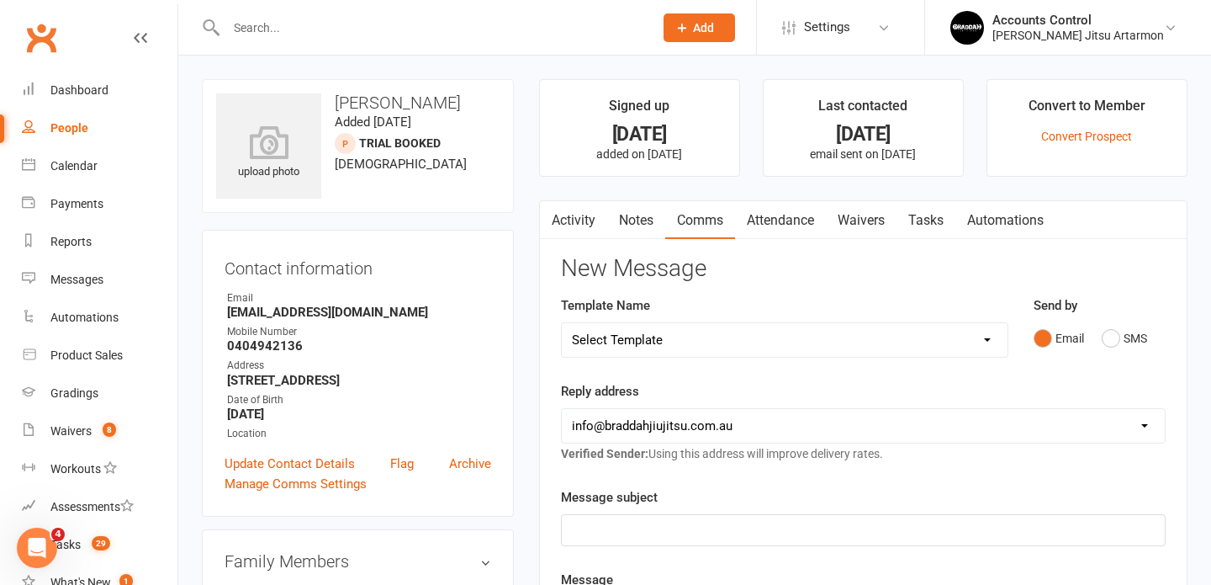
click at [637, 225] on link "Notes" at bounding box center [636, 220] width 58 height 39
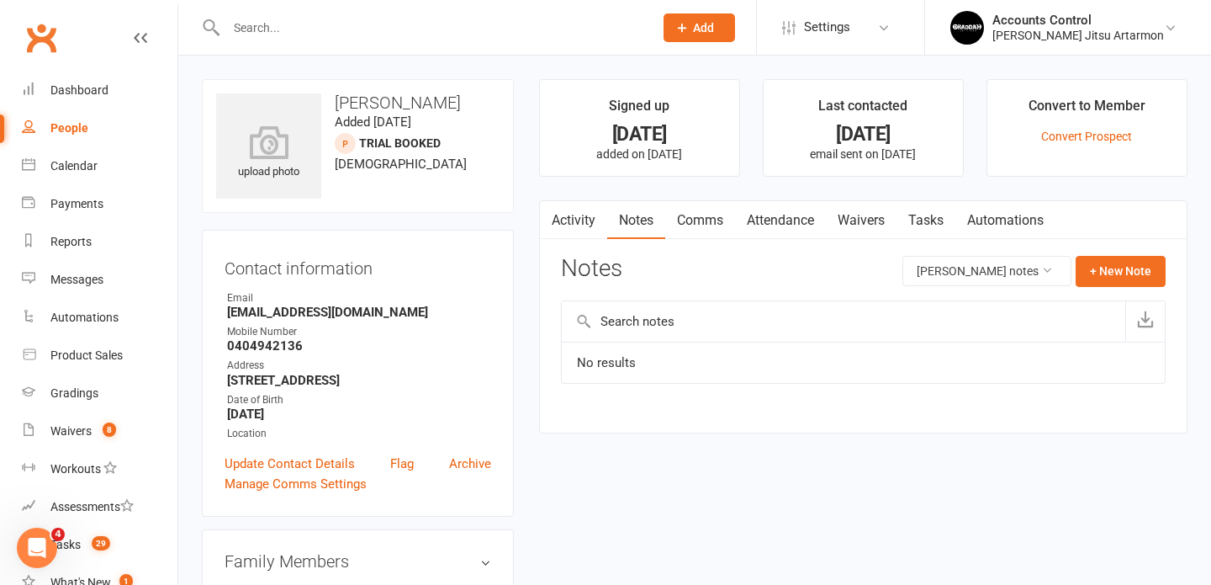
click at [595, 221] on link "Activity" at bounding box center [573, 220] width 67 height 39
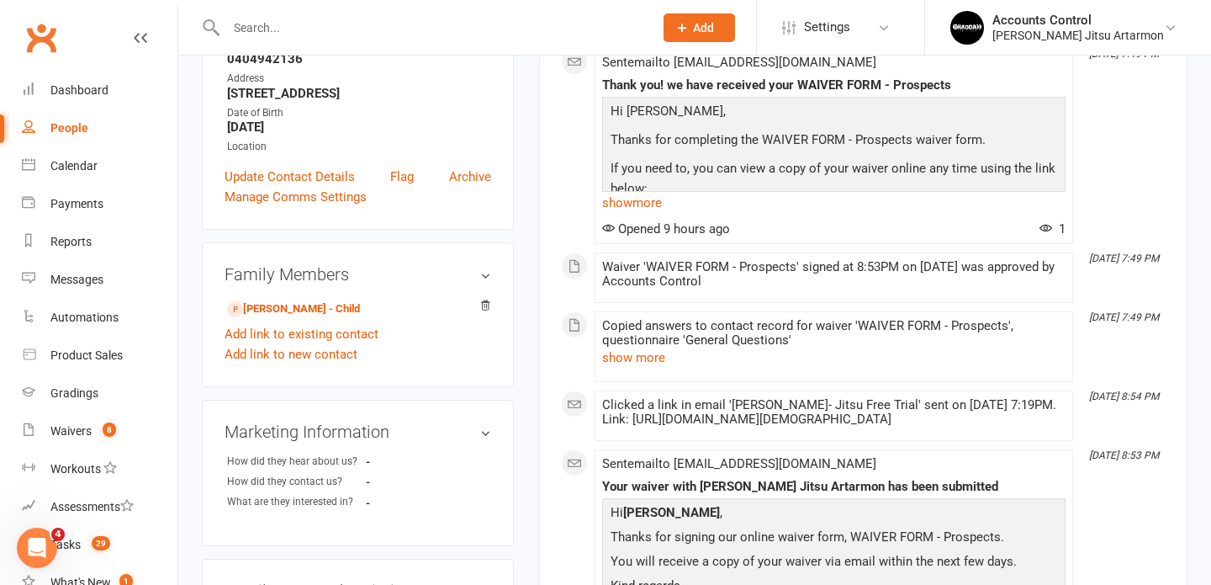
scroll to position [289, 0]
click at [294, 304] on link "Daniel Far - Child" at bounding box center [293, 308] width 133 height 18
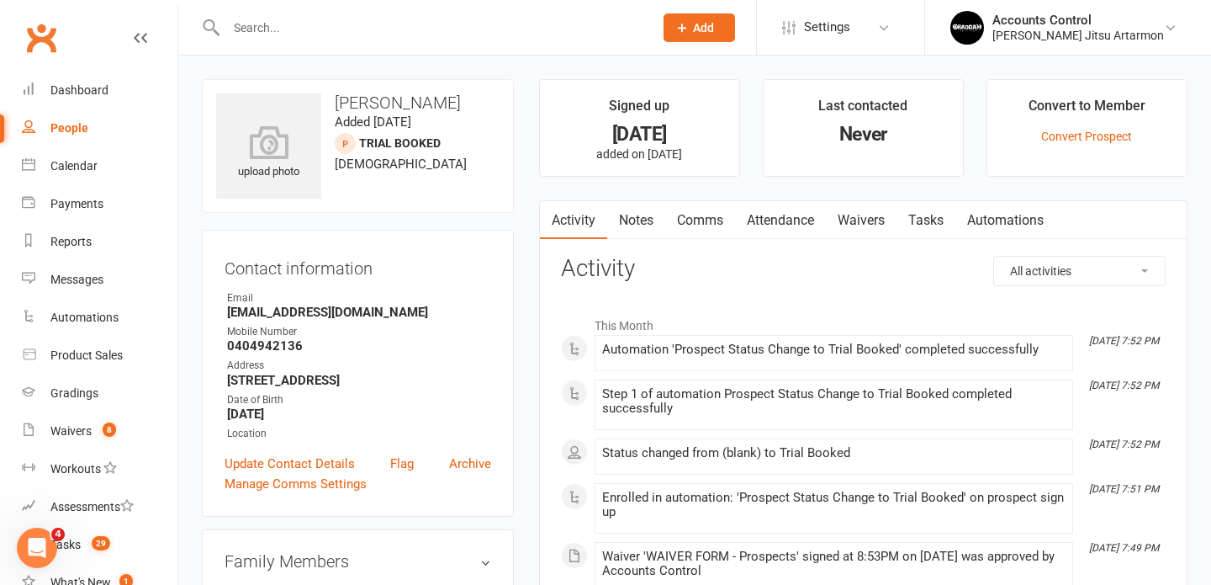
click at [857, 222] on link "Waivers" at bounding box center [861, 220] width 71 height 39
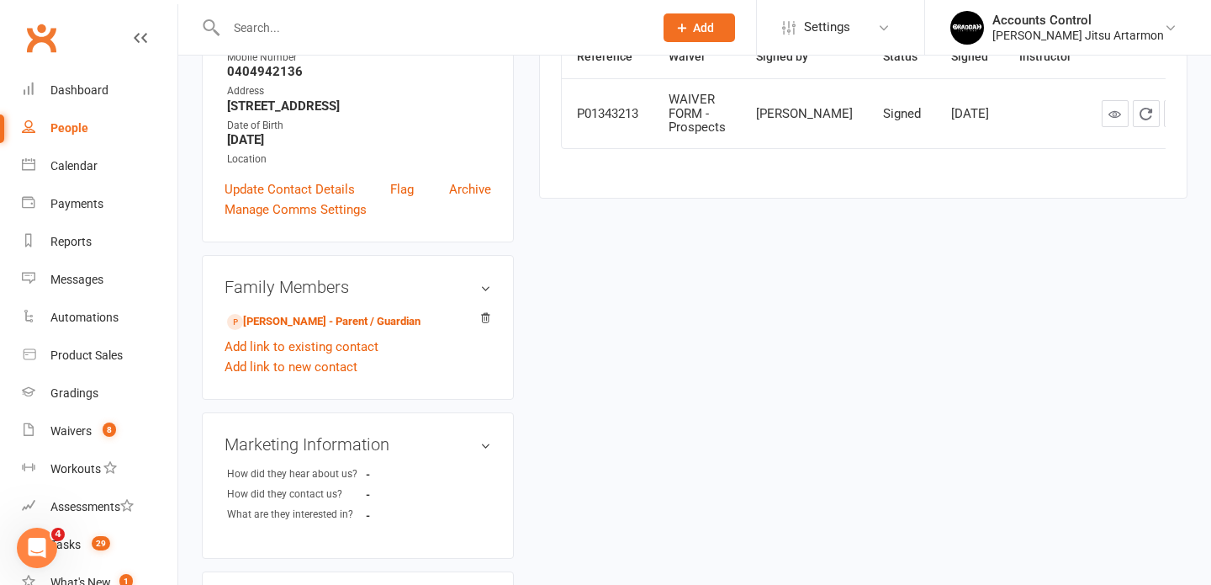
scroll to position [276, 0]
click at [351, 319] on link "Erin Zammit - Parent / Guardian" at bounding box center [323, 320] width 193 height 18
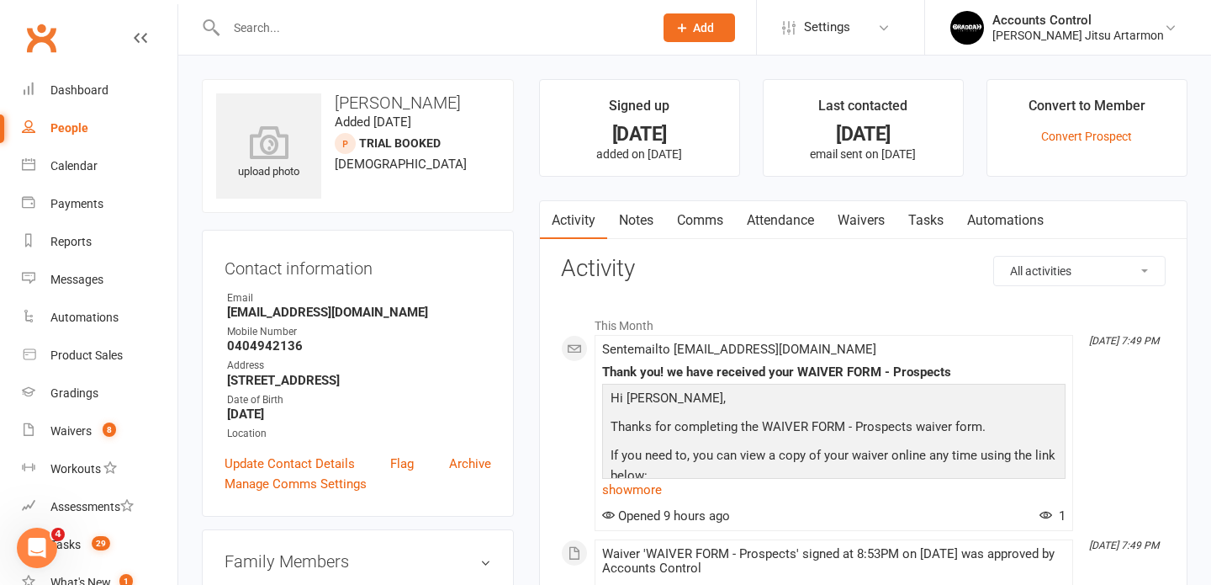
click at [859, 223] on link "Waivers" at bounding box center [861, 220] width 71 height 39
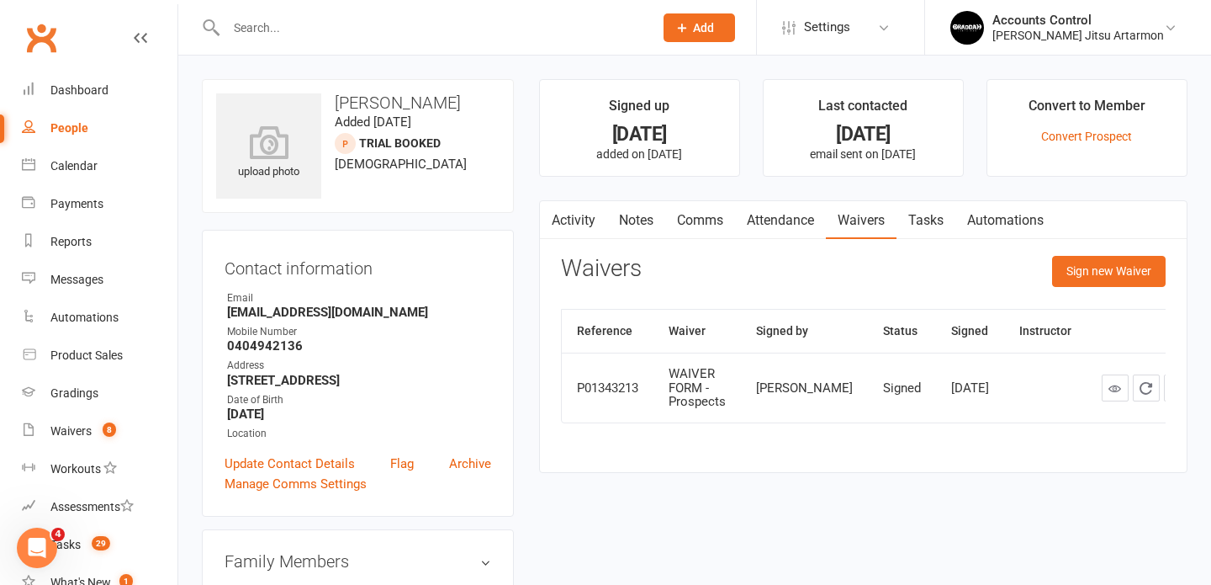
click at [263, 34] on input "text" at bounding box center [431, 28] width 421 height 24
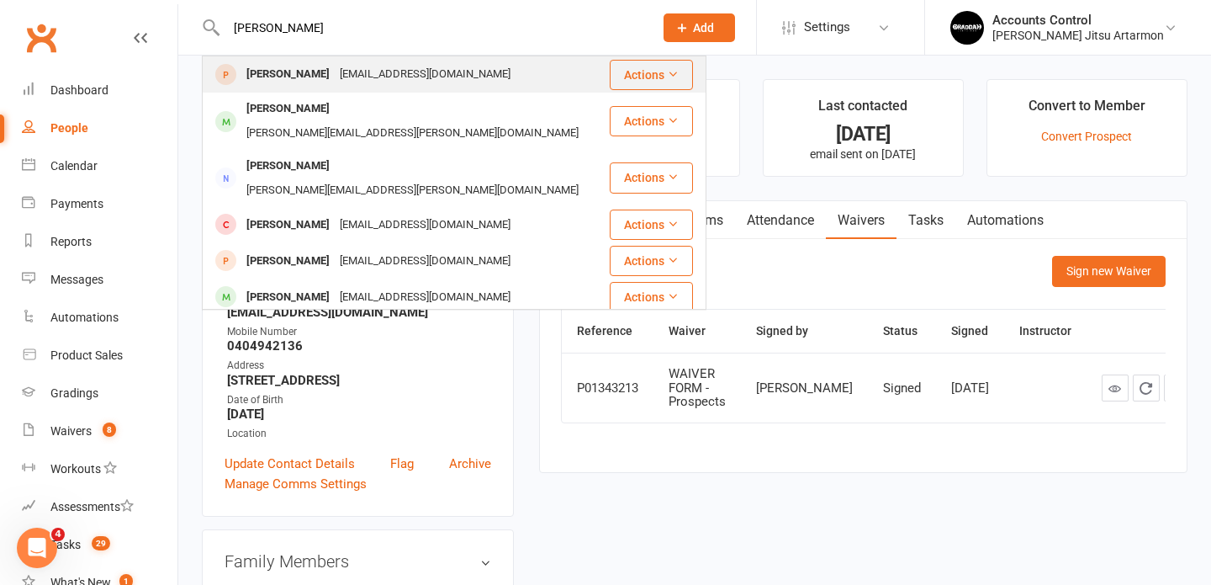
type input "leon ber"
click at [345, 75] on div "nicoduzerosix@gmail.com" at bounding box center [425, 74] width 181 height 24
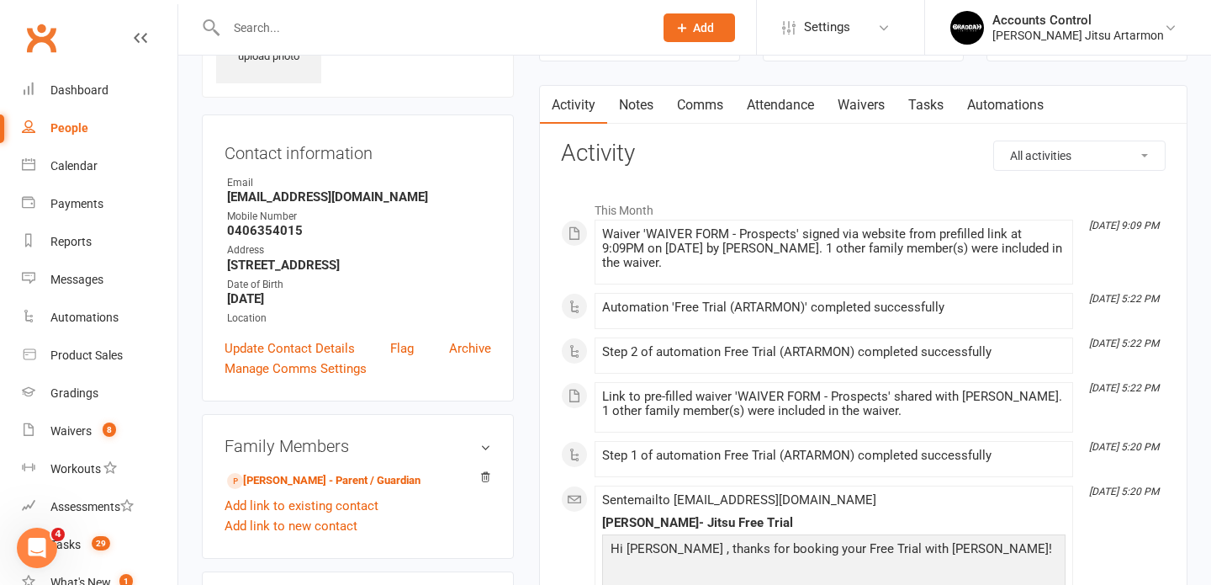
scroll to position [140, 0]
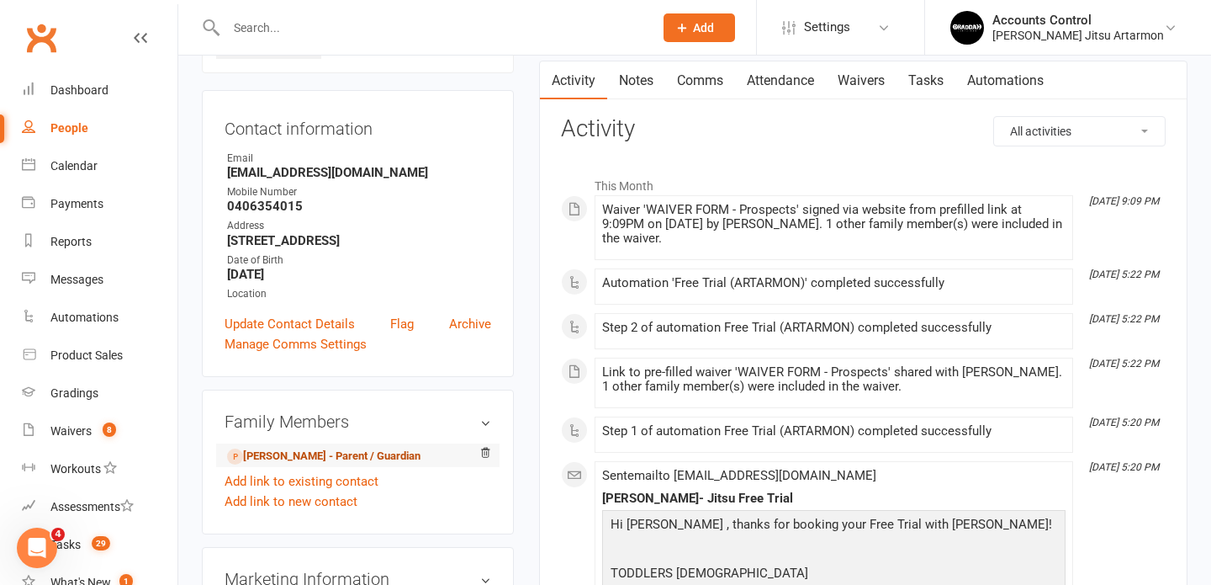
click at [352, 465] on link "Nicolas Berdugo - Parent / Guardian" at bounding box center [323, 457] width 193 height 18
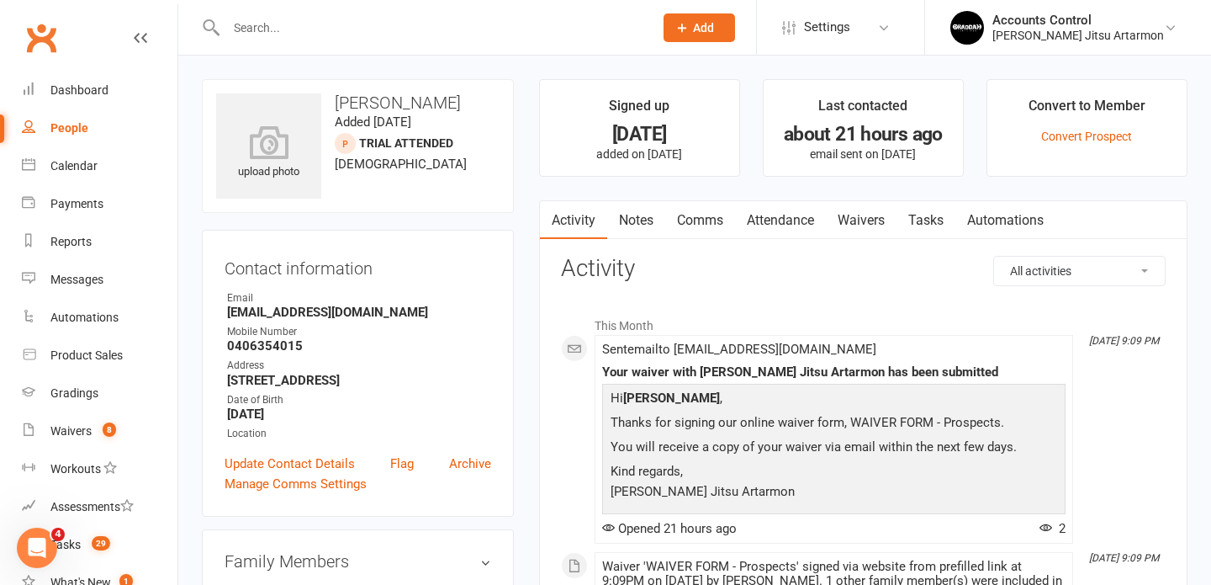
click at [861, 218] on link "Waivers" at bounding box center [861, 220] width 71 height 39
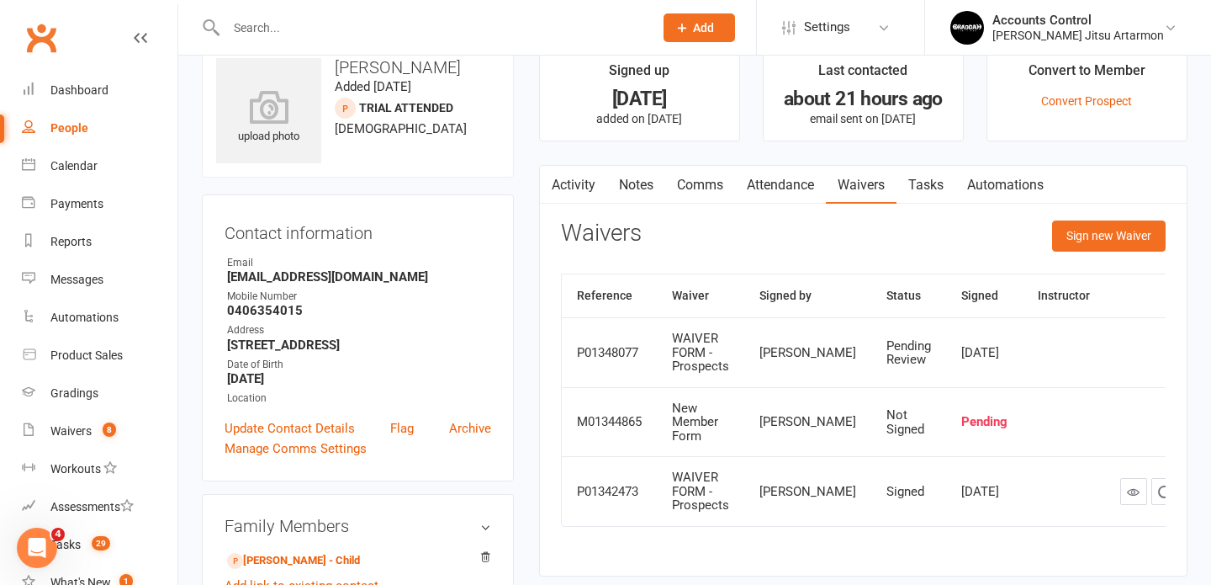
scroll to position [38, 0]
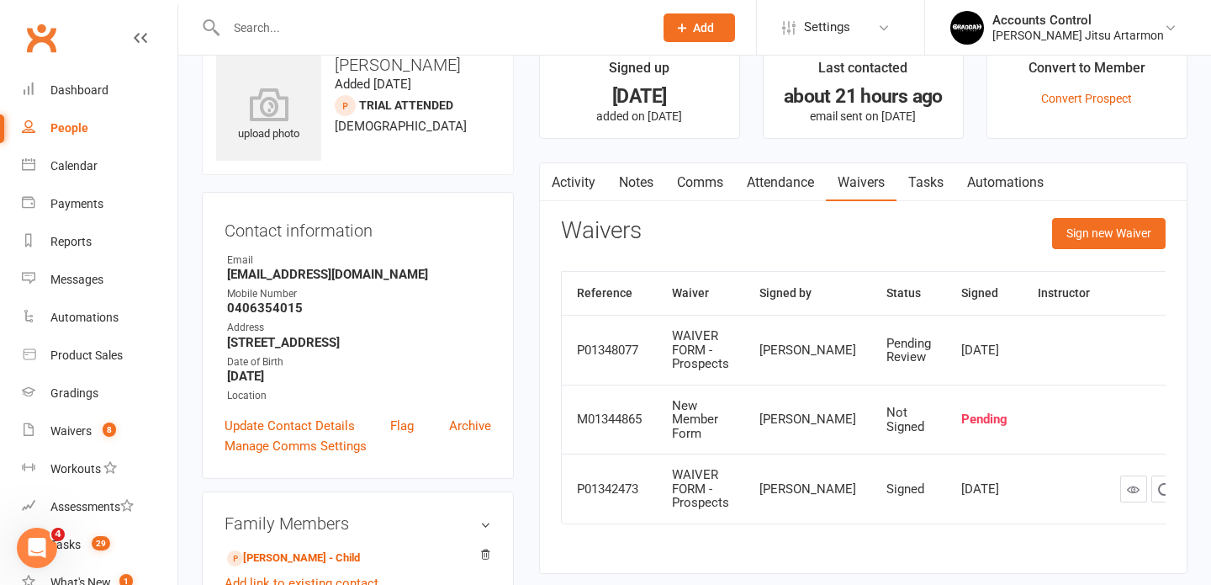
click at [450, 25] on input "text" at bounding box center [431, 28] width 421 height 24
type input "n"
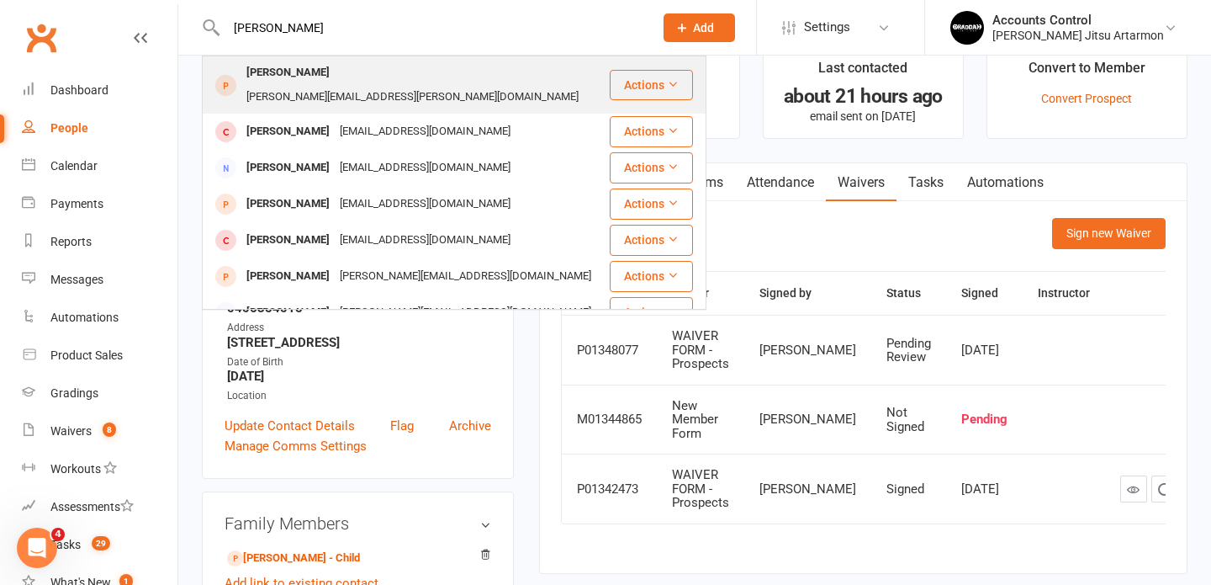
type input "michele"
click at [279, 78] on div "Michele Glynn" at bounding box center [287, 73] width 93 height 24
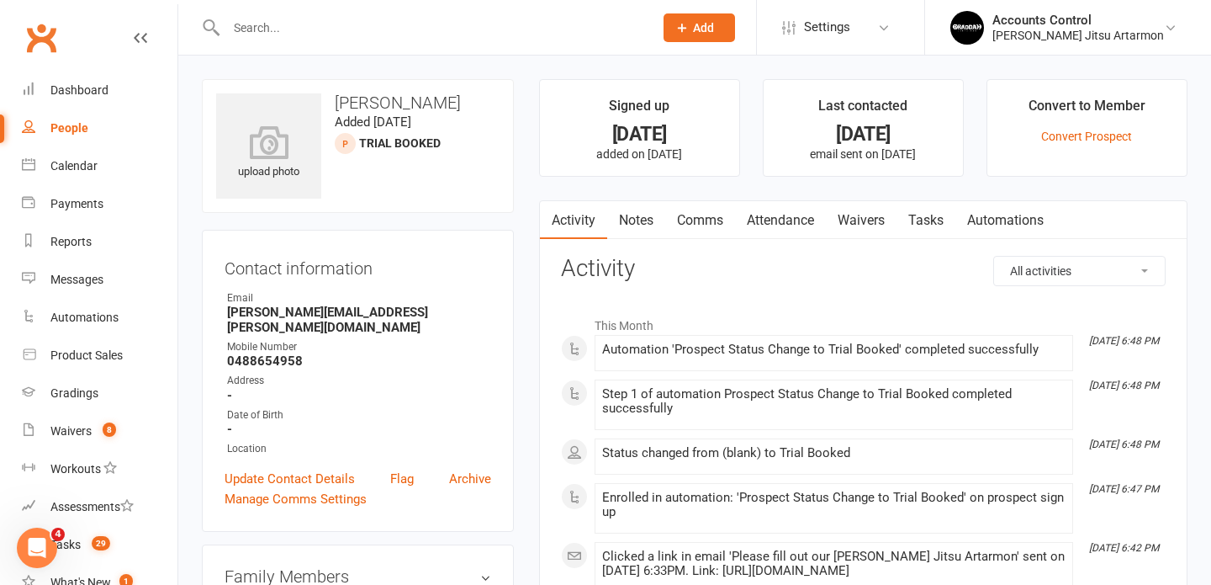
click at [441, 31] on input "text" at bounding box center [431, 28] width 421 height 24
click at [866, 216] on link "Waivers" at bounding box center [861, 220] width 71 height 39
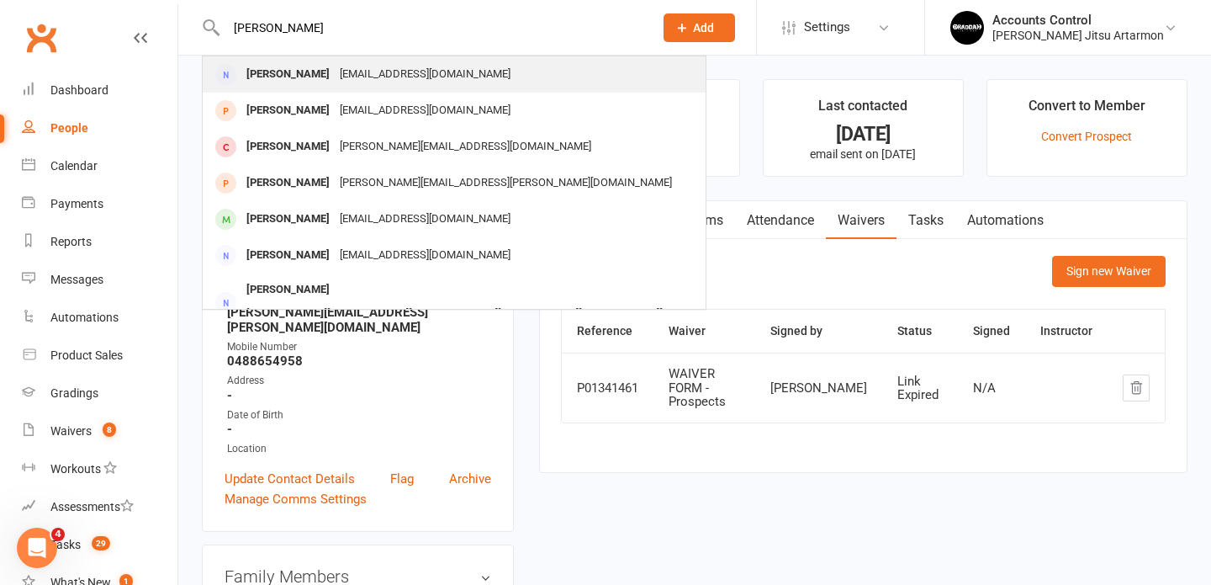
type input "chris"
click at [290, 76] on div "Chris Boehmke" at bounding box center [287, 74] width 93 height 24
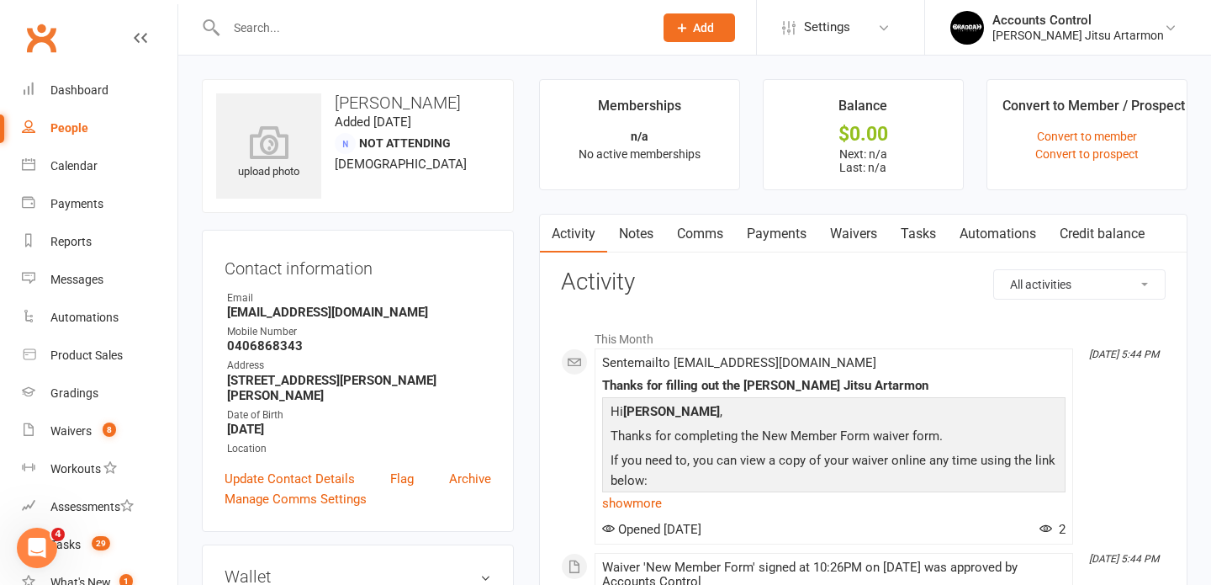
click at [859, 235] on link "Waivers" at bounding box center [853, 234] width 71 height 39
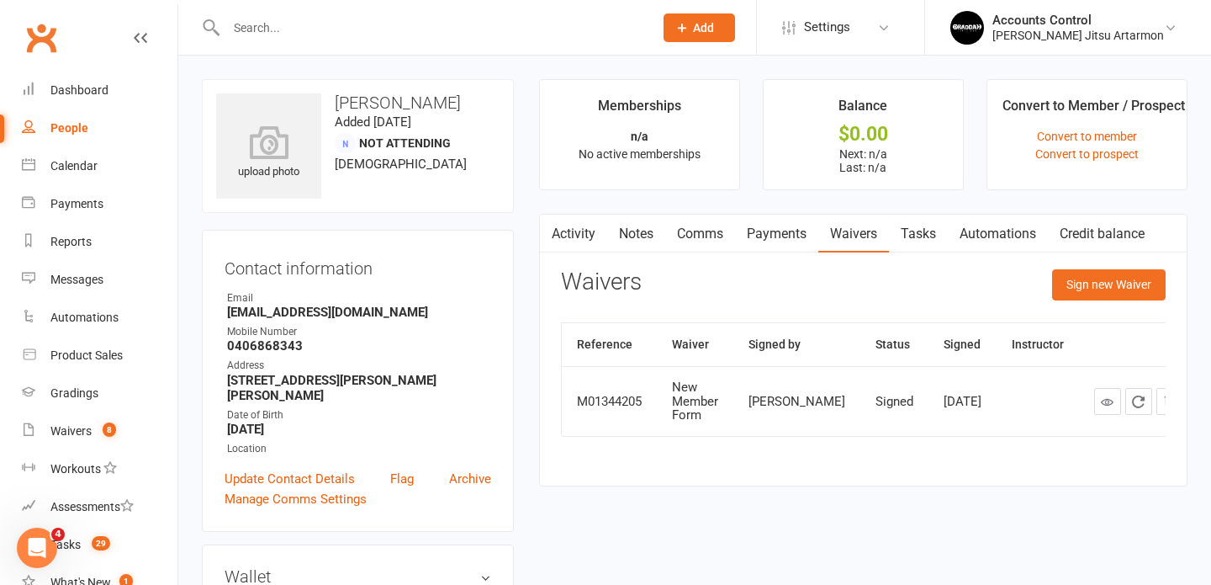
click at [298, 19] on input "text" at bounding box center [431, 28] width 421 height 24
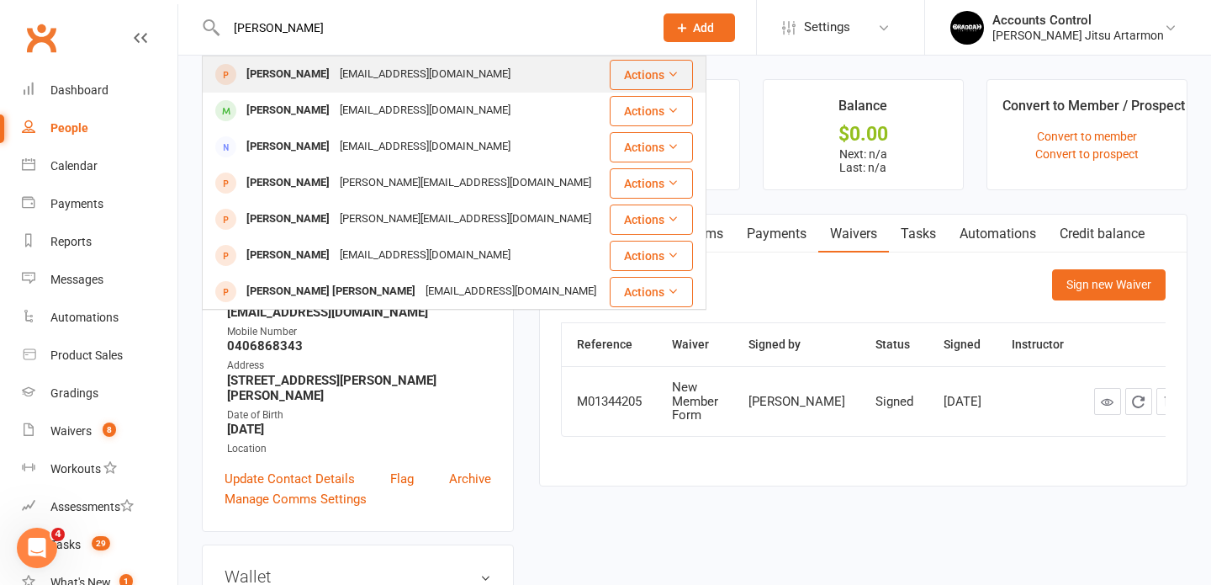
type input "hannah da"
click at [319, 81] on div "Hannah David-Wright" at bounding box center [287, 74] width 93 height 24
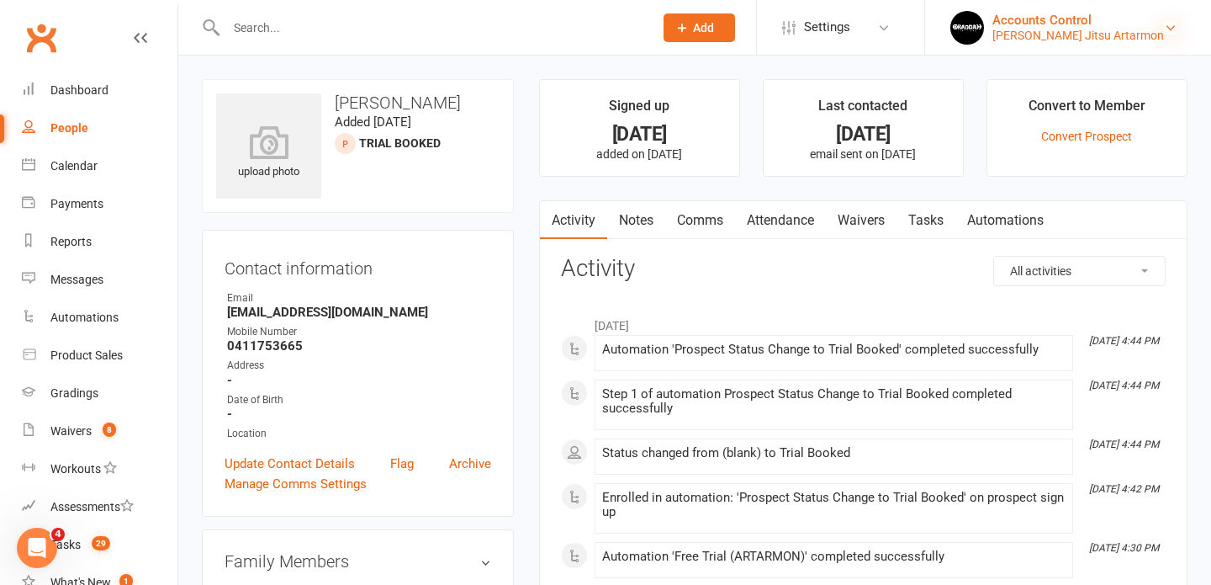
click at [1167, 24] on icon at bounding box center [1170, 27] width 13 height 13
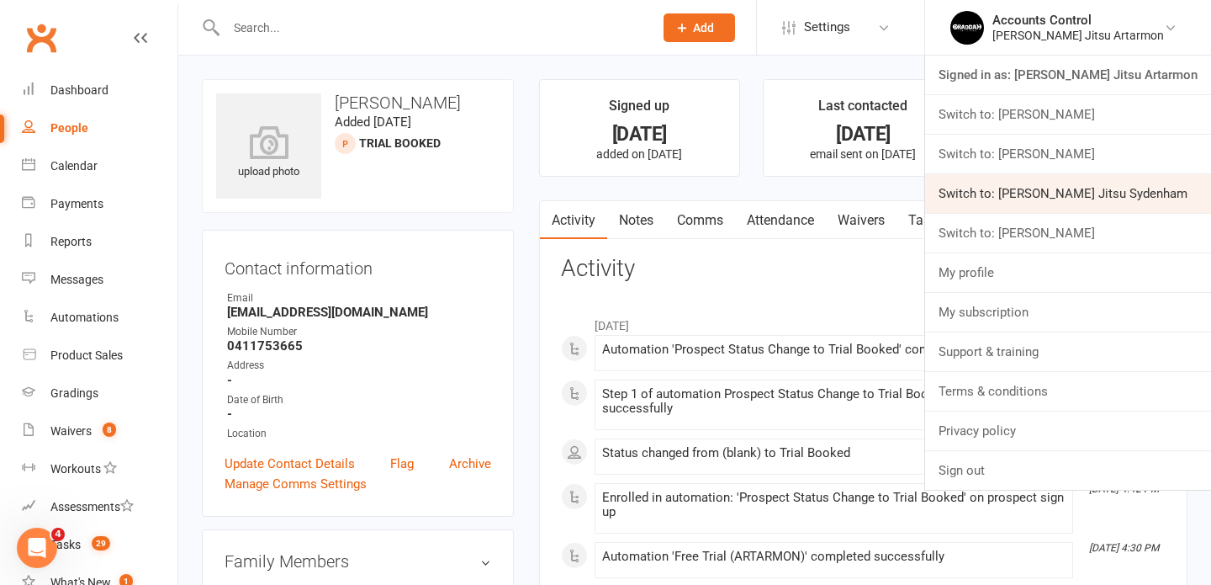
click at [1136, 198] on link "Switch to: [PERSON_NAME] Jitsu Sydenham" at bounding box center [1068, 193] width 286 height 39
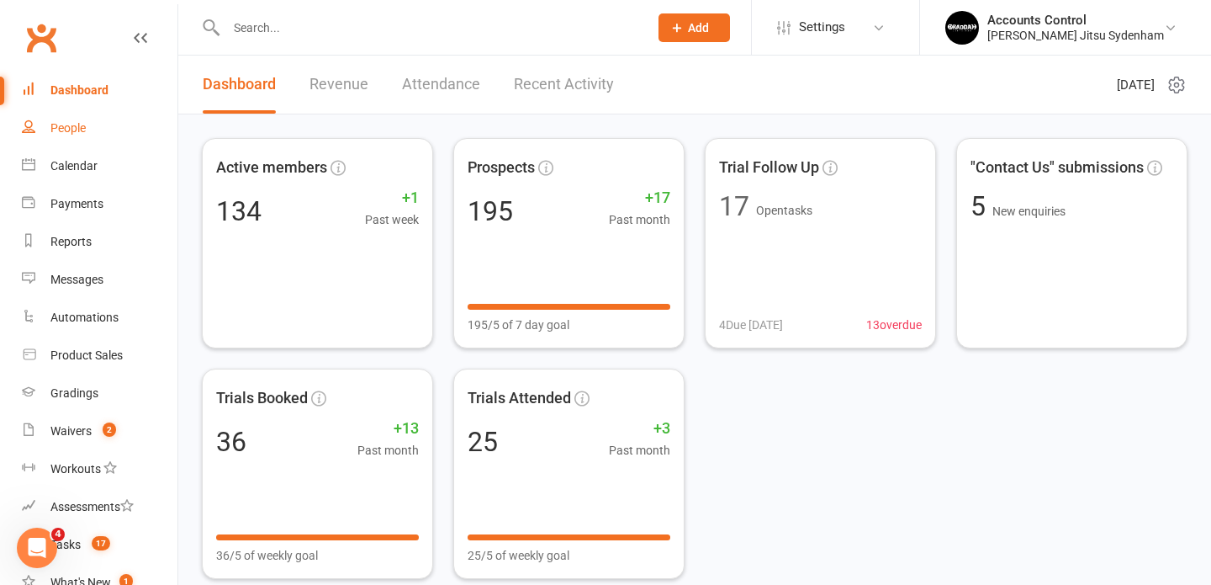
click at [72, 124] on div "People" at bounding box center [67, 127] width 35 height 13
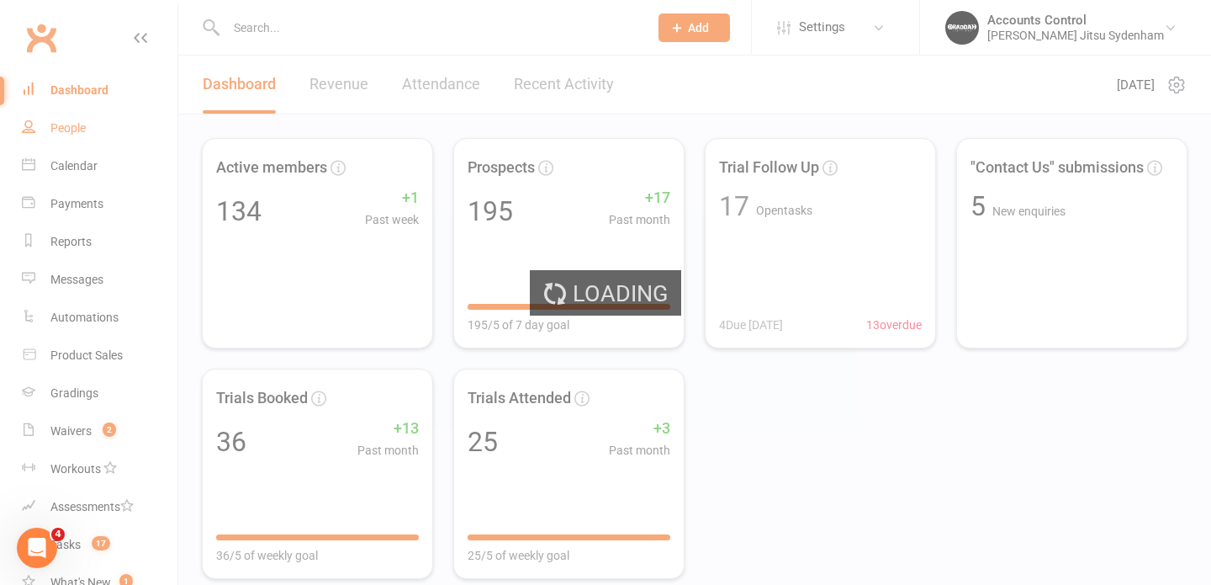
select select "100"
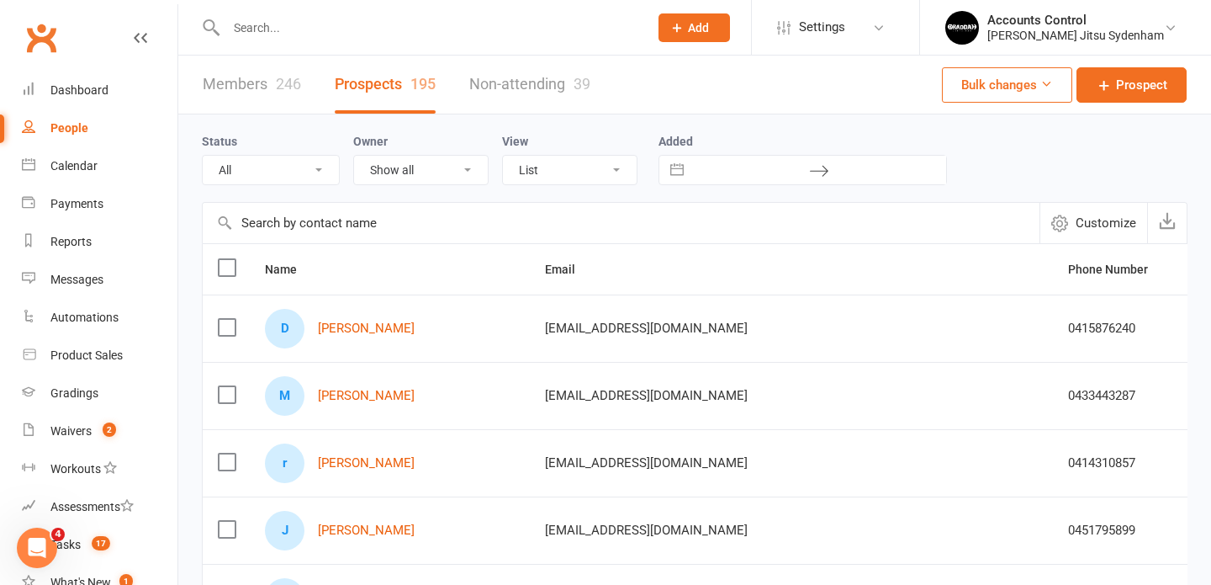
click at [289, 28] on input "text" at bounding box center [429, 28] width 416 height 24
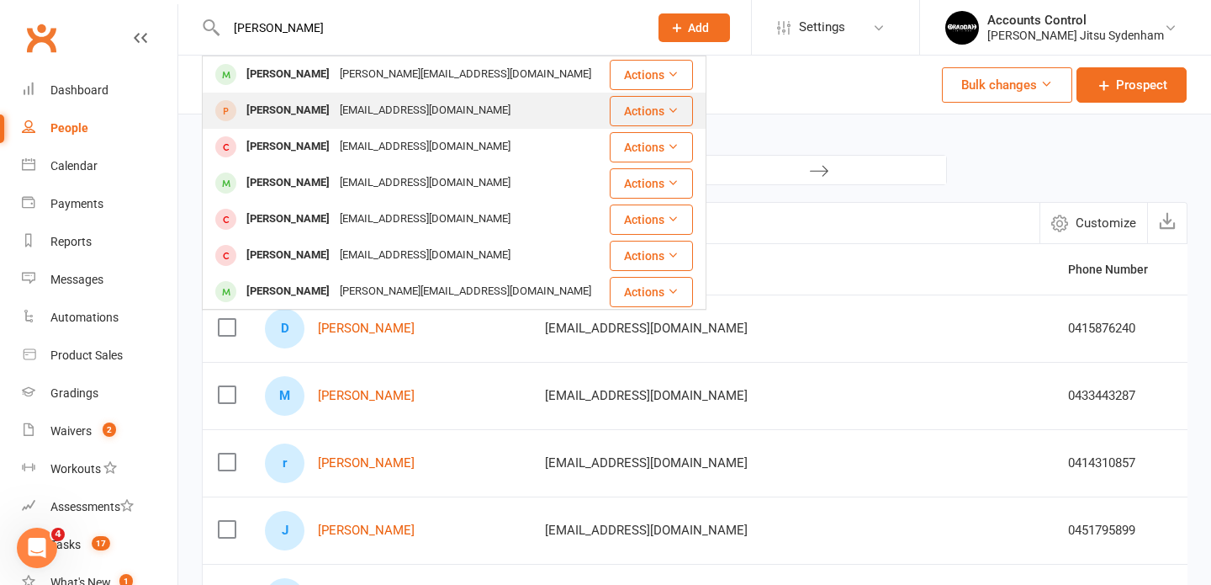
type input "[PERSON_NAME]"
click at [322, 109] on div "[PERSON_NAME]" at bounding box center [287, 110] width 93 height 24
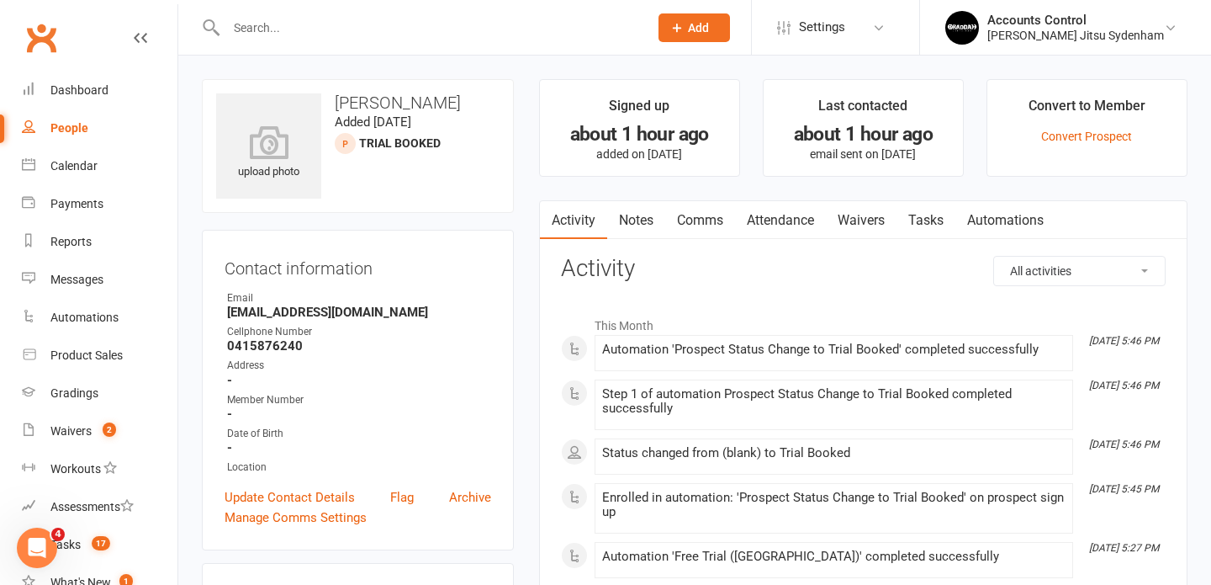
click at [871, 219] on link "Waivers" at bounding box center [861, 220] width 71 height 39
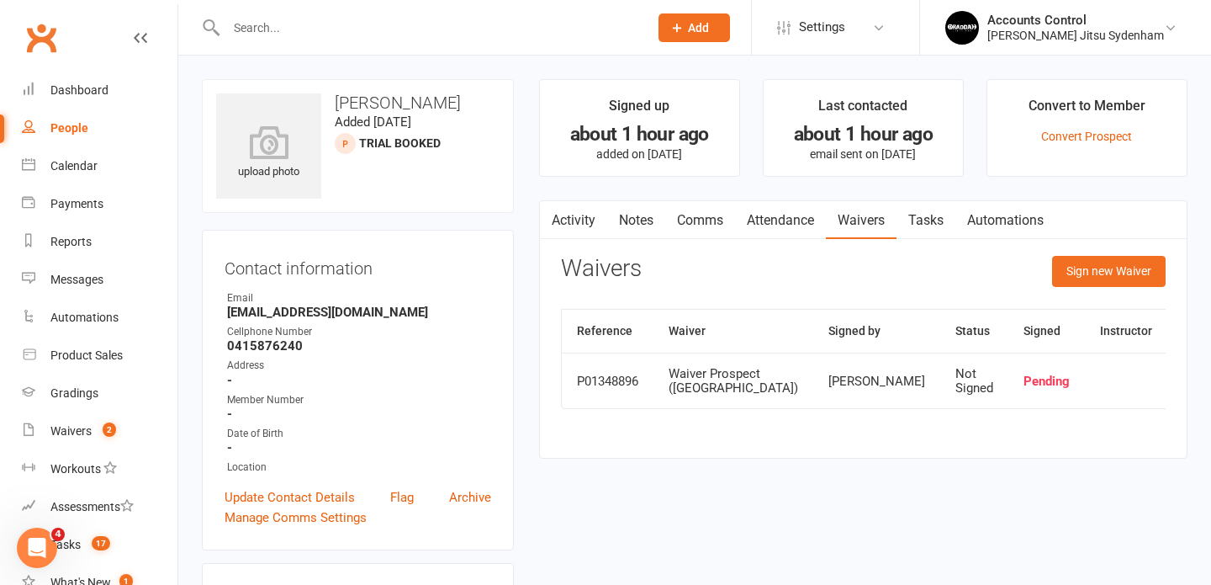
click at [458, 24] on input "text" at bounding box center [429, 28] width 416 height 24
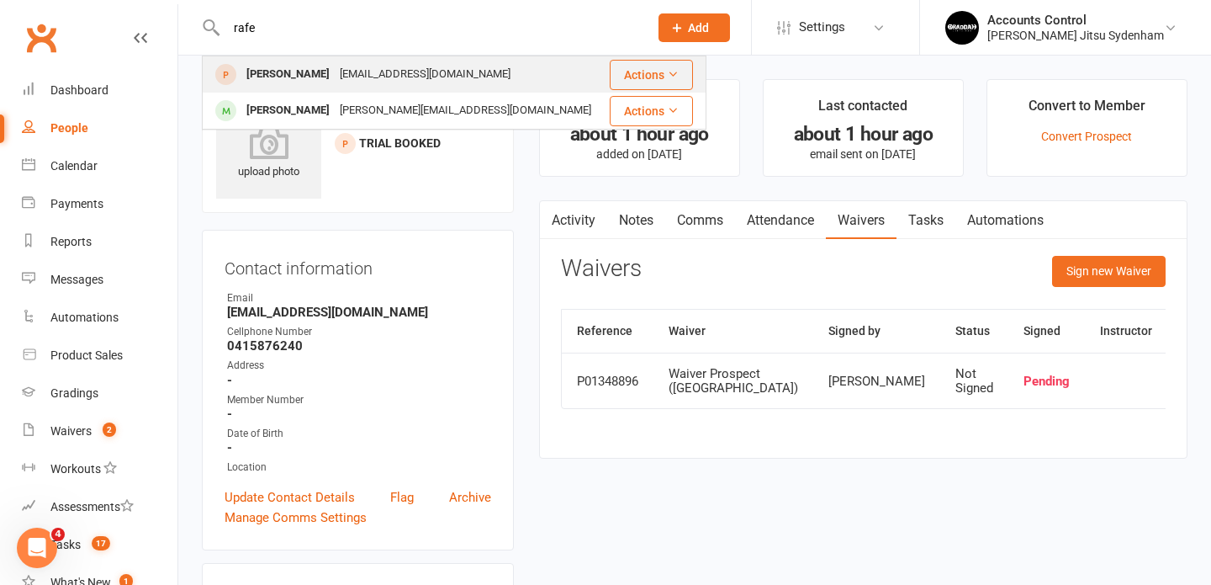
type input "rafe"
click at [335, 67] on div "[EMAIL_ADDRESS][DOMAIN_NAME]" at bounding box center [425, 74] width 181 height 24
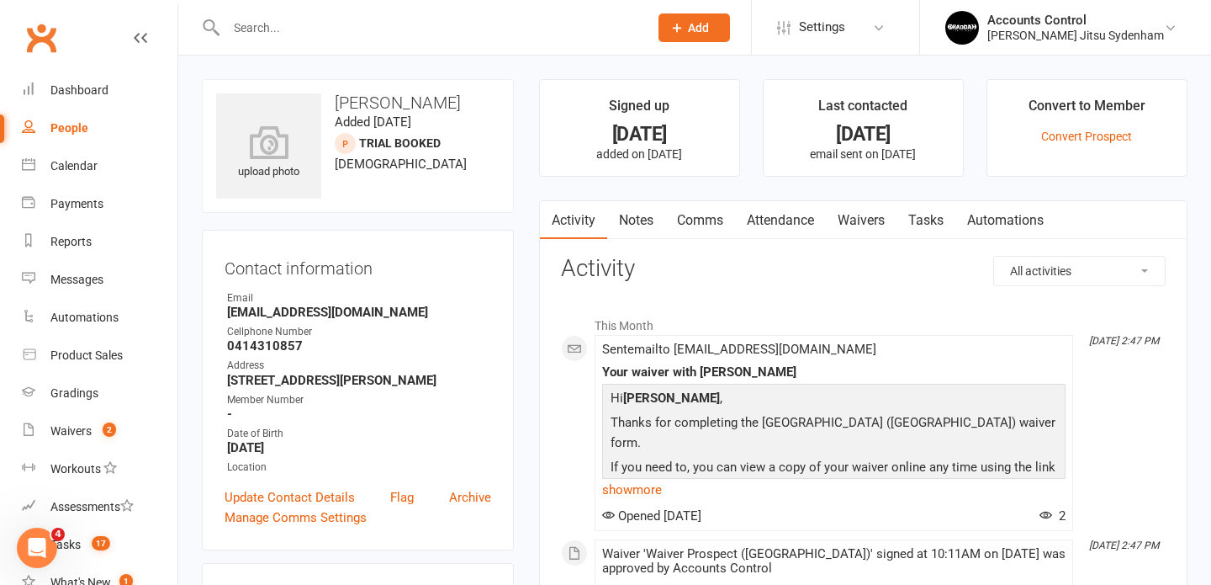
click at [886, 220] on link "Waivers" at bounding box center [861, 220] width 71 height 39
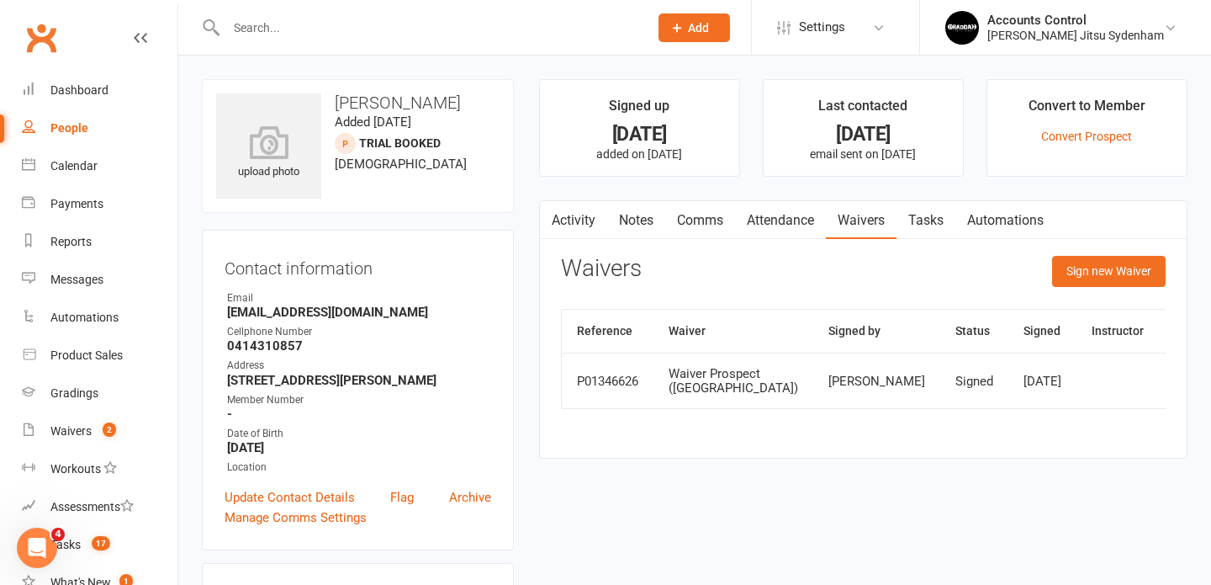
click at [653, 222] on link "Notes" at bounding box center [636, 220] width 58 height 39
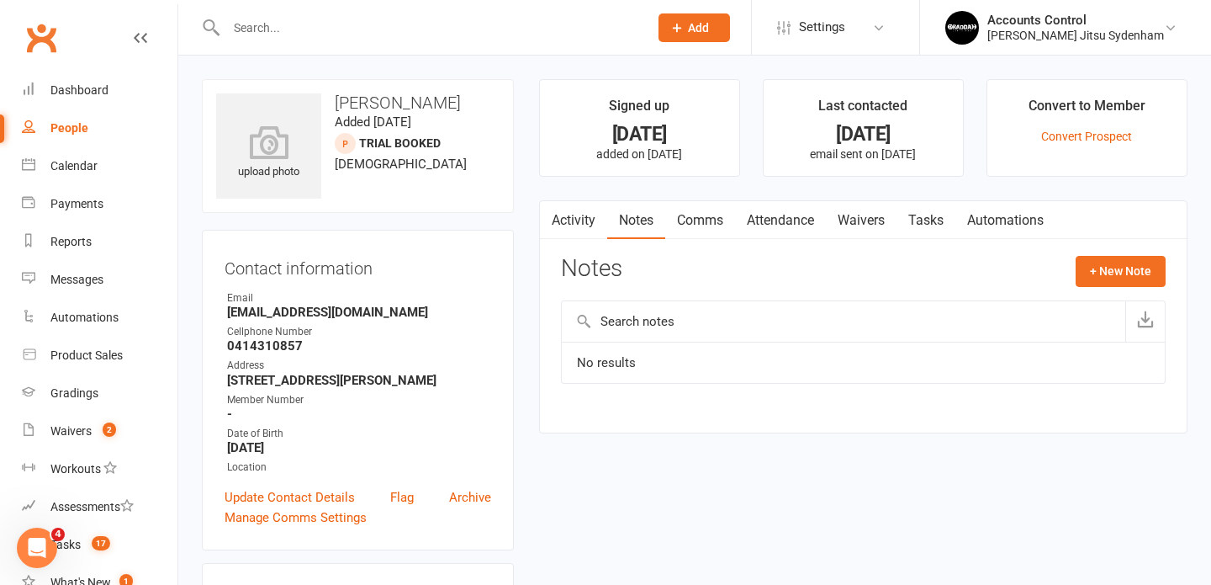
click at [702, 224] on link "Comms" at bounding box center [700, 220] width 70 height 39
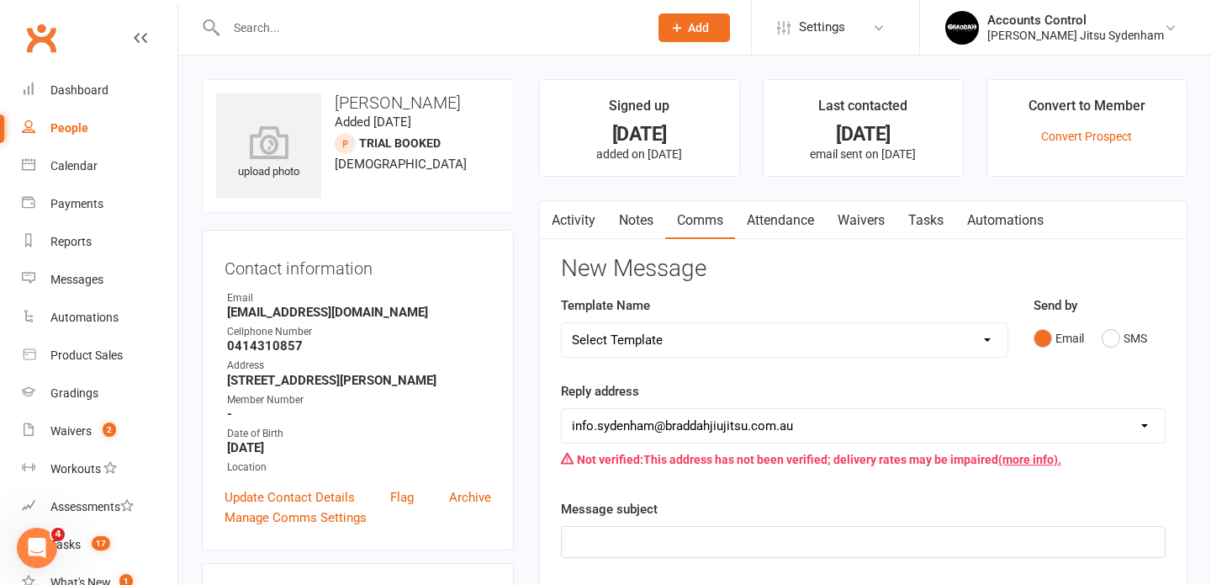
click at [760, 220] on link "Attendance" at bounding box center [780, 220] width 91 height 39
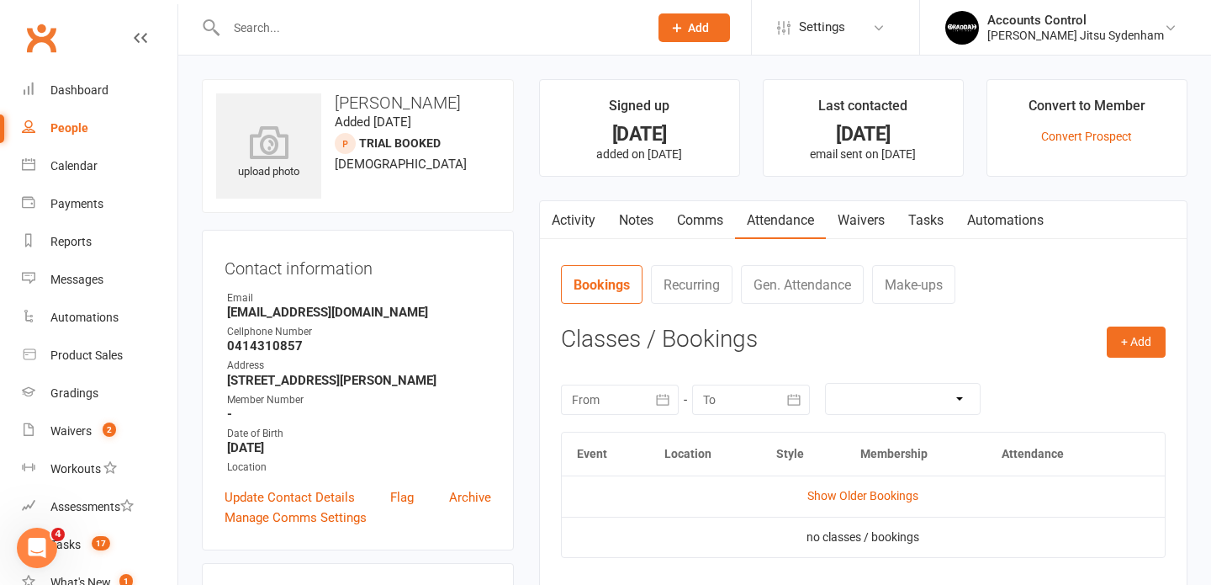
click at [873, 221] on link "Waivers" at bounding box center [861, 220] width 71 height 39
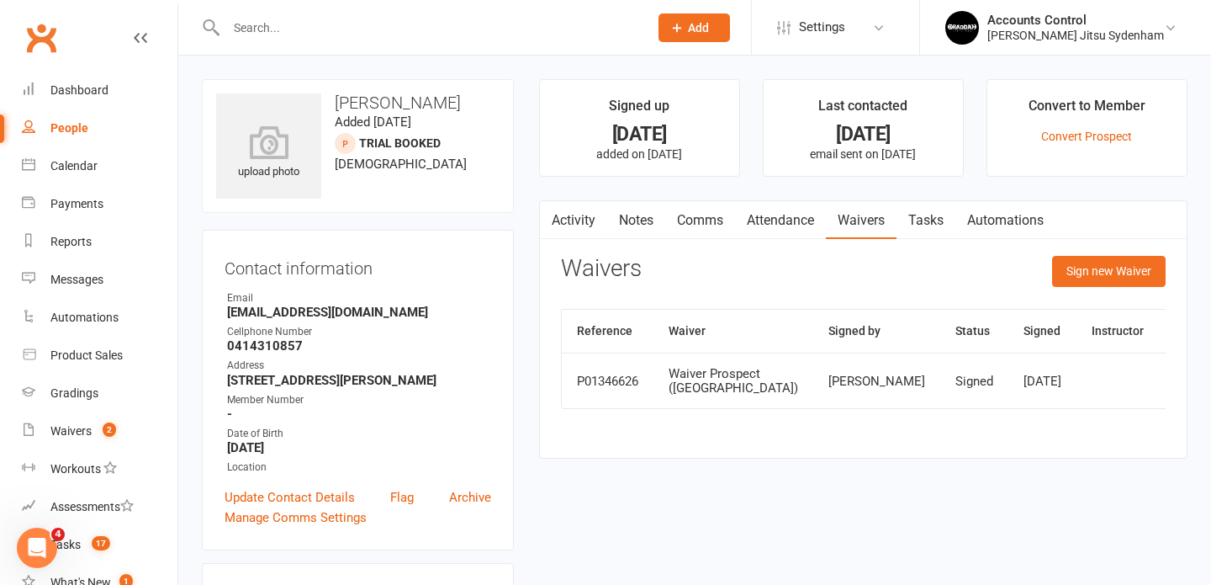
click at [429, 22] on input "text" at bounding box center [429, 28] width 416 height 24
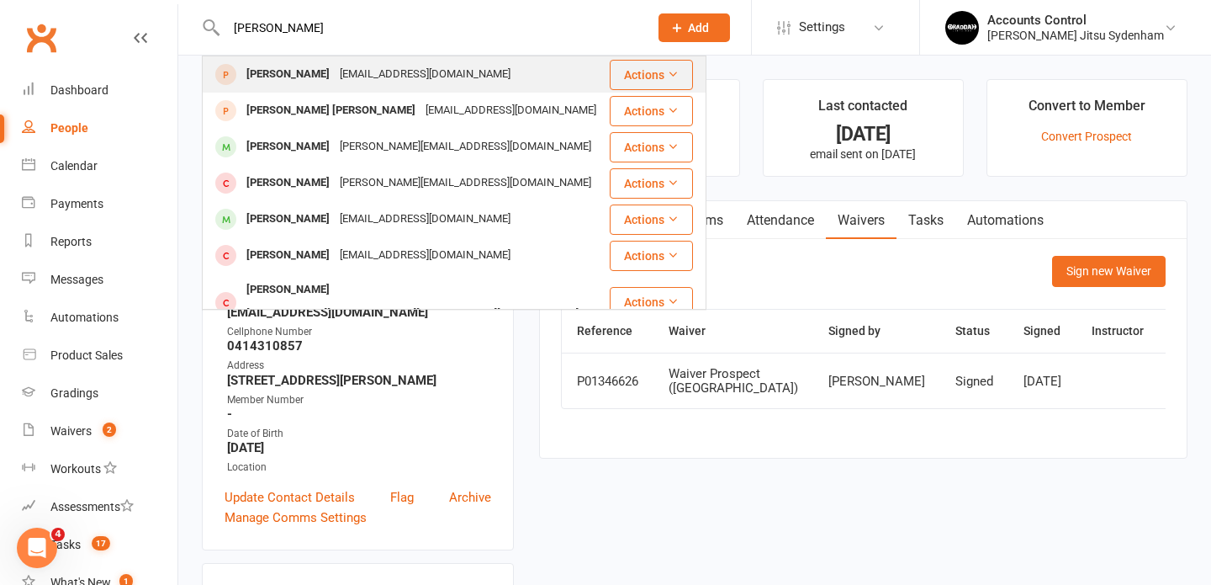
type input "jack hea"
click at [299, 78] on div "Jack Healey" at bounding box center [287, 74] width 93 height 24
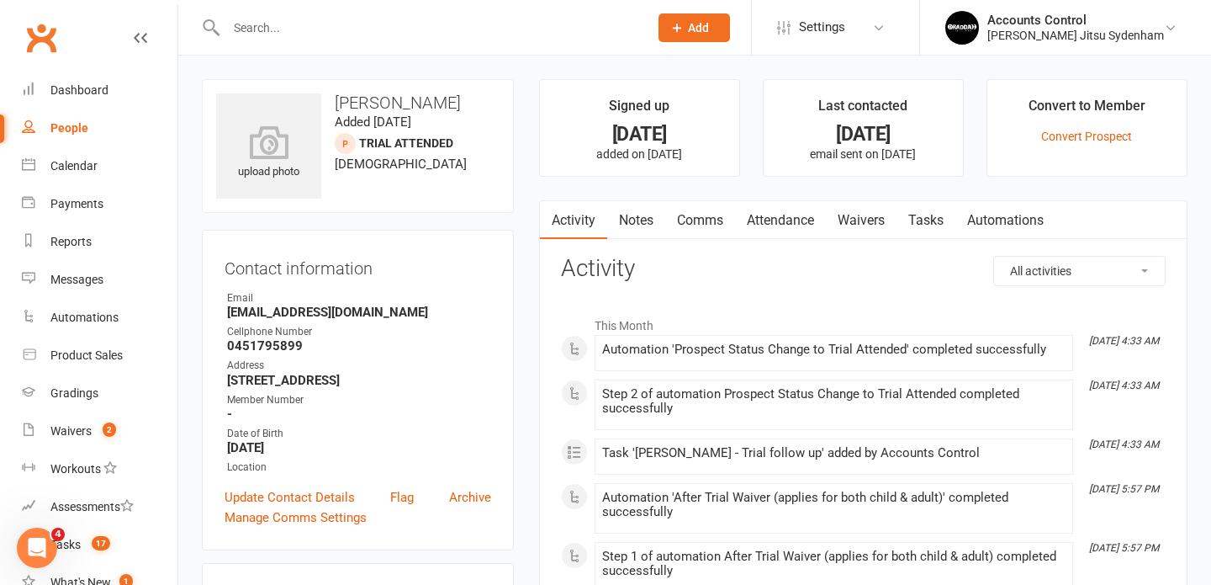
click at [867, 213] on link "Waivers" at bounding box center [861, 220] width 71 height 39
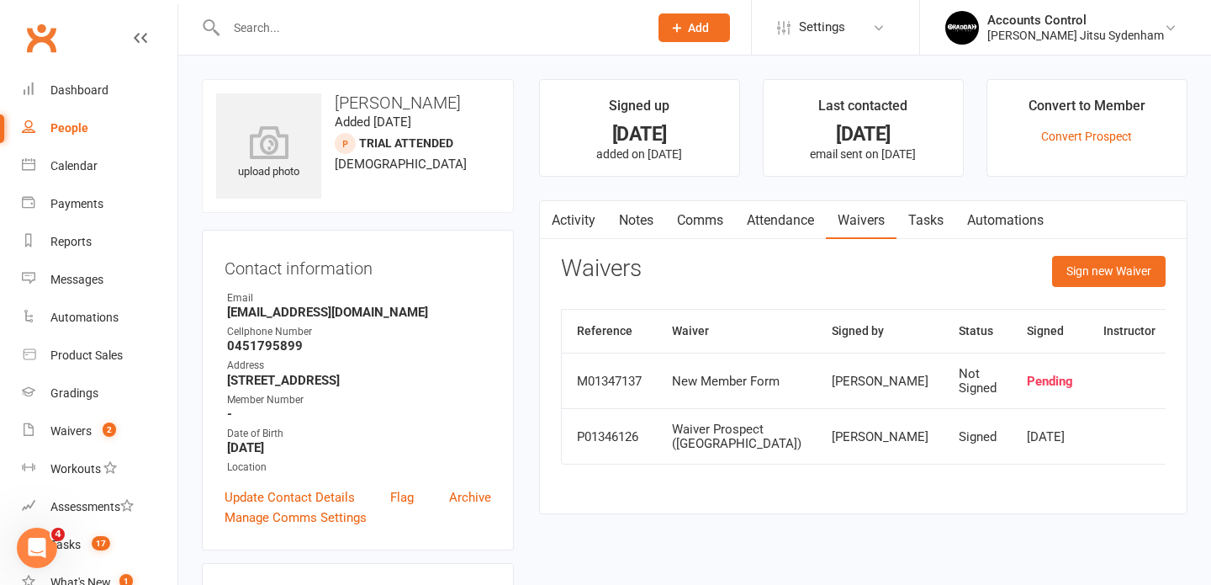
click at [395, 24] on input "text" at bounding box center [429, 28] width 416 height 24
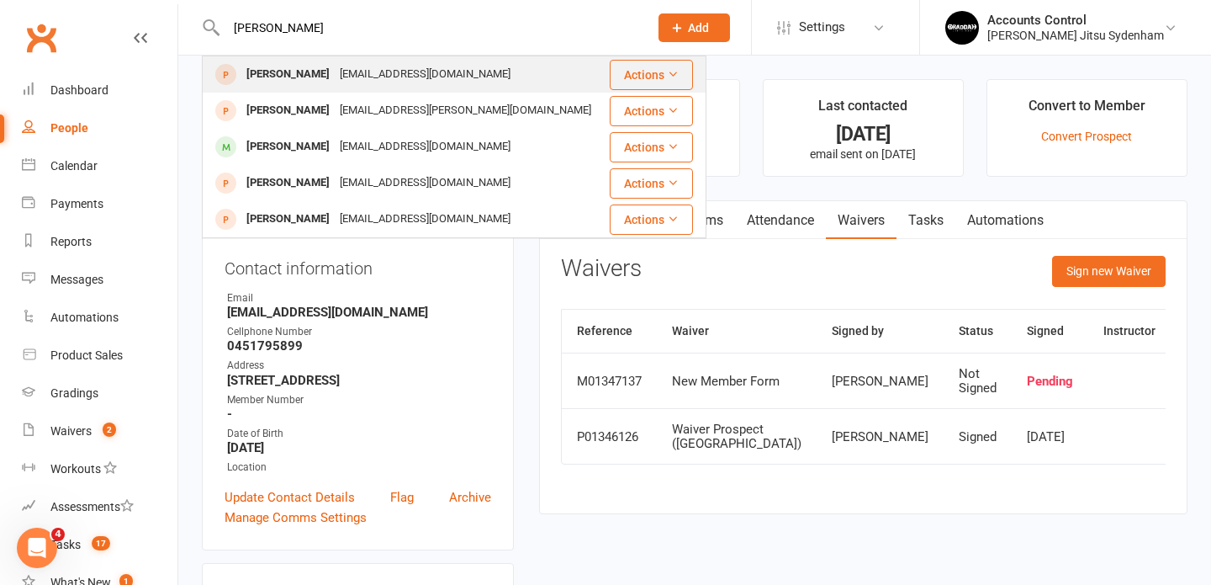
type input "matteo"
click at [322, 67] on div "Matteo Laerkesen" at bounding box center [287, 74] width 93 height 24
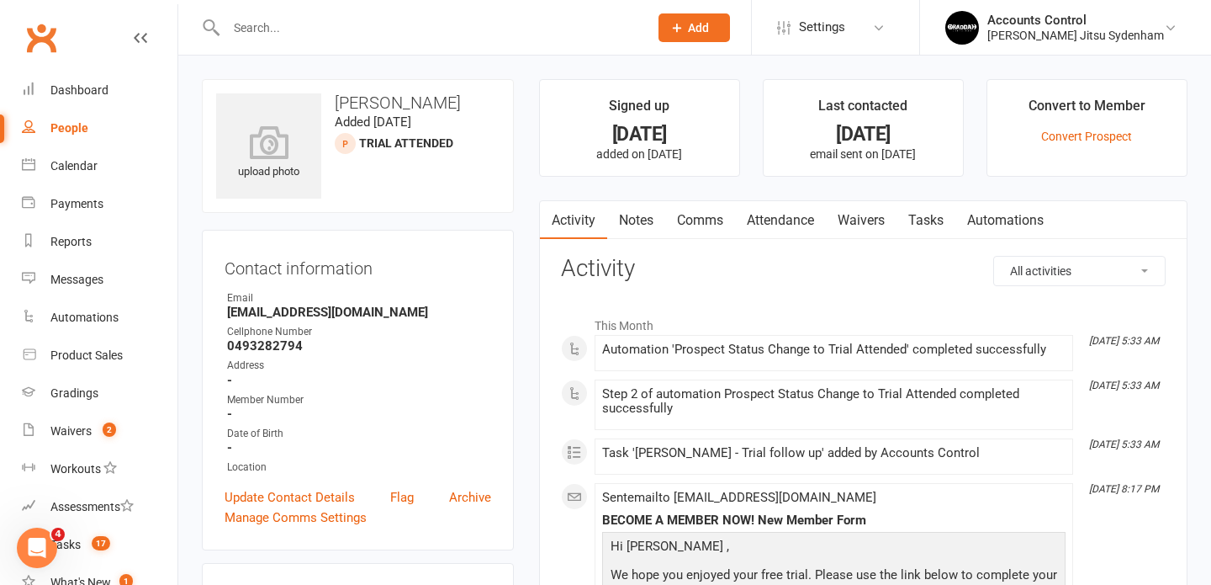
click at [860, 215] on link "Waivers" at bounding box center [861, 220] width 71 height 39
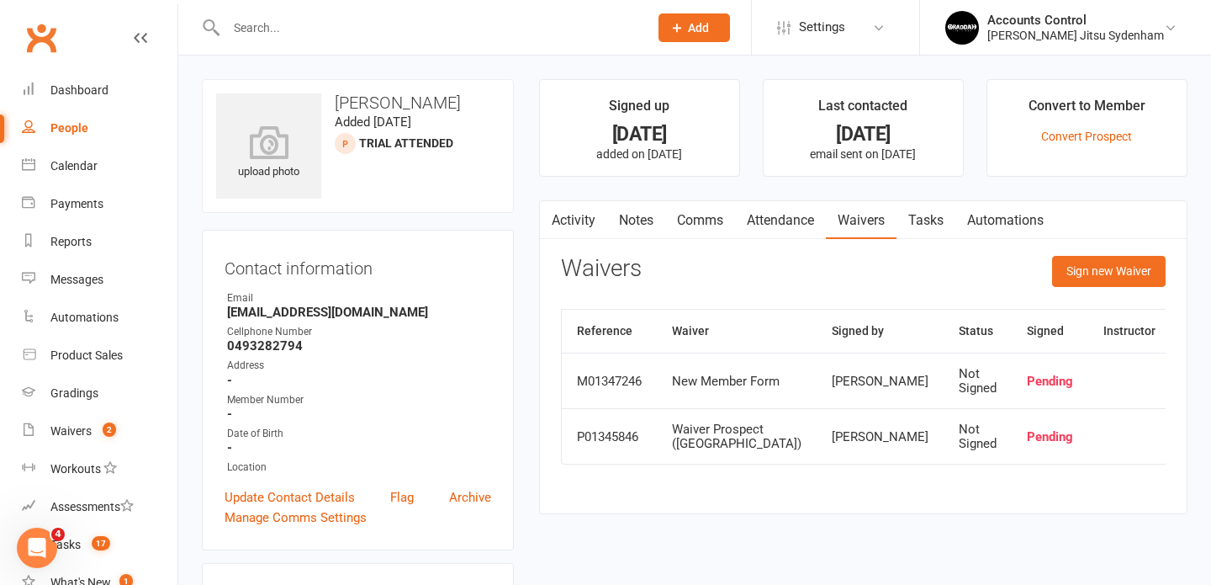
click at [294, 33] on input "text" at bounding box center [429, 28] width 416 height 24
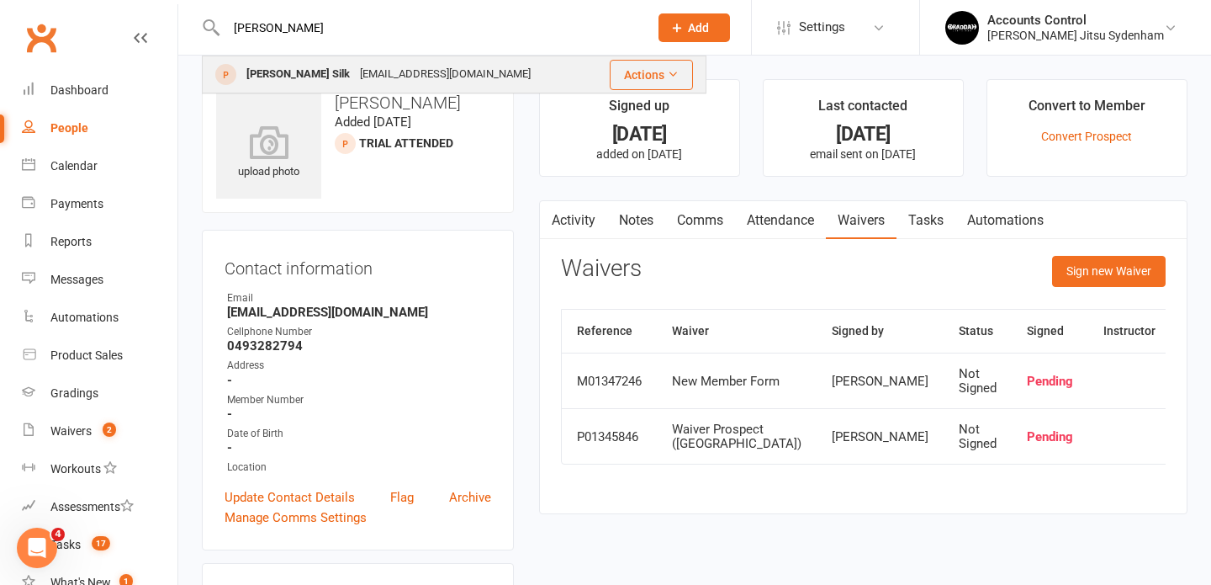
type input "parker"
click at [278, 79] on div "Parker Silk" at bounding box center [298, 74] width 114 height 24
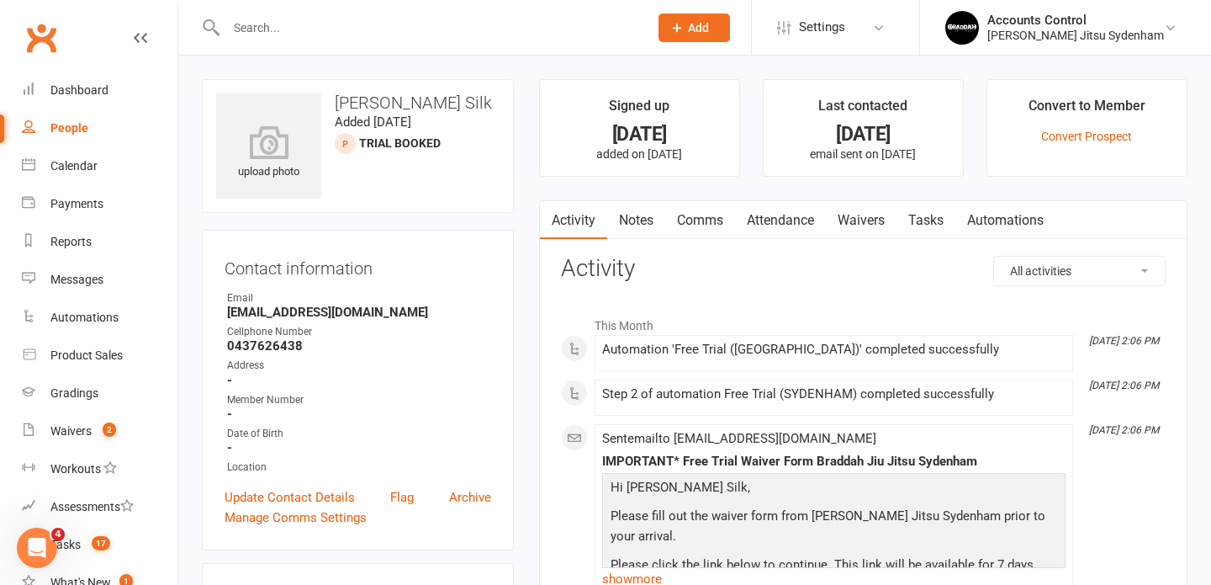
click at [876, 220] on link "Waivers" at bounding box center [861, 220] width 71 height 39
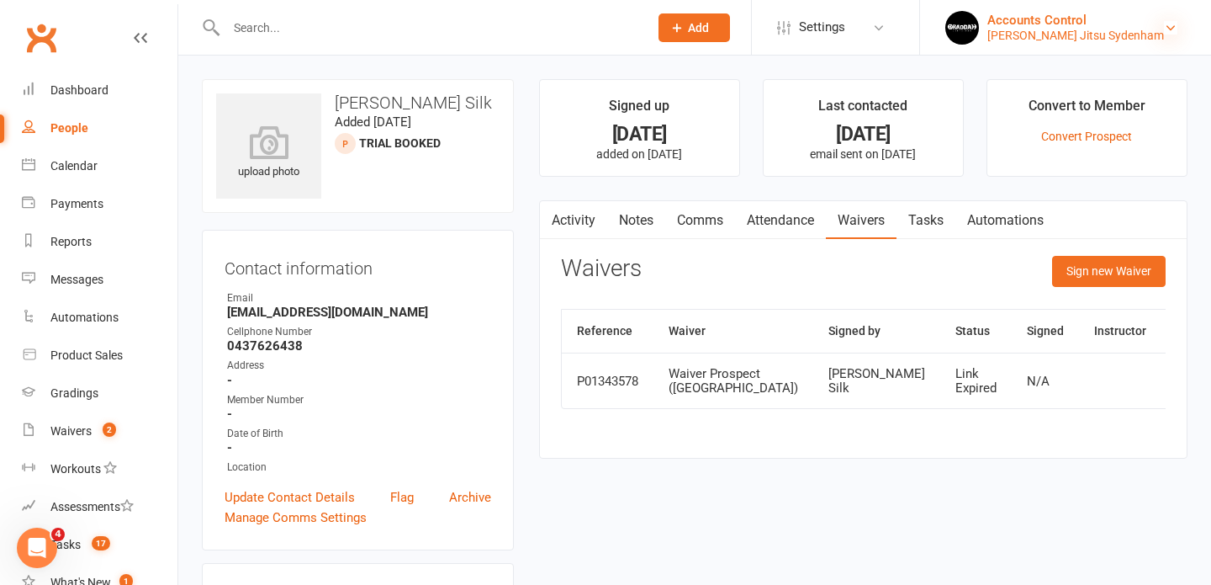
click at [1173, 29] on icon at bounding box center [1170, 27] width 13 height 13
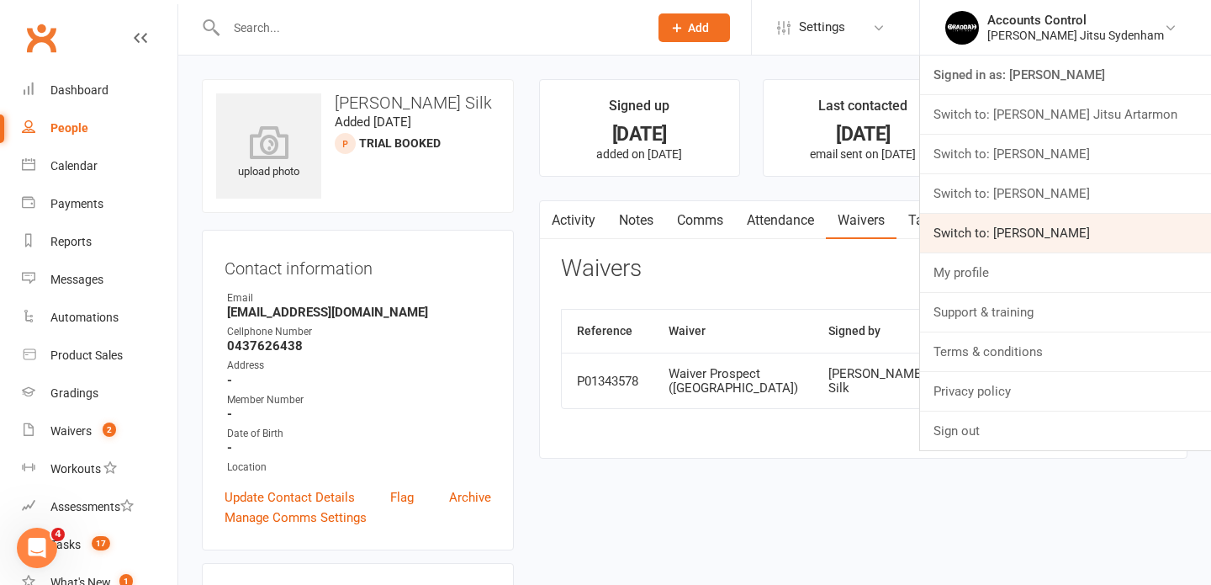
click at [1127, 221] on link "Switch to: [PERSON_NAME]" at bounding box center [1065, 233] width 291 height 39
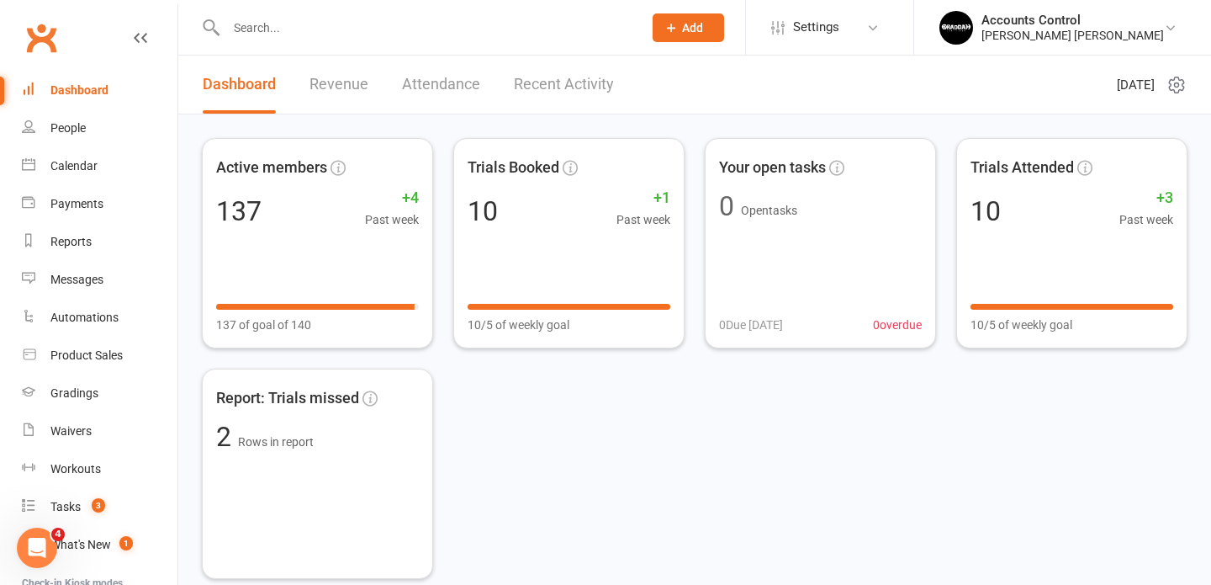
click at [418, 20] on input "text" at bounding box center [426, 28] width 410 height 24
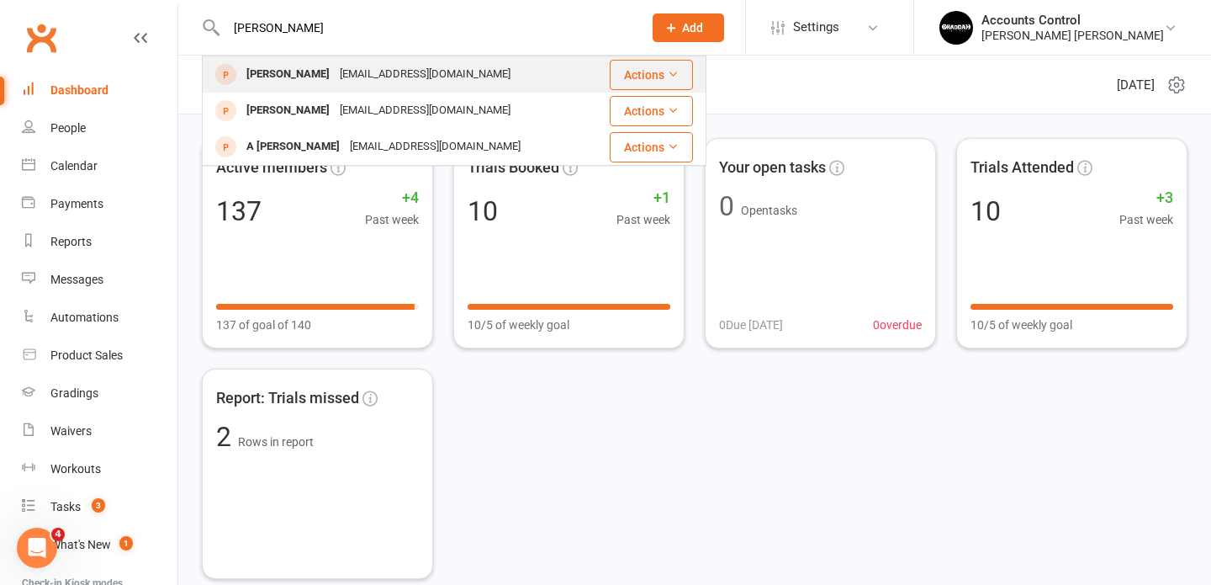
type input "[PERSON_NAME]"
click at [298, 71] on div "[PERSON_NAME]" at bounding box center [287, 74] width 93 height 24
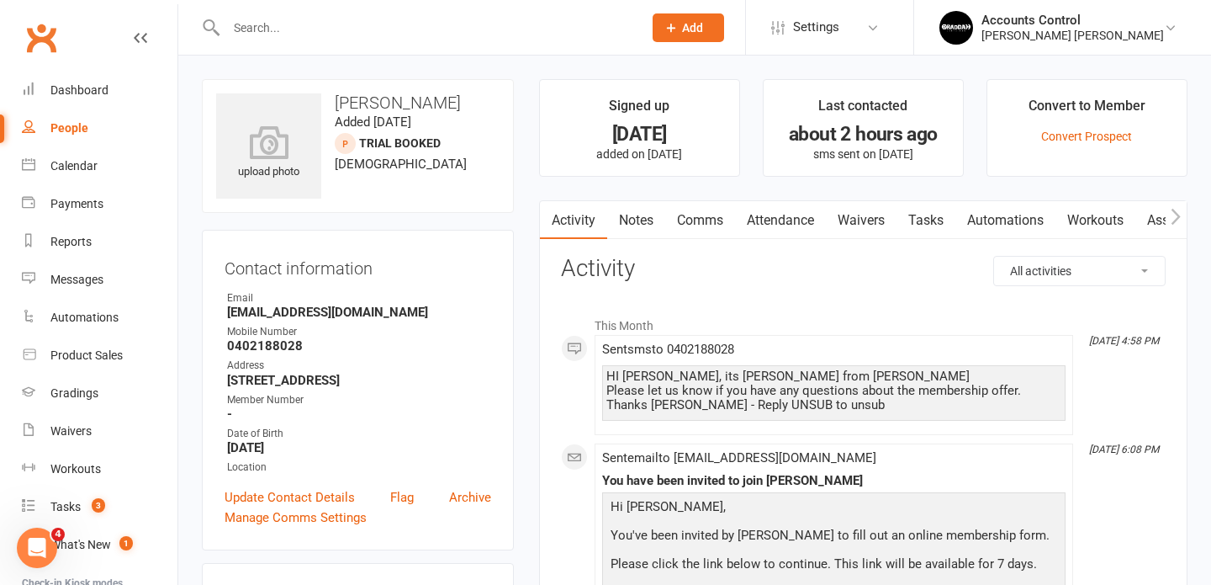
click at [867, 222] on link "Waivers" at bounding box center [861, 220] width 71 height 39
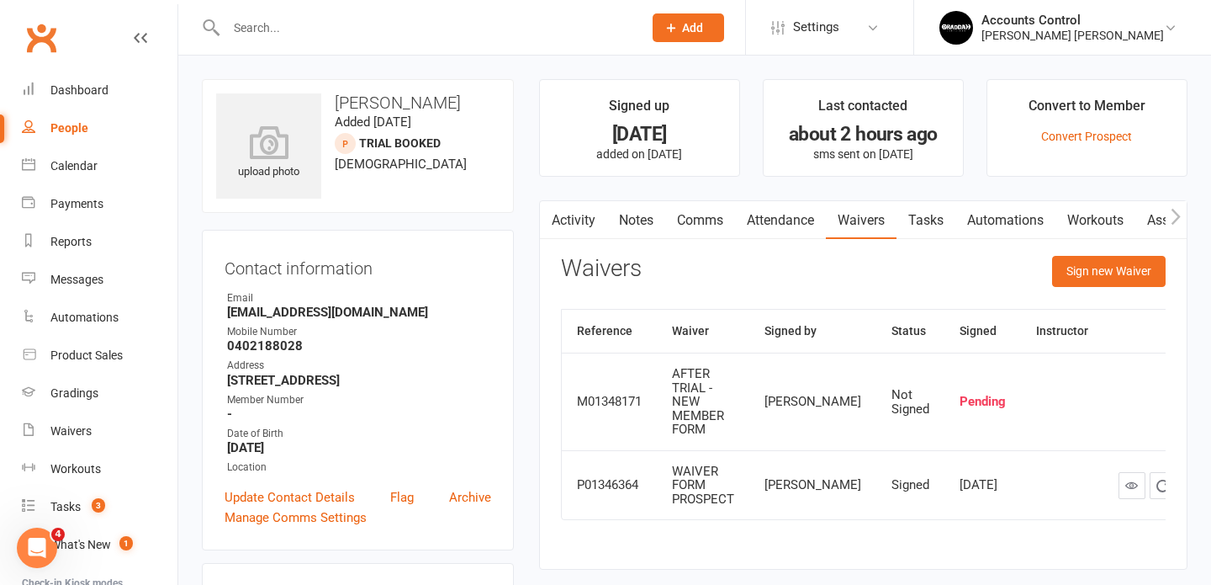
click at [450, 28] on input "text" at bounding box center [426, 28] width 410 height 24
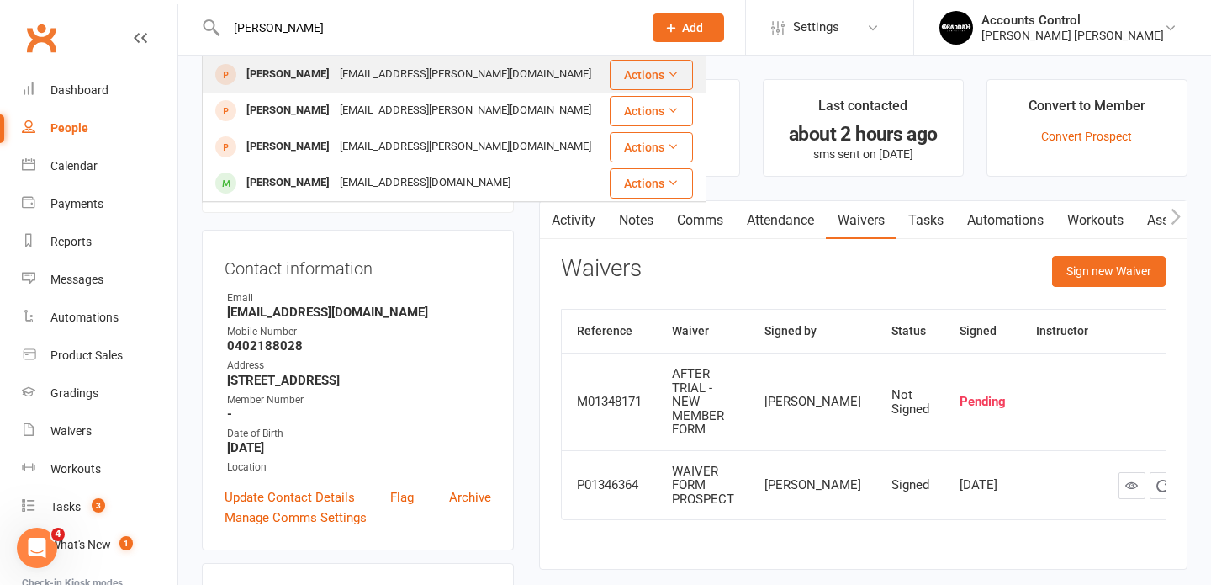
type input "[PERSON_NAME]"
click at [423, 72] on div "[EMAIL_ADDRESS][PERSON_NAME][DOMAIN_NAME]" at bounding box center [466, 74] width 262 height 24
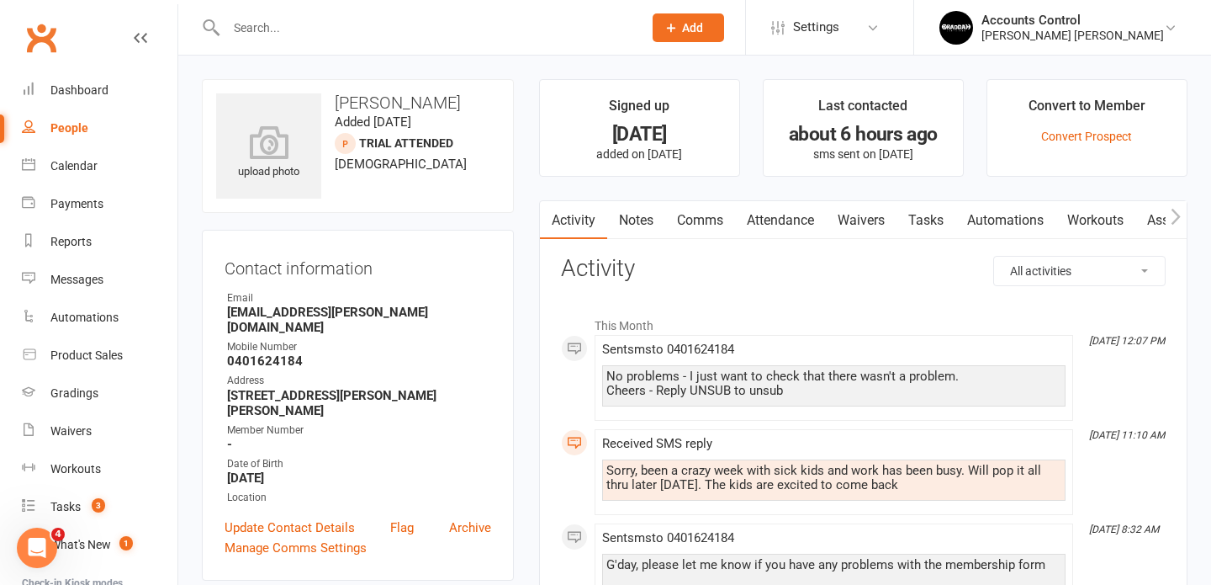
click at [882, 221] on link "Waivers" at bounding box center [861, 220] width 71 height 39
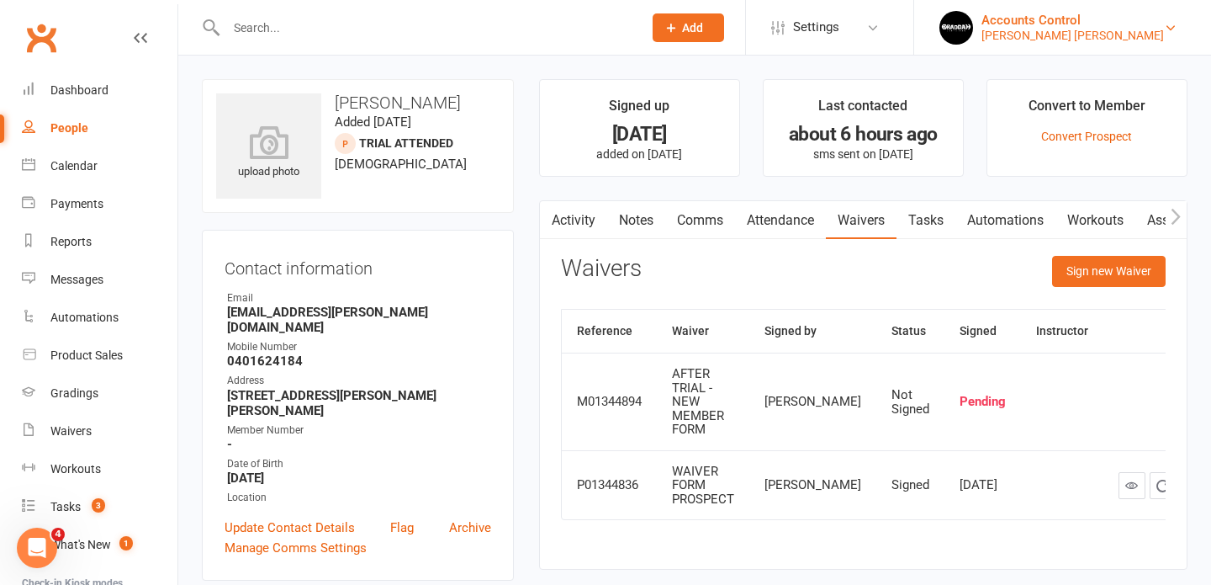
click at [1162, 31] on div "[PERSON_NAME] [PERSON_NAME]" at bounding box center [1073, 35] width 183 height 15
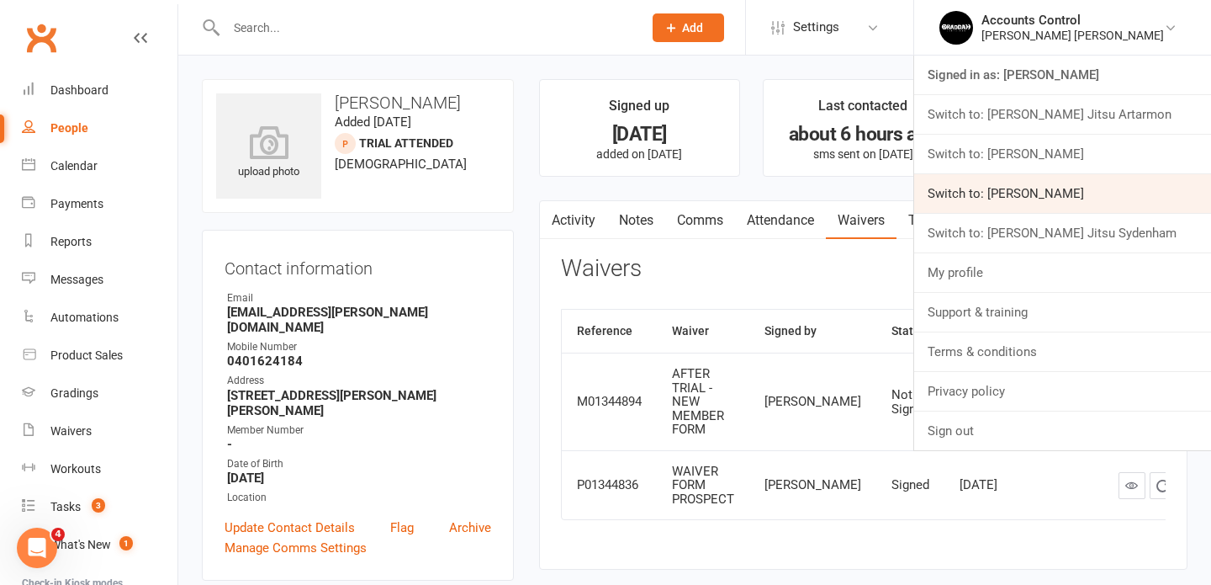
click at [1152, 185] on link "Switch to: [PERSON_NAME]" at bounding box center [1062, 193] width 297 height 39
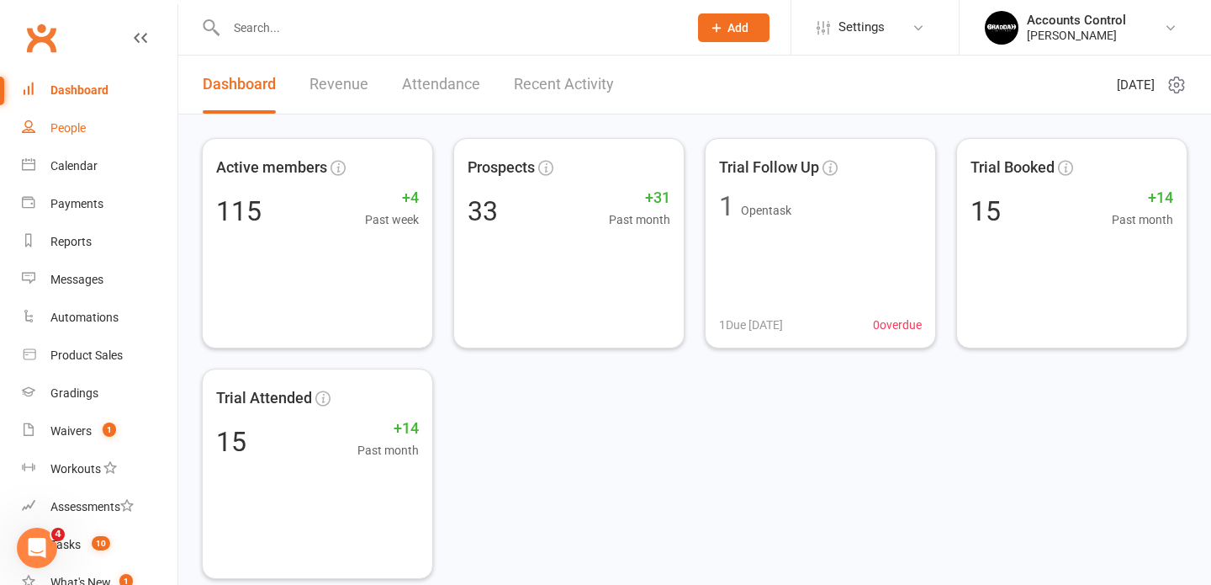
click at [54, 129] on div "People" at bounding box center [67, 127] width 35 height 13
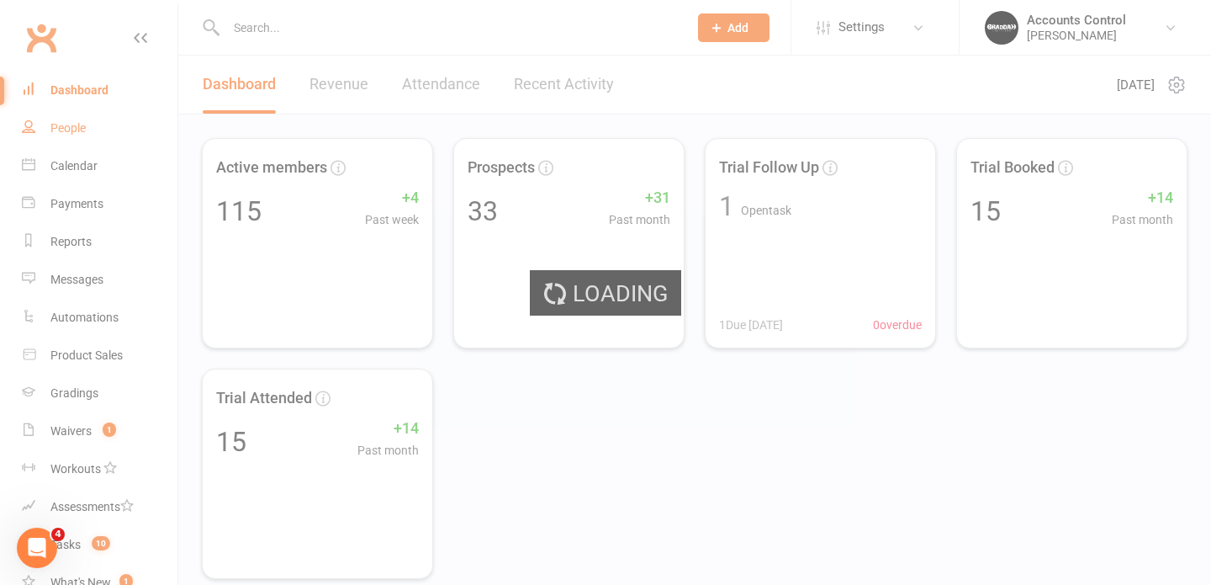
select select "100"
